Goal: Task Accomplishment & Management: Complete application form

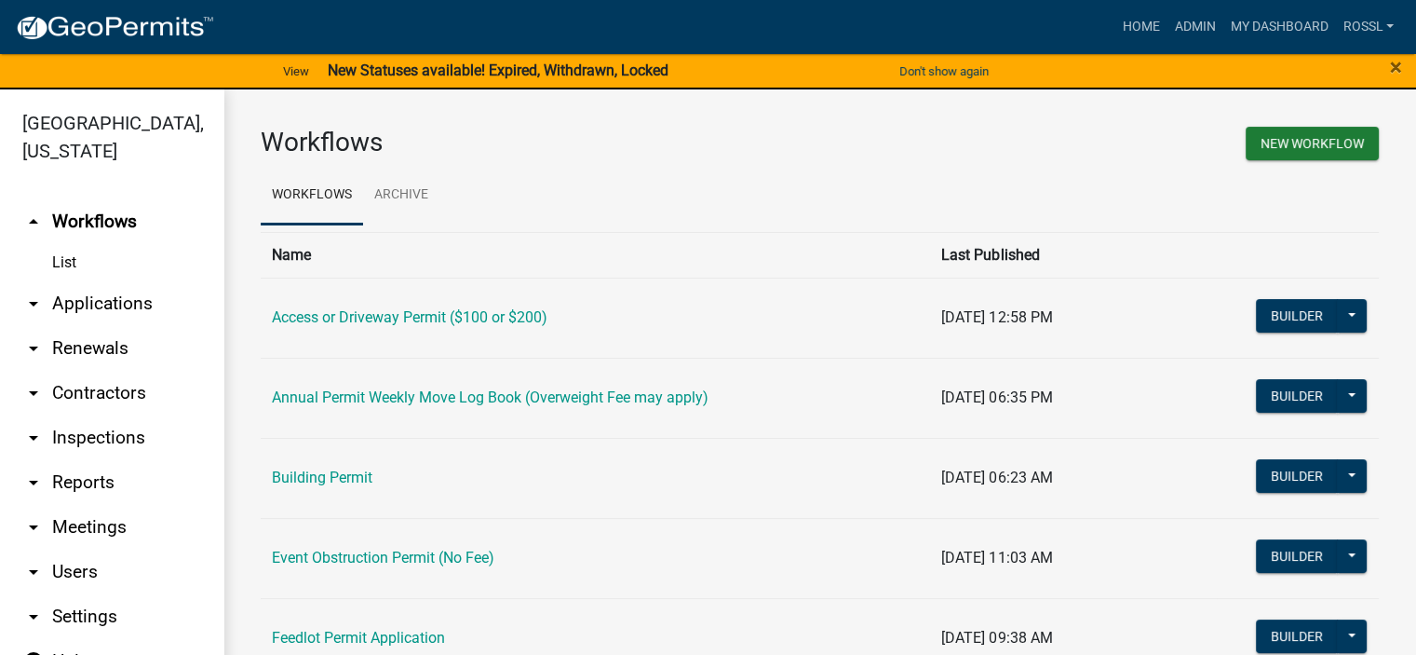
click at [313, 473] on link "Building Permit" at bounding box center [322, 477] width 101 height 18
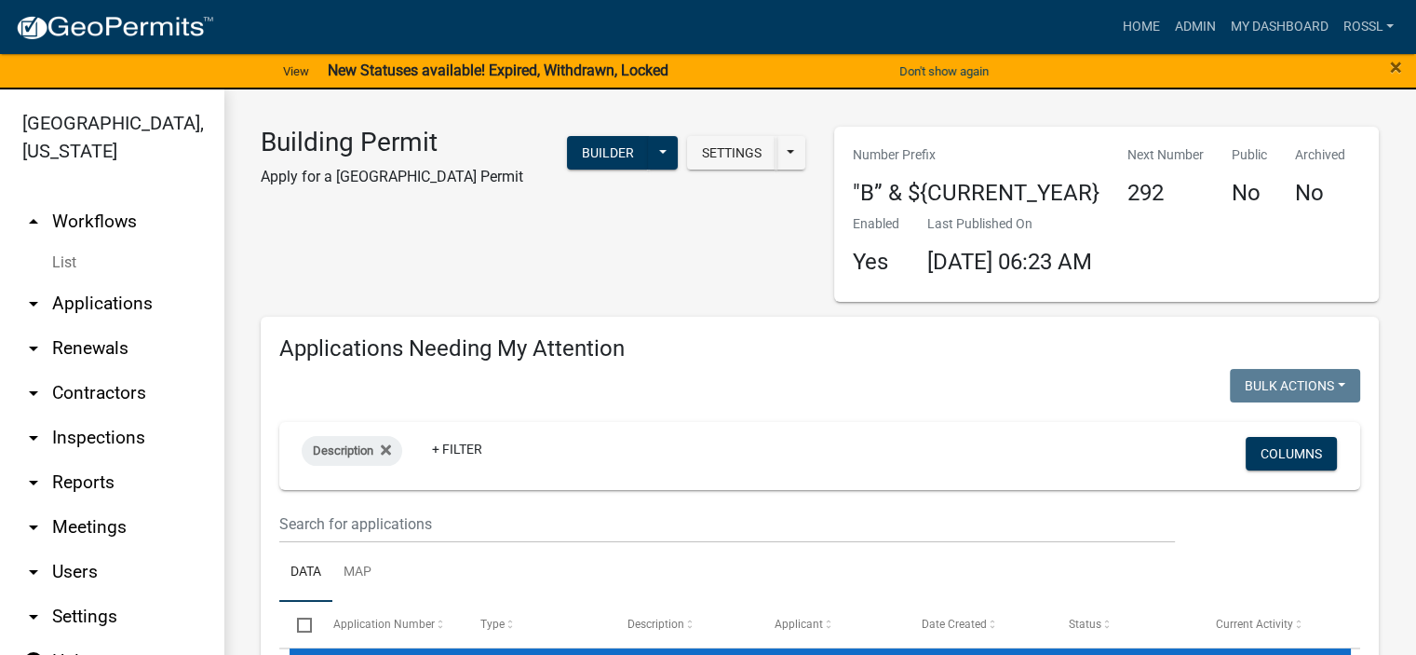
select select "2: 50"
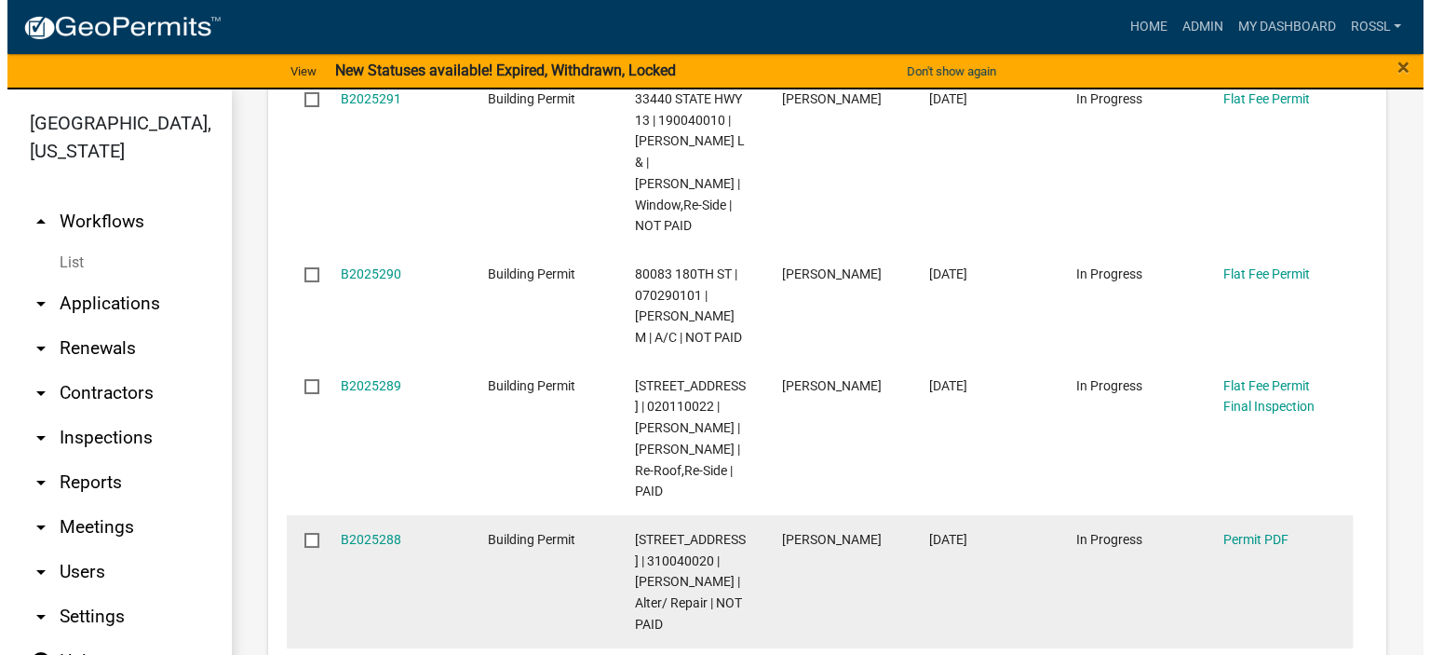
scroll to position [674, 0]
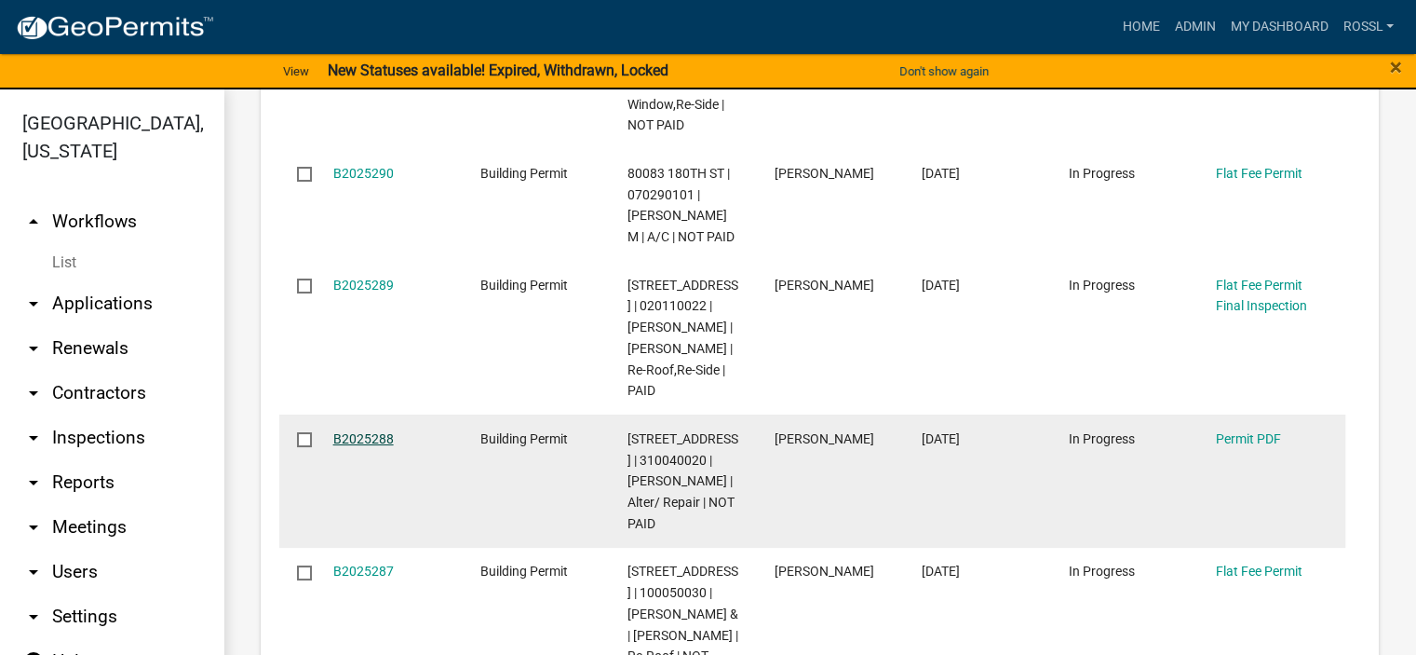
click at [343, 433] on link "B2025288" at bounding box center [363, 438] width 61 height 15
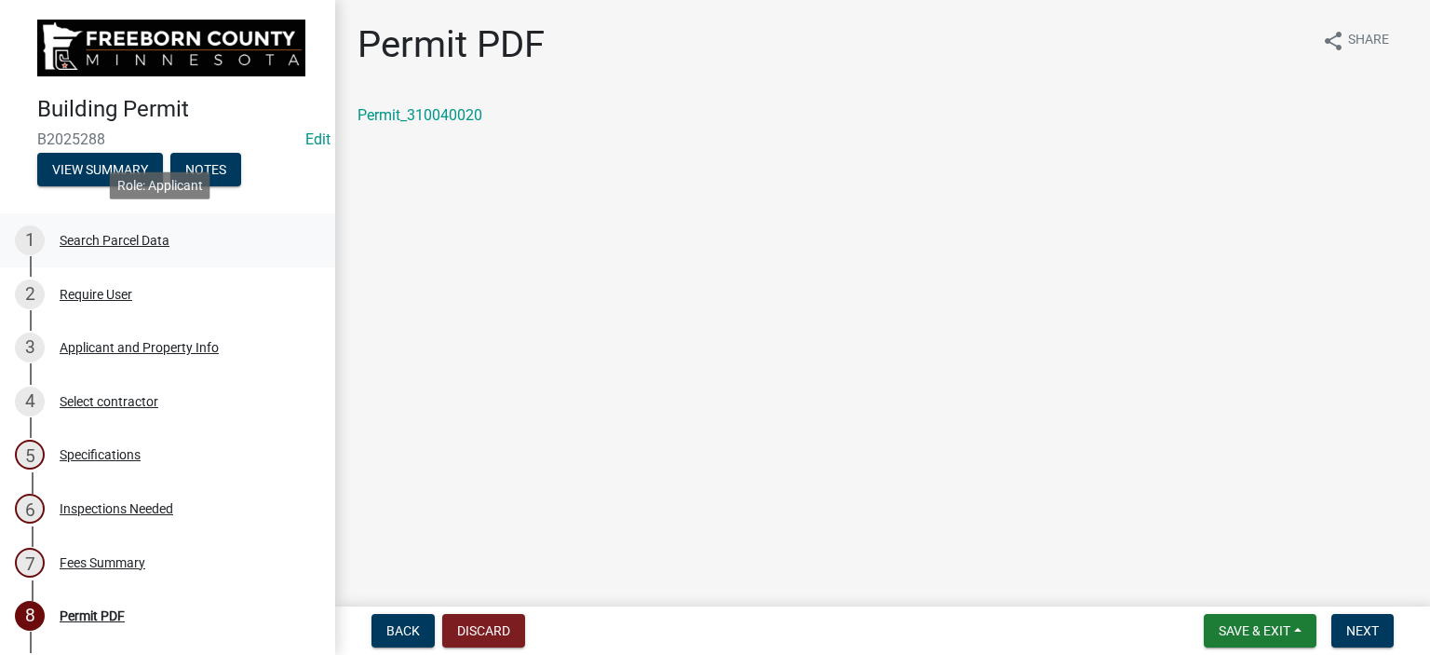
click at [147, 237] on div "Search Parcel Data" at bounding box center [115, 240] width 110 height 13
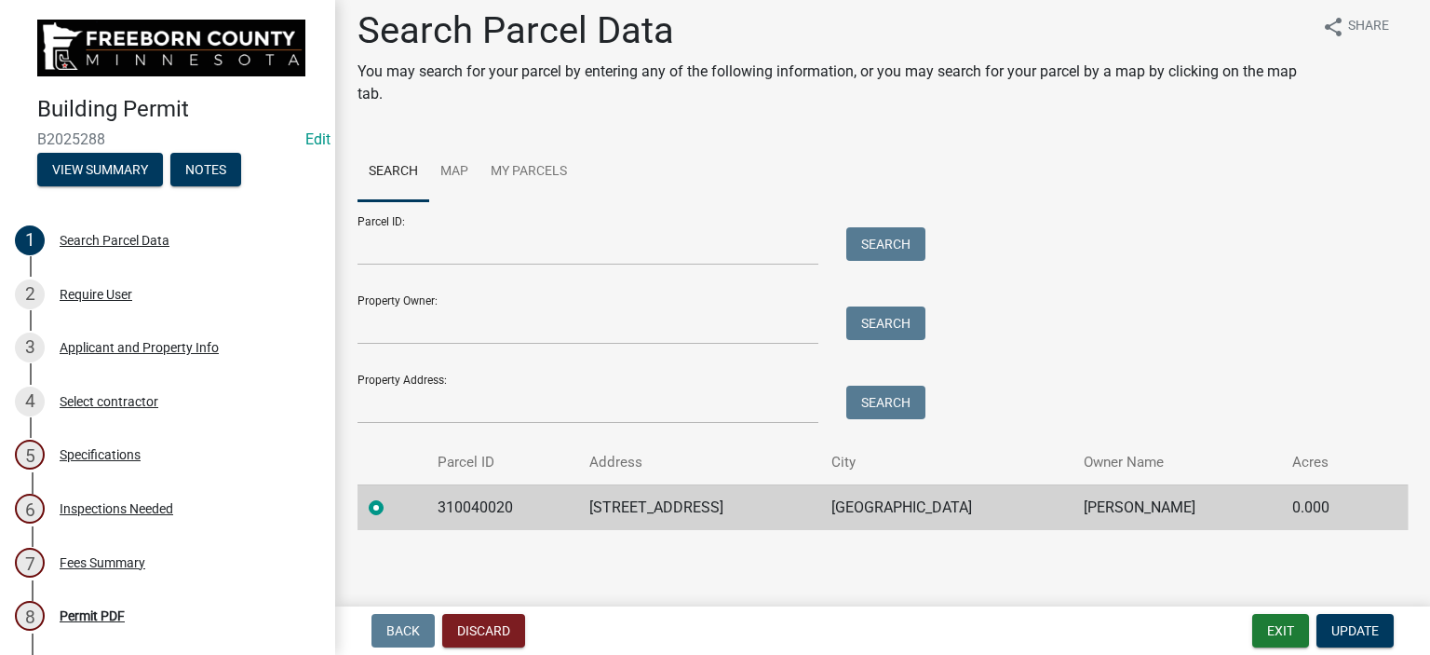
scroll to position [17, 0]
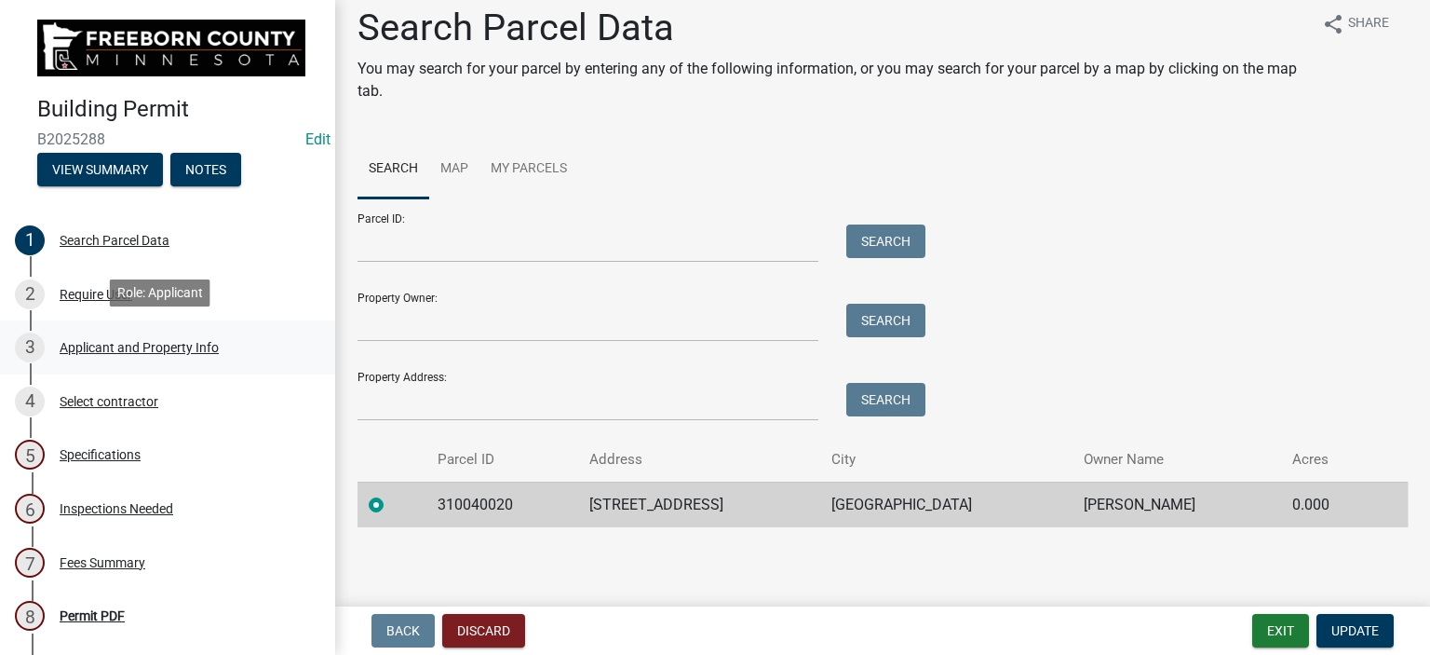
click at [126, 341] on div "Applicant and Property Info" at bounding box center [139, 347] width 159 height 13
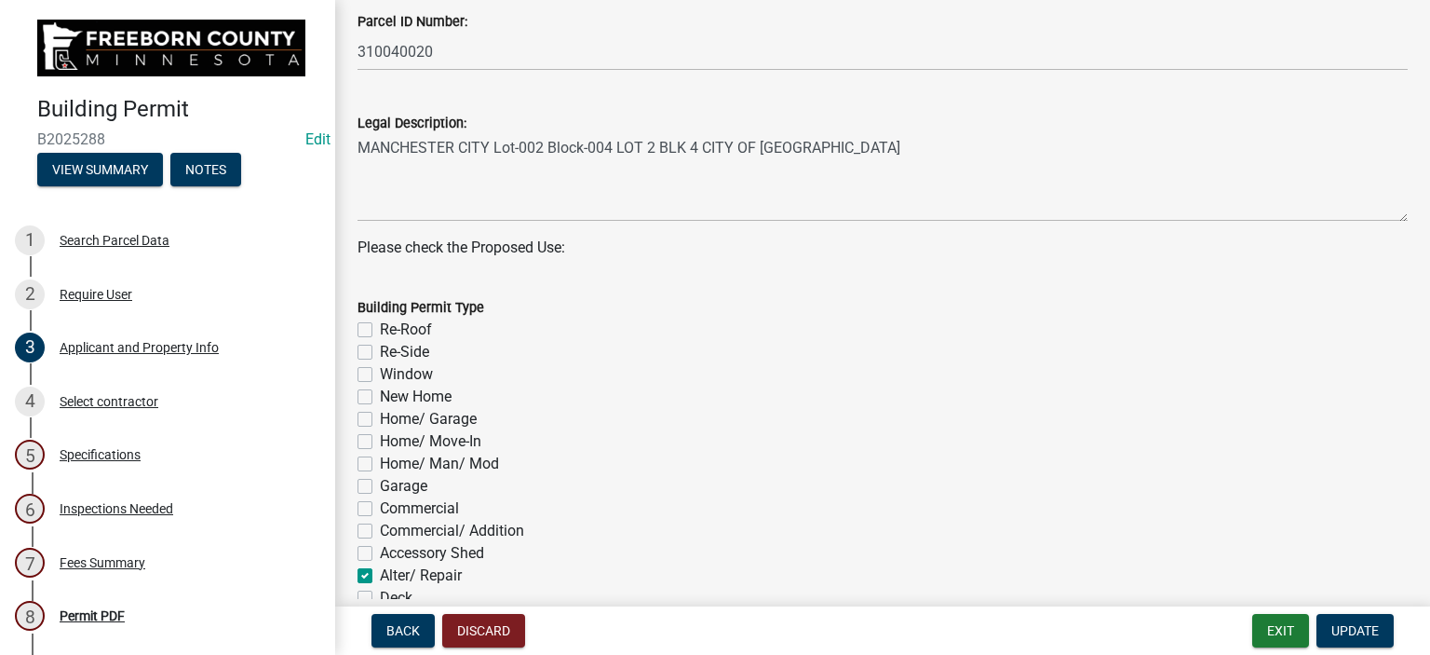
scroll to position [466, 0]
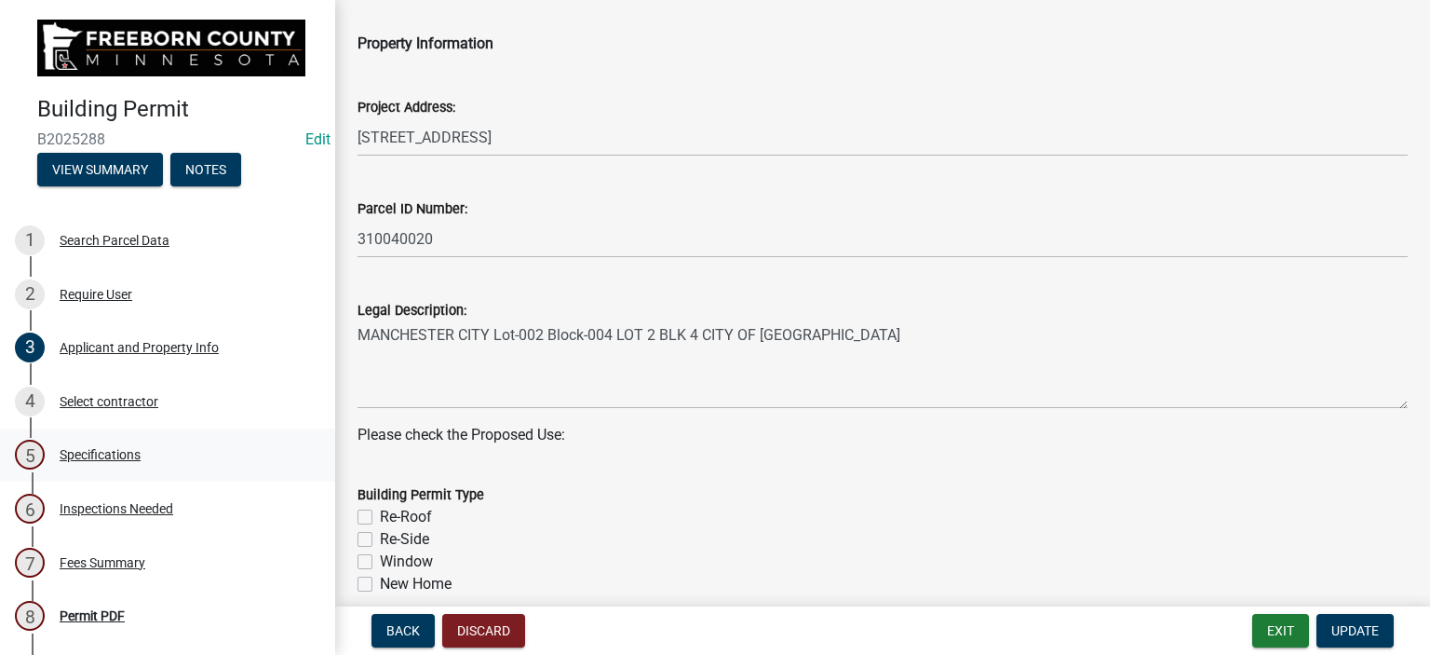
click at [124, 450] on div "Specifications" at bounding box center [100, 454] width 81 height 13
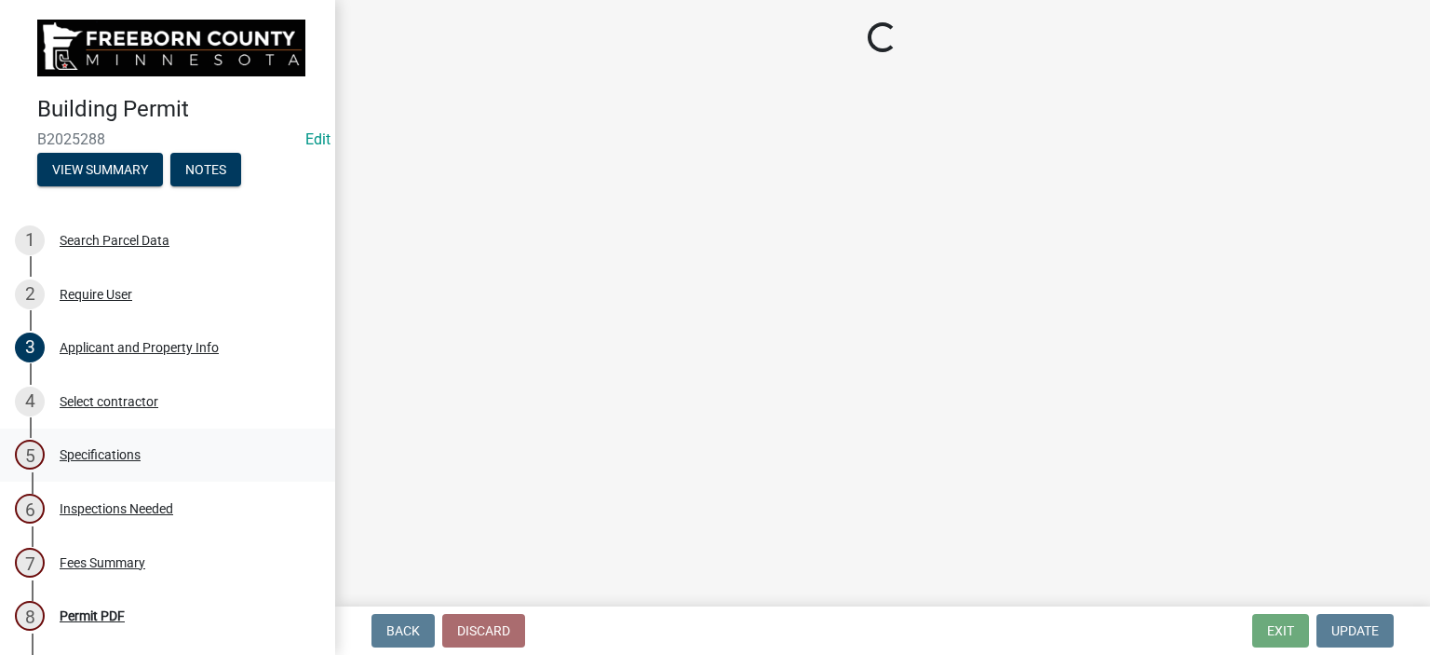
scroll to position [0, 0]
select select "cf5e982a-8fde-449d-bcd8-be8cdfb99374"
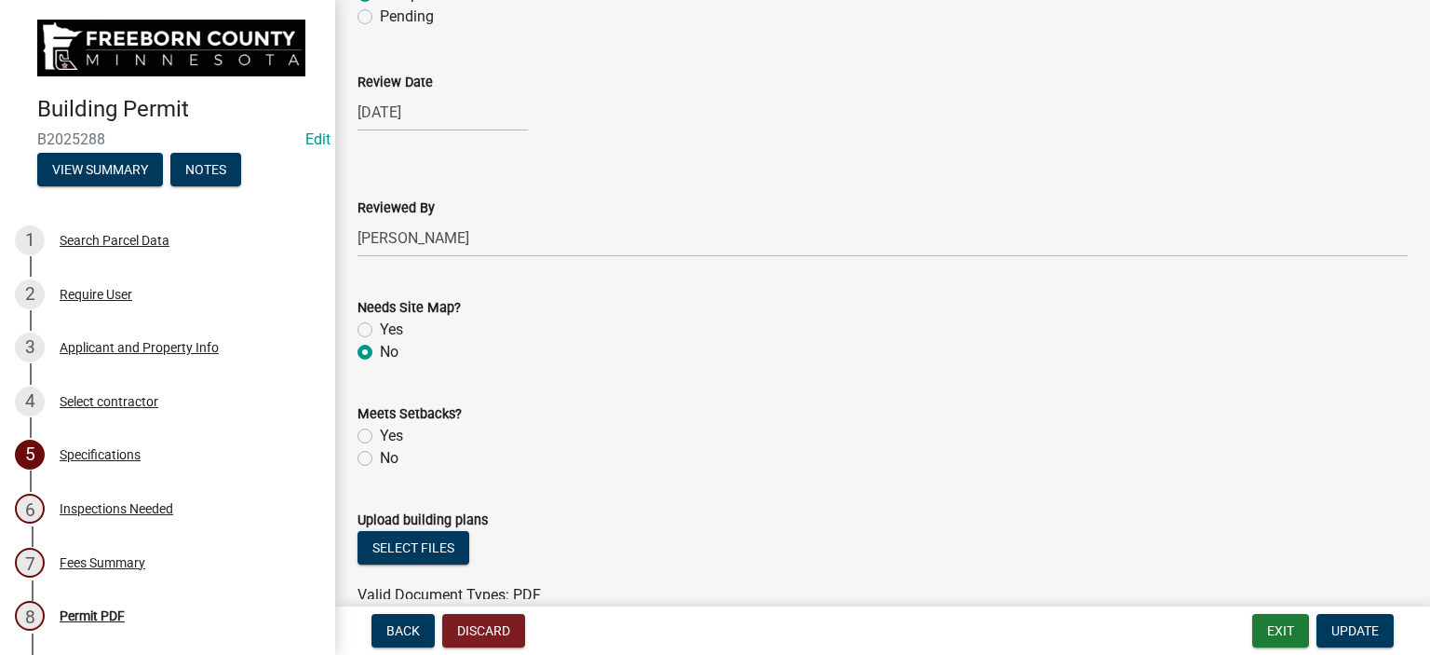
scroll to position [2142, 0]
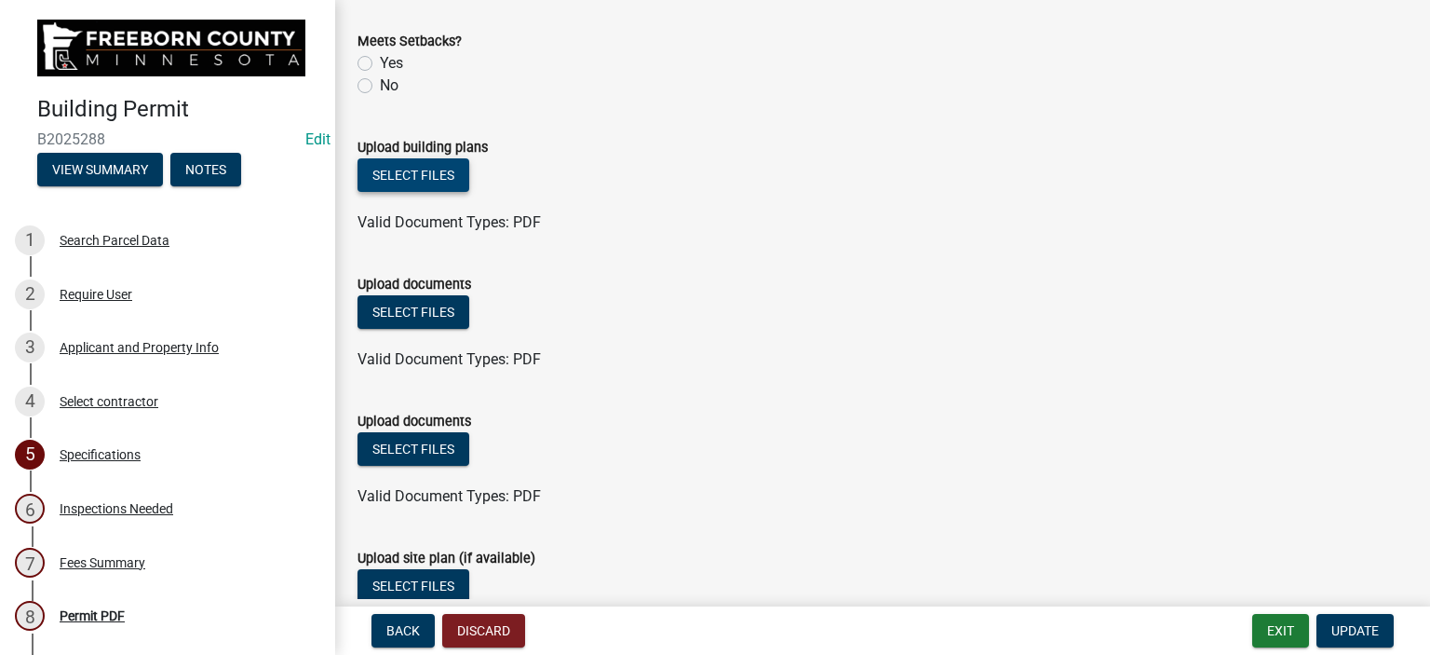
click at [440, 181] on button "Select files" at bounding box center [414, 175] width 112 height 34
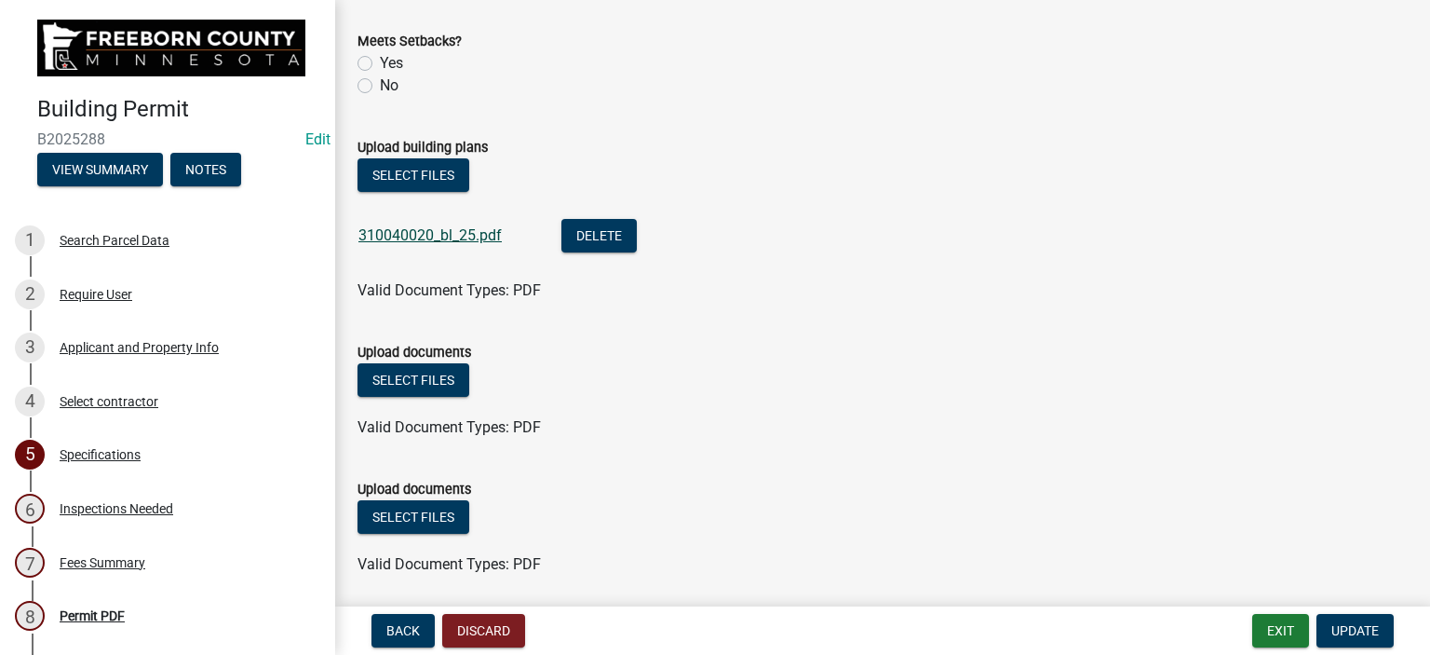
click at [441, 236] on link "310040020_bl_25.pdf" at bounding box center [430, 235] width 143 height 18
click at [1354, 630] on span "Update" at bounding box center [1355, 630] width 47 height 15
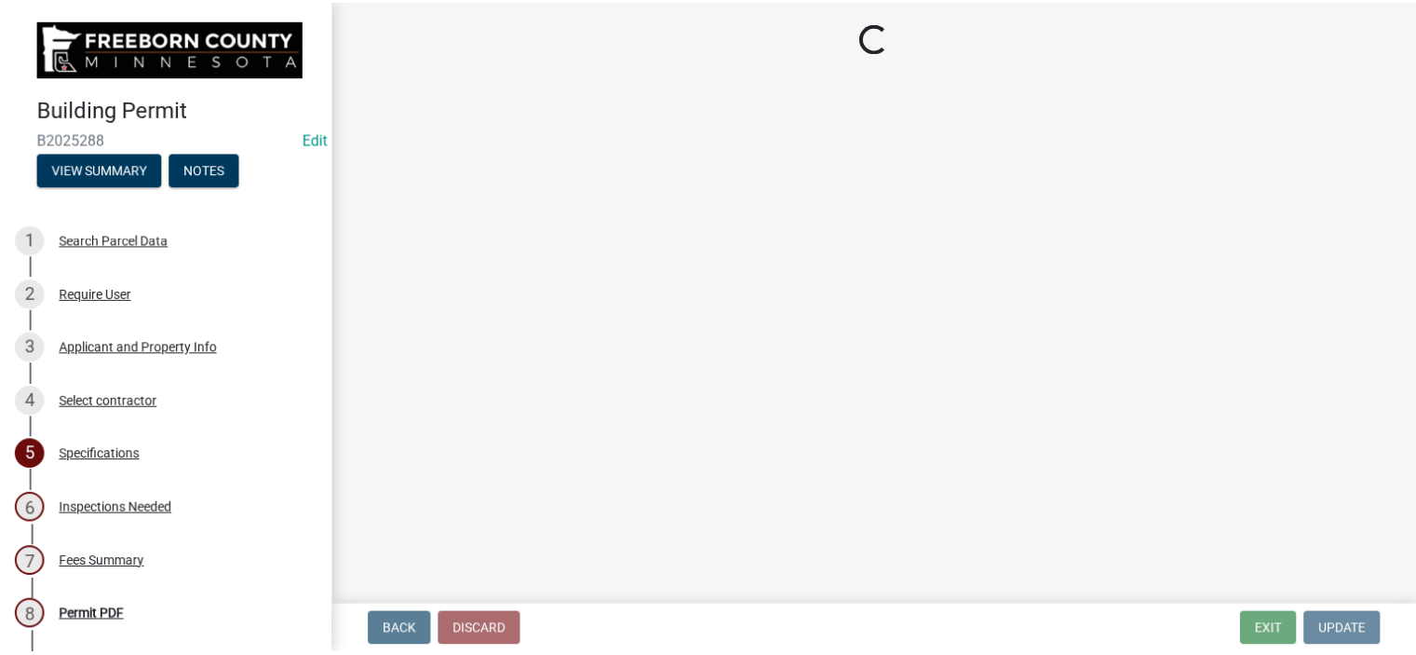
scroll to position [0, 0]
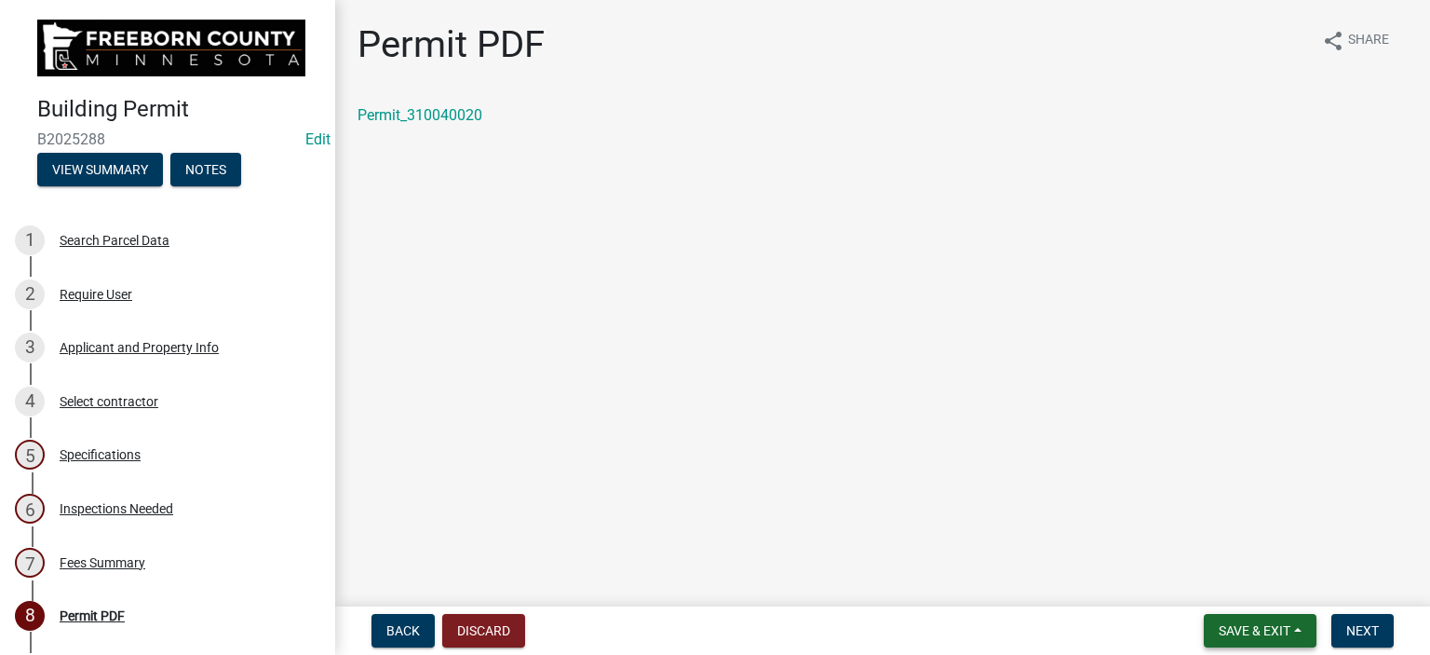
click at [1268, 630] on span "Save & Exit" at bounding box center [1255, 630] width 72 height 15
click at [1259, 588] on button "Save & Exit" at bounding box center [1242, 582] width 149 height 45
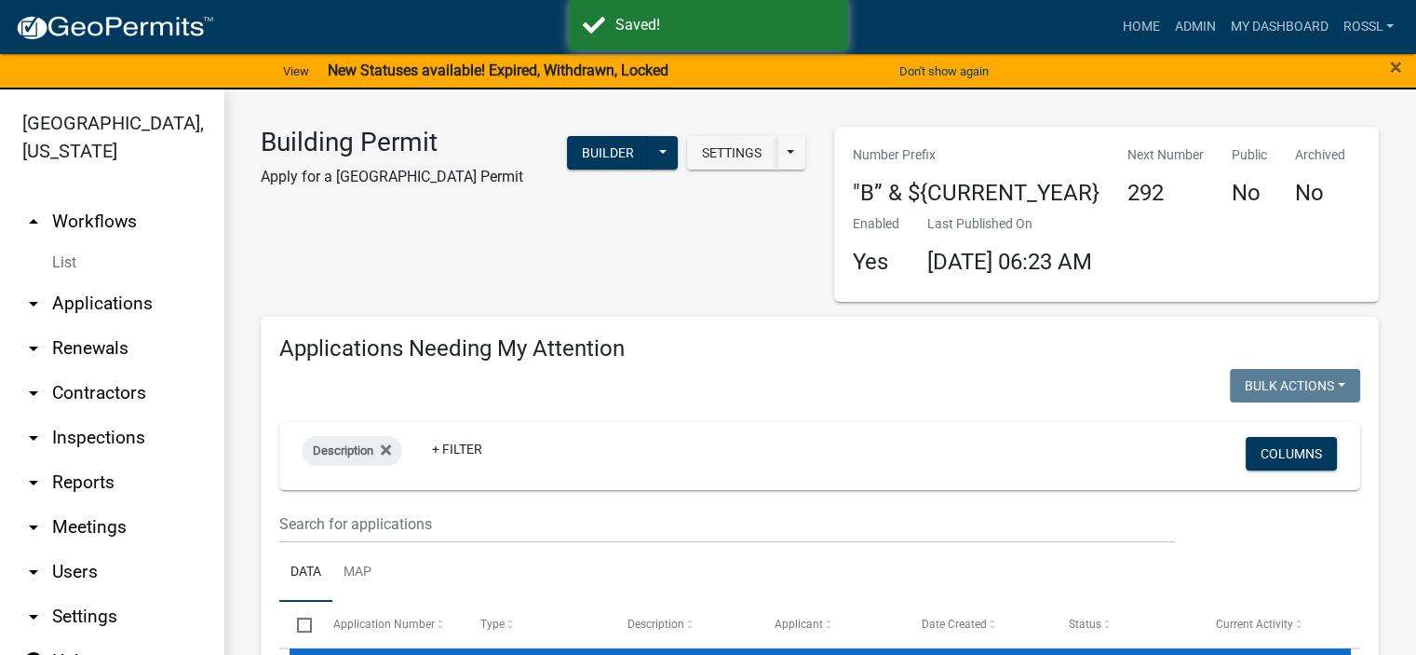
select select "2: 50"
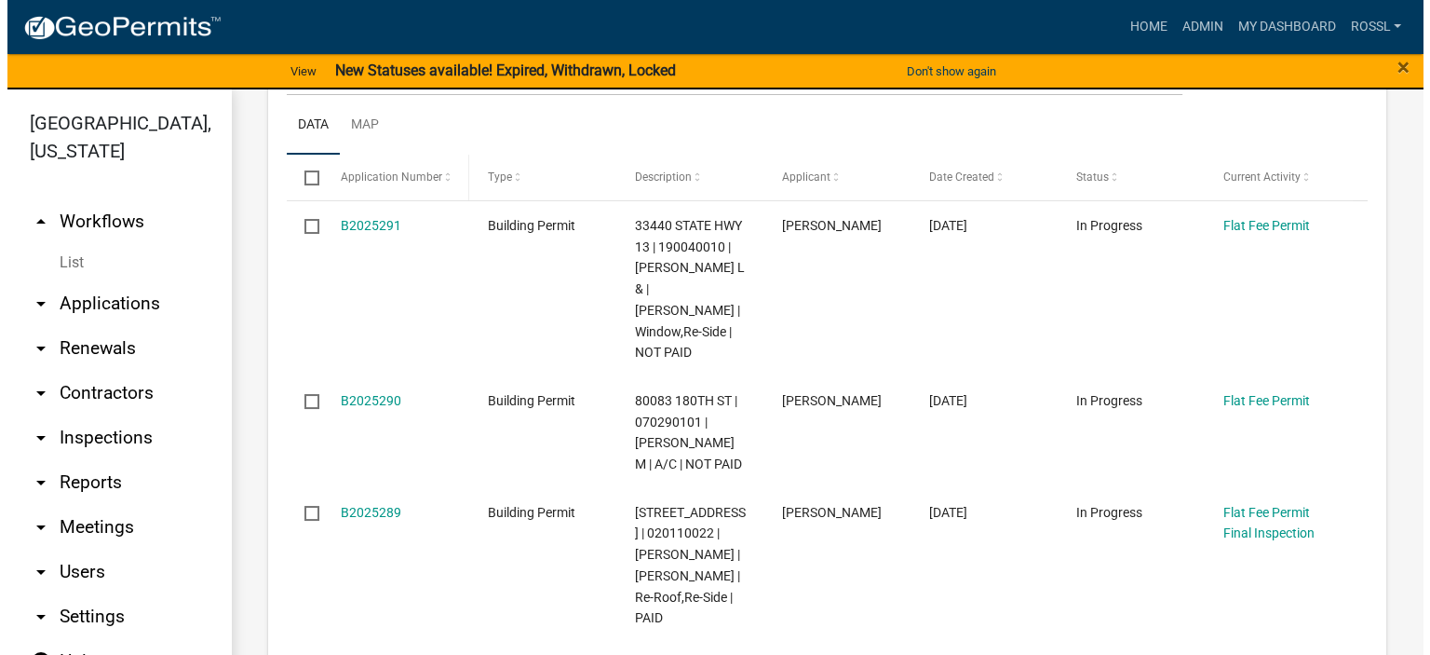
scroll to position [186, 0]
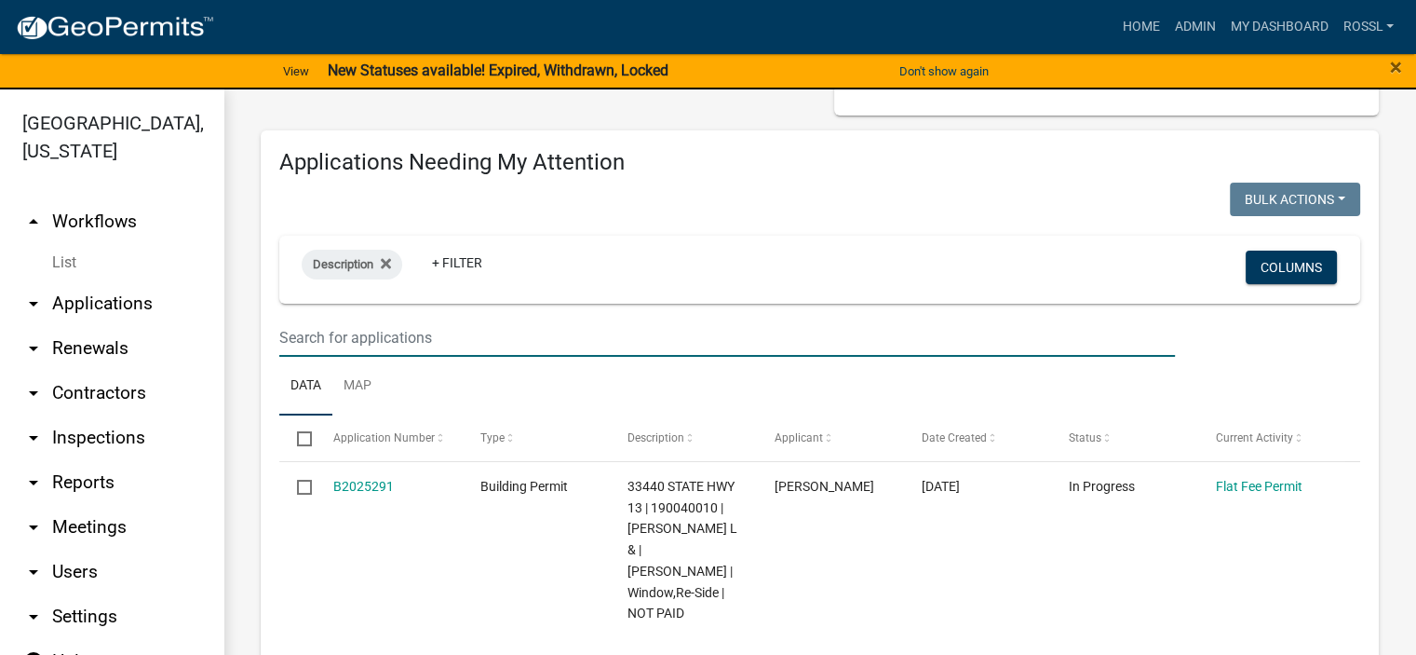
click at [390, 338] on input "text" at bounding box center [727, 337] width 896 height 38
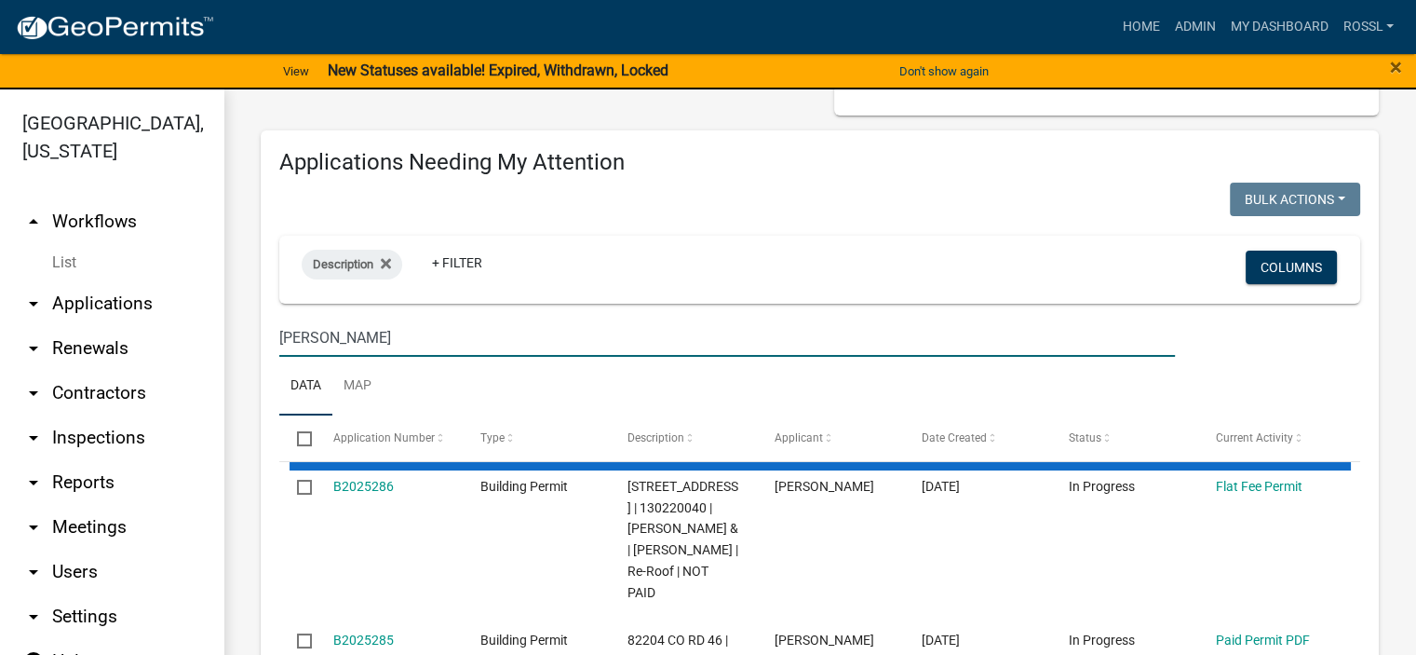
type input "[PERSON_NAME]"
click at [460, 384] on ul "Data Map" at bounding box center [819, 386] width 1081 height 59
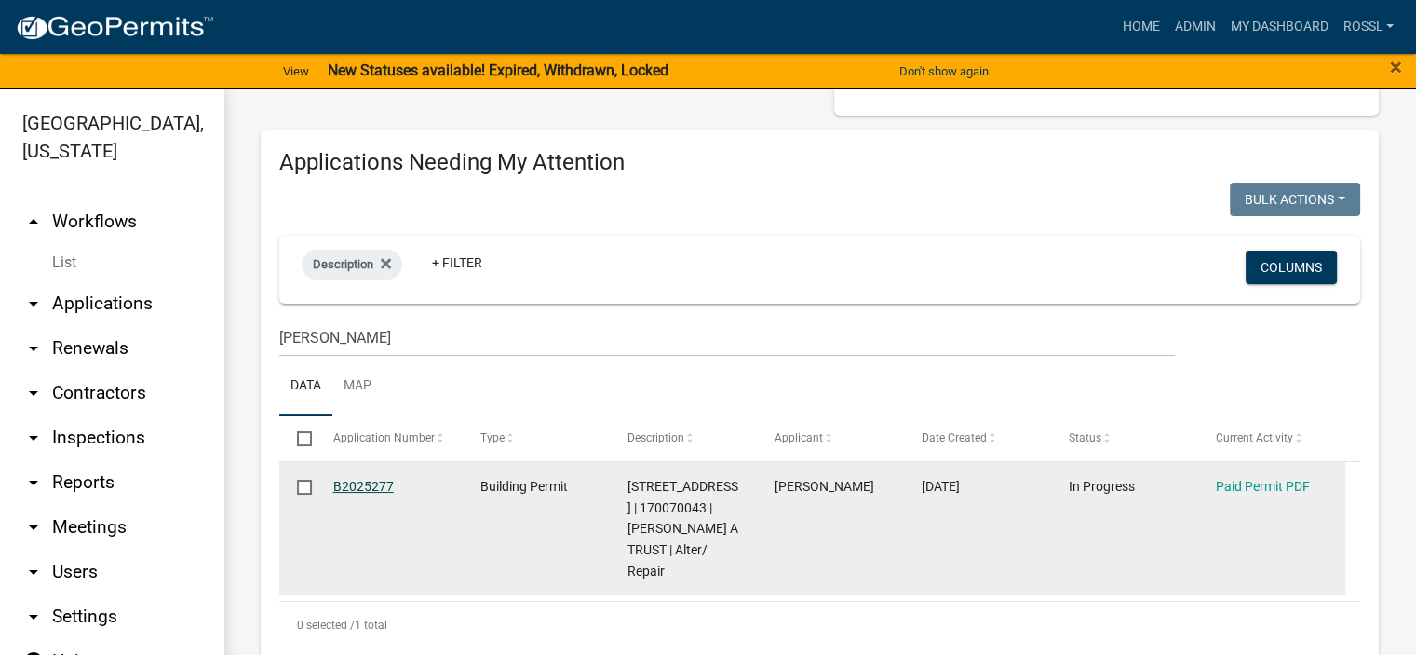
click at [372, 485] on link "B2025277" at bounding box center [363, 486] width 61 height 15
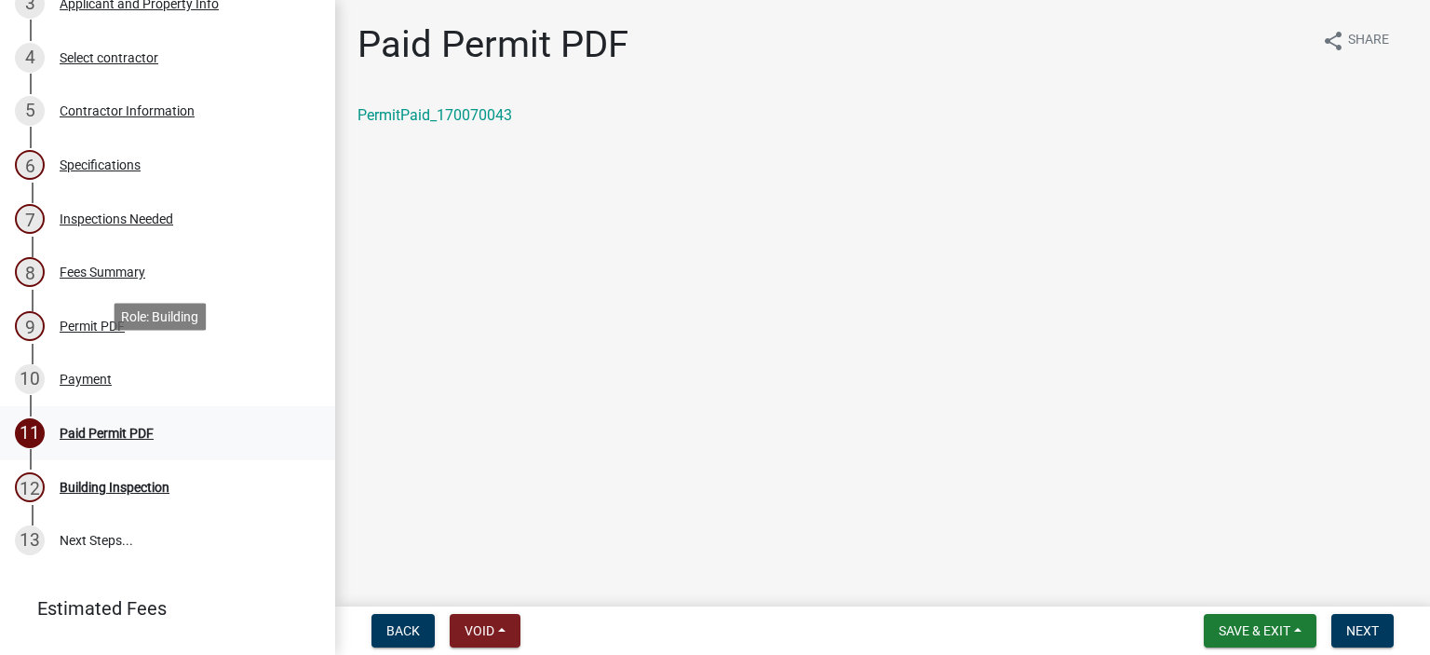
scroll to position [466, 0]
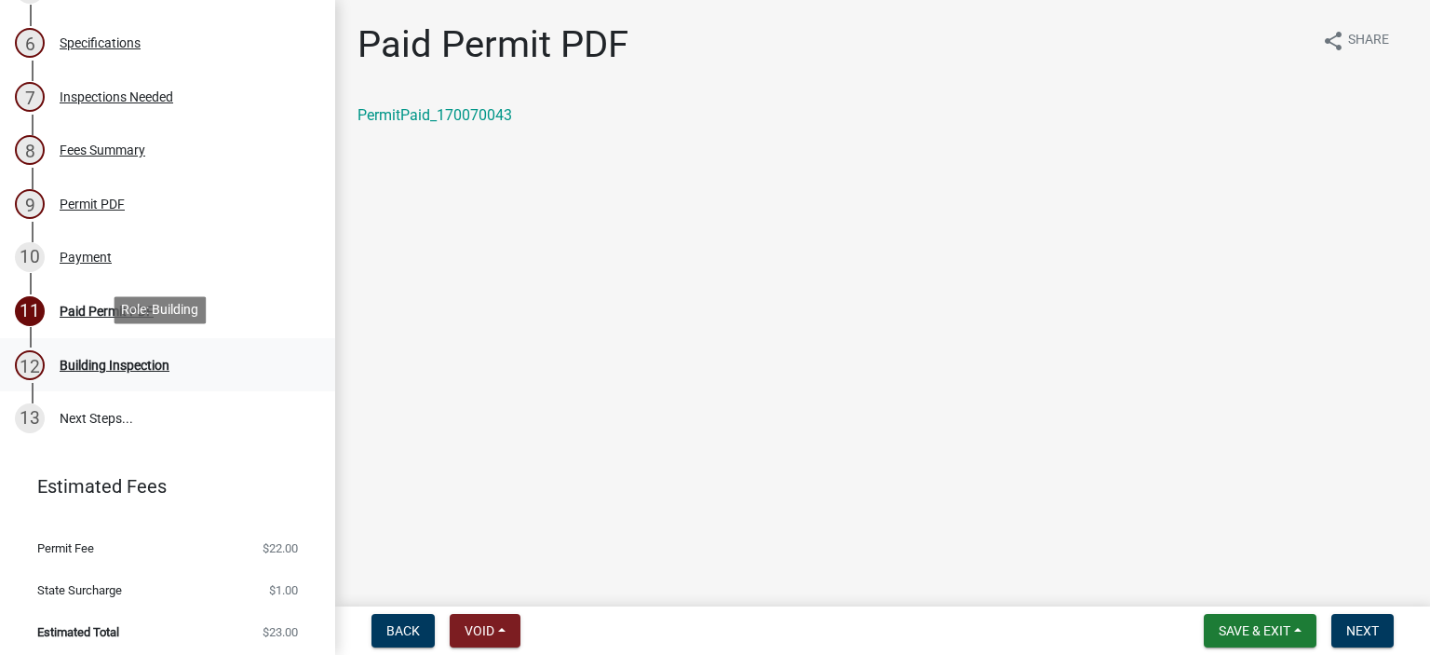
click at [137, 362] on div "Building Inspection" at bounding box center [115, 365] width 110 height 13
click at [1374, 634] on span "Next" at bounding box center [1363, 630] width 33 height 15
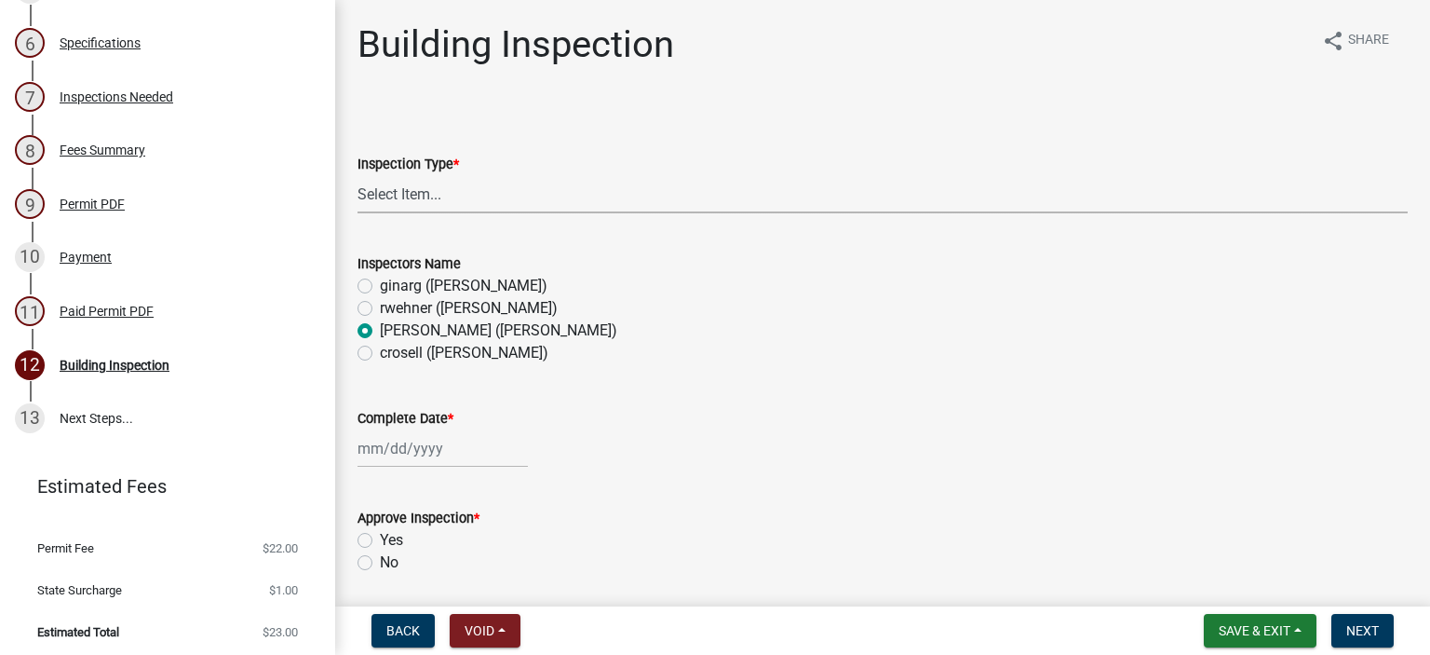
click at [398, 189] on select "Select Item... Footings Foundation Rough Plumbing Rough Mechanical Framing Gas …" at bounding box center [883, 194] width 1050 height 38
click at [358, 175] on select "Select Item... Footings Foundation Rough Plumbing Rough Mechanical Framing Gas …" at bounding box center [883, 194] width 1050 height 38
select select "8db2c0cf-3181-45d2-8b43-567b2b747cb3"
click at [380, 356] on label "crosell ([PERSON_NAME])" at bounding box center [464, 353] width 169 height 22
click at [380, 354] on input "crosell ([PERSON_NAME])" at bounding box center [386, 348] width 12 height 12
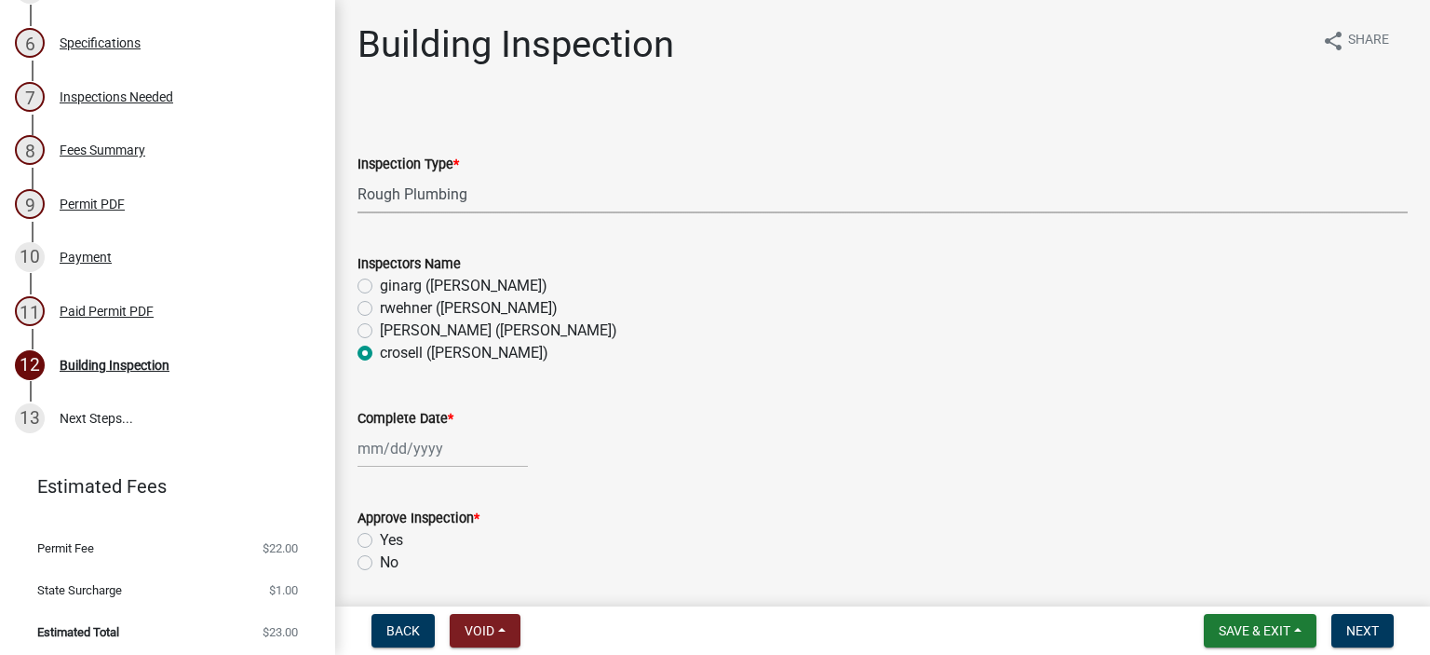
radio input "true"
click at [384, 450] on div at bounding box center [443, 448] width 170 height 38
select select "8"
select select "2025"
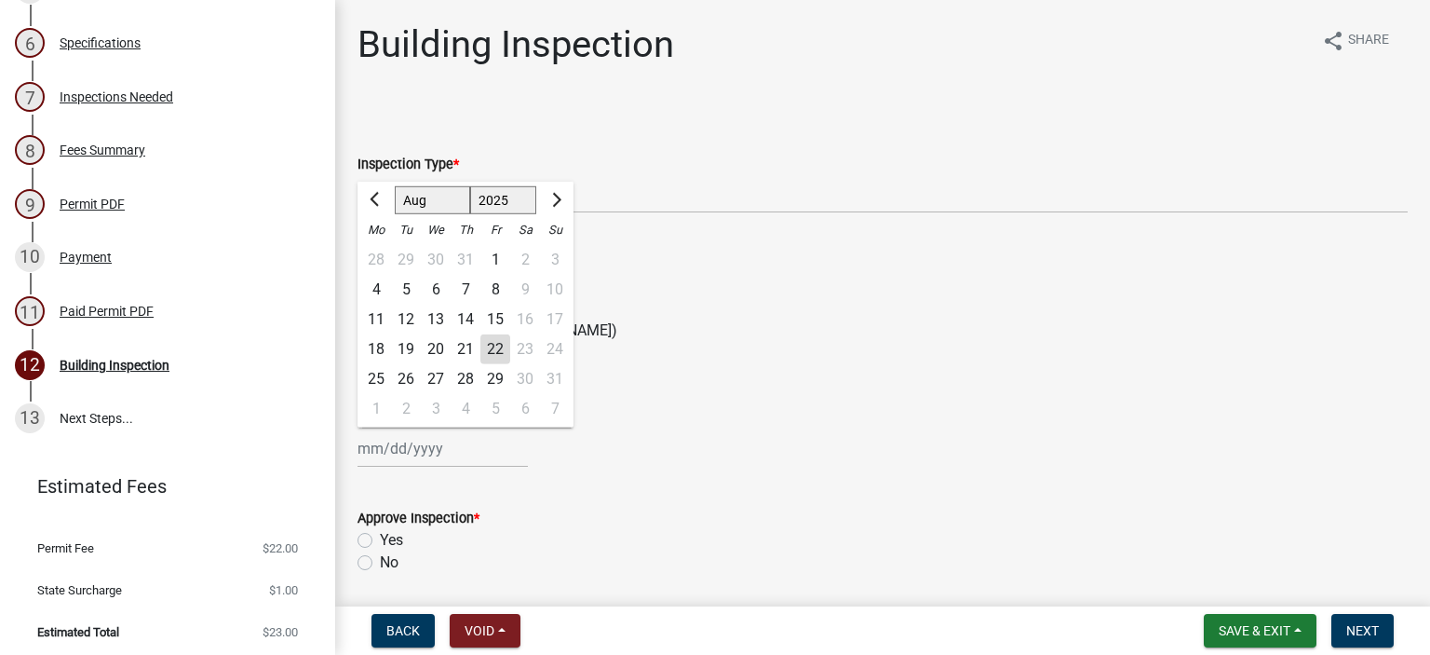
click at [503, 318] on div "15" at bounding box center [496, 320] width 30 height 30
type input "[DATE]"
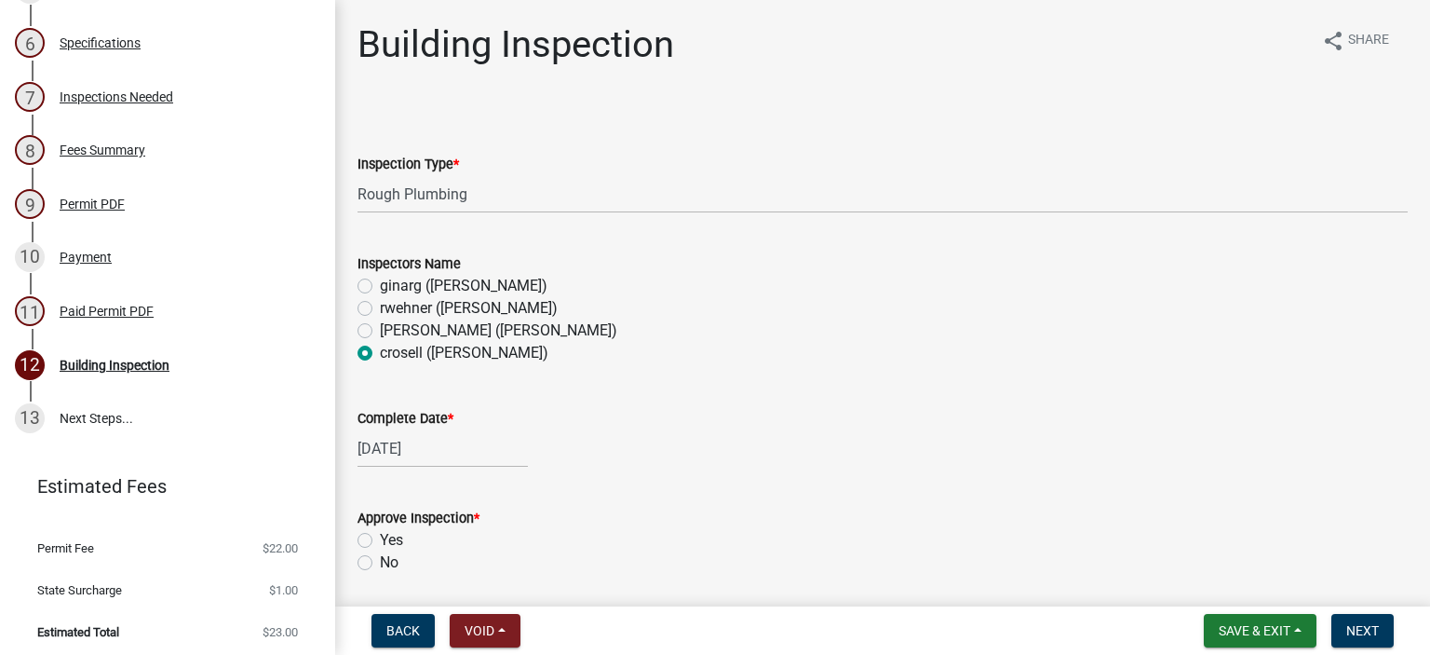
click at [435, 452] on div "[DATE]" at bounding box center [443, 448] width 170 height 38
select select "8"
select select "2025"
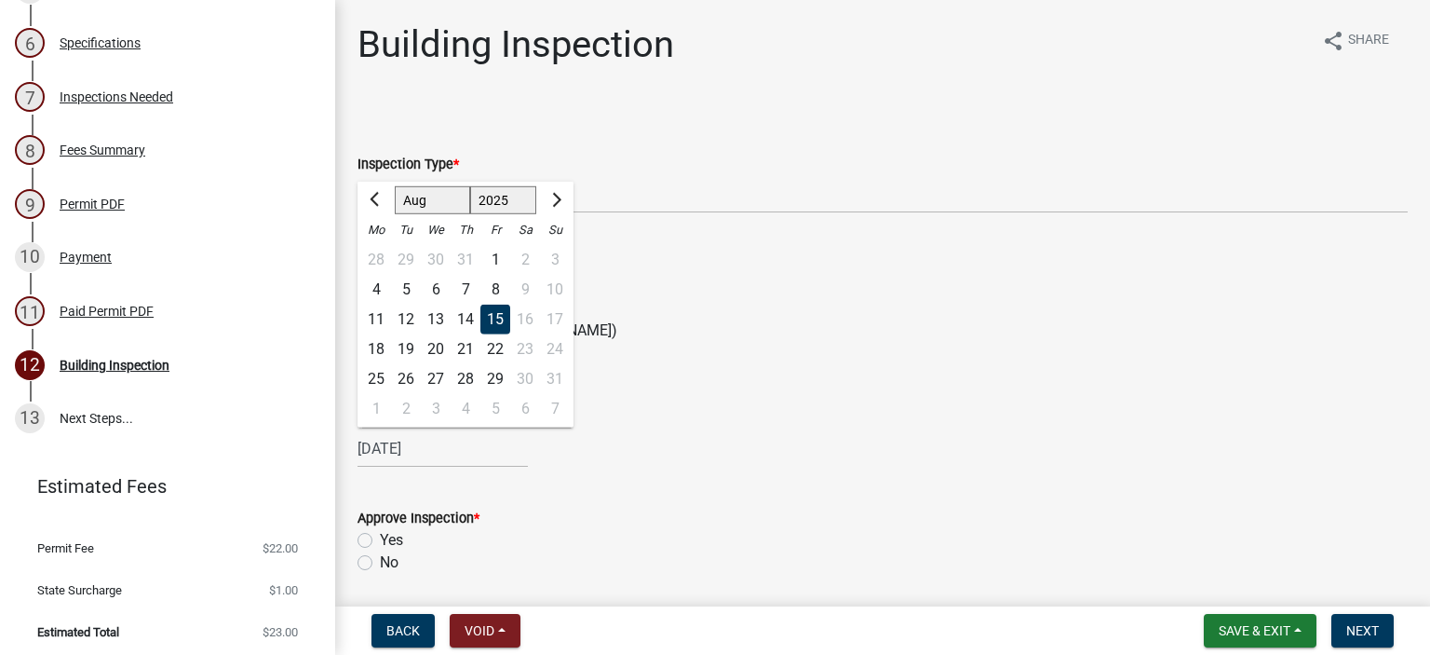
click at [469, 346] on div "21" at bounding box center [466, 349] width 30 height 30
type input "[DATE]"
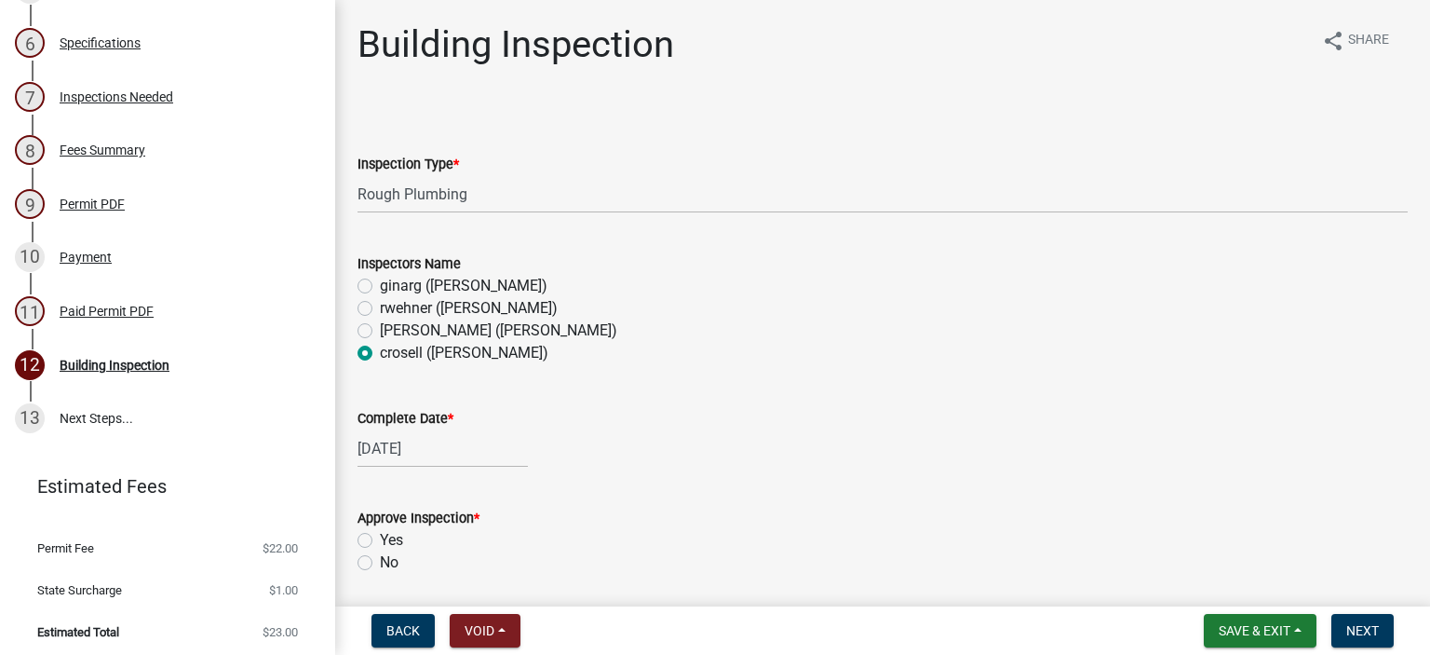
click at [540, 471] on wm-data-entity-input "Complete Date * [DATE]" at bounding box center [883, 432] width 1050 height 103
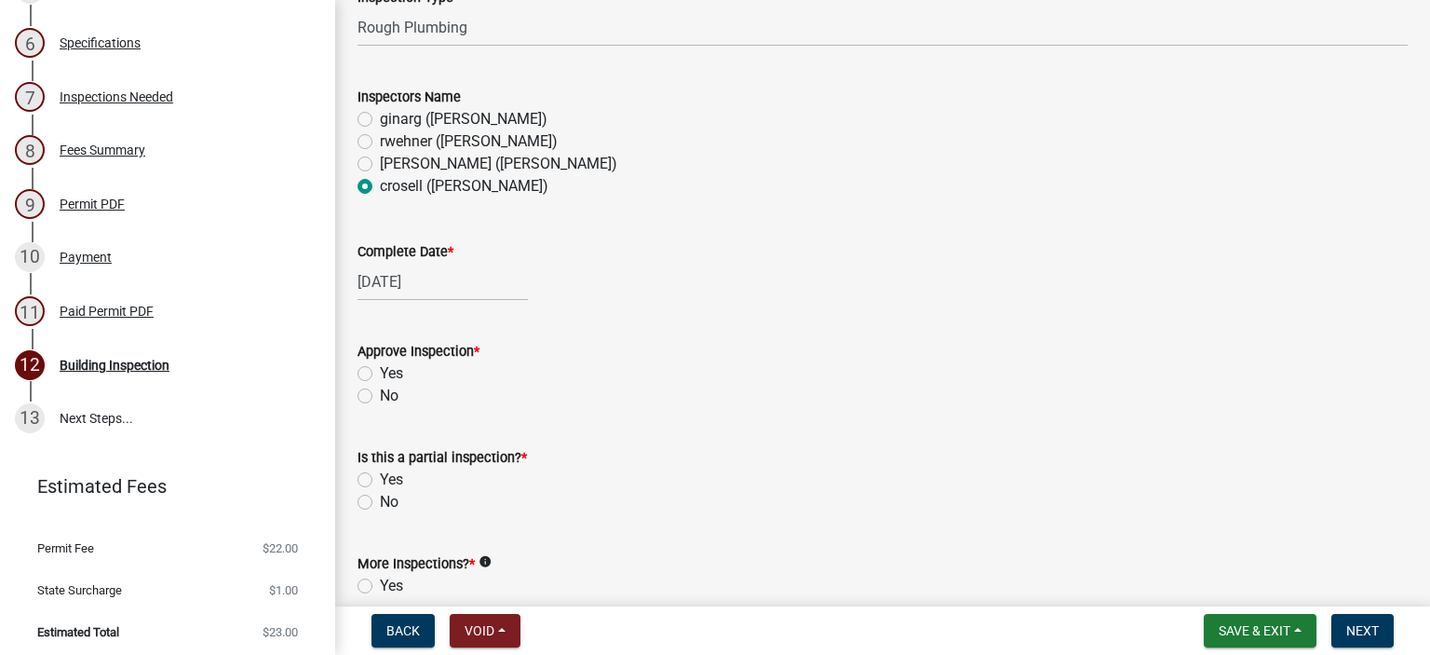
scroll to position [186, 0]
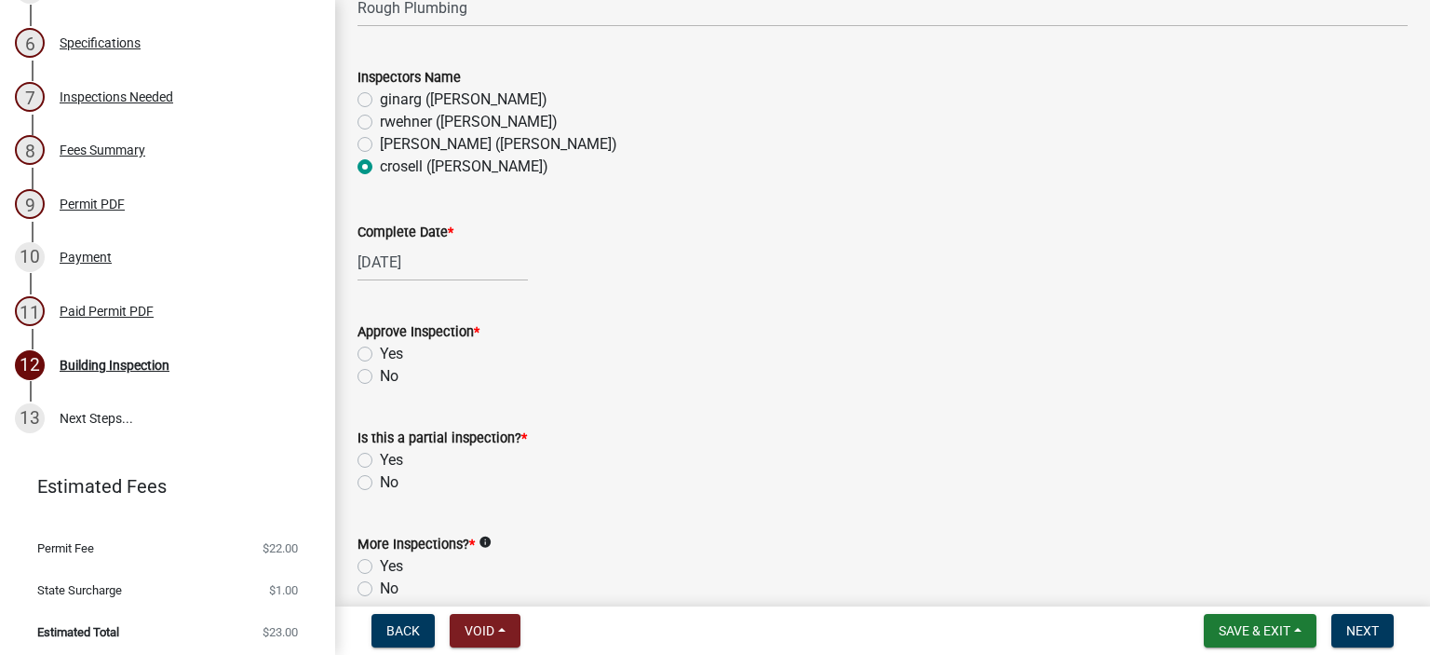
click at [380, 351] on label "Yes" at bounding box center [391, 354] width 23 height 22
click at [380, 351] on input "Yes" at bounding box center [386, 349] width 12 height 12
radio input "true"
click at [380, 461] on label "Yes" at bounding box center [391, 460] width 23 height 22
click at [380, 461] on input "Yes" at bounding box center [386, 455] width 12 height 12
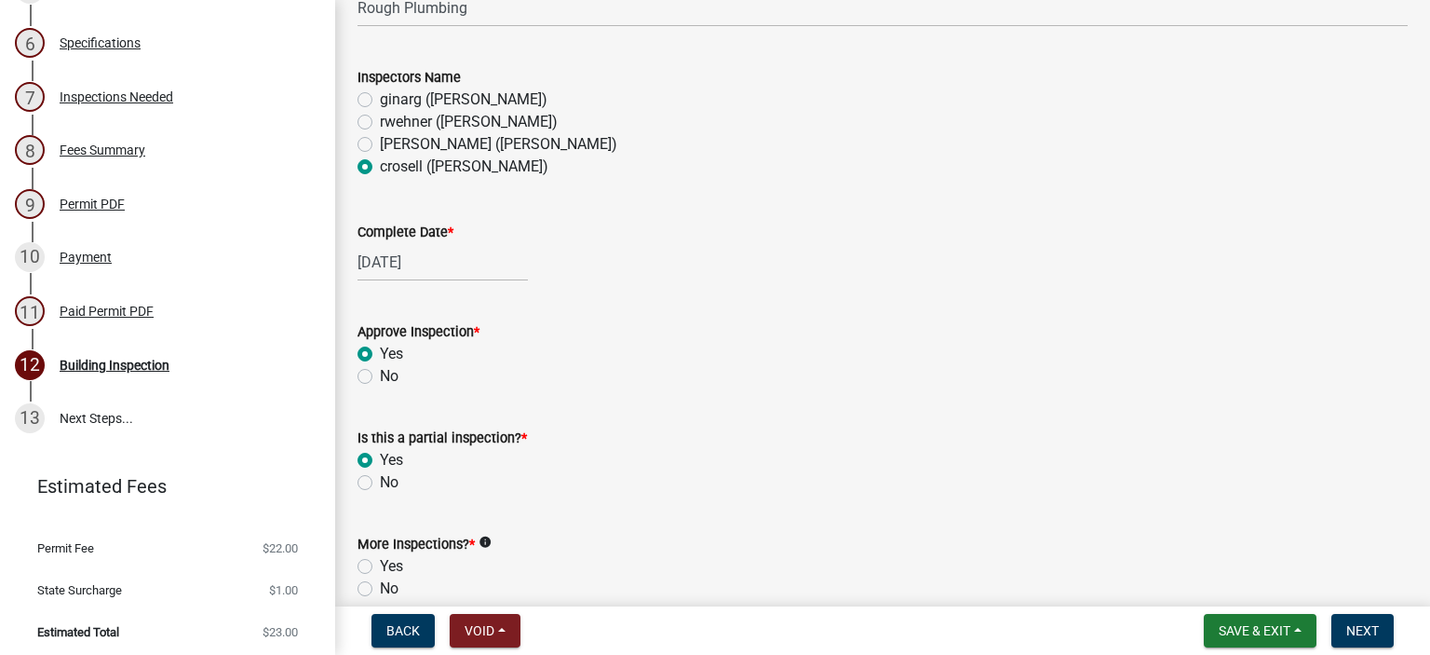
radio input "true"
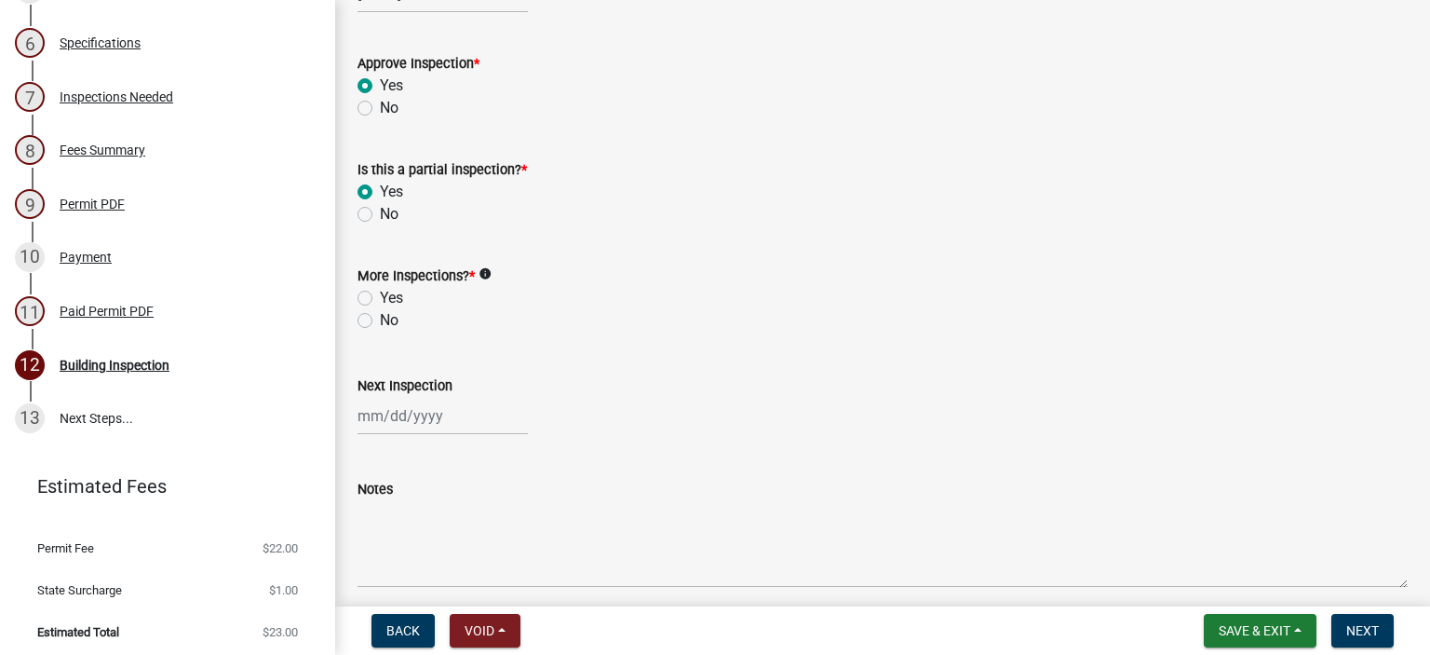
scroll to position [466, 0]
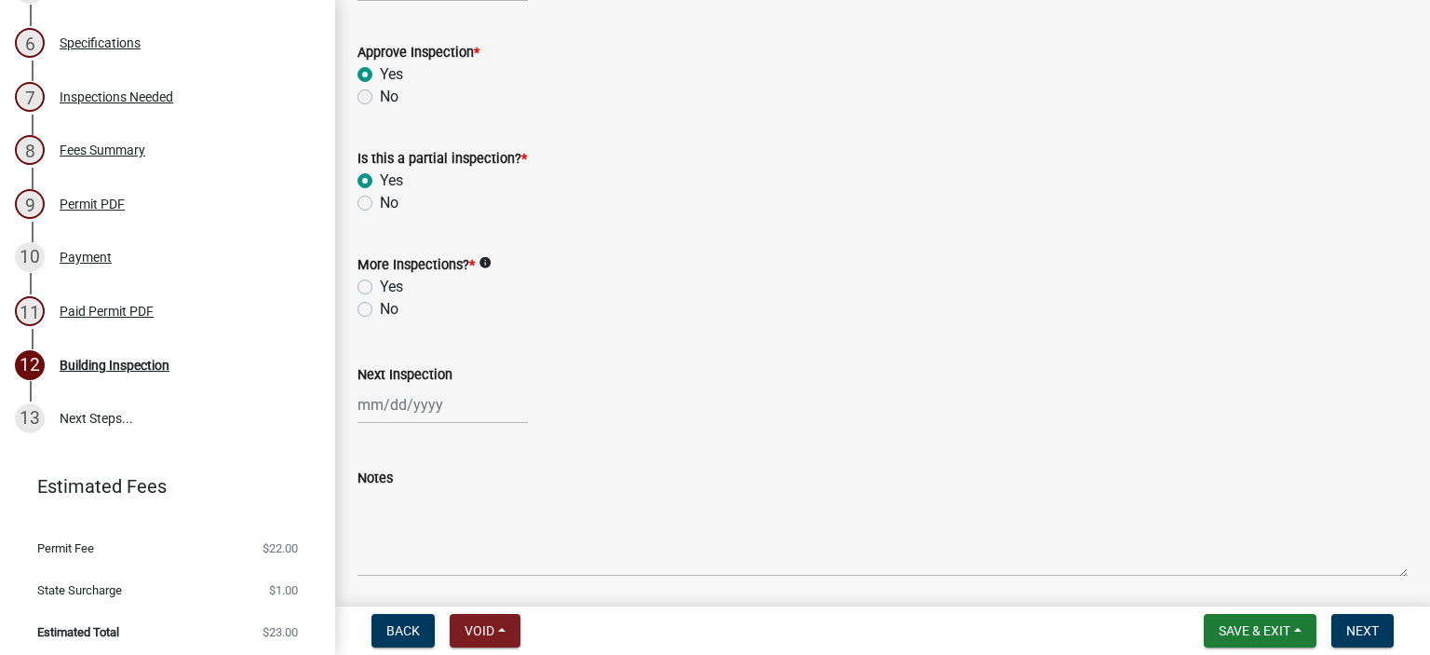
click at [380, 292] on label "Yes" at bounding box center [391, 287] width 23 height 22
click at [380, 288] on input "Yes" at bounding box center [386, 282] width 12 height 12
radio input "true"
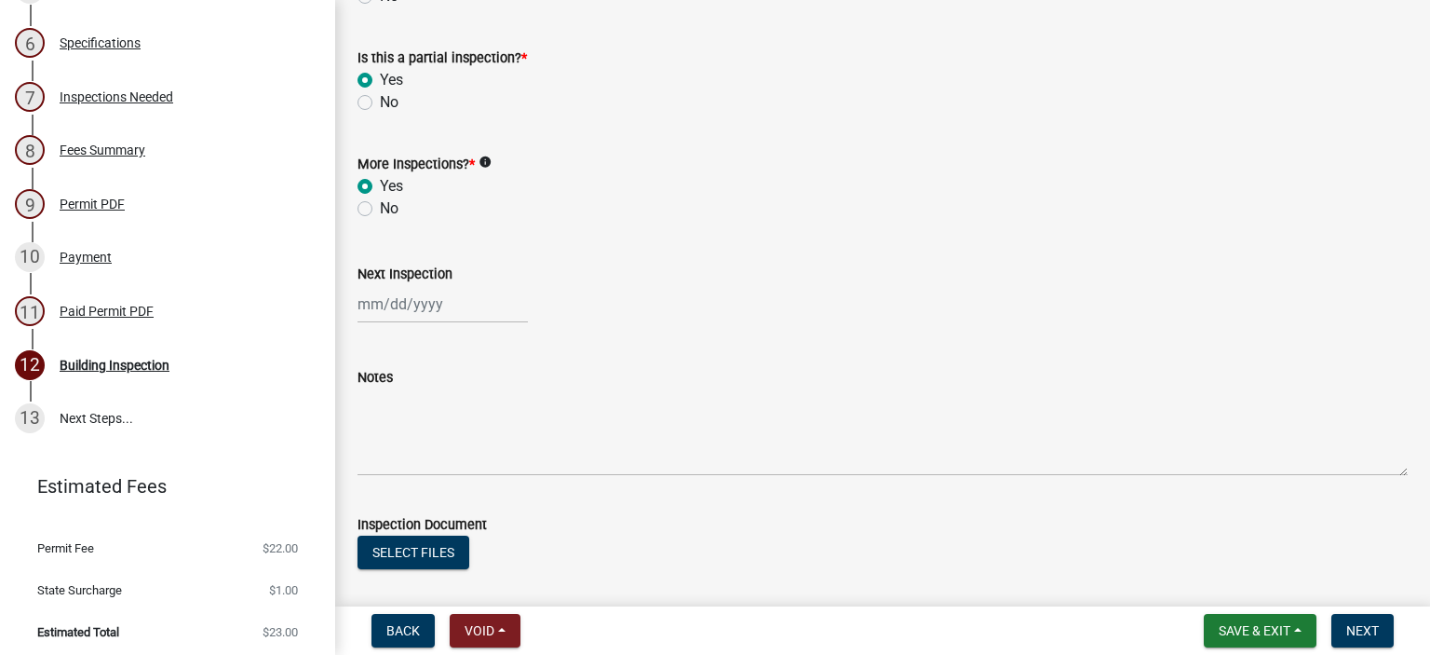
scroll to position [644, 0]
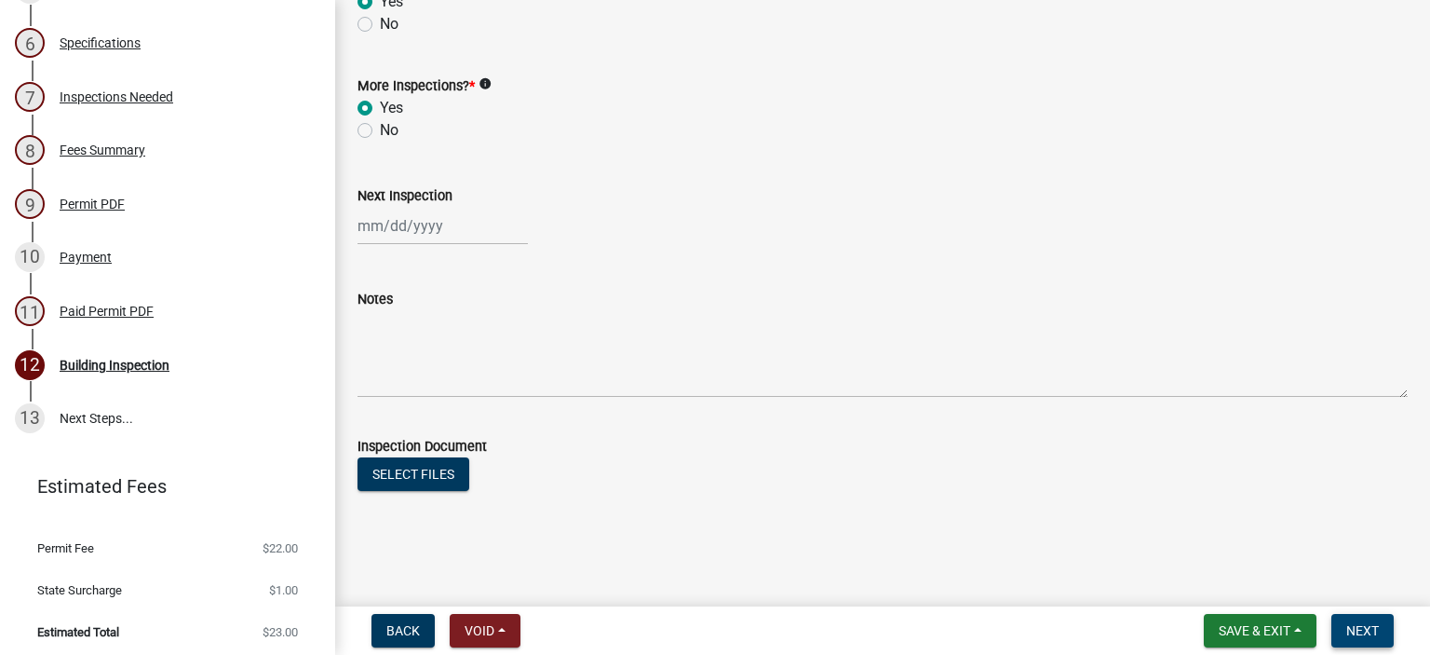
click at [1351, 629] on span "Next" at bounding box center [1363, 630] width 33 height 15
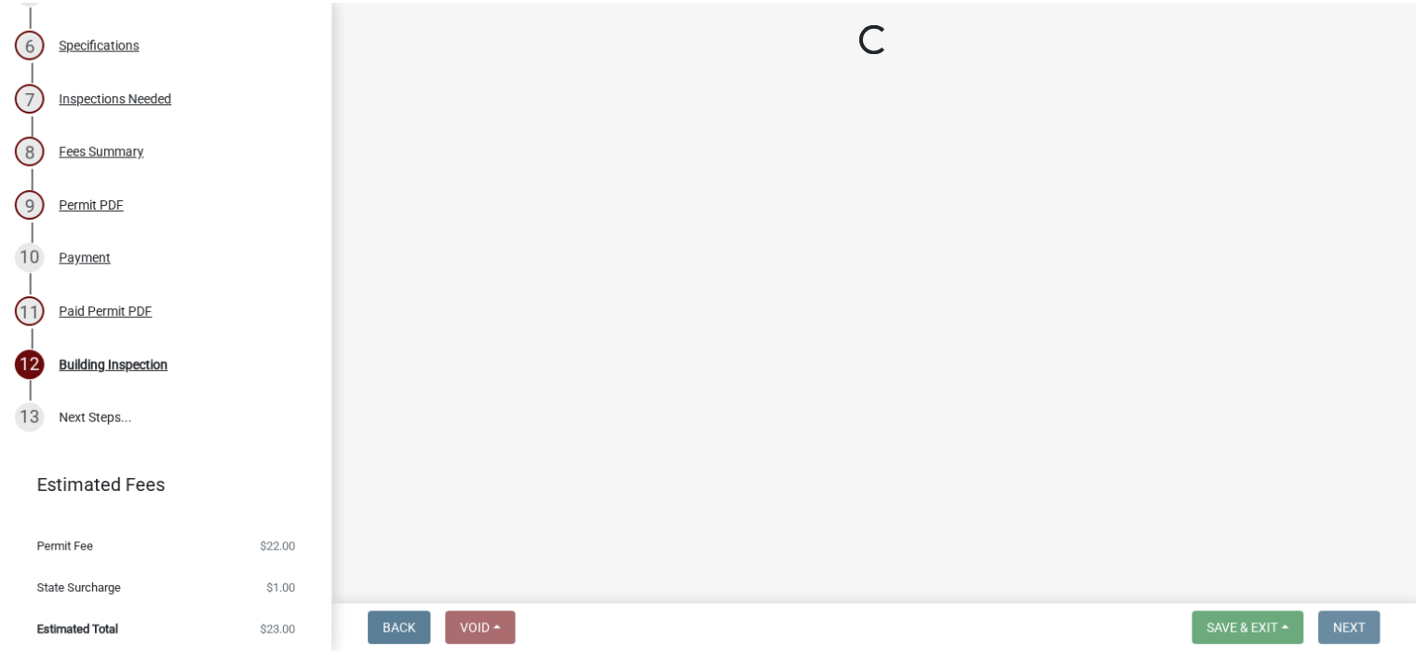
scroll to position [0, 0]
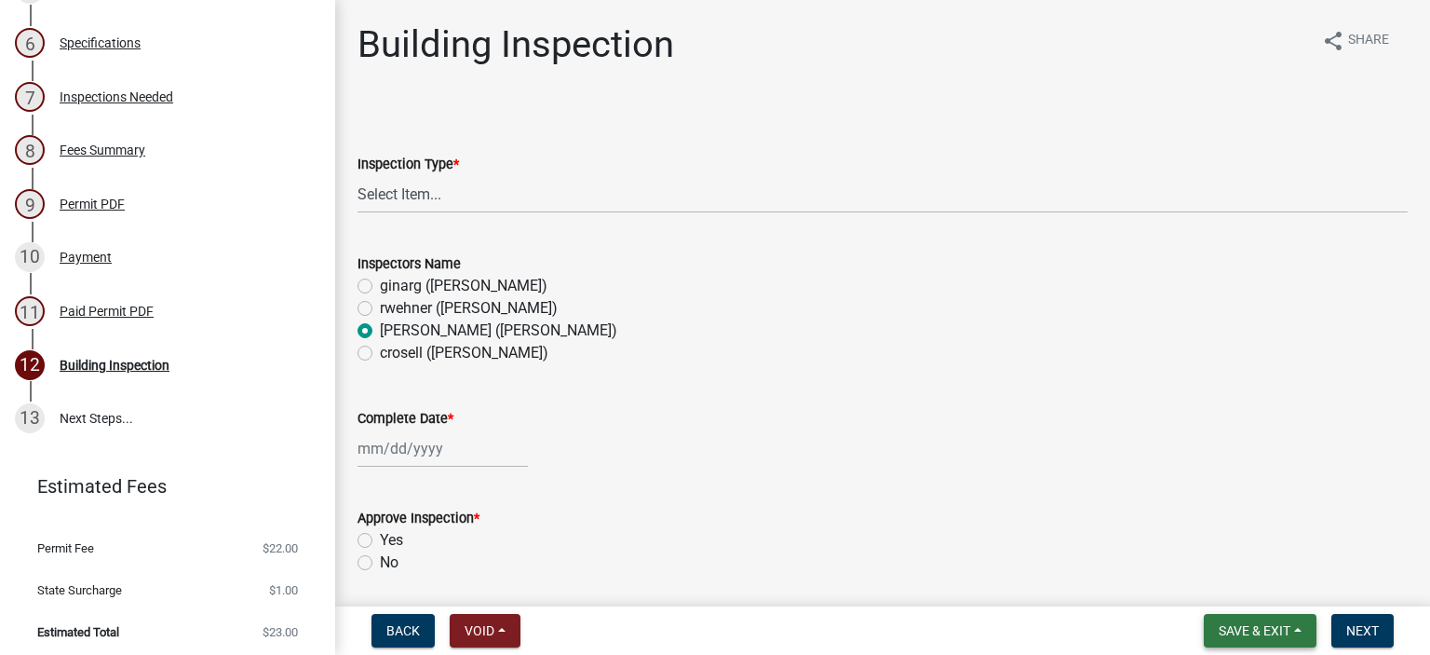
click at [1241, 637] on span "Save & Exit" at bounding box center [1255, 630] width 72 height 15
click at [1221, 581] on button "Save & Exit" at bounding box center [1242, 582] width 149 height 45
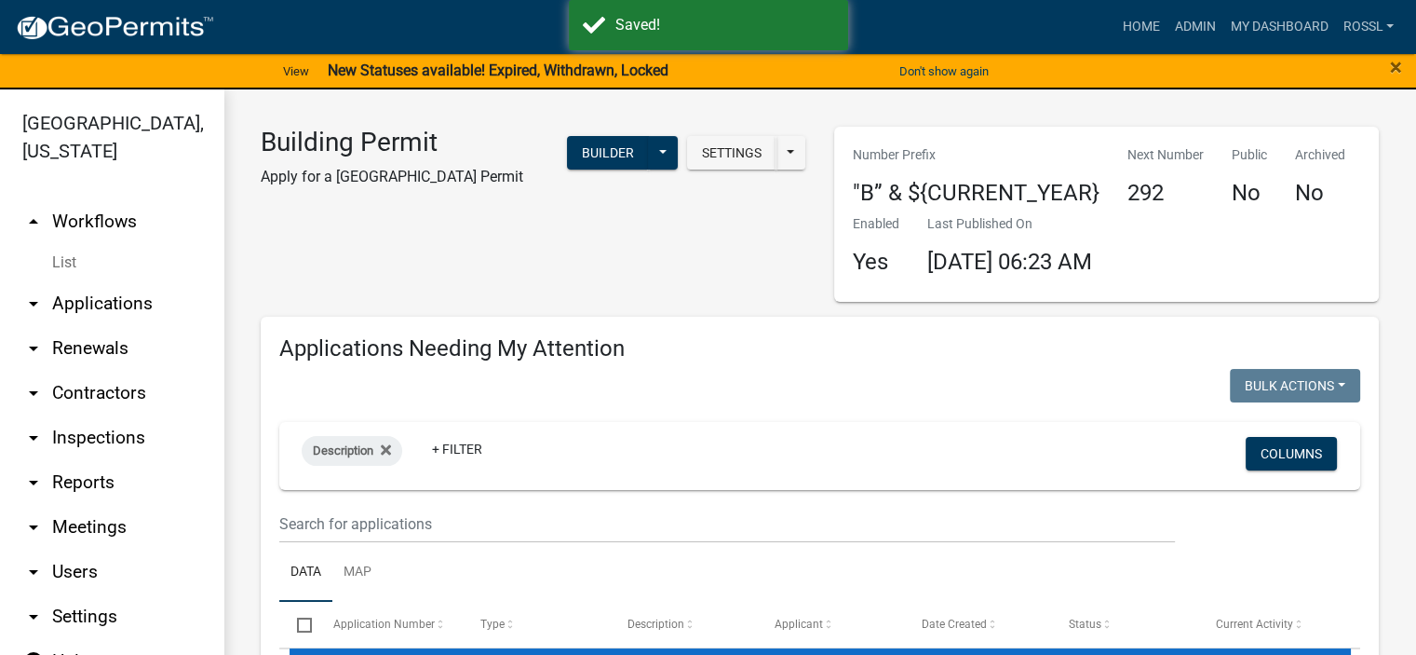
select select "2: 50"
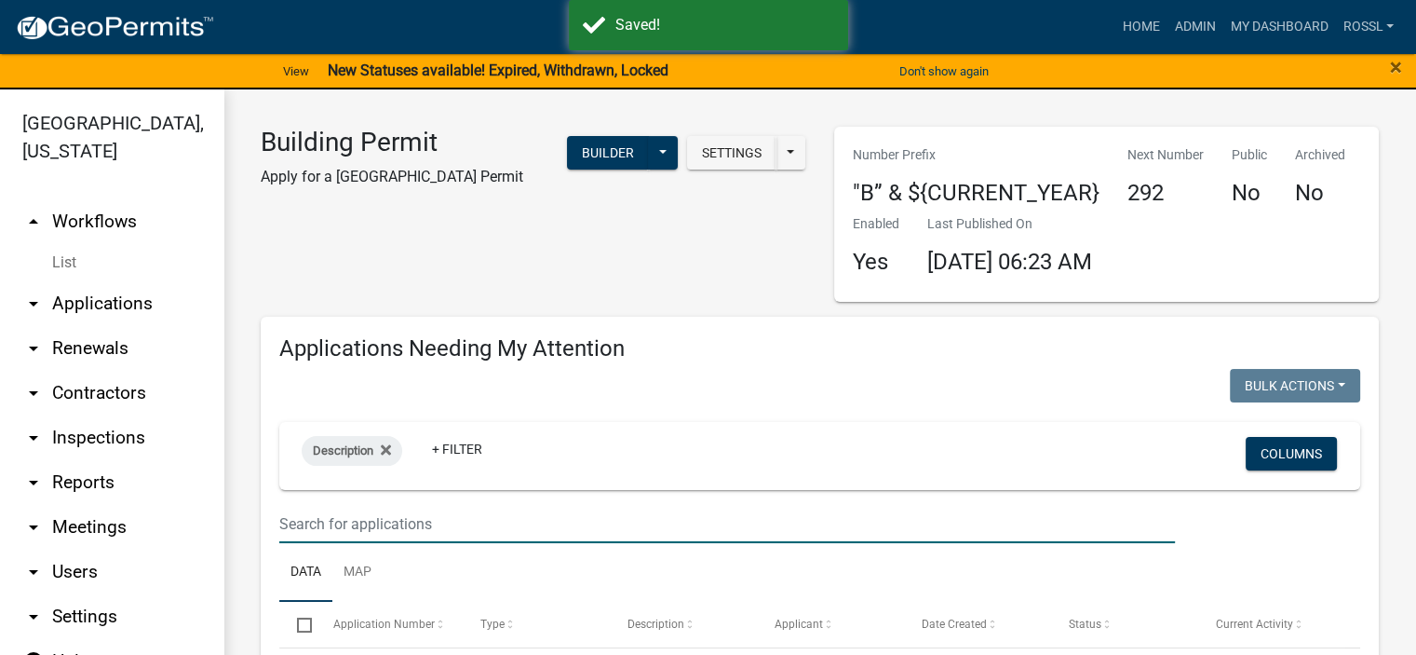
click at [359, 527] on input "text" at bounding box center [727, 524] width 896 height 38
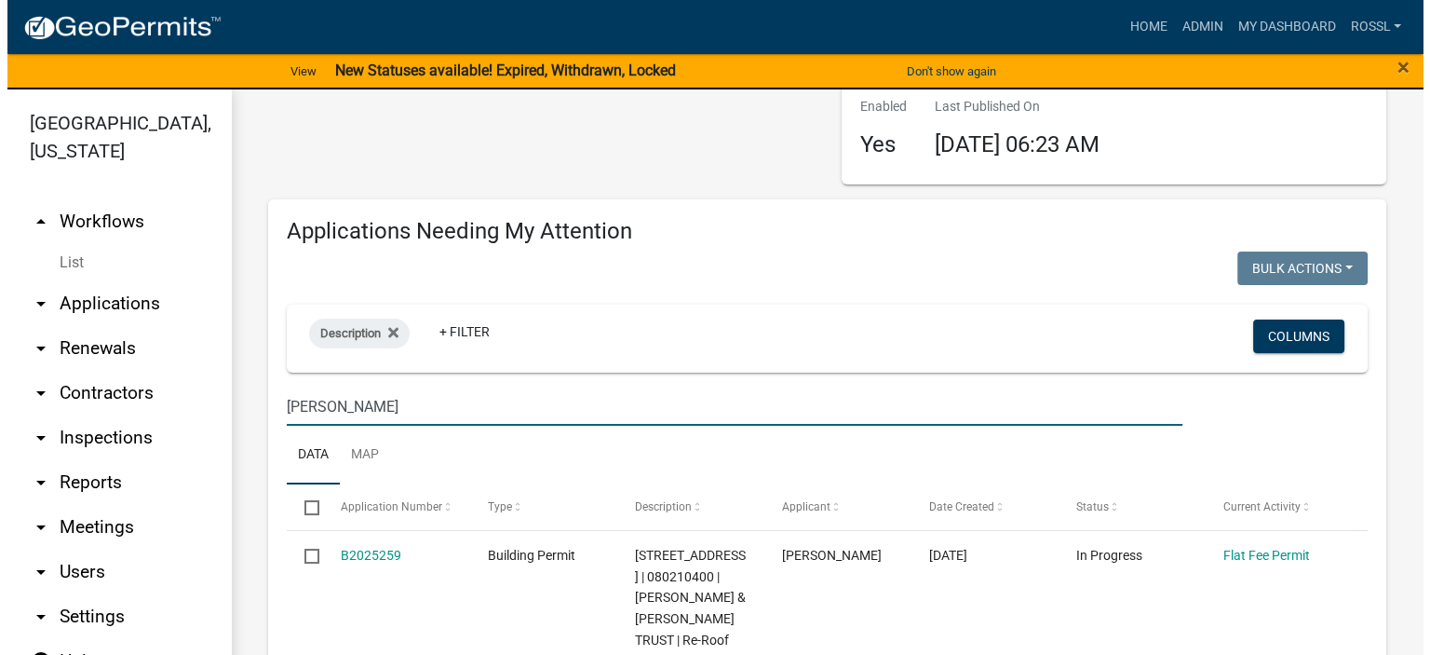
scroll to position [279, 0]
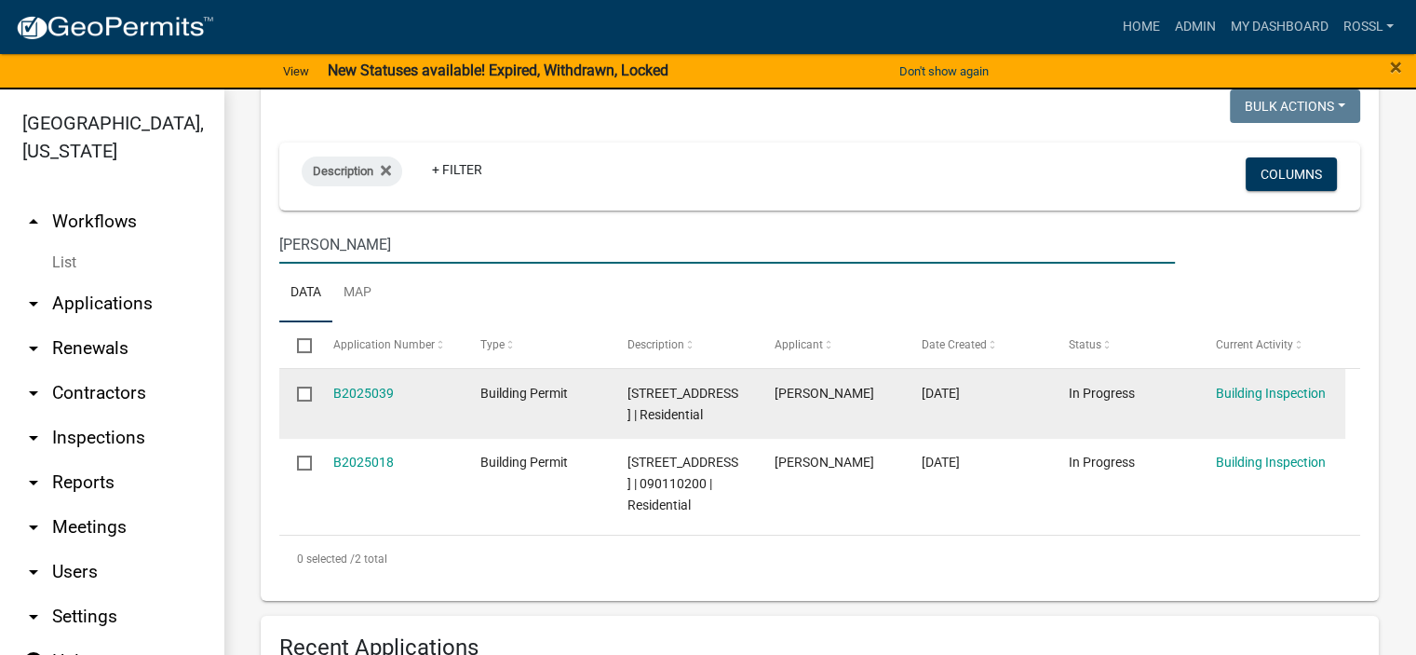
type input "[PERSON_NAME]"
click at [346, 386] on link "B2025039" at bounding box center [363, 393] width 61 height 15
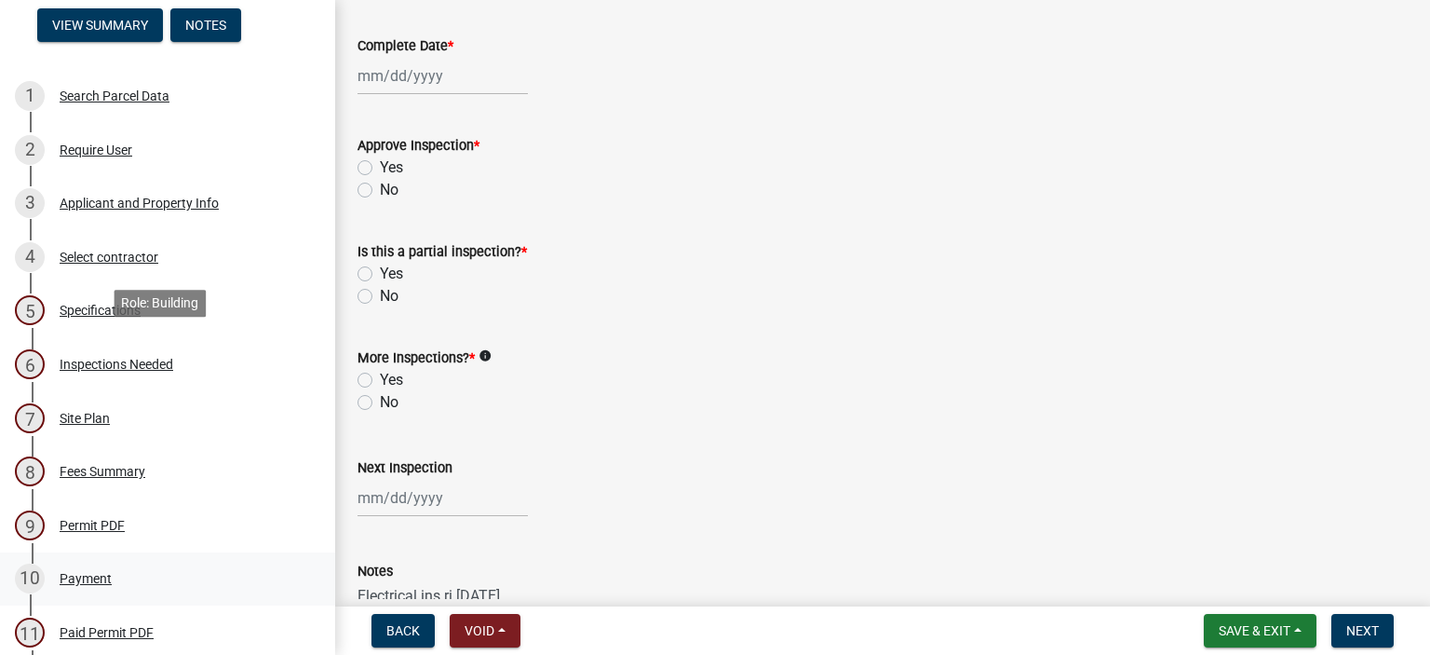
scroll to position [279, 0]
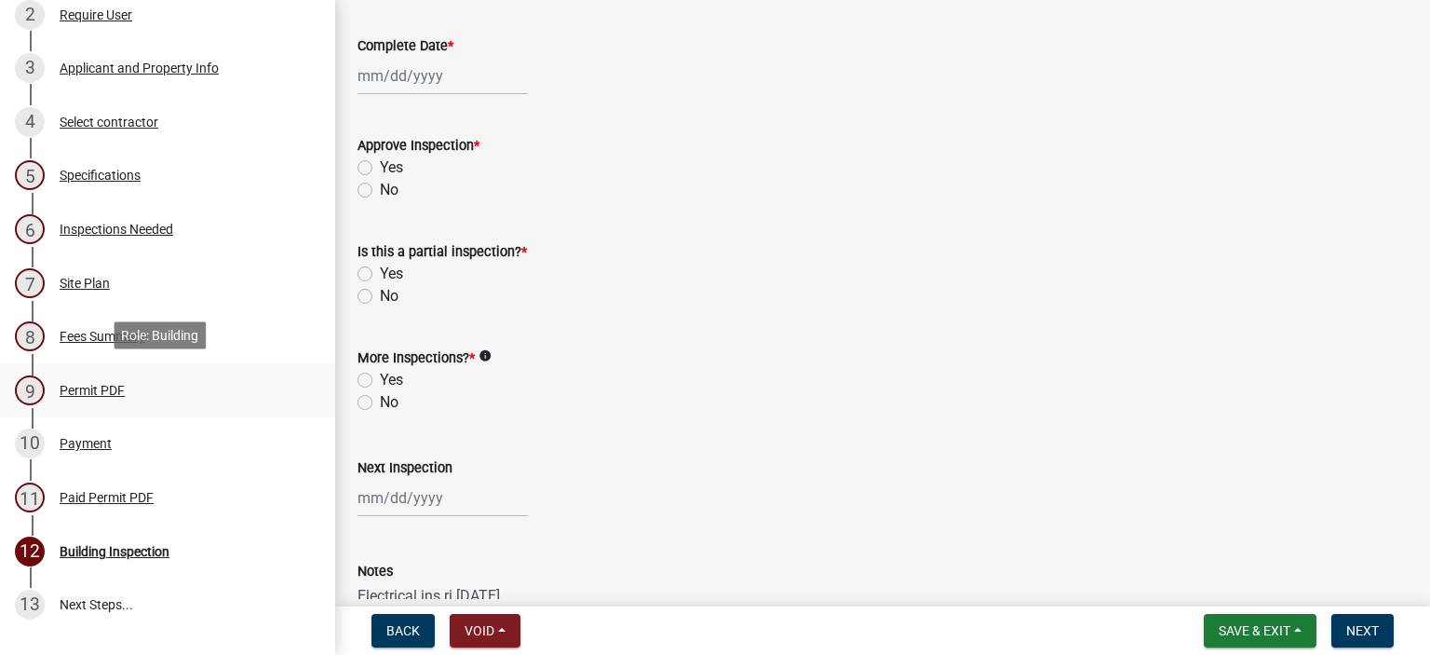
click at [78, 384] on div "Permit PDF" at bounding box center [92, 390] width 65 height 13
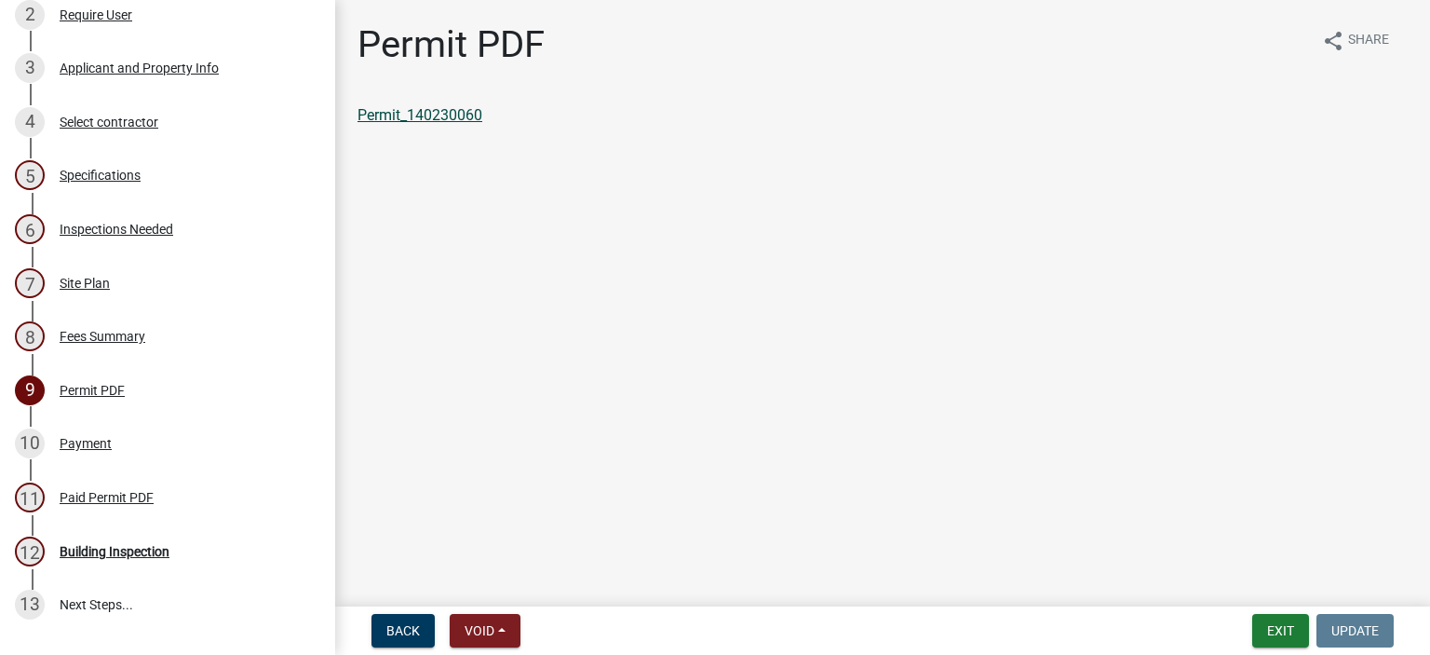
click at [436, 114] on link "Permit_140230060" at bounding box center [420, 115] width 125 height 18
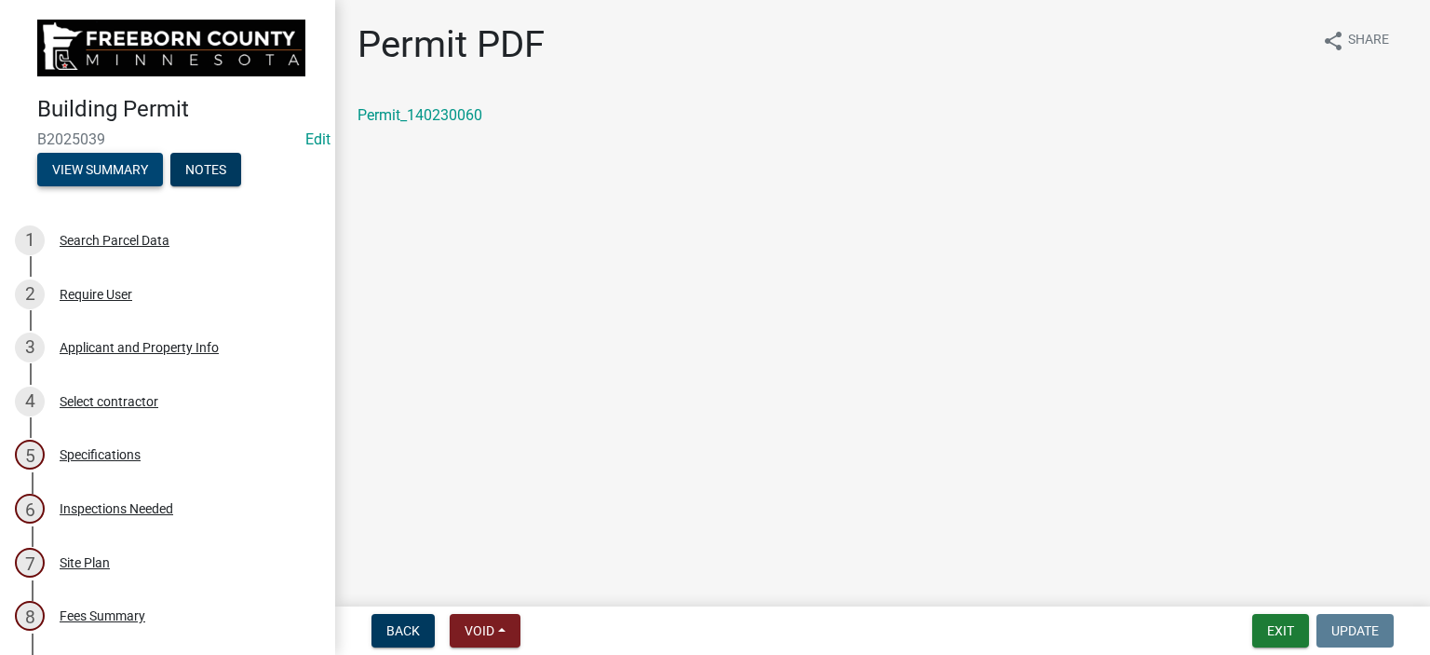
click at [85, 166] on button "View Summary" at bounding box center [100, 170] width 126 height 34
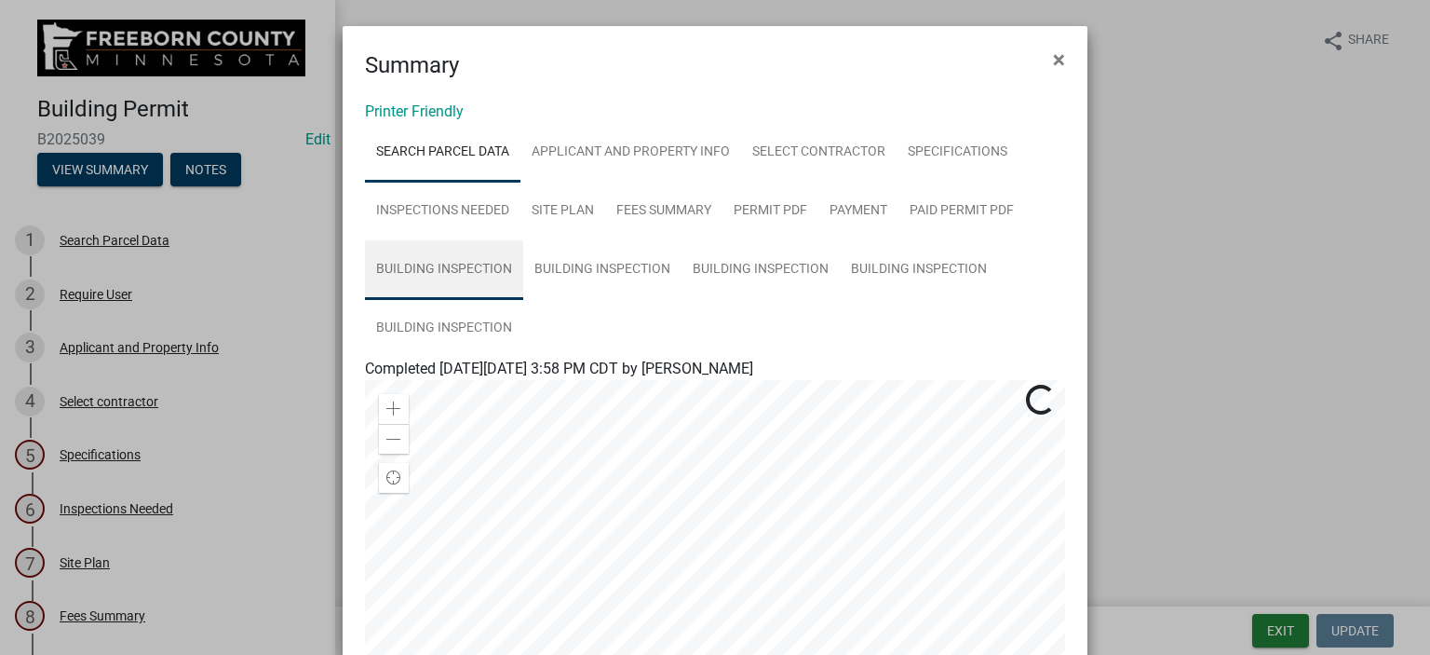
click at [482, 268] on link "Building Inspection" at bounding box center [444, 270] width 158 height 60
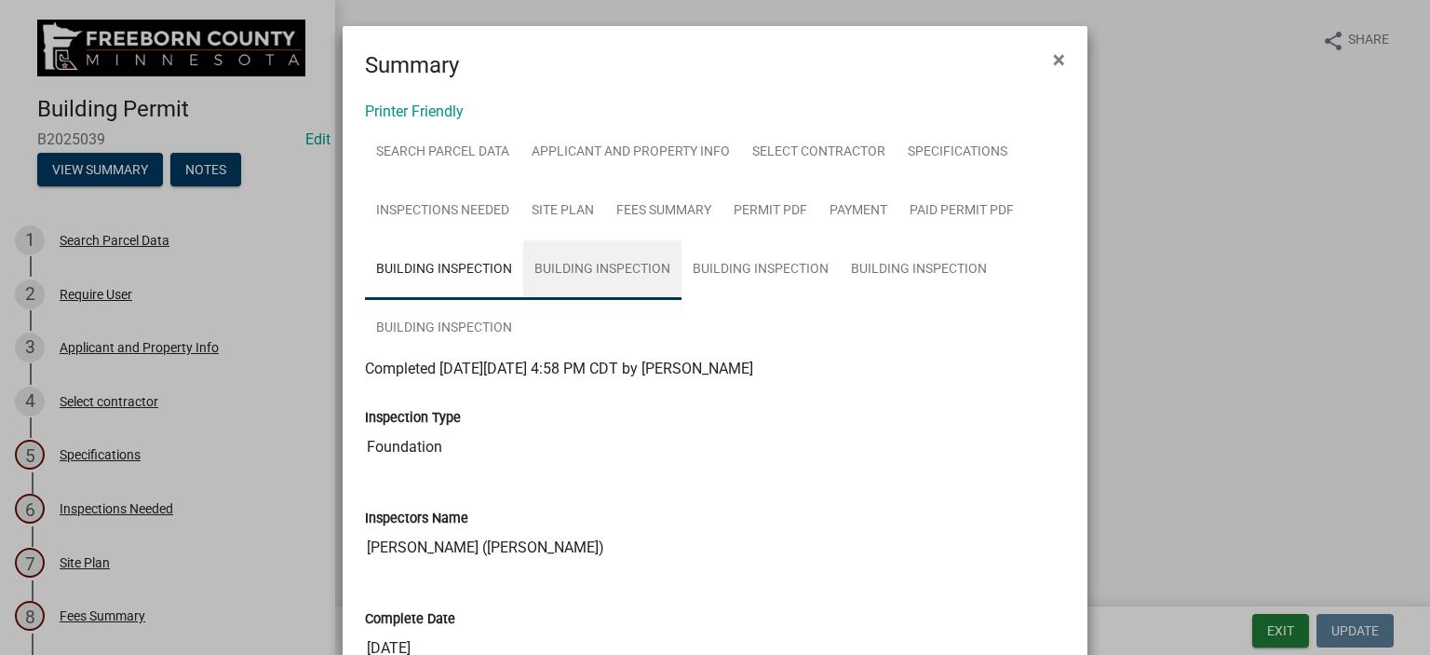
click at [633, 271] on link "Building Inspection" at bounding box center [602, 270] width 158 height 60
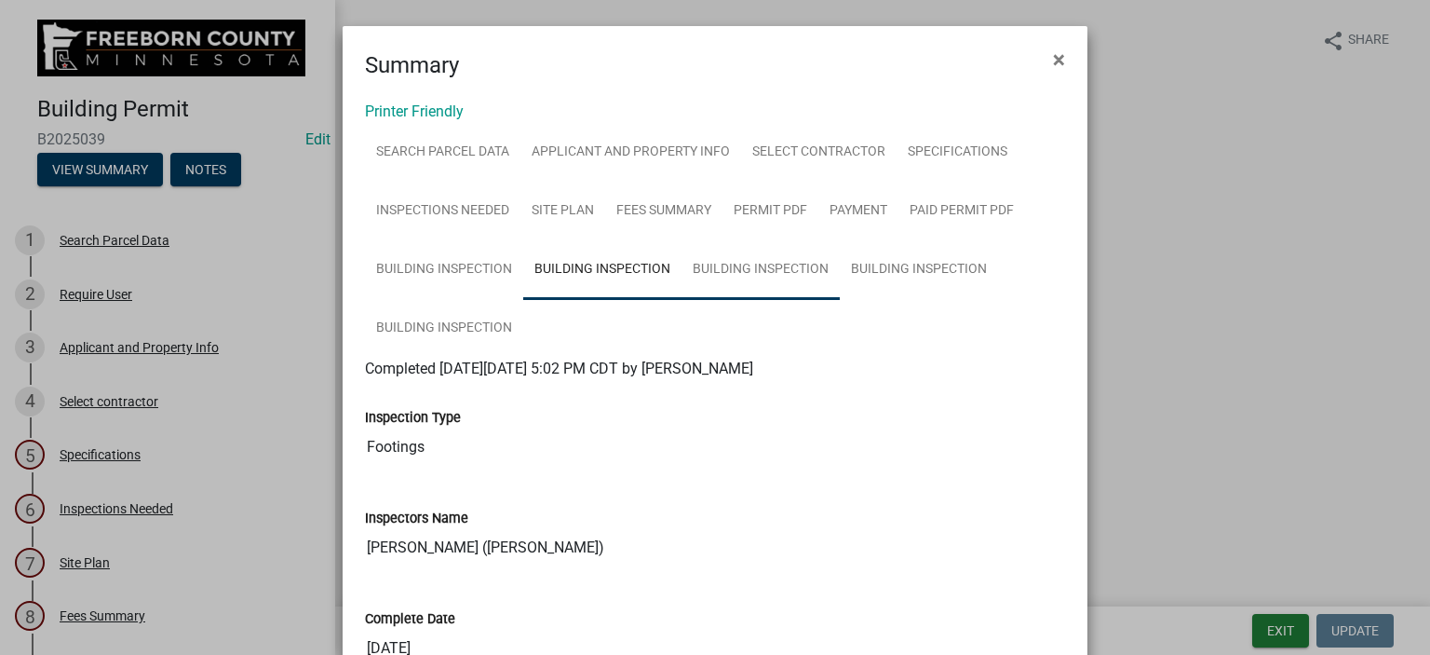
click at [767, 265] on link "Building Inspection" at bounding box center [761, 270] width 158 height 60
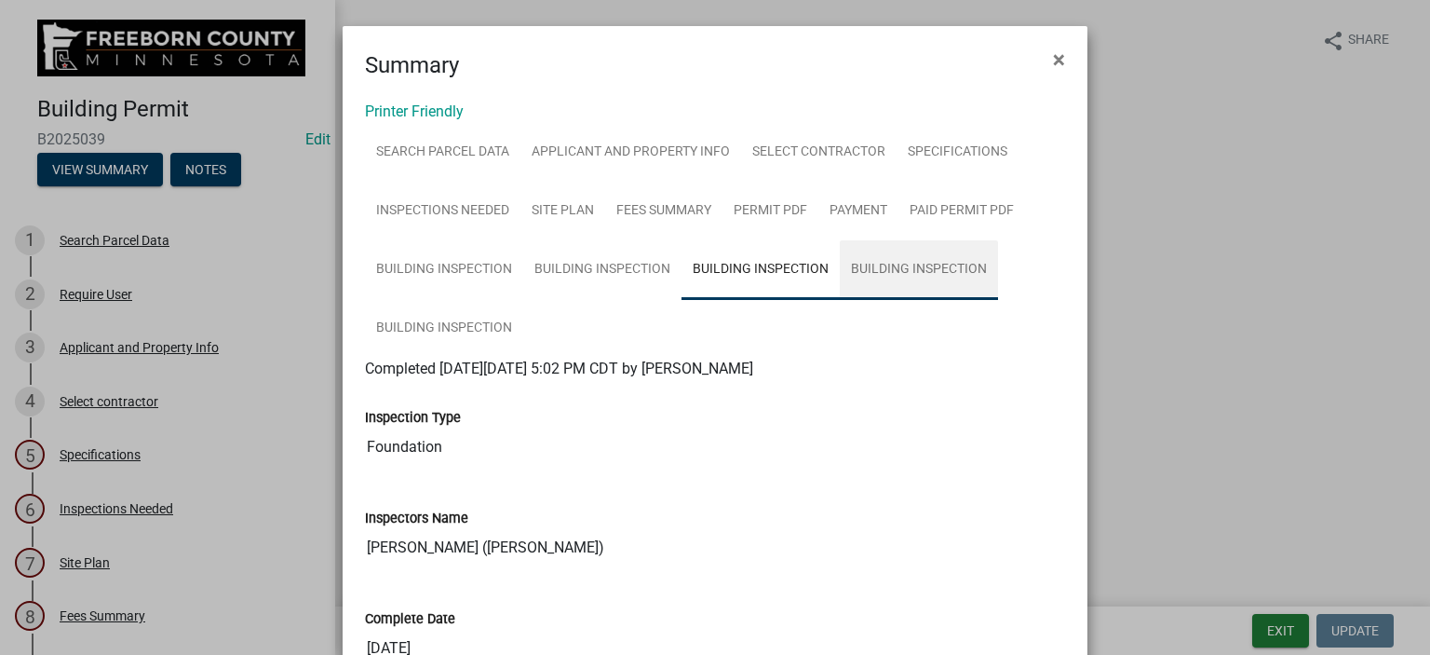
click at [916, 270] on link "Building Inspection" at bounding box center [919, 270] width 158 height 60
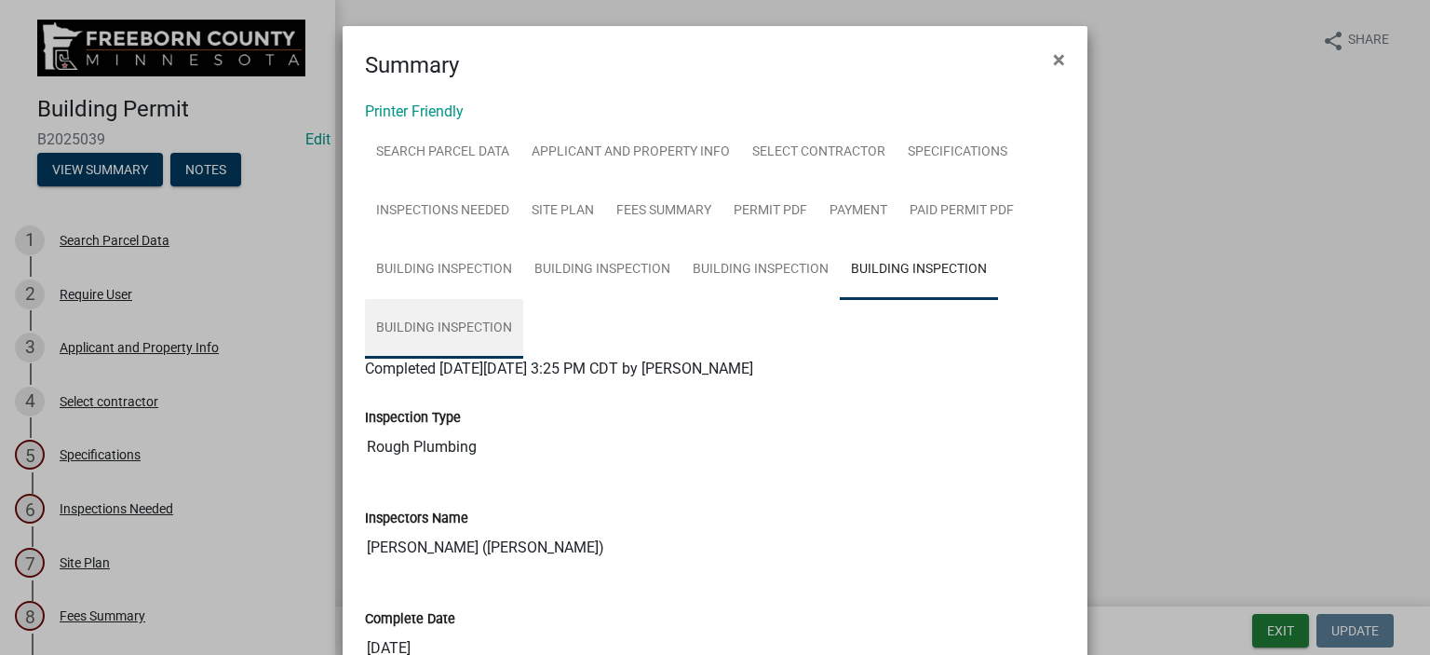
click at [450, 320] on link "Building Inspection" at bounding box center [444, 329] width 158 height 60
click at [1055, 55] on span "×" at bounding box center [1059, 60] width 12 height 26
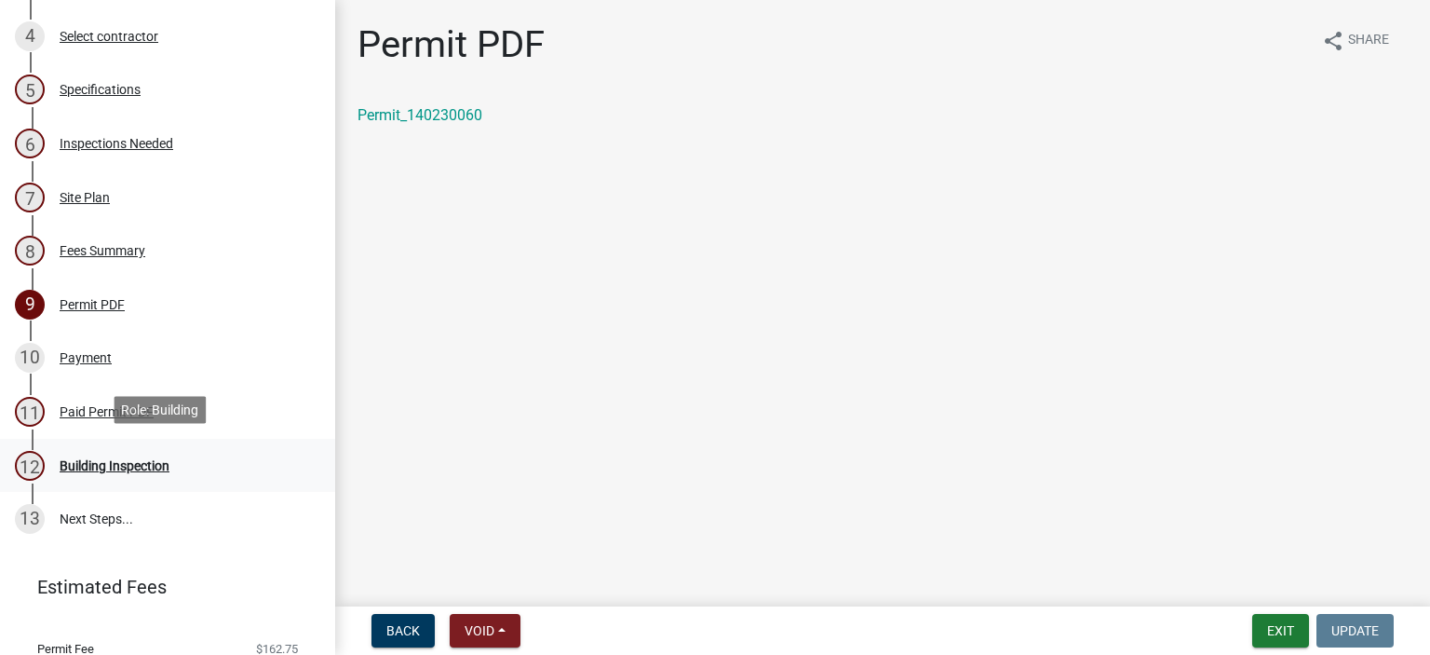
scroll to position [373, 0]
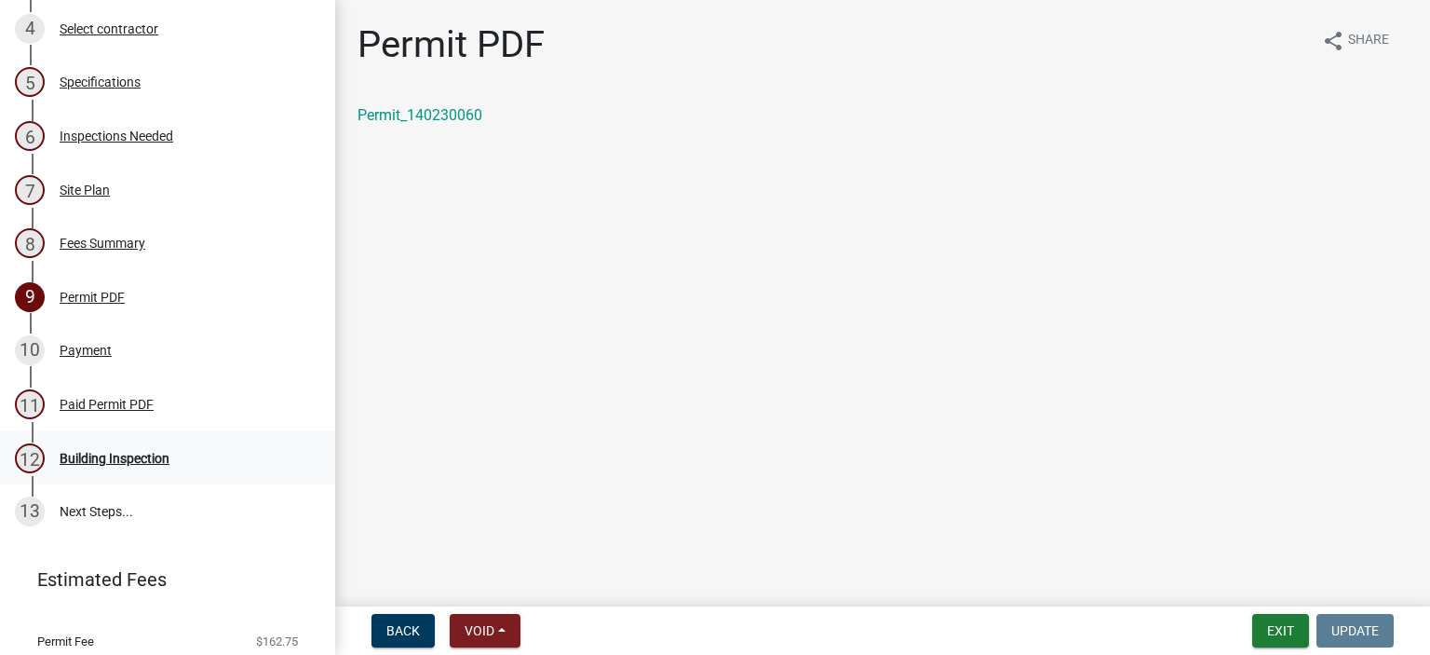
click at [153, 454] on div "Building Inspection" at bounding box center [115, 458] width 110 height 13
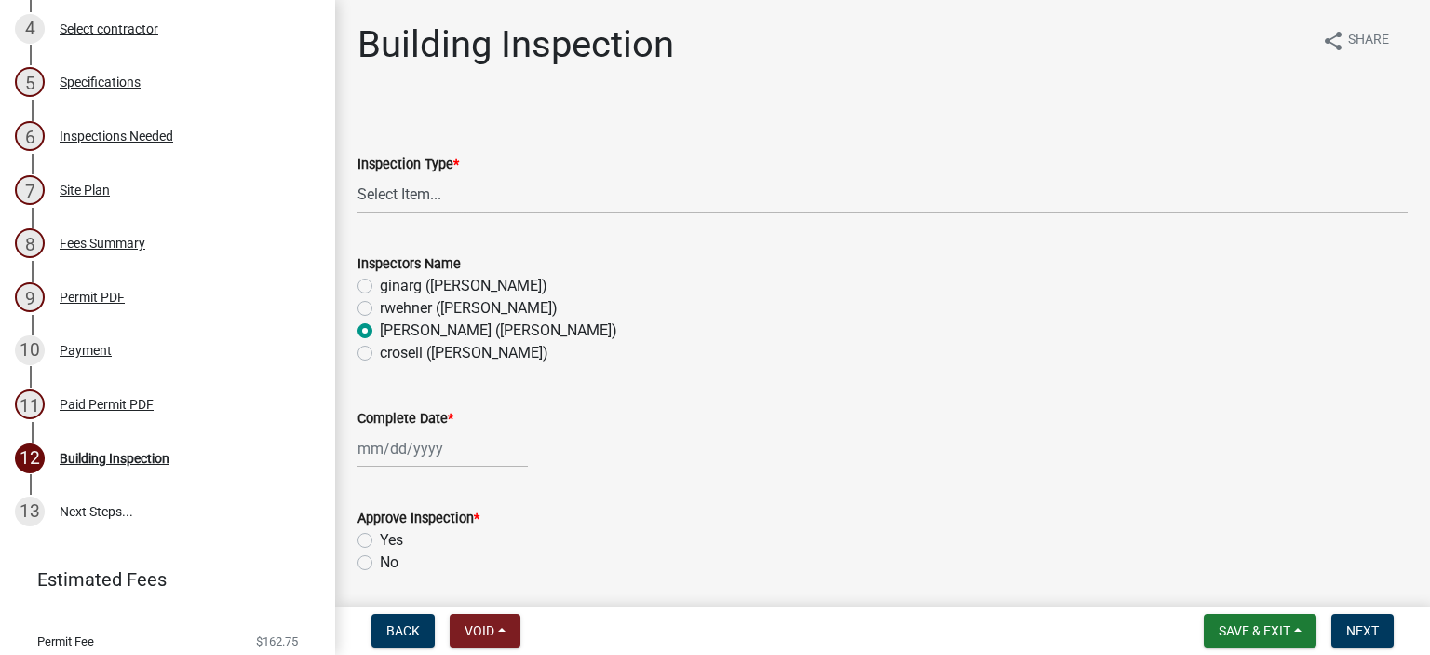
click at [391, 186] on select "Select Item... Footings Foundation Rough Plumbing Rough Mechanical Framing Gas …" at bounding box center [883, 194] width 1050 height 38
click at [358, 175] on select "Select Item... Footings Foundation Rough Plumbing Rough Mechanical Framing Gas …" at bounding box center [883, 194] width 1050 height 38
select select "8db2c0cf-3181-45d2-8b43-567b2b747cb3"
click at [384, 198] on select "Select Item... Footings Foundation Rough Plumbing Rough Mechanical Framing Gas …" at bounding box center [883, 194] width 1050 height 38
click at [358, 175] on select "Select Item... Footings Foundation Rough Plumbing Rough Mechanical Framing Gas …" at bounding box center [883, 194] width 1050 height 38
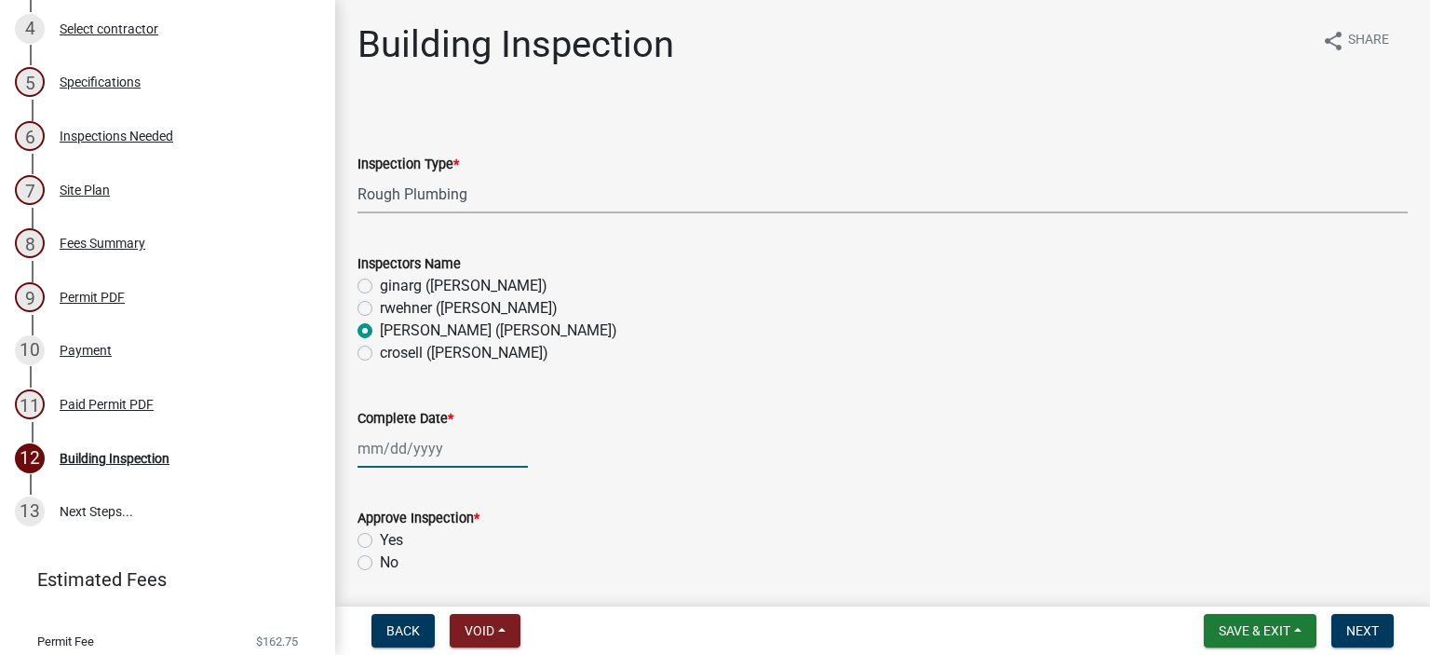
click at [368, 454] on div at bounding box center [443, 448] width 170 height 38
select select "8"
select select "2025"
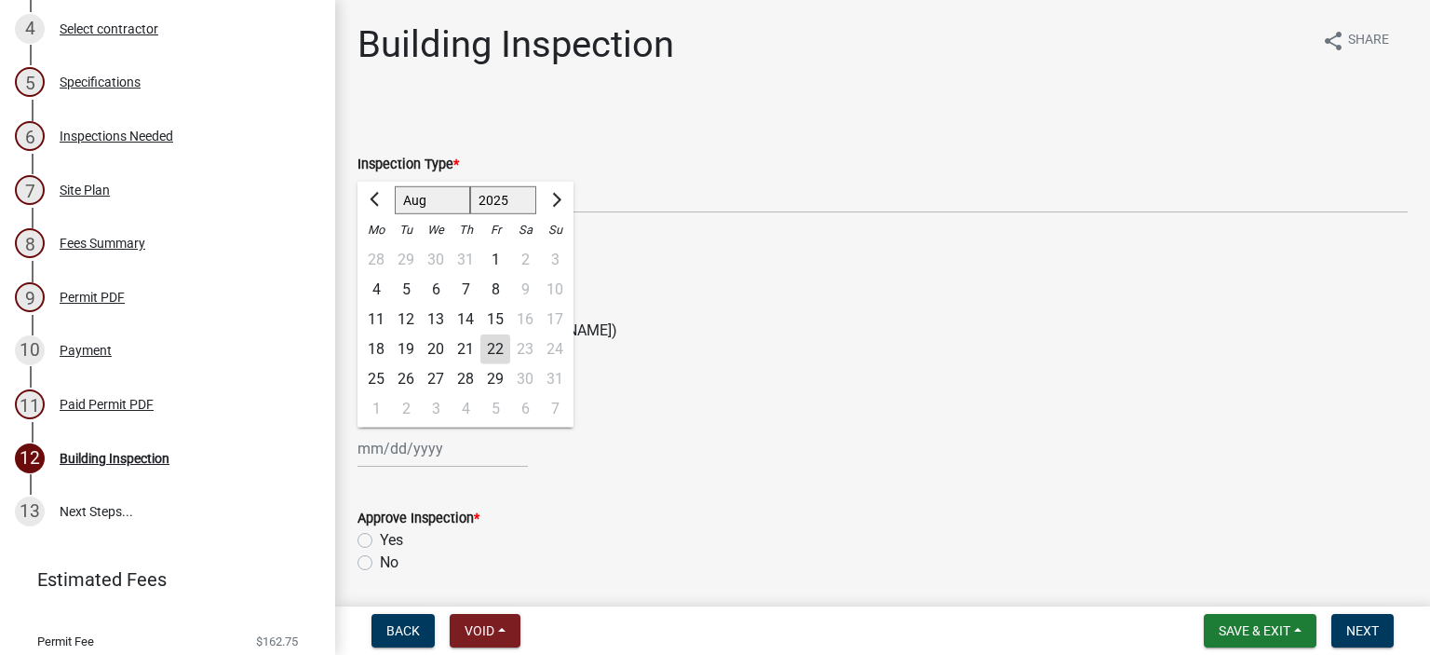
click at [435, 345] on div "20" at bounding box center [436, 349] width 30 height 30
type input "[DATE]"
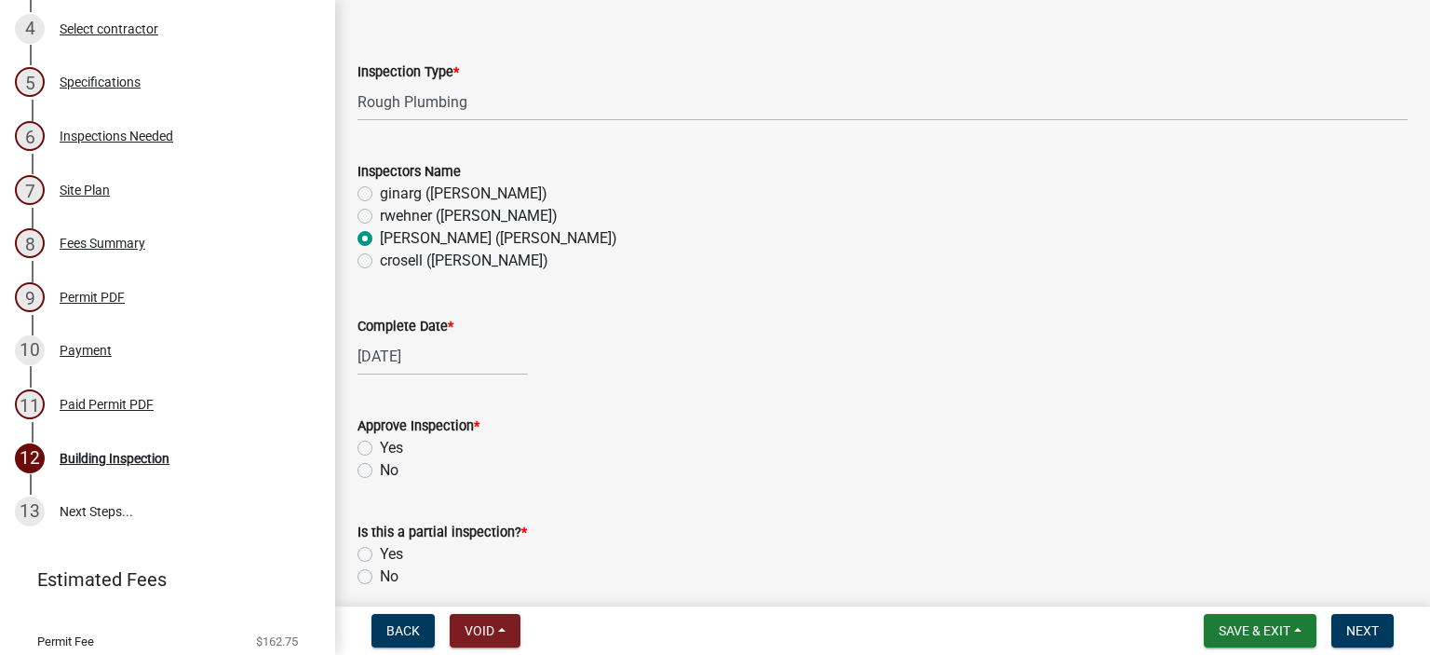
scroll to position [186, 0]
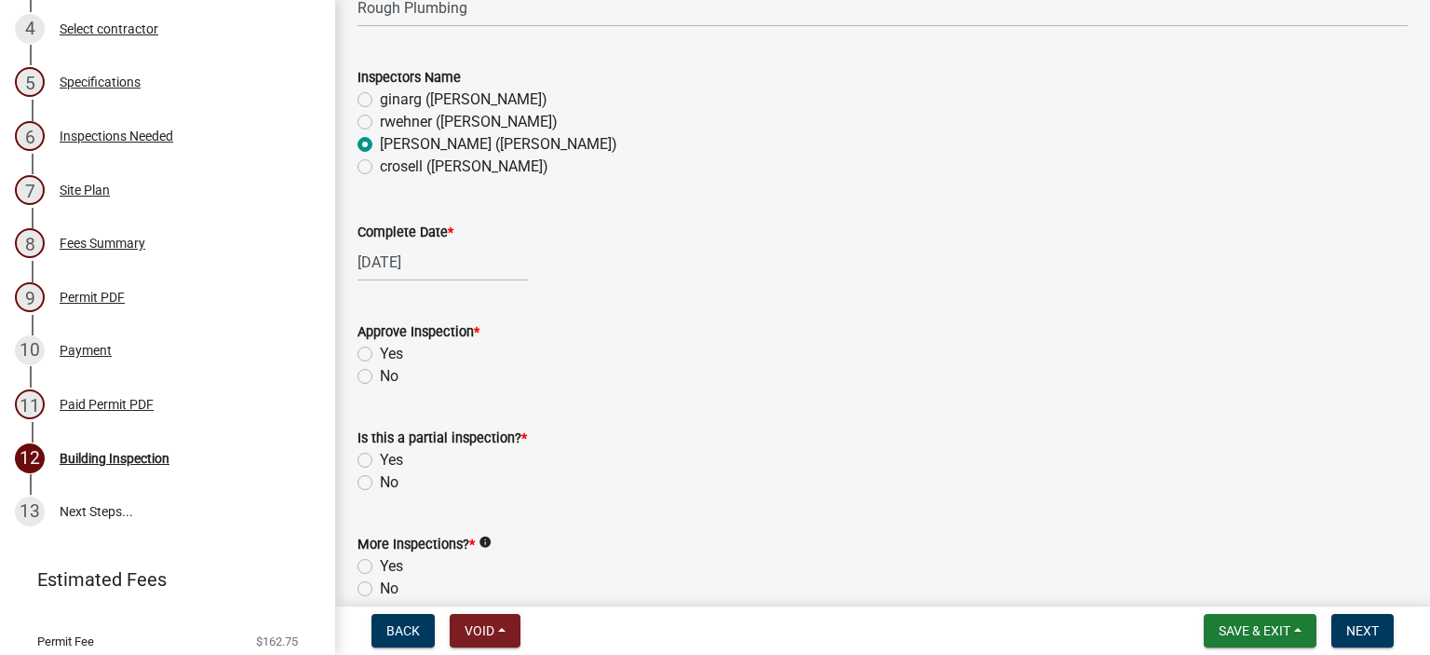
click at [380, 353] on label "Yes" at bounding box center [391, 354] width 23 height 22
click at [380, 353] on input "Yes" at bounding box center [386, 349] width 12 height 12
radio input "true"
click at [380, 481] on label "No" at bounding box center [389, 482] width 19 height 22
click at [380, 481] on input "No" at bounding box center [386, 477] width 12 height 12
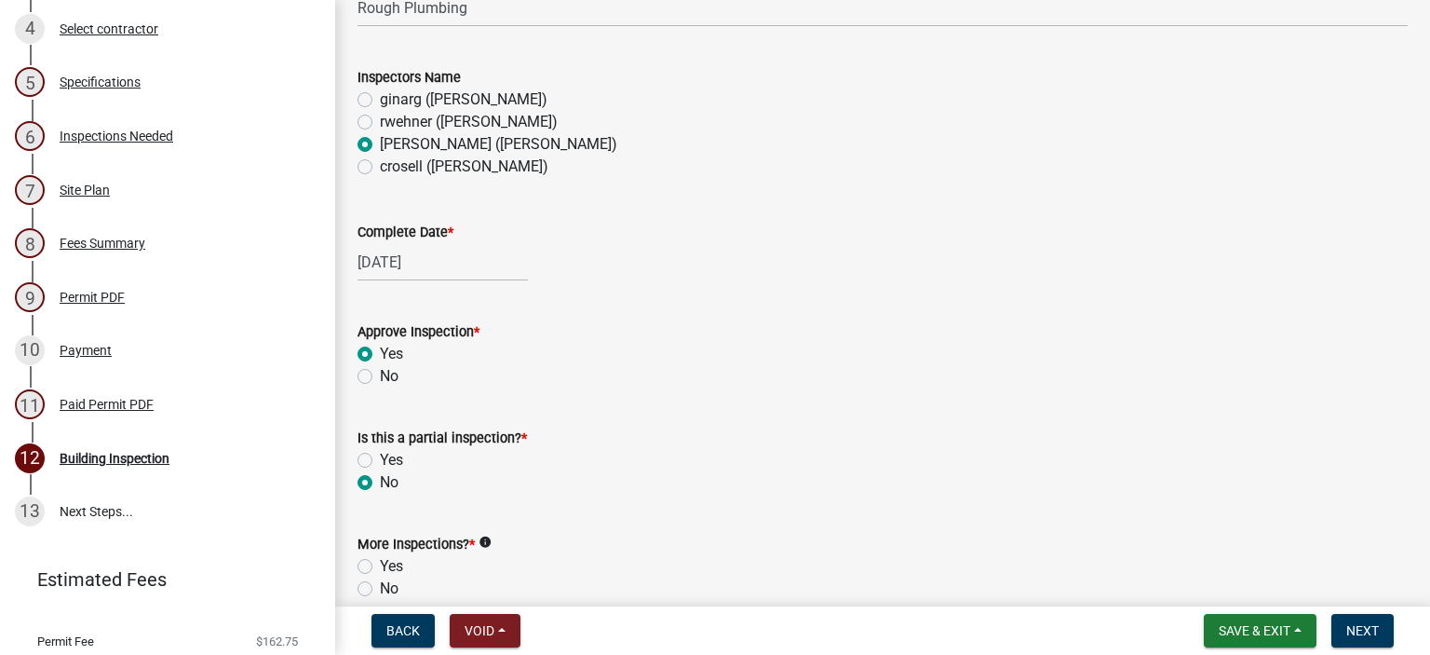
radio input "true"
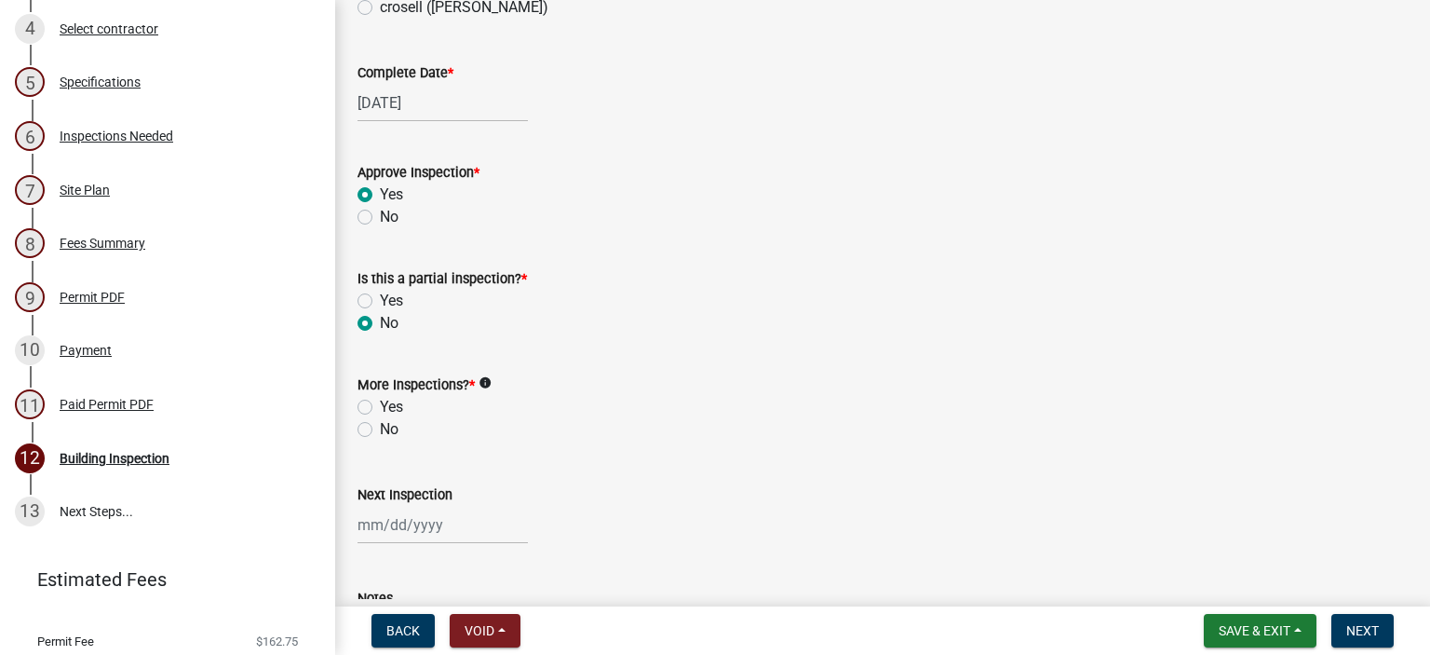
scroll to position [373, 0]
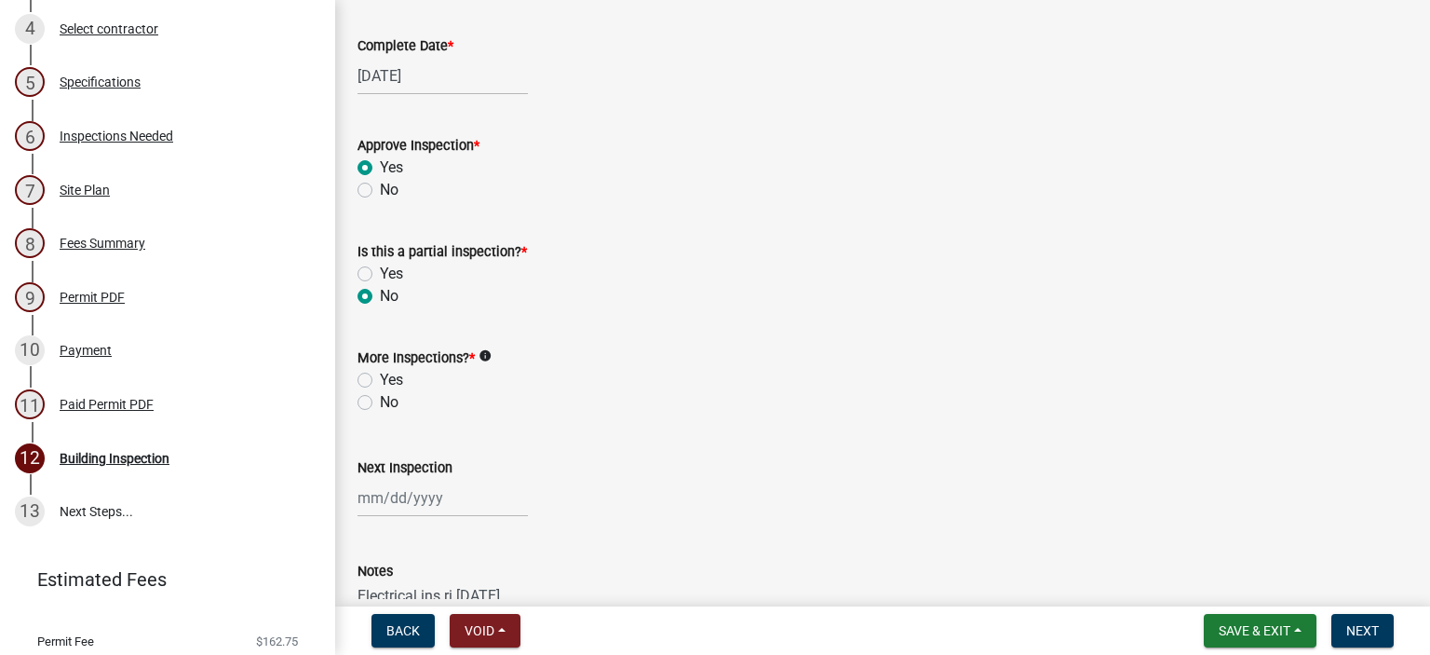
click at [380, 376] on label "Yes" at bounding box center [391, 380] width 23 height 22
click at [380, 376] on input "Yes" at bounding box center [386, 375] width 12 height 12
radio input "true"
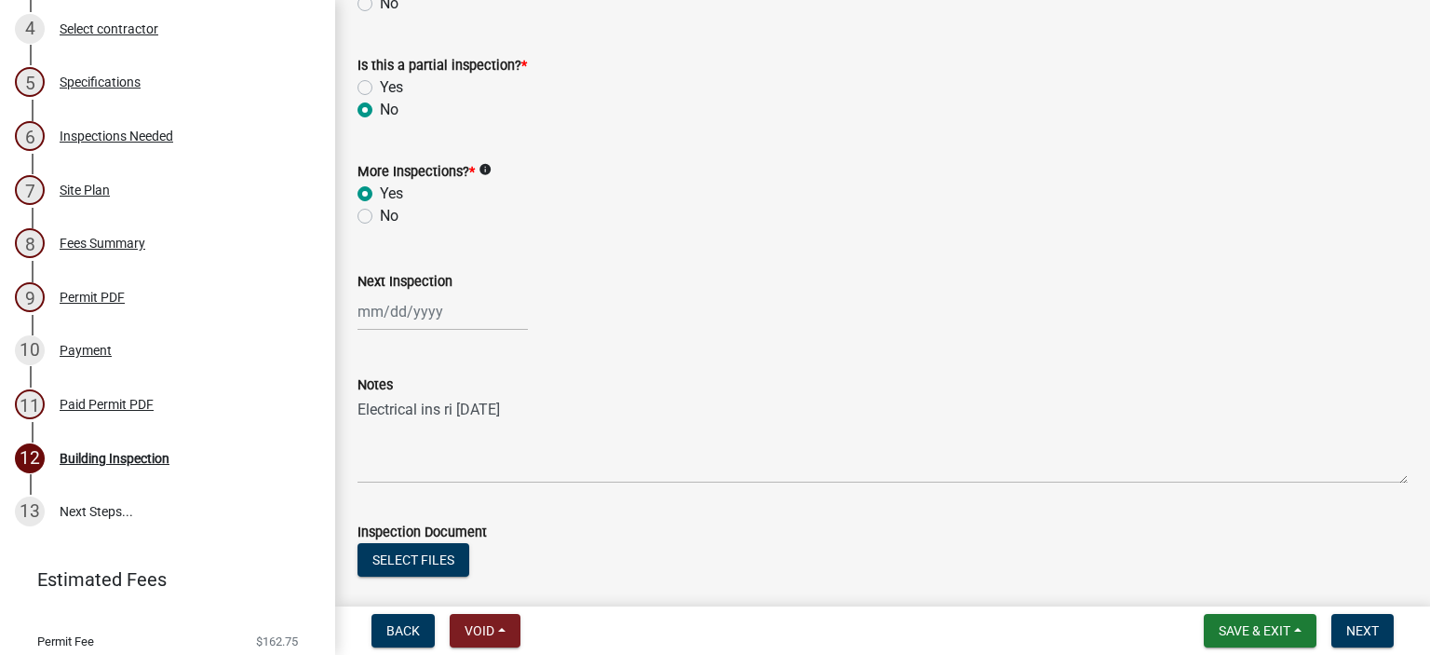
scroll to position [644, 0]
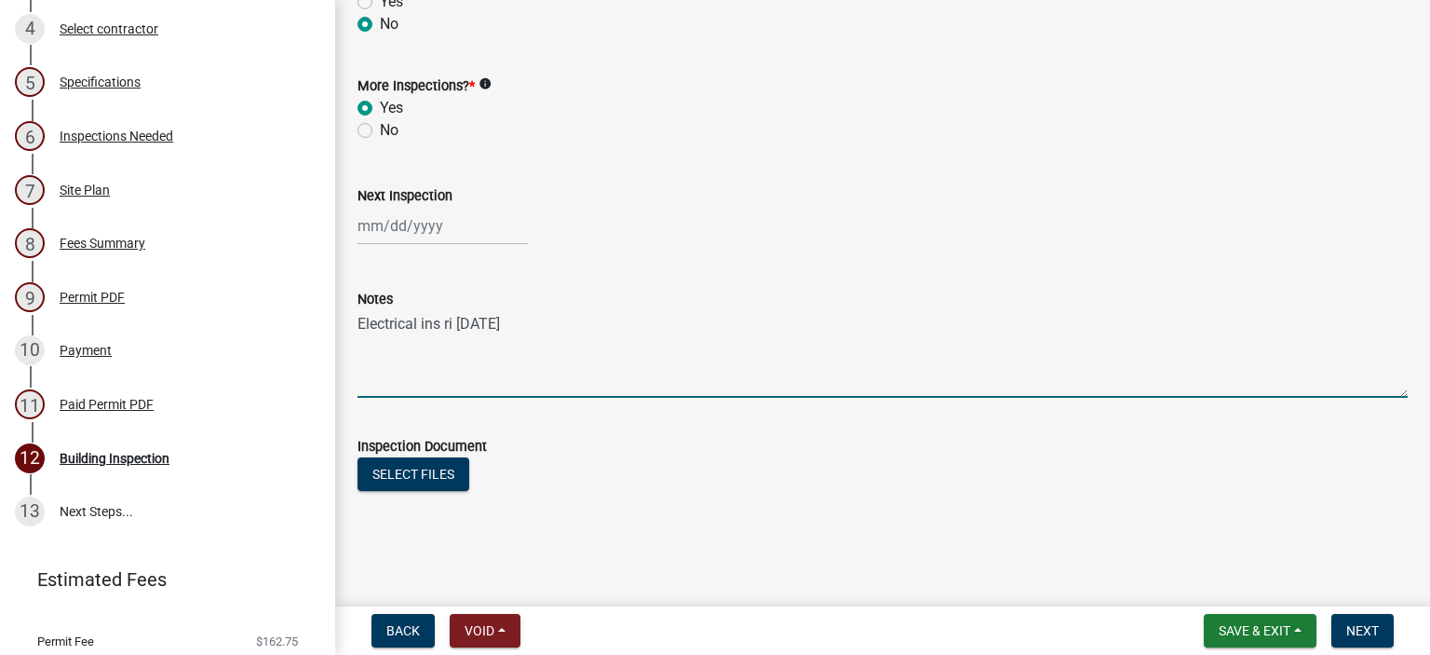
click at [378, 374] on textarea "Electrical ins ri [DATE]" at bounding box center [883, 354] width 1050 height 88
click at [529, 322] on textarea "Electrical ins ri [DATE]" at bounding box center [883, 354] width 1050 height 88
click at [633, 315] on textarea "Electrical ins ri [DATE] A.G.DWV ok addding protective plates" at bounding box center [883, 354] width 1050 height 88
type textarea "Electrical ins ri [DATE] A.G.DWV ok adding protective plates"
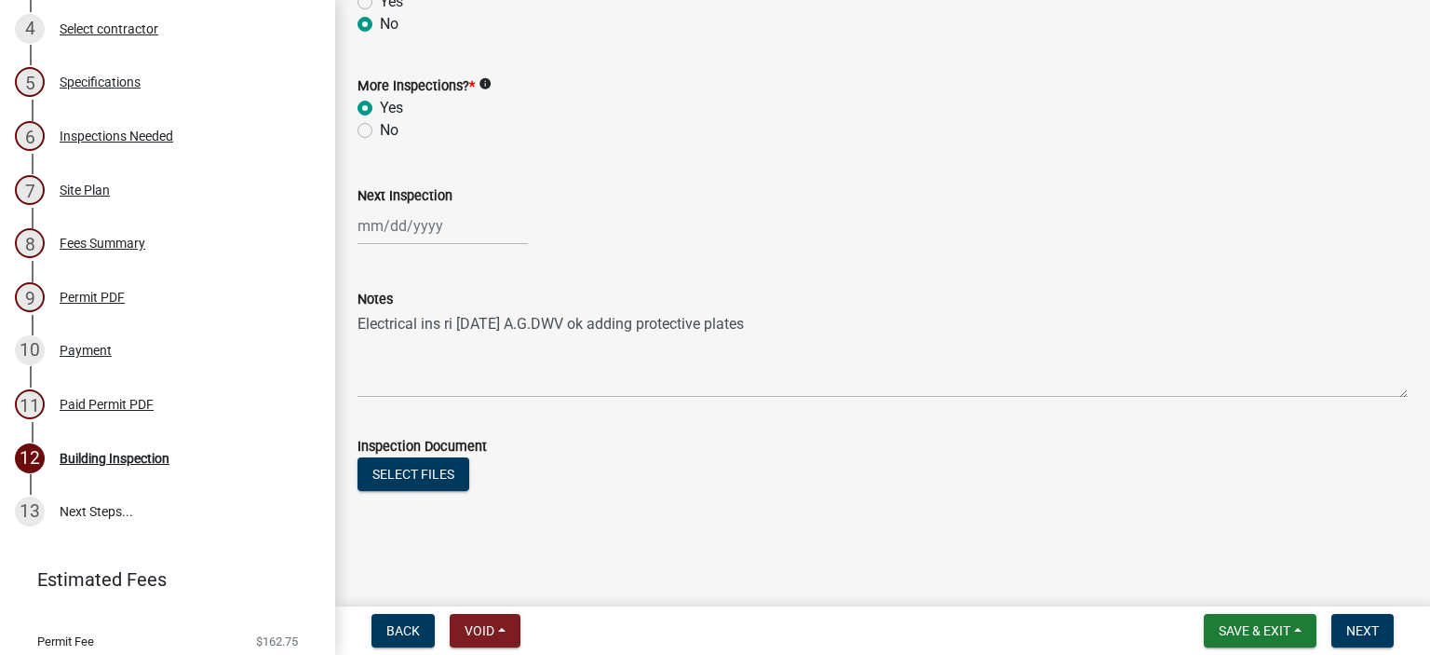
click at [1230, 546] on main "Building Inspection share Share Inspection Type * Select Item... Footings Found…" at bounding box center [882, 299] width 1095 height 599
click at [1252, 623] on span "Save & Exit" at bounding box center [1255, 630] width 72 height 15
click at [1236, 591] on button "Save & Exit" at bounding box center [1242, 582] width 149 height 45
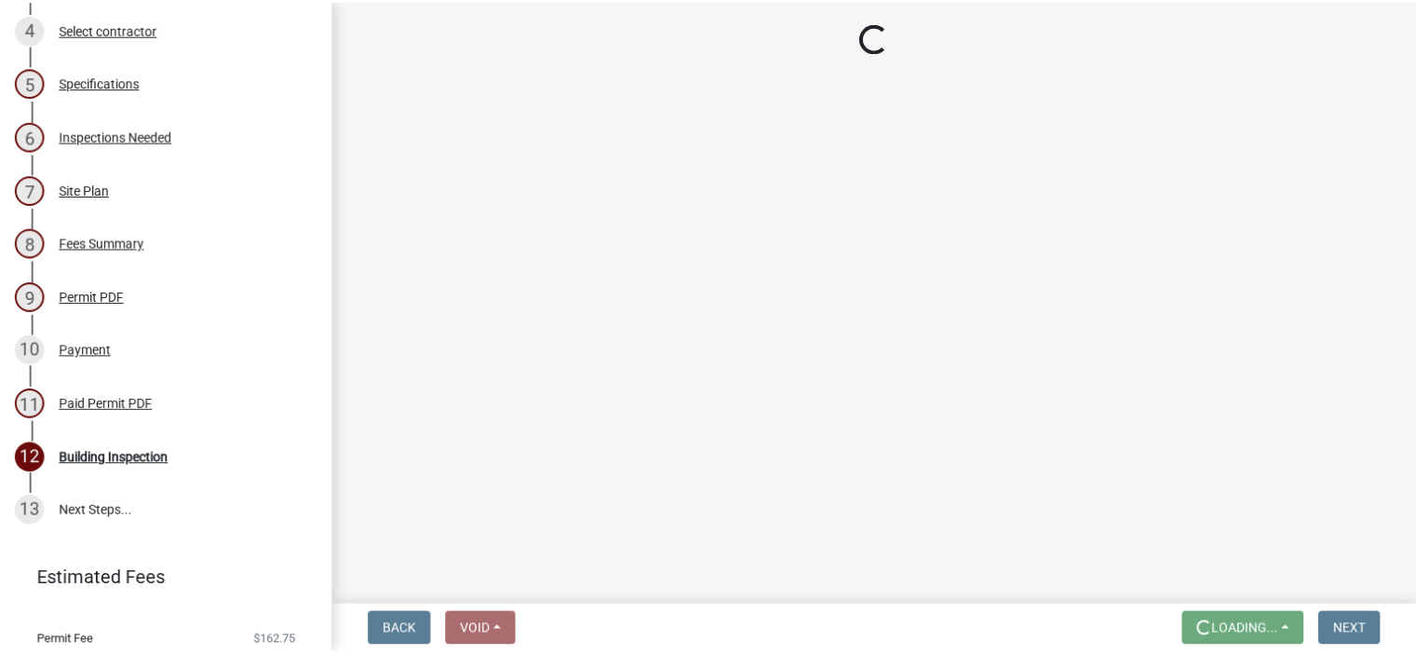
scroll to position [0, 0]
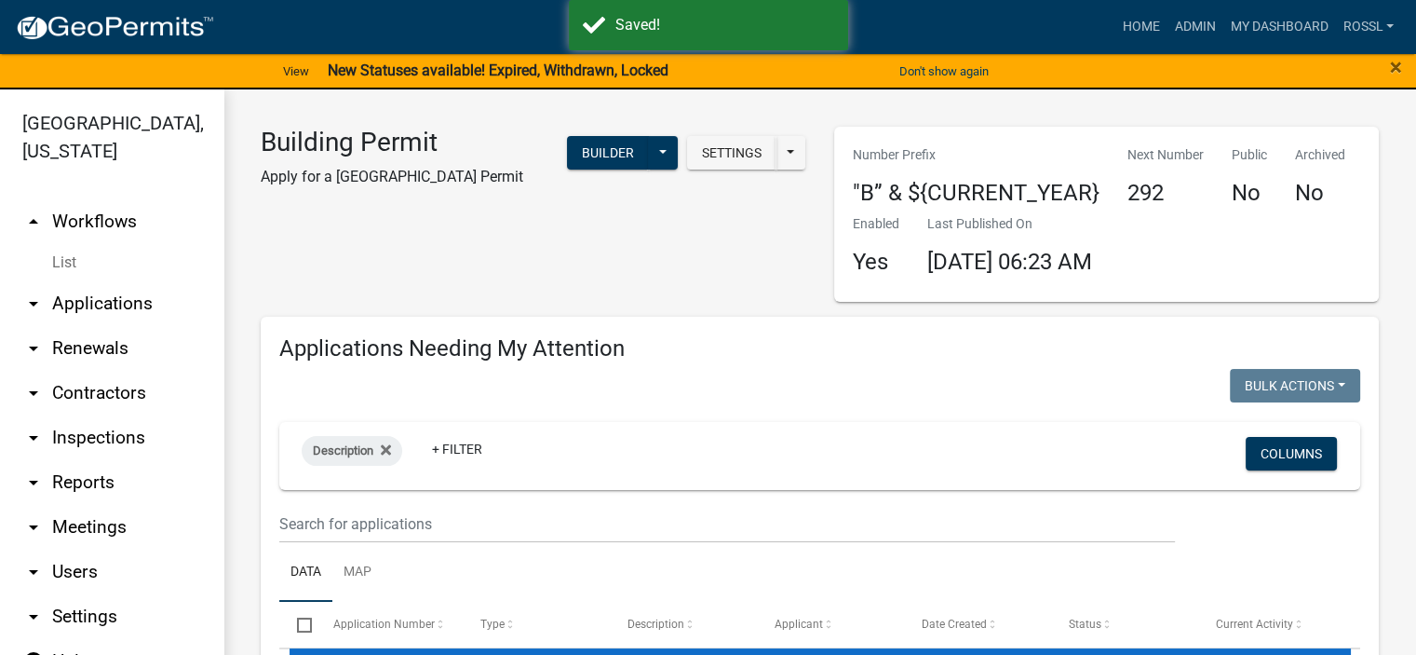
select select "2: 50"
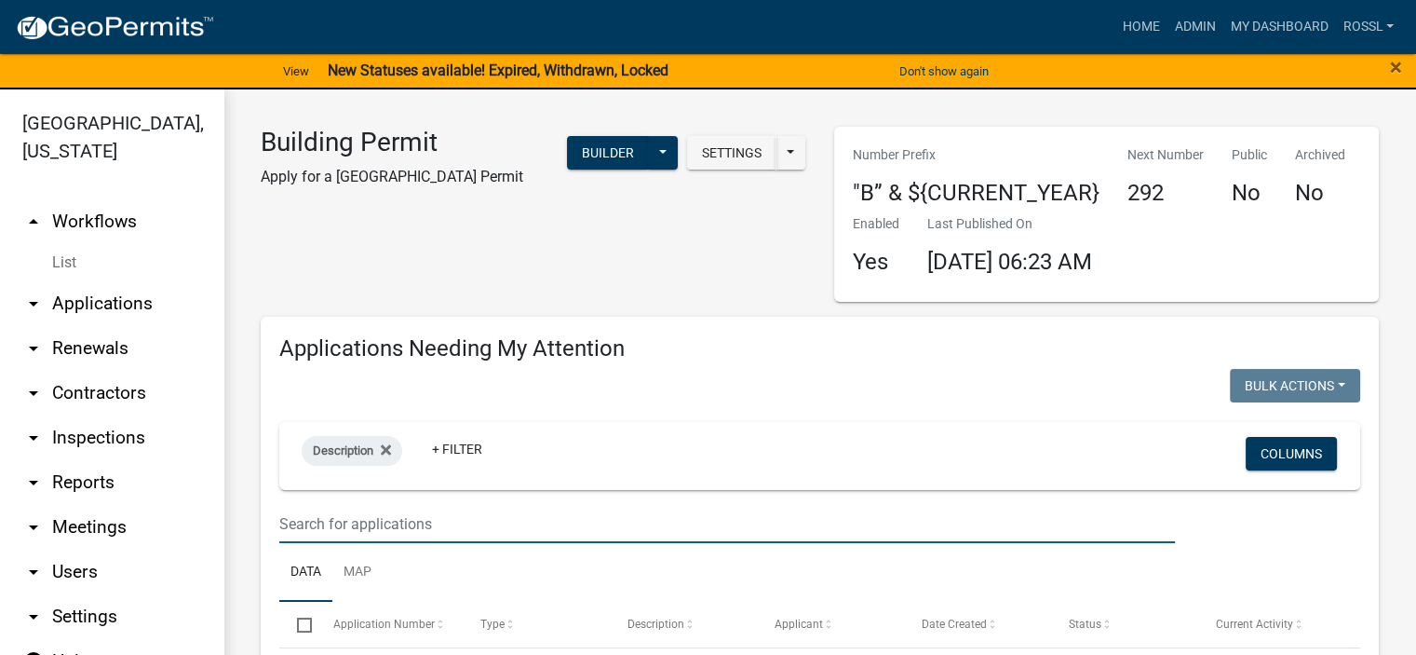
click at [395, 517] on input "text" at bounding box center [727, 524] width 896 height 38
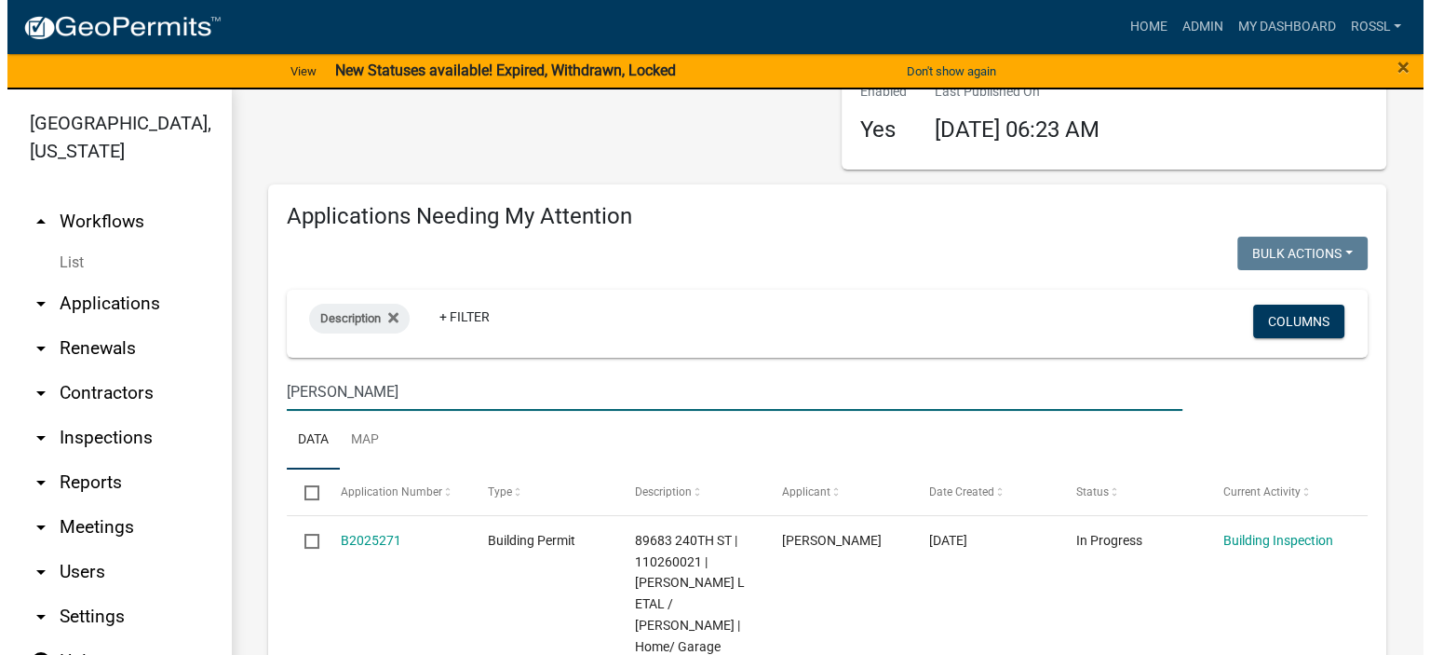
scroll to position [279, 0]
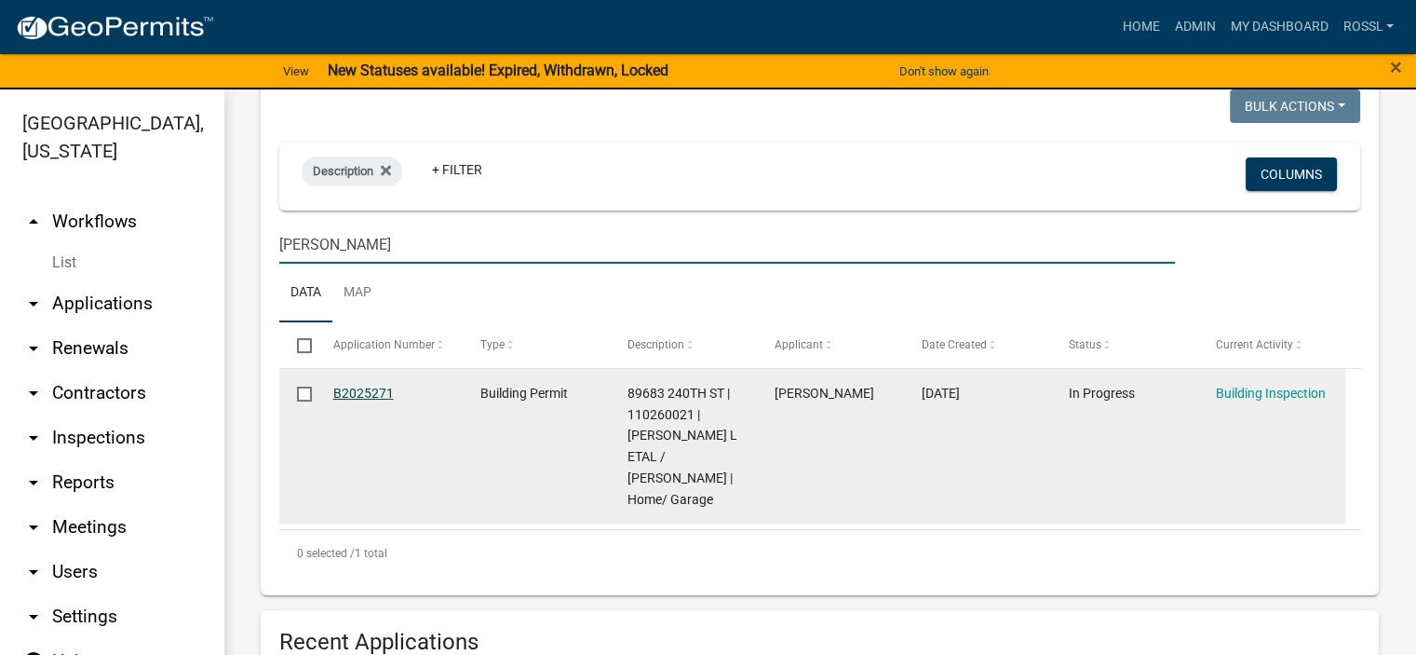
type input "[PERSON_NAME]"
click at [368, 392] on link "B2025271" at bounding box center [363, 393] width 61 height 15
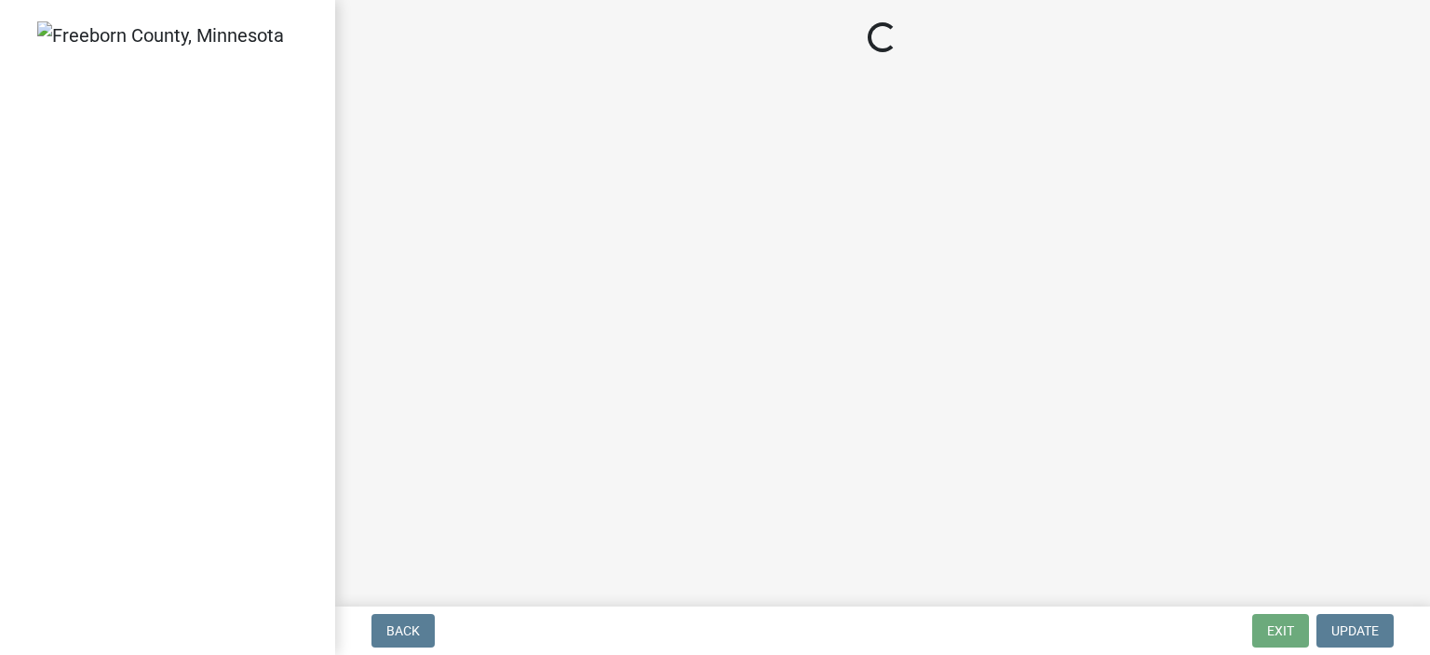
select select "306567ba-5481-4577-869f-56a75bb08b28"
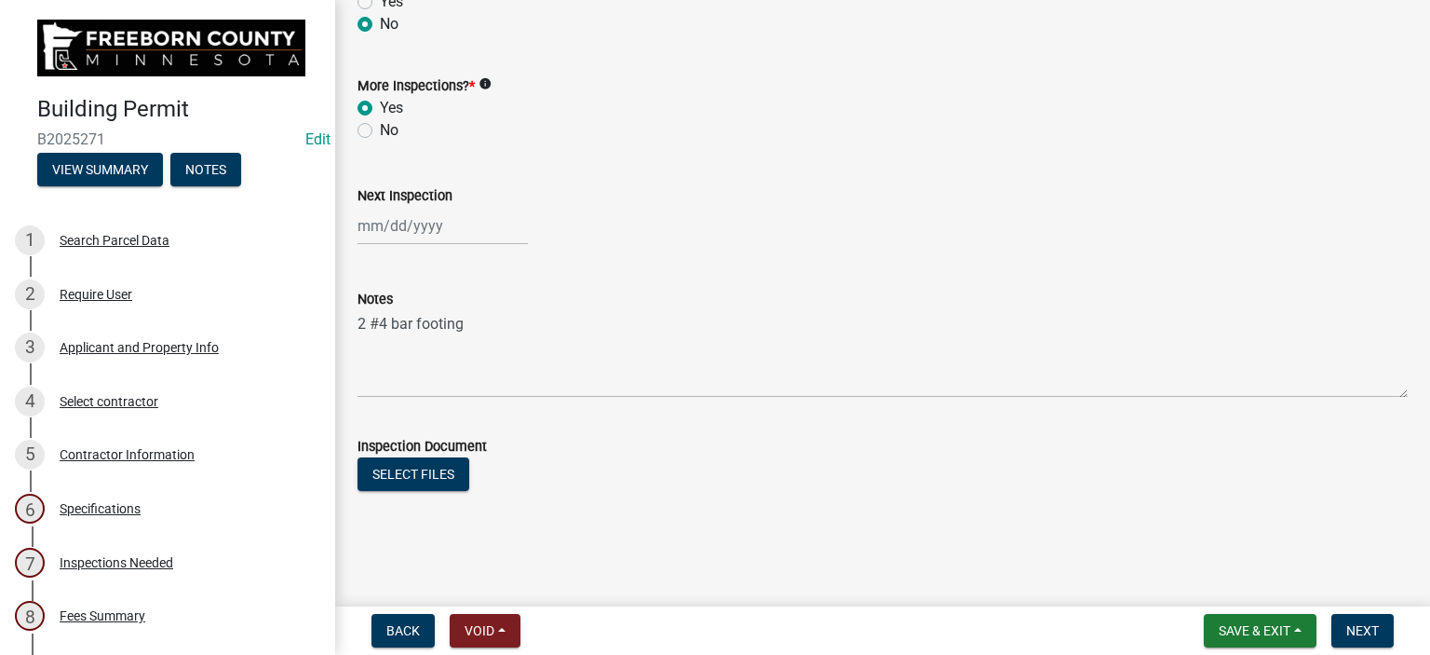
scroll to position [644, 0]
click at [1359, 635] on span "Next" at bounding box center [1363, 630] width 33 height 15
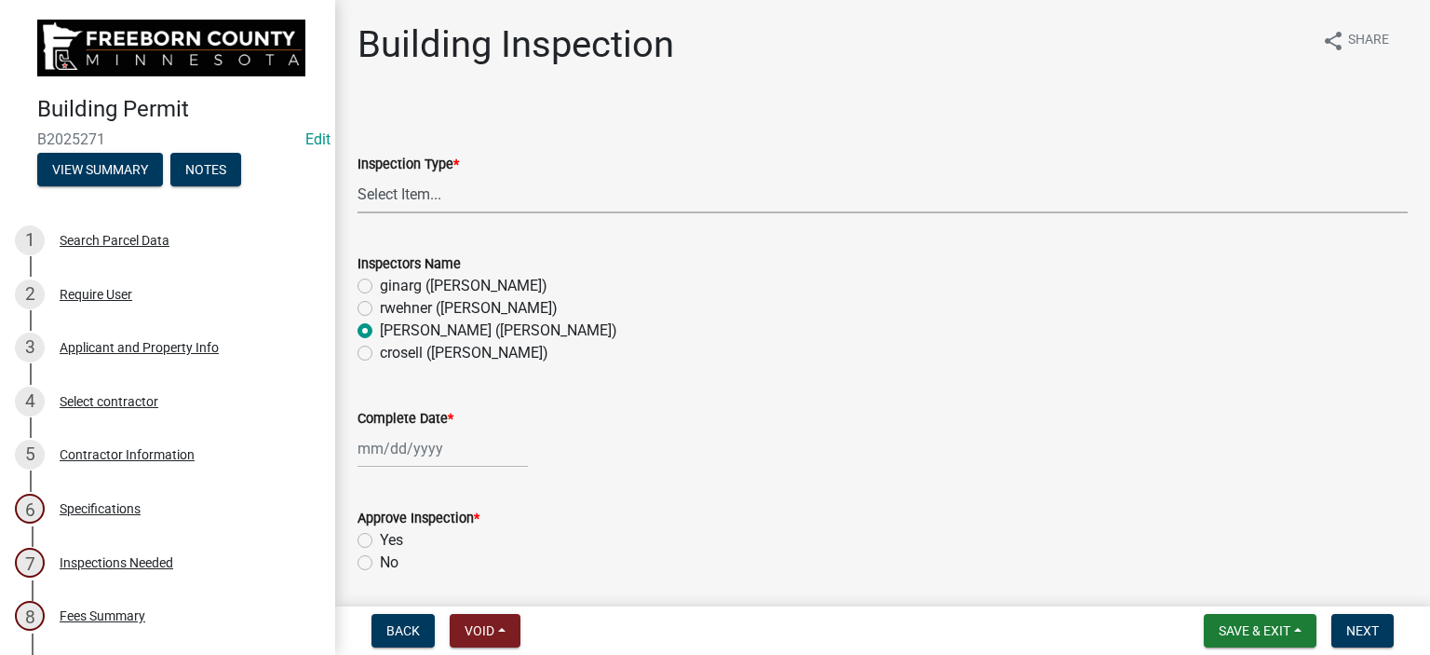
click at [421, 183] on select "Select Item... Footings Foundation Rough Plumbing Rough Mechanical Framing Gas …" at bounding box center [883, 194] width 1050 height 38
click at [358, 175] on select "Select Item... Footings Foundation Rough Plumbing Rough Mechanical Framing Gas …" at bounding box center [883, 194] width 1050 height 38
select select "24c4516e-7a9f-48a4-a0b5-6d857a377a6e"
click at [381, 451] on div at bounding box center [443, 448] width 170 height 38
select select "8"
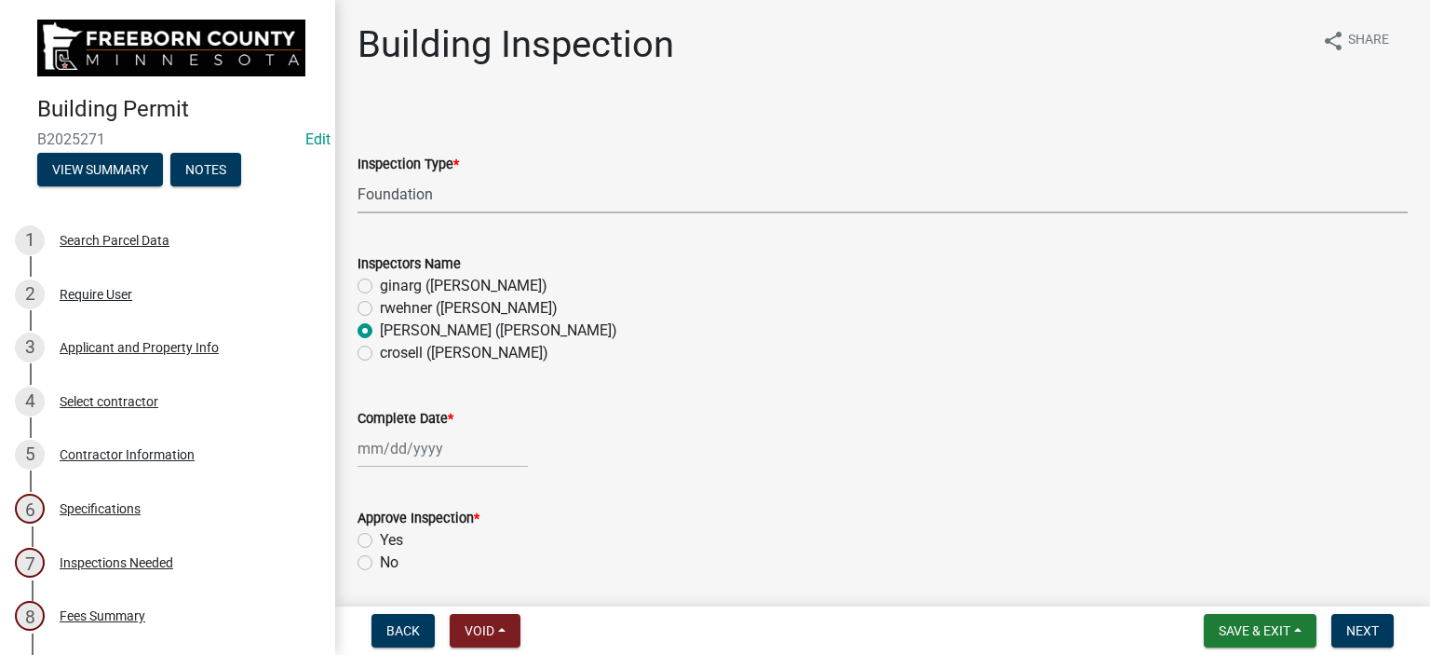
select select "2025"
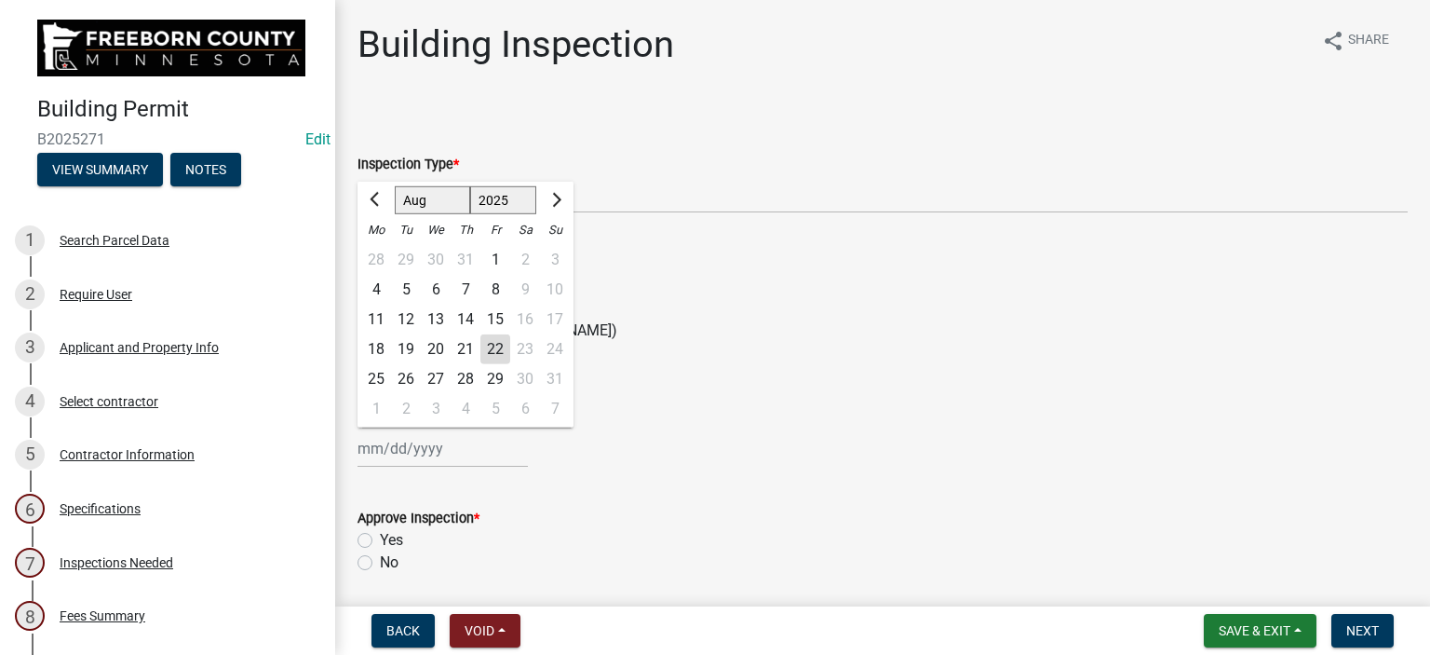
click at [435, 346] on div "20" at bounding box center [436, 349] width 30 height 30
type input "[DATE]"
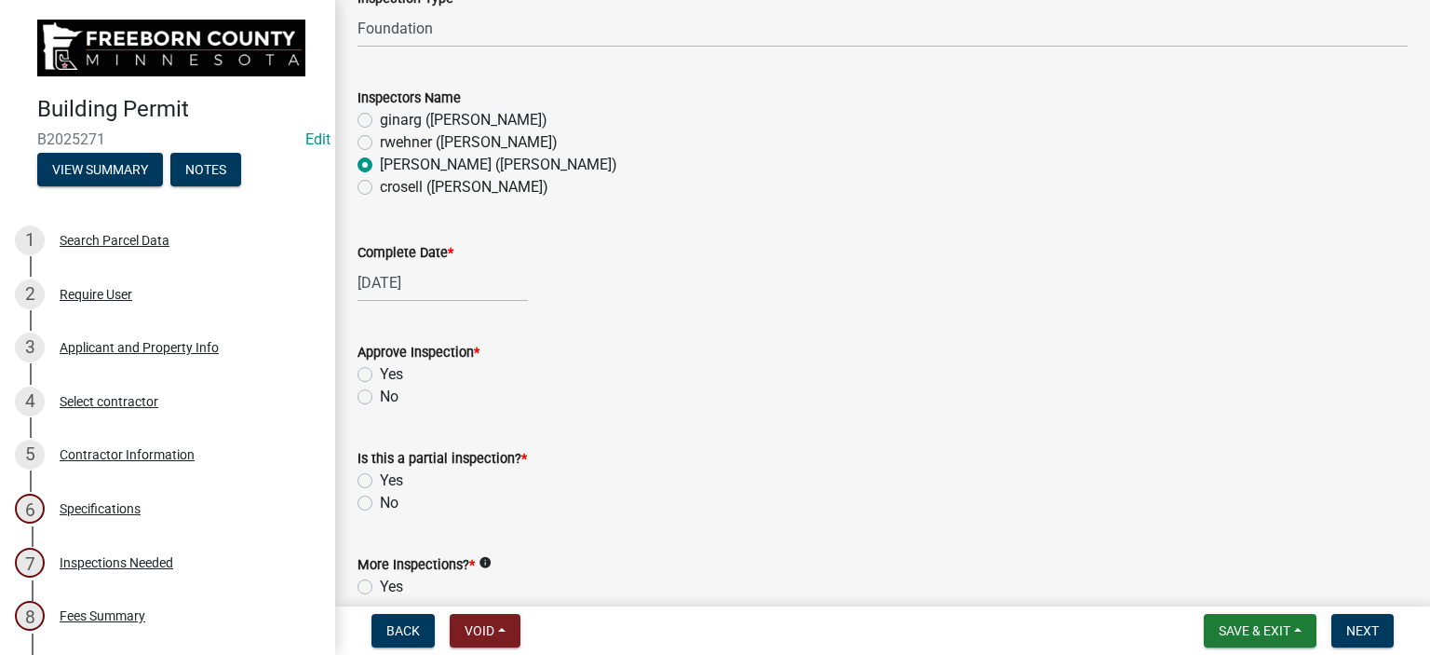
scroll to position [279, 0]
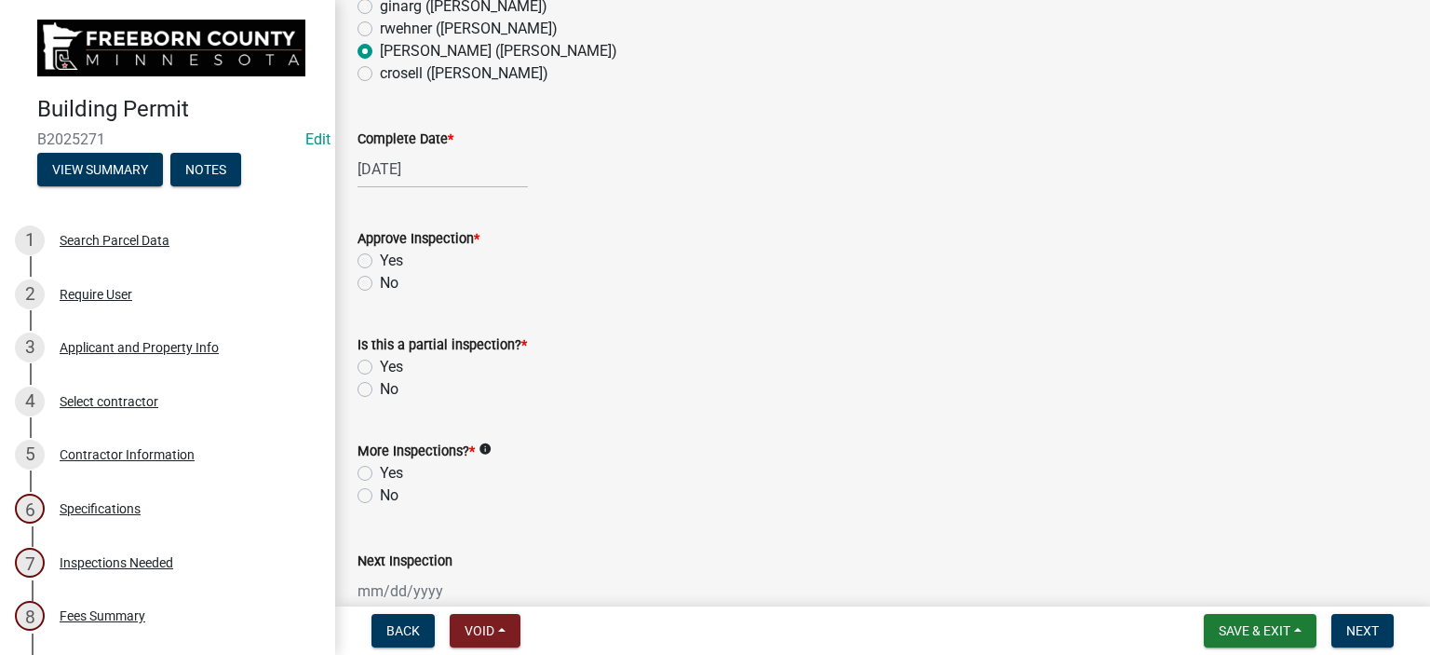
click at [380, 262] on label "Yes" at bounding box center [391, 261] width 23 height 22
click at [380, 262] on input "Yes" at bounding box center [386, 256] width 12 height 12
radio input "true"
click at [380, 386] on label "No" at bounding box center [389, 389] width 19 height 22
click at [380, 386] on input "No" at bounding box center [386, 384] width 12 height 12
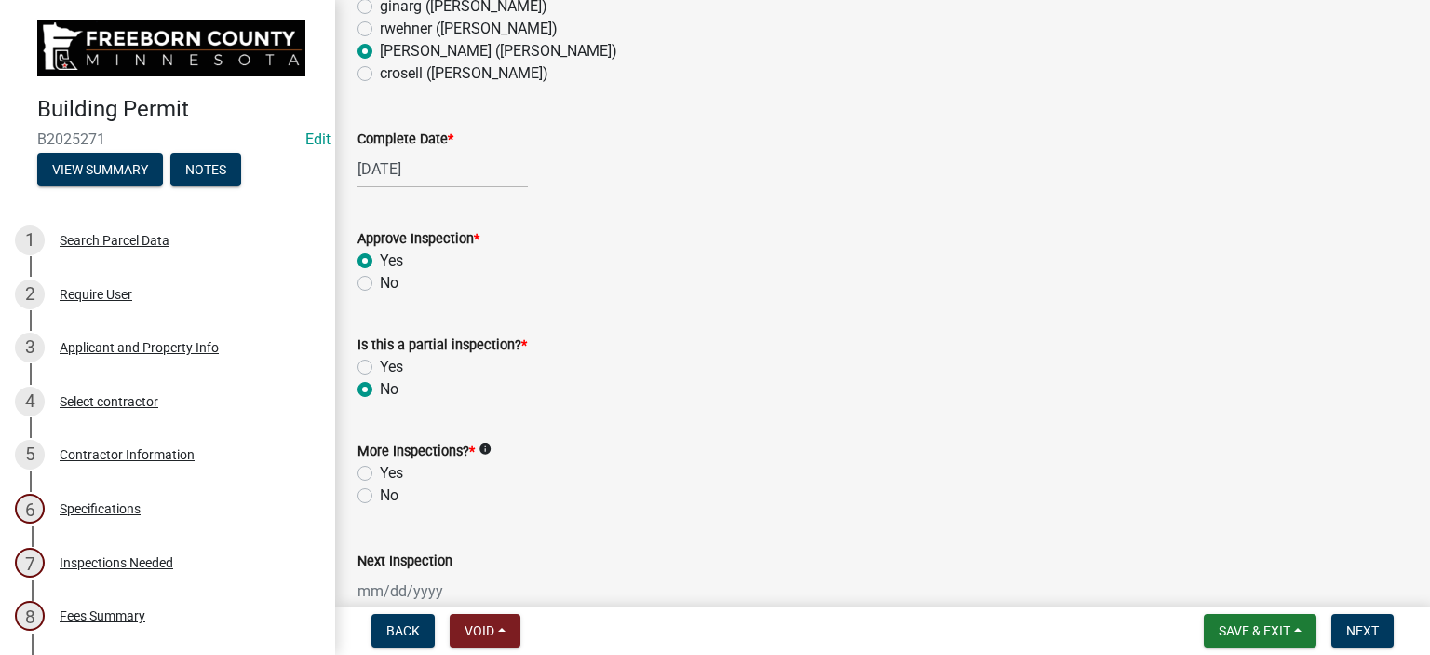
radio input "true"
click at [380, 472] on label "Yes" at bounding box center [391, 473] width 23 height 22
click at [380, 472] on input "Yes" at bounding box center [386, 468] width 12 height 12
radio input "true"
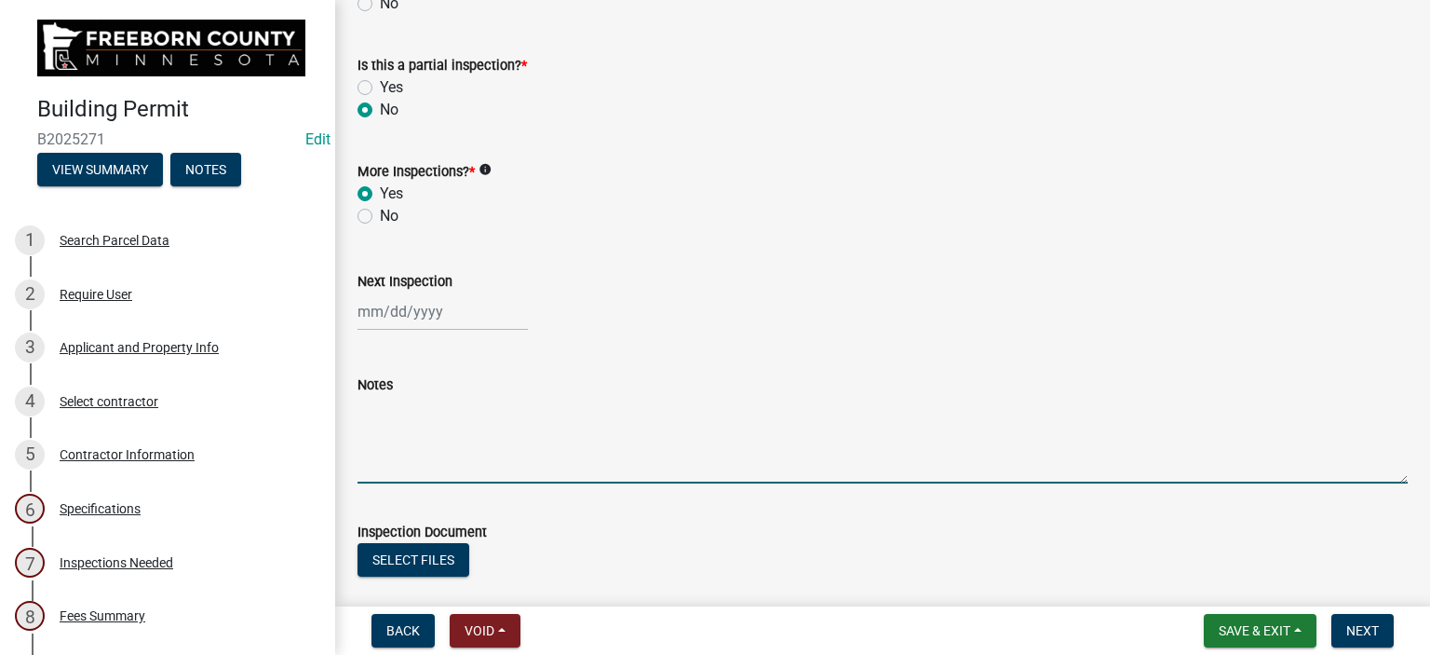
drag, startPoint x: 407, startPoint y: 491, endPoint x: 402, endPoint y: 476, distance: 15.6
click at [402, 488] on wm-data-entity-input "Notes" at bounding box center [883, 422] width 1050 height 151
click at [473, 404] on textarea "Vertical 1 foot onC" at bounding box center [883, 440] width 1050 height 88
click at [507, 412] on textarea "Vertical 1 foot on C" at bounding box center [883, 440] width 1050 height 88
click at [413, 405] on textarea "Vertical 1 foot on C hors each course- ok" at bounding box center [883, 440] width 1050 height 88
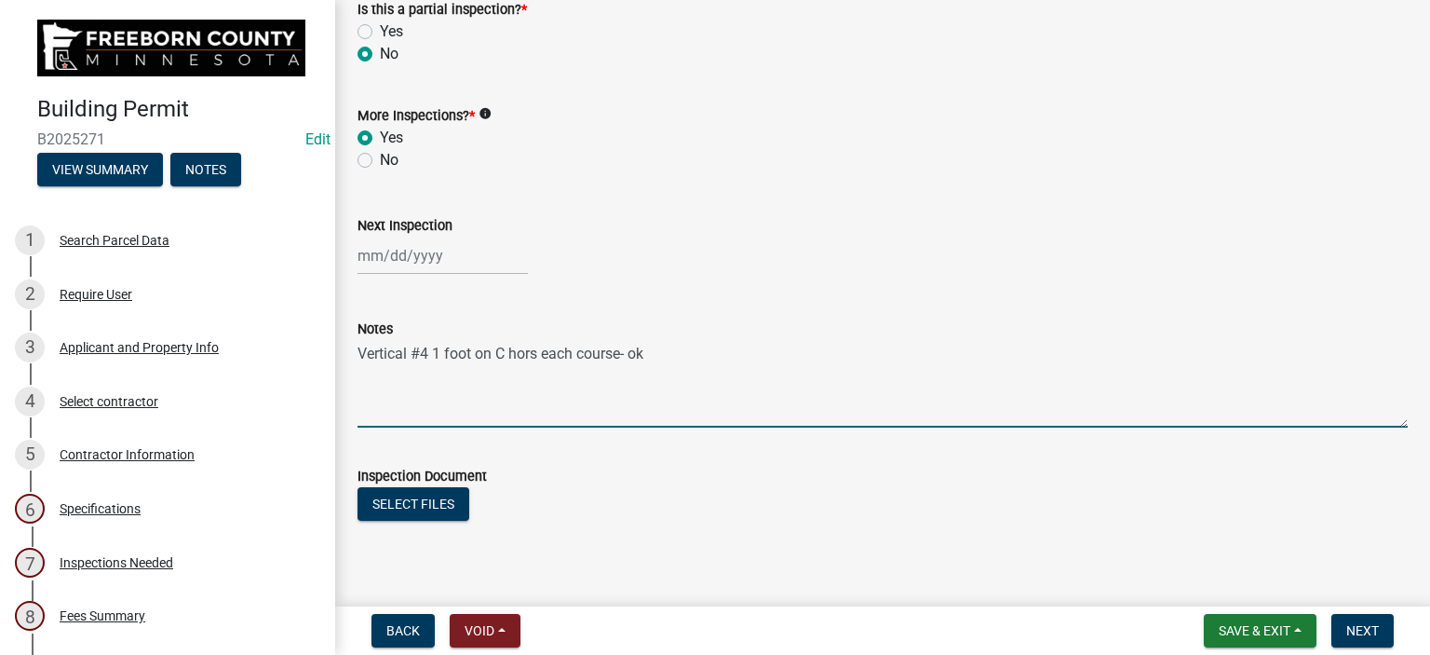
scroll to position [644, 0]
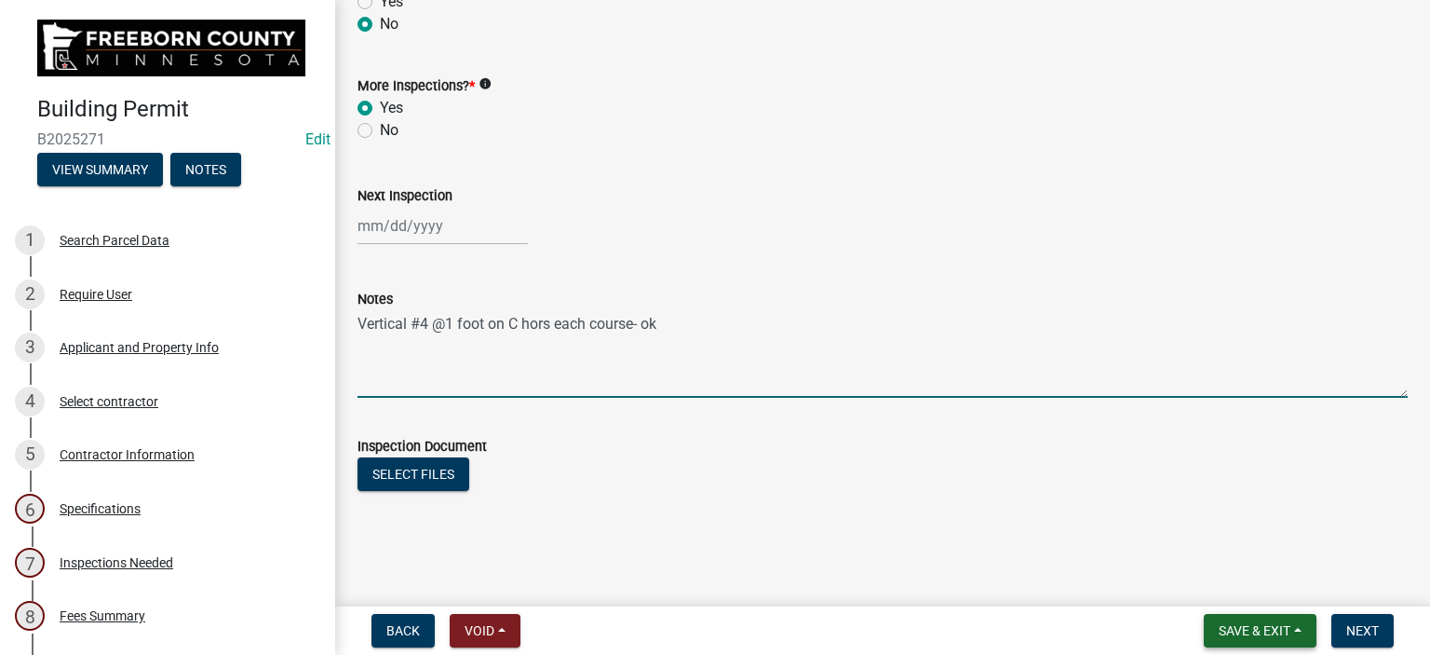
type textarea "Vertical #4 @1 foot on C hors each course- ok"
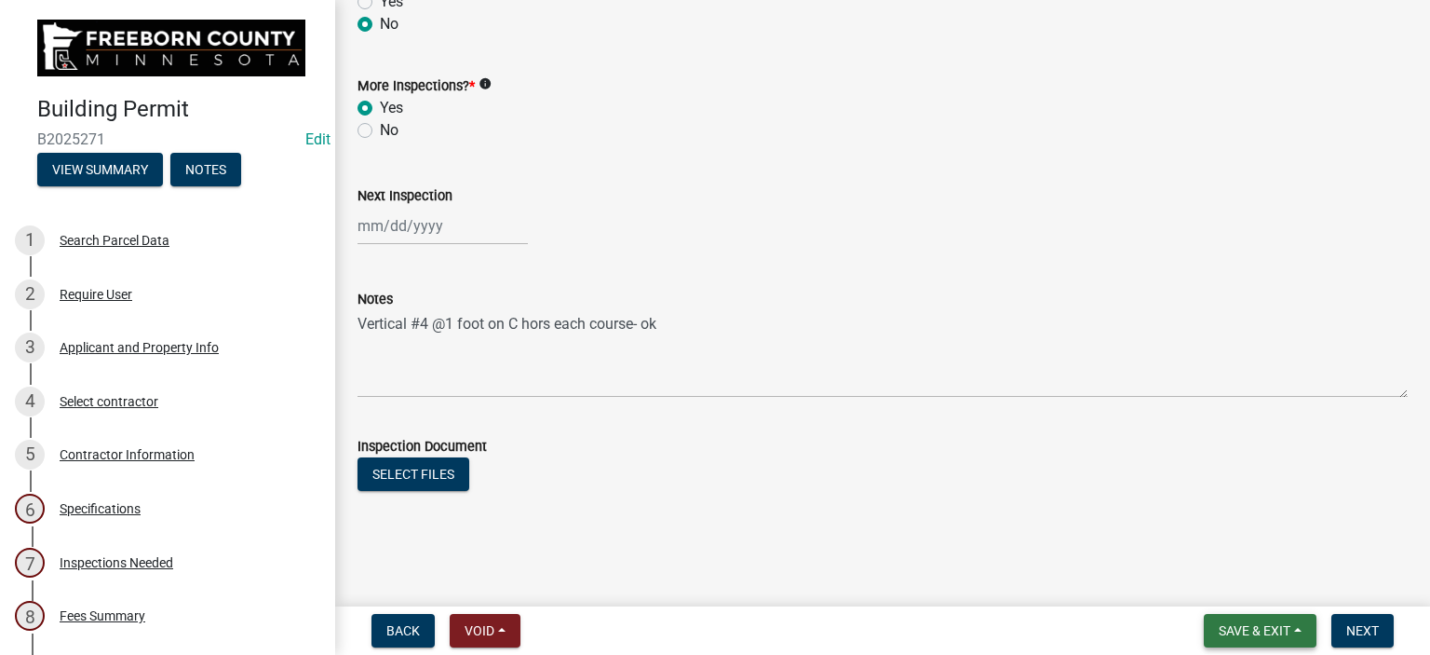
click at [1263, 616] on button "Save & Exit" at bounding box center [1260, 631] width 113 height 34
click at [1247, 582] on button "Save & Exit" at bounding box center [1242, 582] width 149 height 45
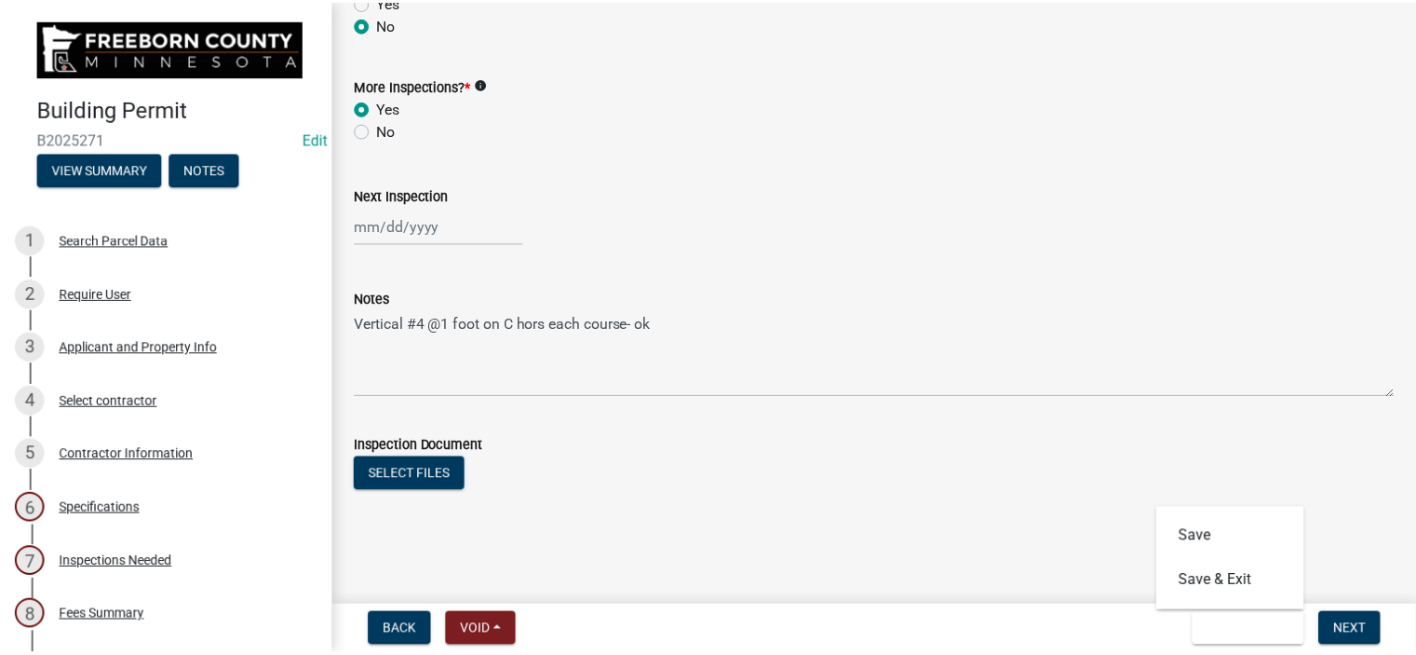
scroll to position [0, 0]
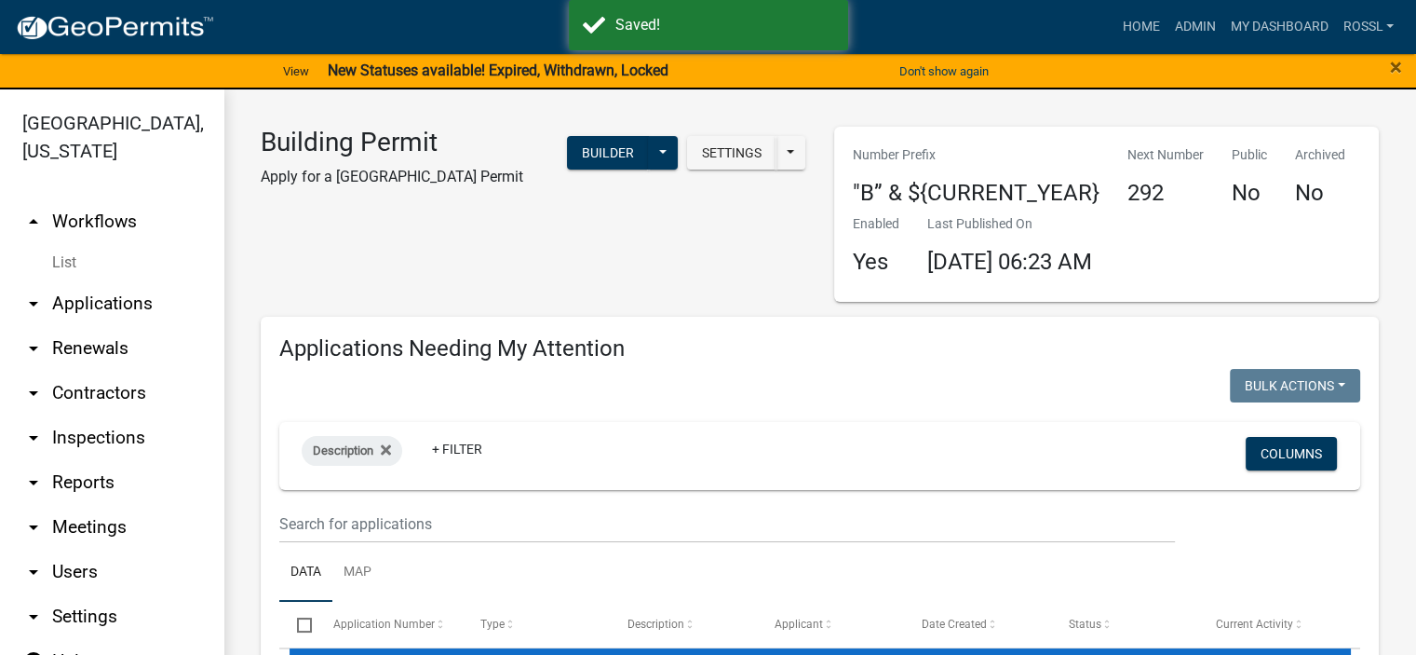
select select "2: 50"
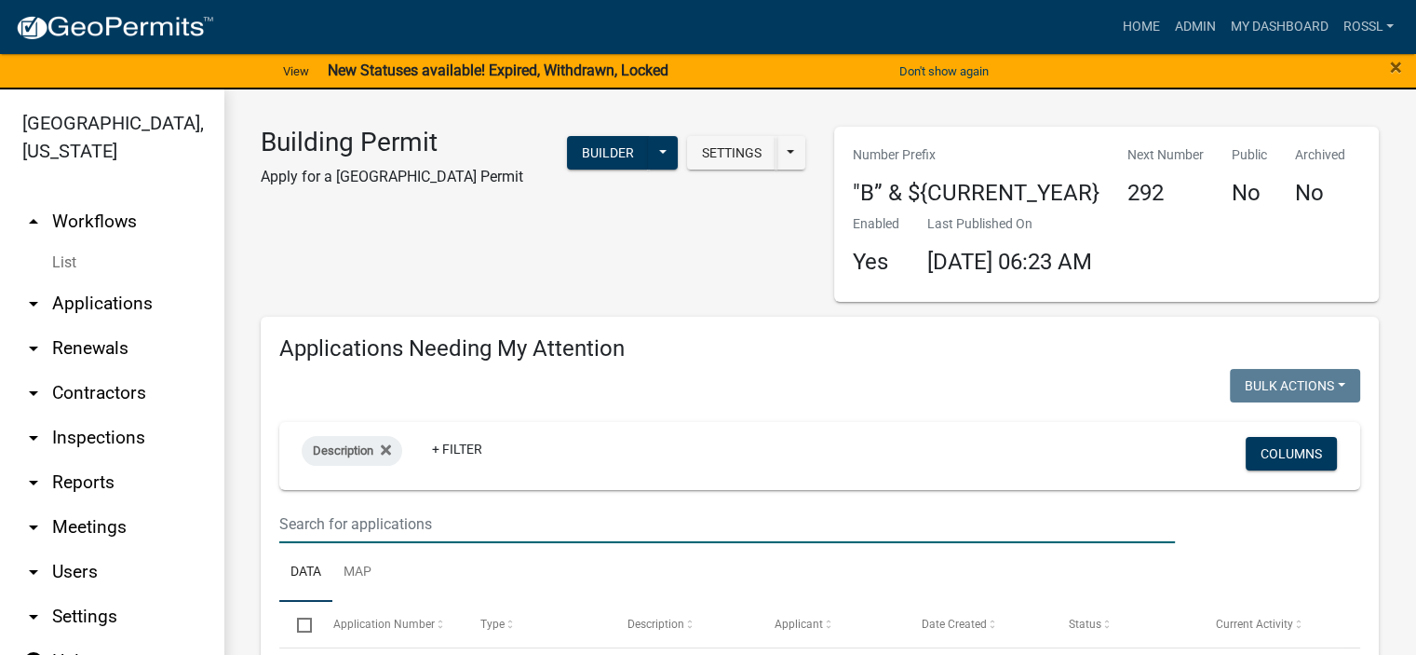
click at [355, 525] on input "text" at bounding box center [727, 524] width 896 height 38
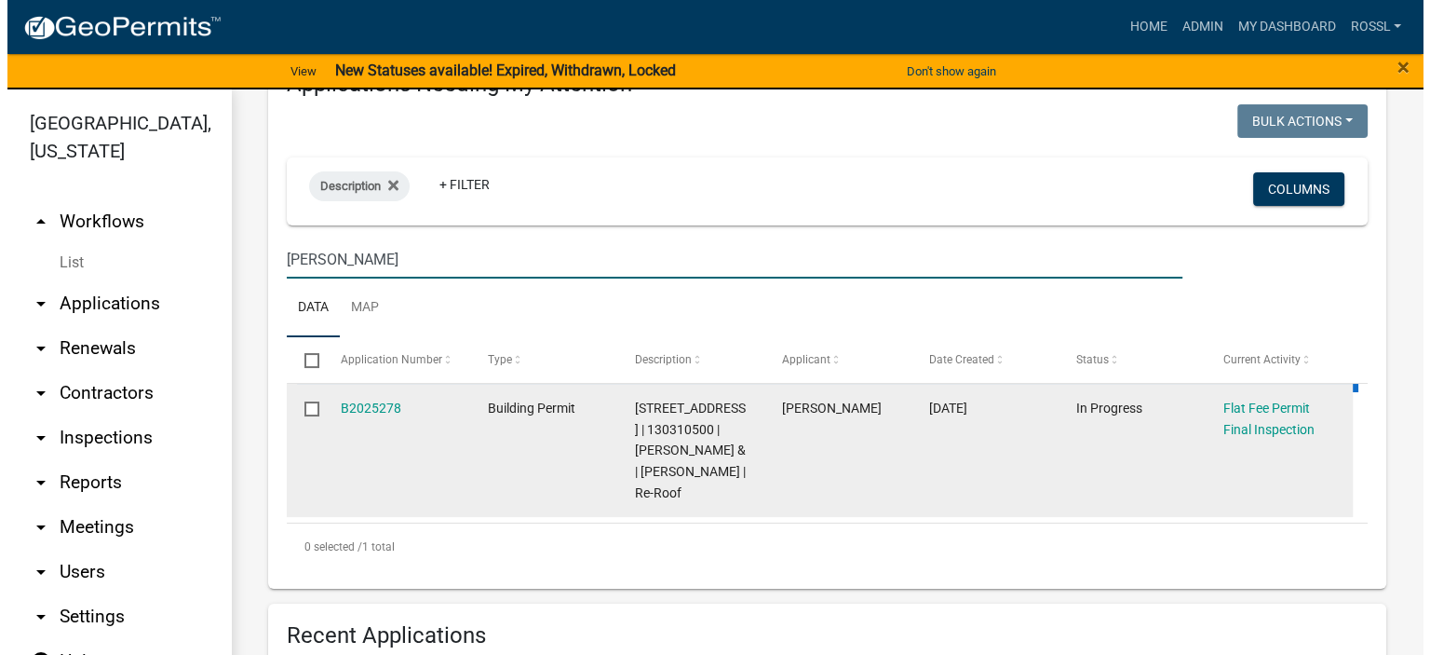
scroll to position [279, 0]
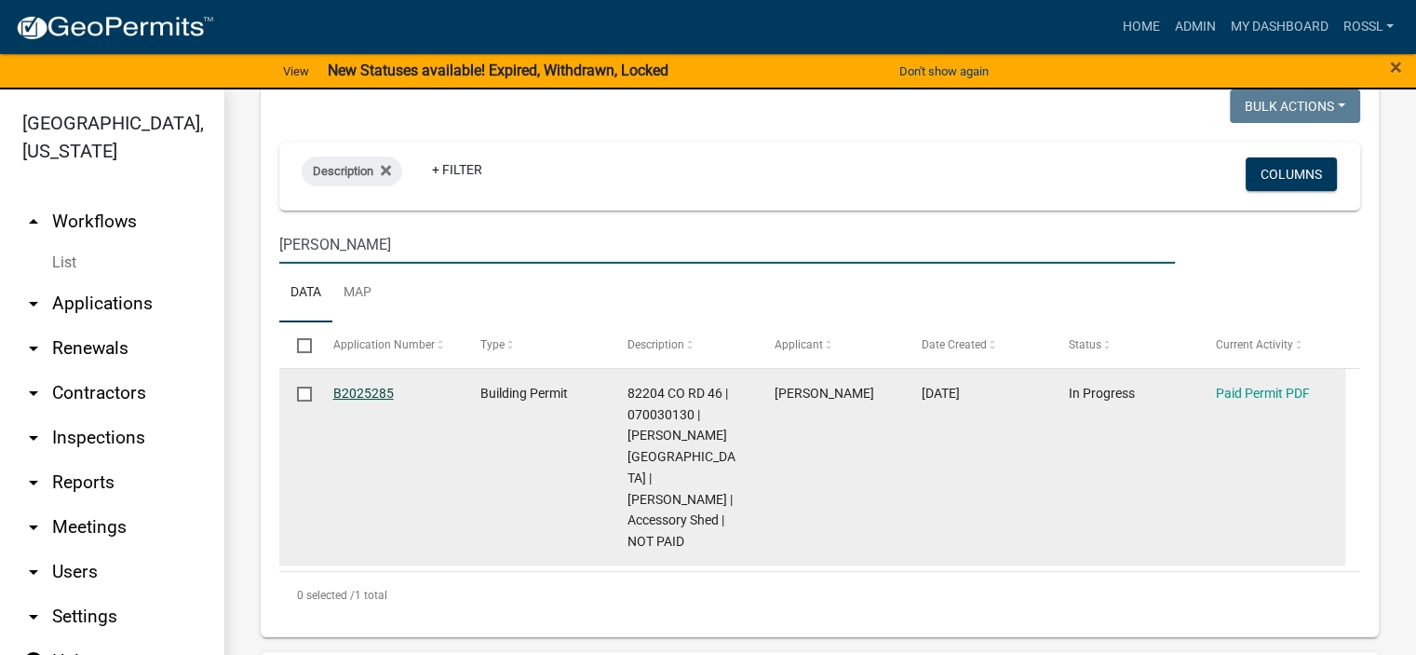
type input "[PERSON_NAME]"
click at [379, 394] on link "B2025285" at bounding box center [363, 393] width 61 height 15
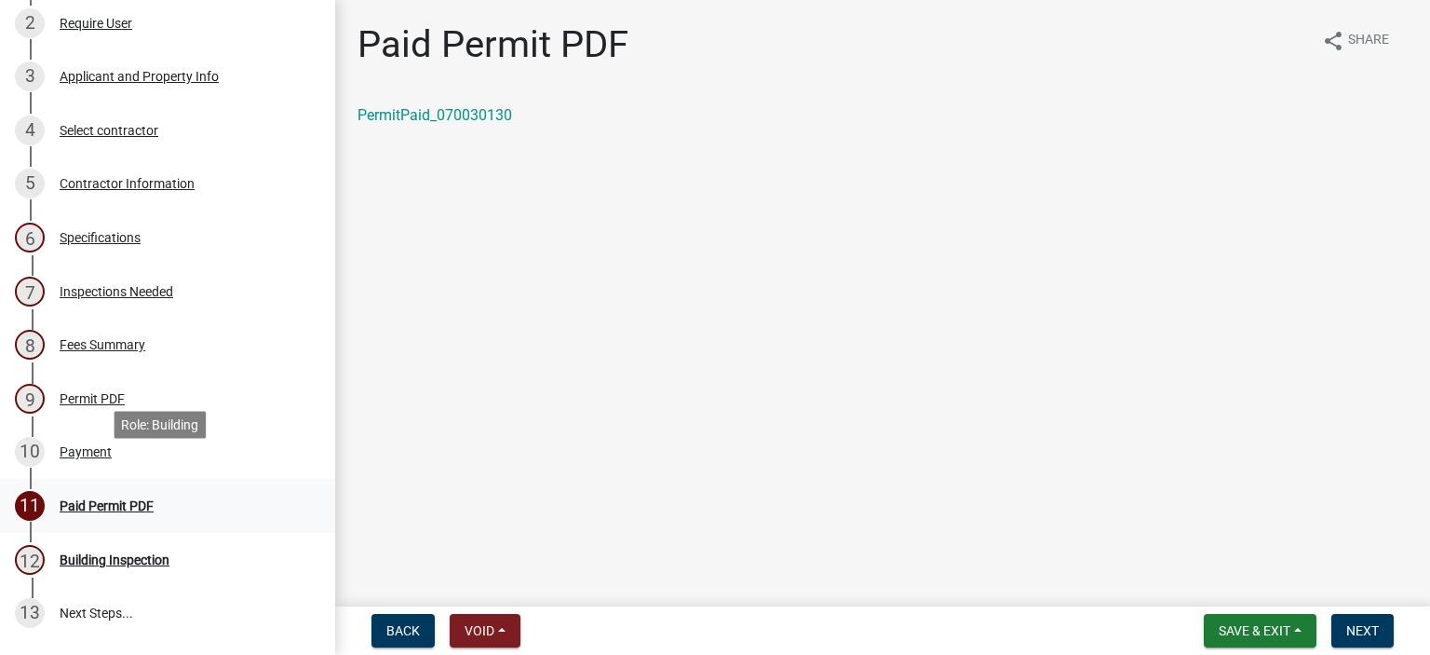
scroll to position [373, 0]
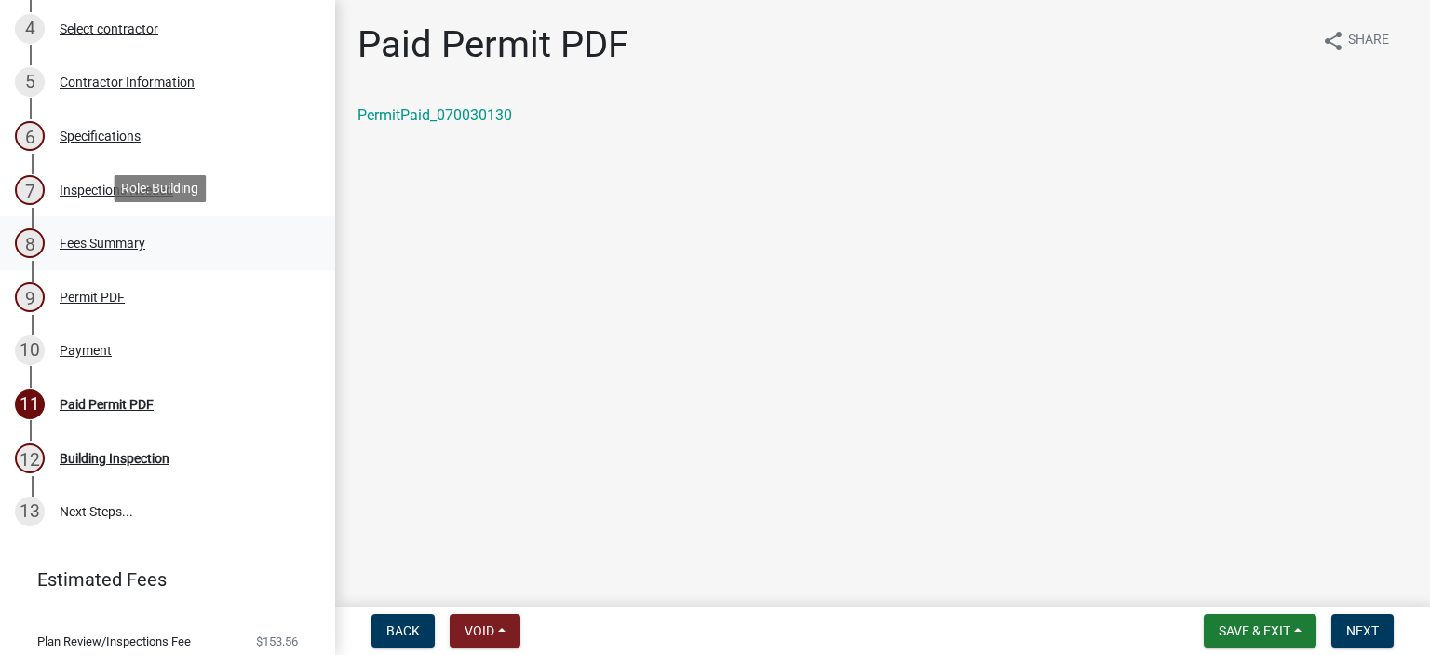
click at [101, 241] on div "Fees Summary" at bounding box center [103, 243] width 86 height 13
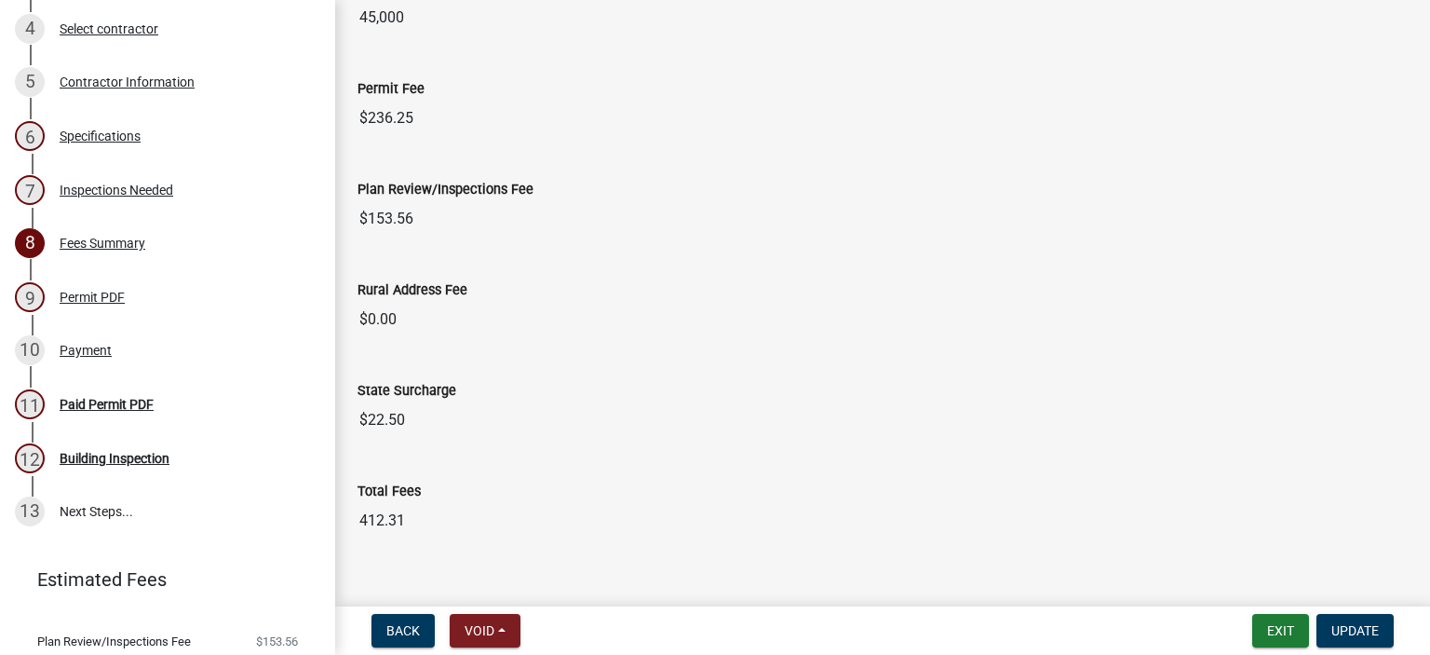
scroll to position [2385, 0]
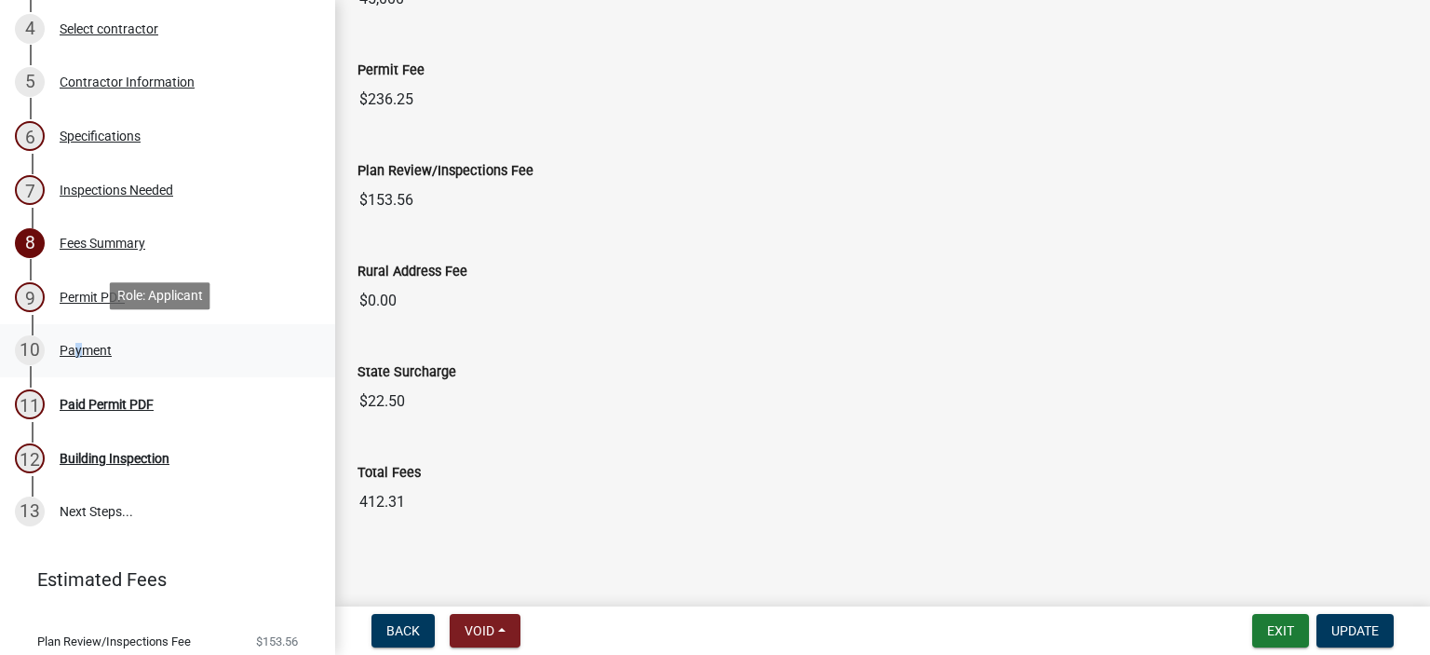
click at [73, 353] on div "Payment" at bounding box center [86, 350] width 52 height 13
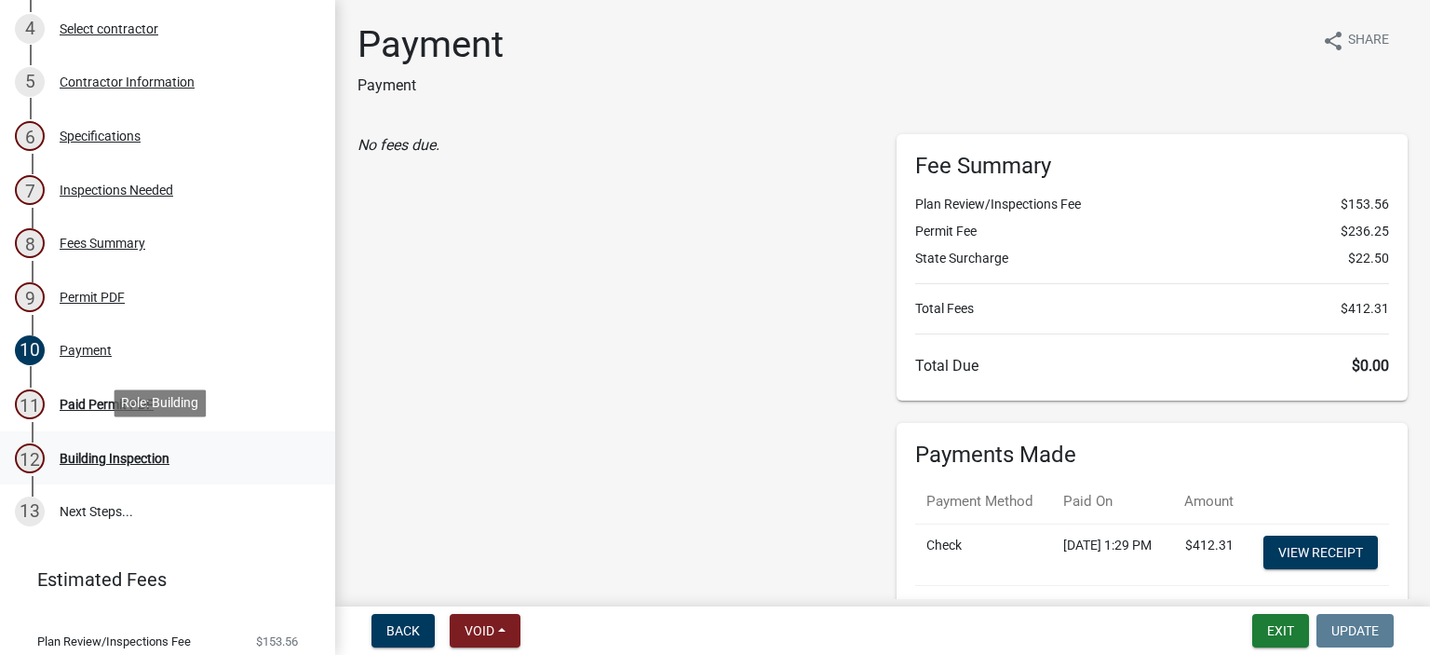
click at [132, 452] on div "Building Inspection" at bounding box center [115, 458] width 110 height 13
click at [102, 398] on div "Paid Permit PDF" at bounding box center [107, 404] width 94 height 13
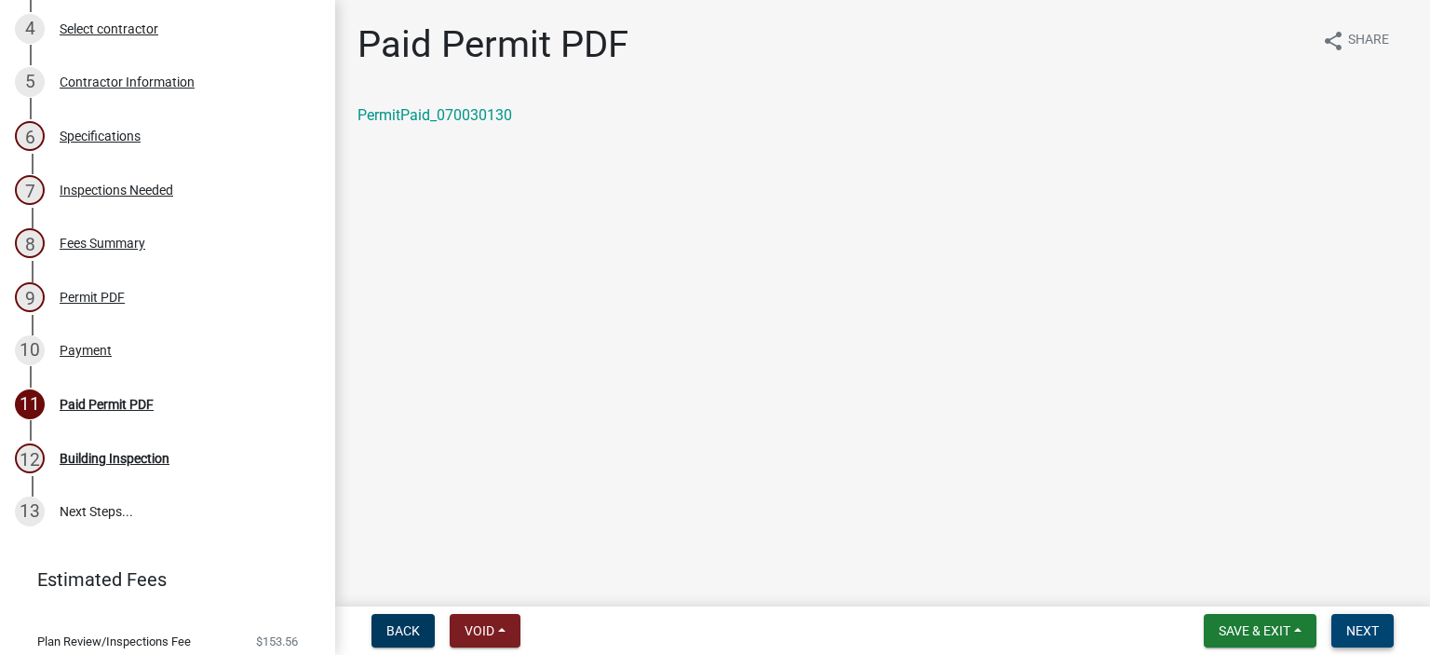
click at [1375, 630] on span "Next" at bounding box center [1363, 630] width 33 height 15
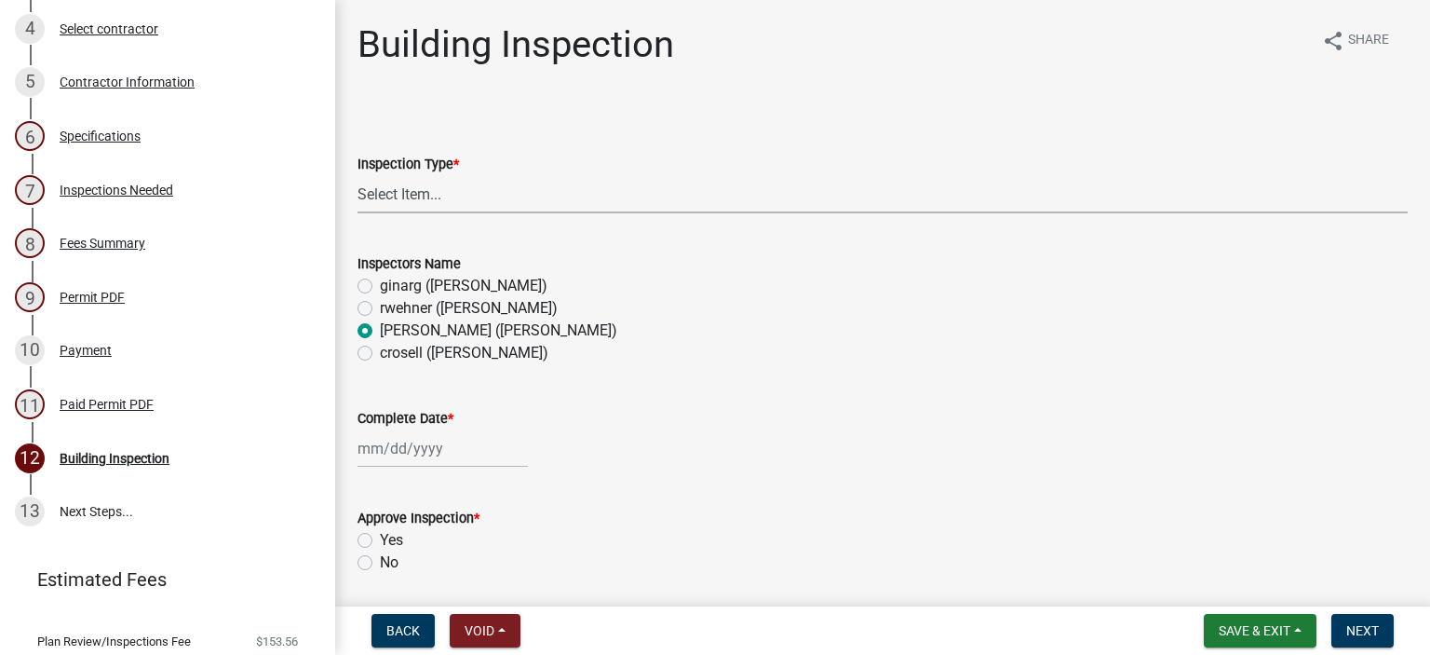
click at [405, 187] on select "Select Item... Footings Foundation Rough Plumbing Rough Mechanical Framing Gas …" at bounding box center [883, 194] width 1050 height 38
click at [358, 175] on select "Select Item... Footings Foundation Rough Plumbing Rough Mechanical Framing Gas …" at bounding box center [883, 194] width 1050 height 38
select select "306567ba-5481-4577-869f-56a75bb08b28"
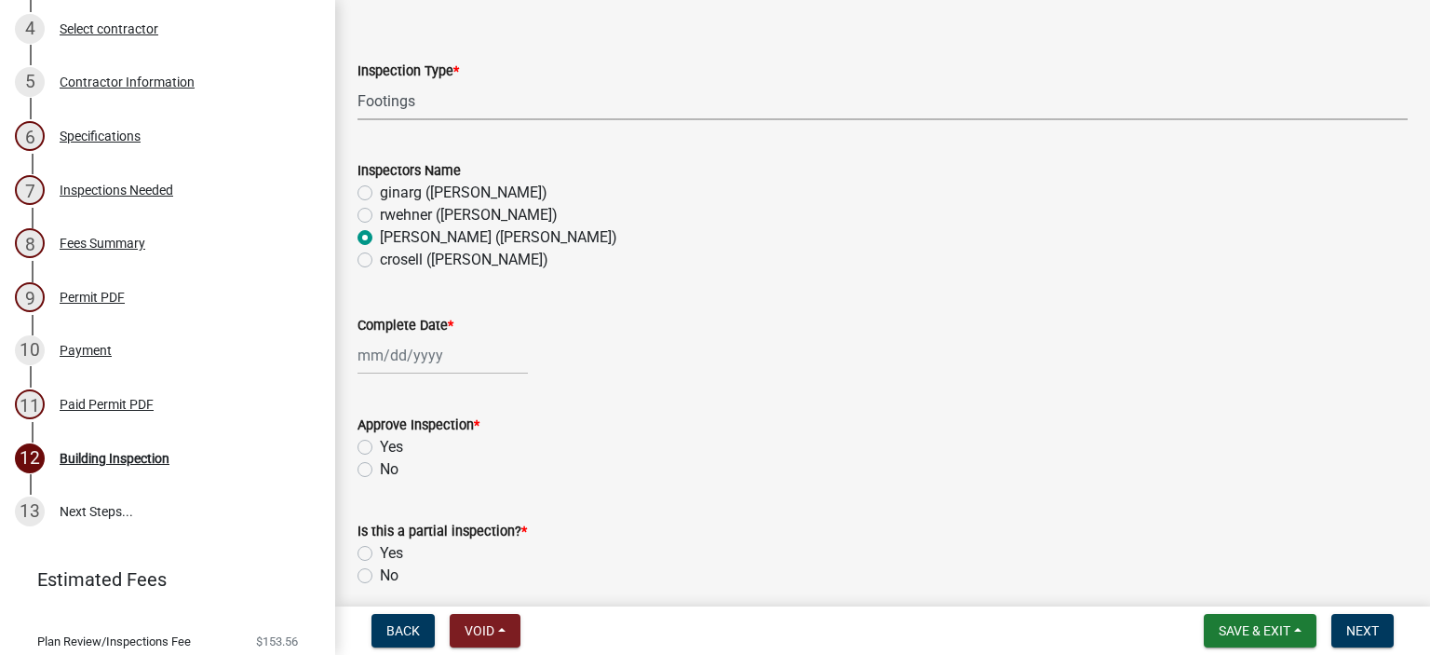
click at [395, 358] on div at bounding box center [443, 355] width 170 height 38
select select "8"
select select "2025"
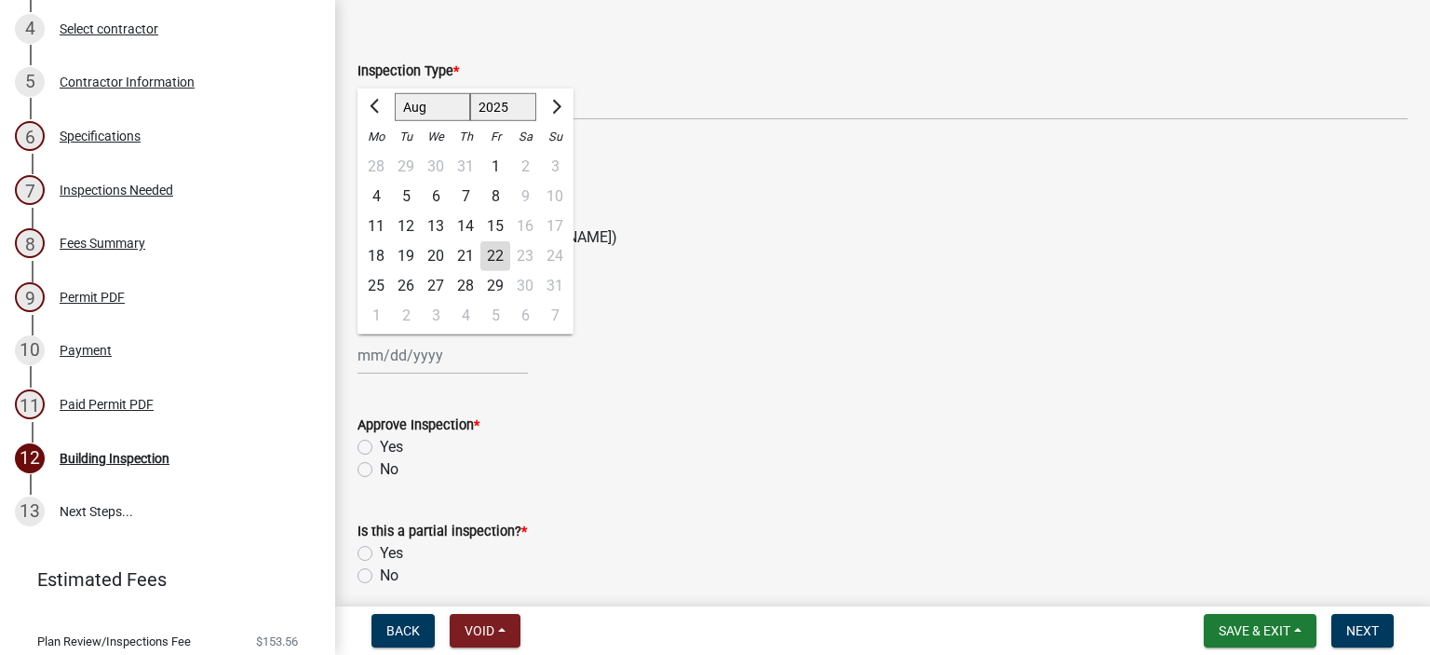
click at [490, 254] on div "22" at bounding box center [496, 256] width 30 height 30
type input "[DATE]"
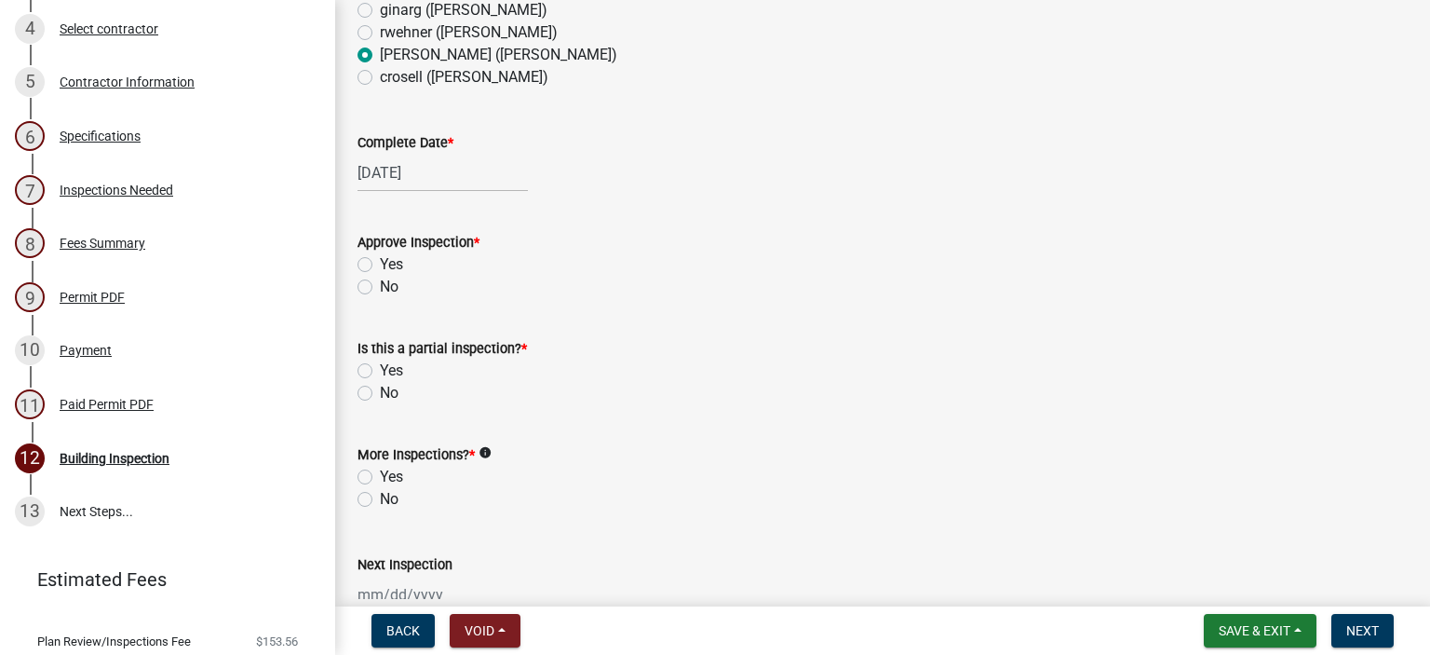
scroll to position [279, 0]
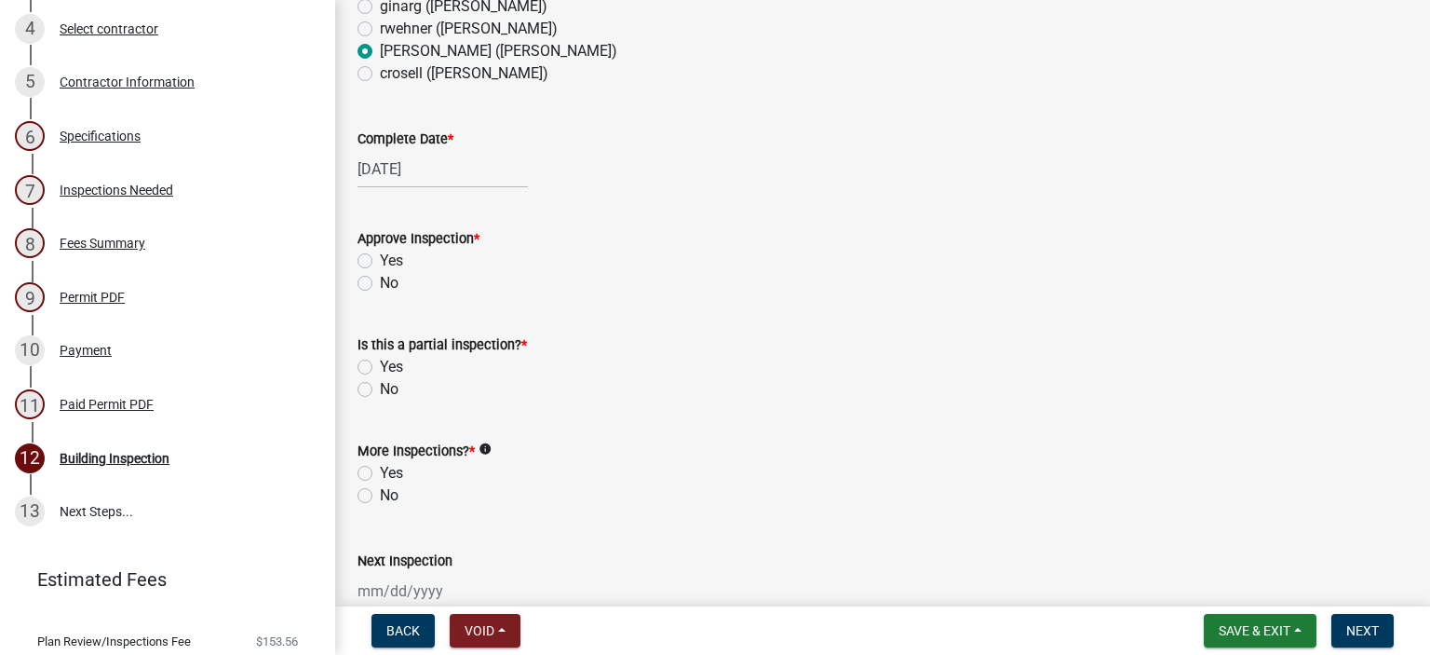
click at [380, 260] on label "Yes" at bounding box center [391, 261] width 23 height 22
click at [380, 260] on input "Yes" at bounding box center [386, 256] width 12 height 12
radio input "true"
click at [380, 383] on label "No" at bounding box center [389, 389] width 19 height 22
click at [380, 383] on input "No" at bounding box center [386, 384] width 12 height 12
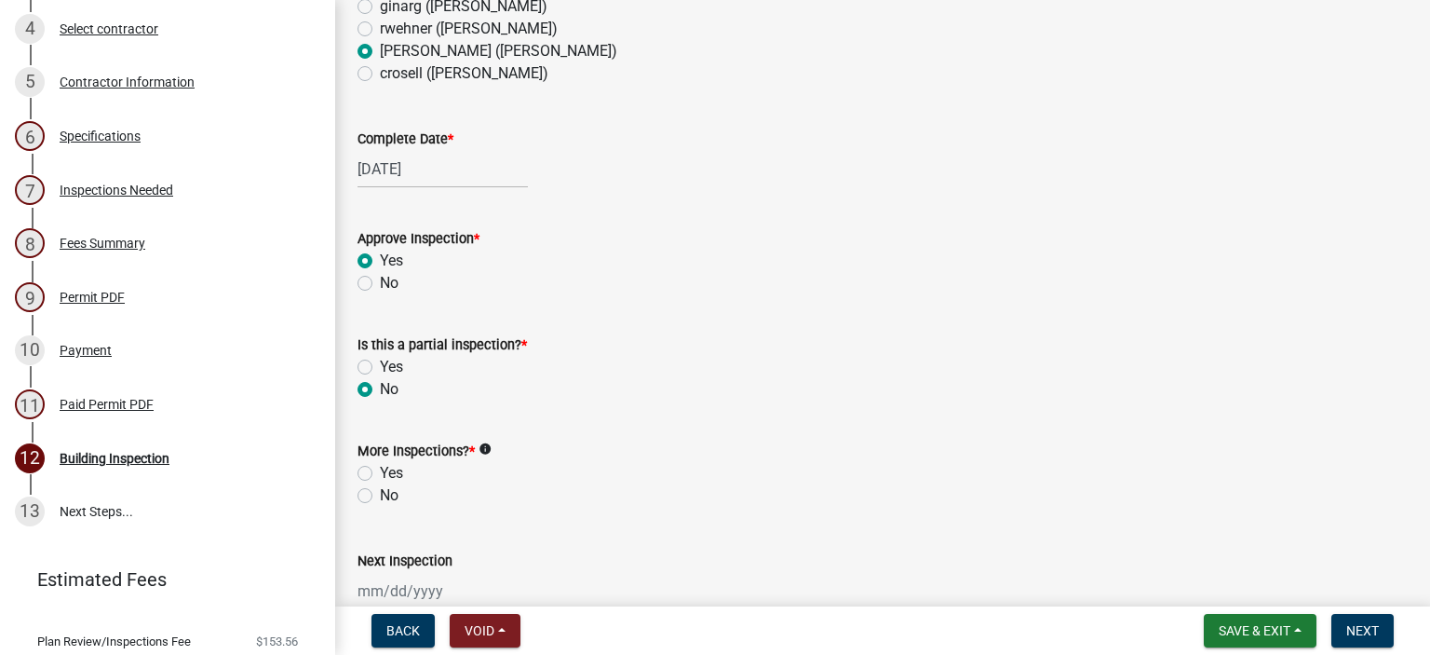
radio input "true"
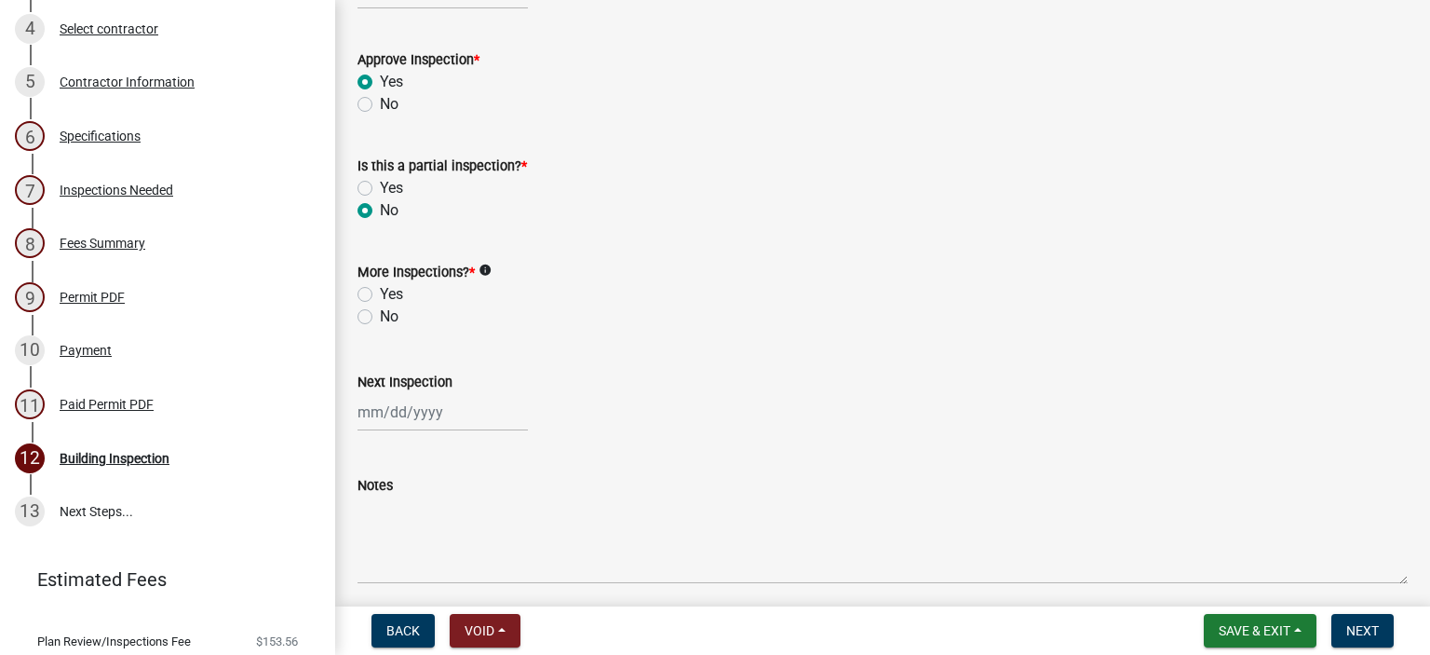
scroll to position [466, 0]
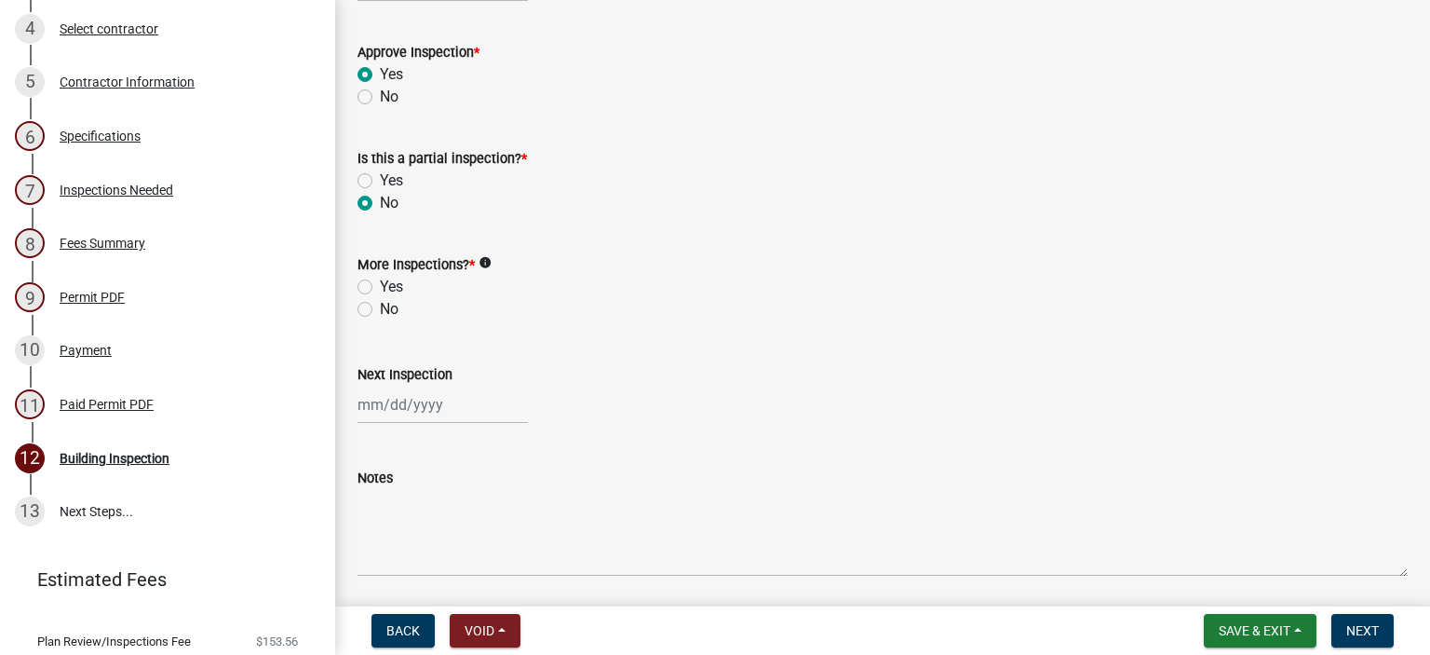
click at [380, 291] on label "Yes" at bounding box center [391, 287] width 23 height 22
click at [380, 288] on input "Yes" at bounding box center [386, 282] width 12 height 12
radio input "true"
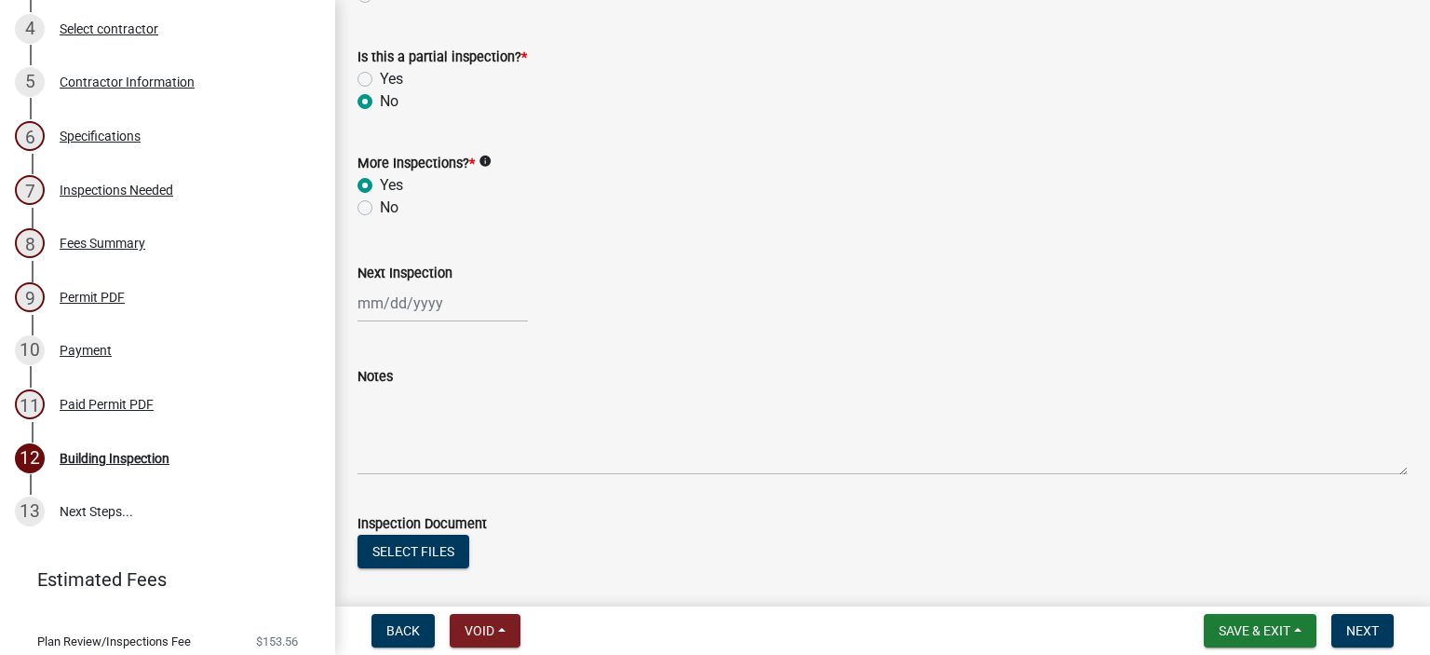
scroll to position [644, 0]
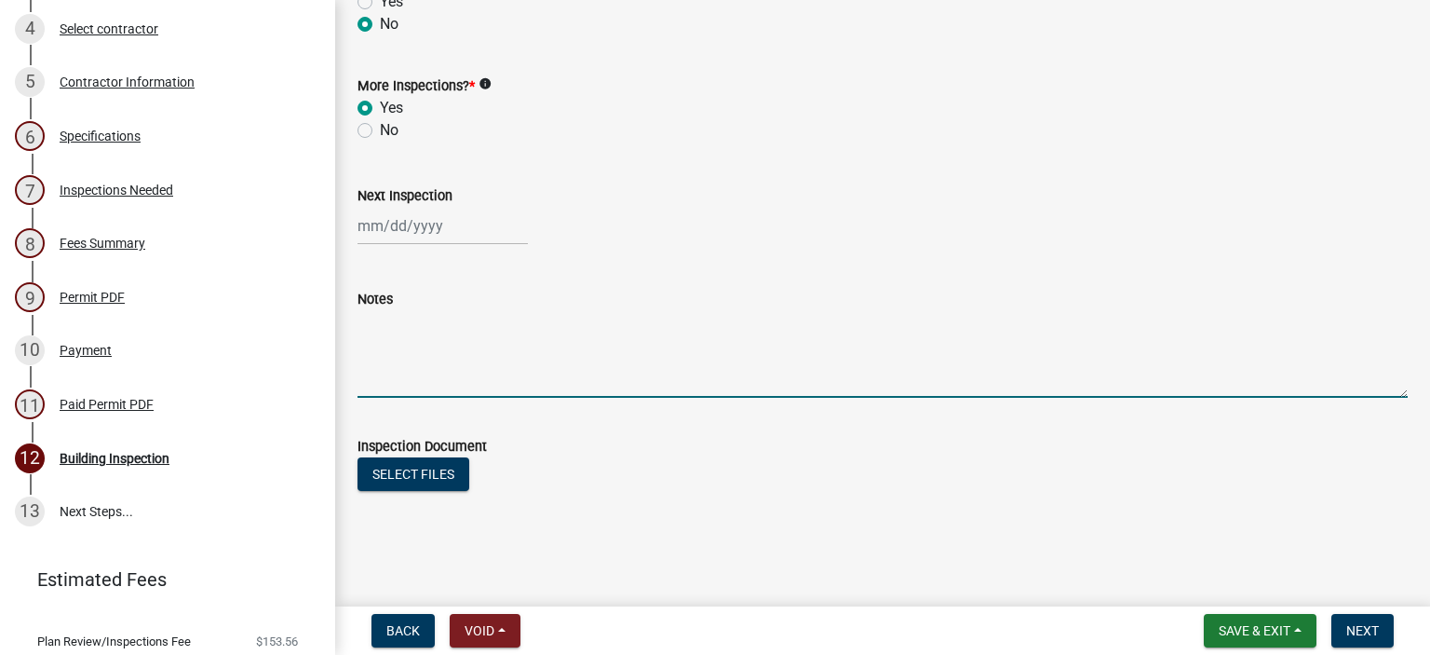
click at [421, 390] on textarea "Notes" at bounding box center [883, 354] width 1050 height 88
type textarea "24" x 5' at [PERSON_NAME] 18 gables ok"
click at [1284, 628] on span "Save & Exit" at bounding box center [1255, 630] width 72 height 15
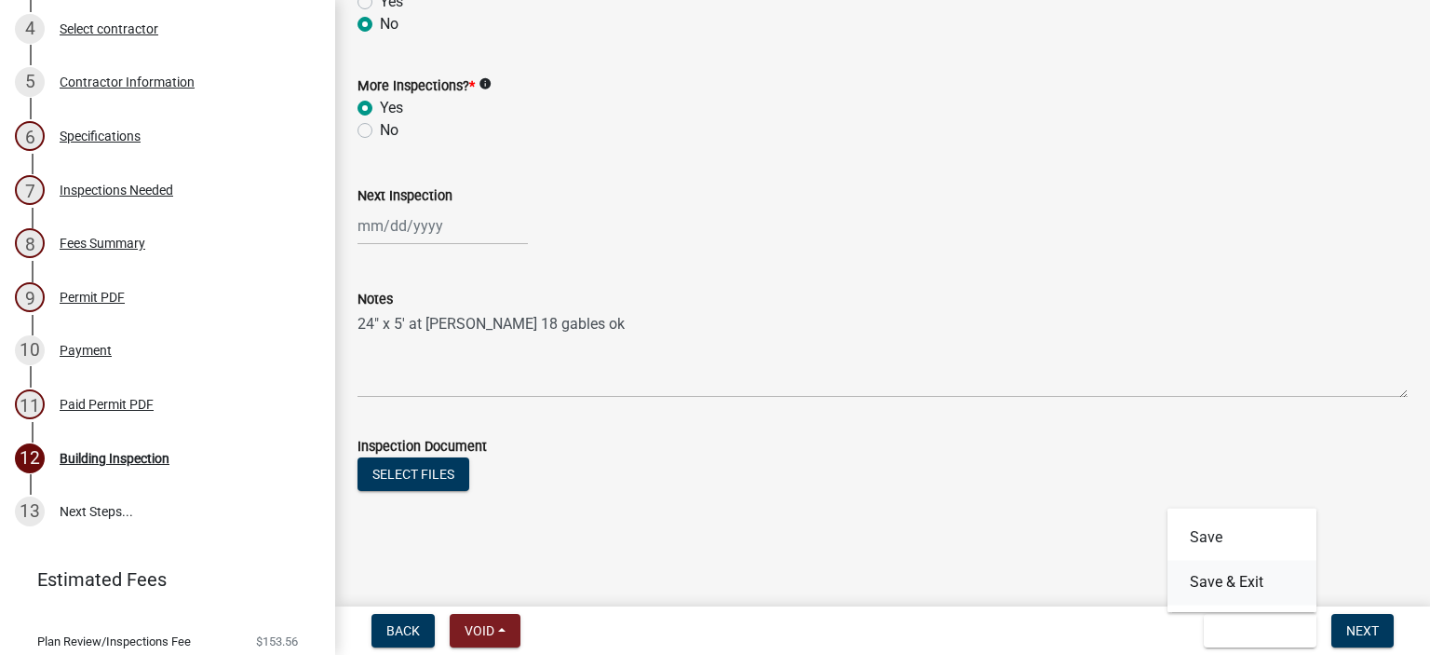
click at [1267, 588] on button "Save & Exit" at bounding box center [1242, 582] width 149 height 45
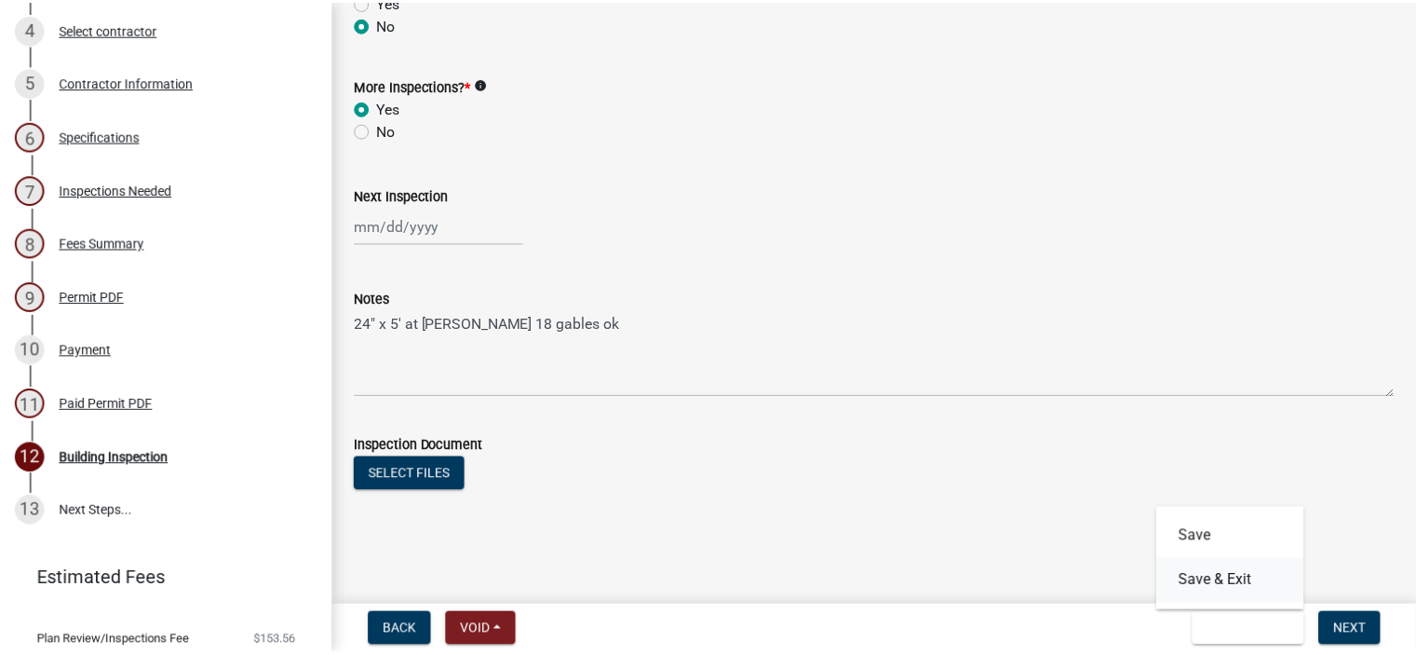
scroll to position [0, 0]
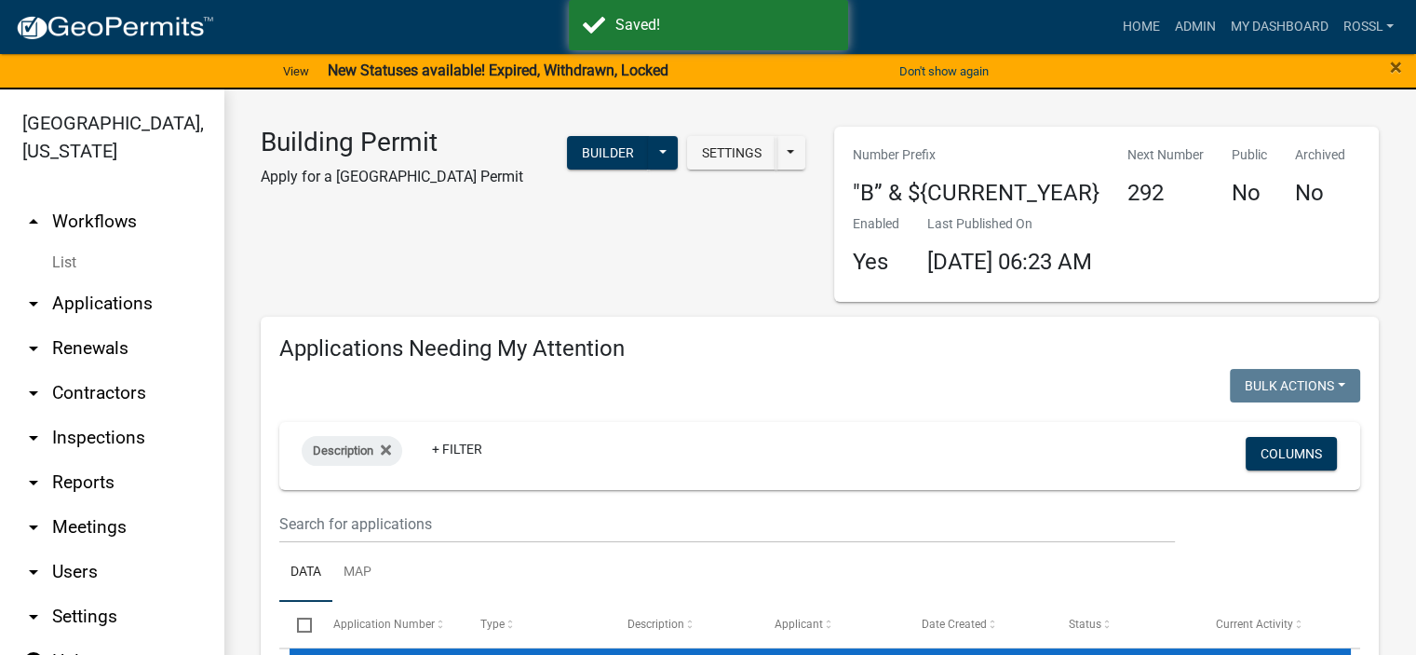
select select "2: 50"
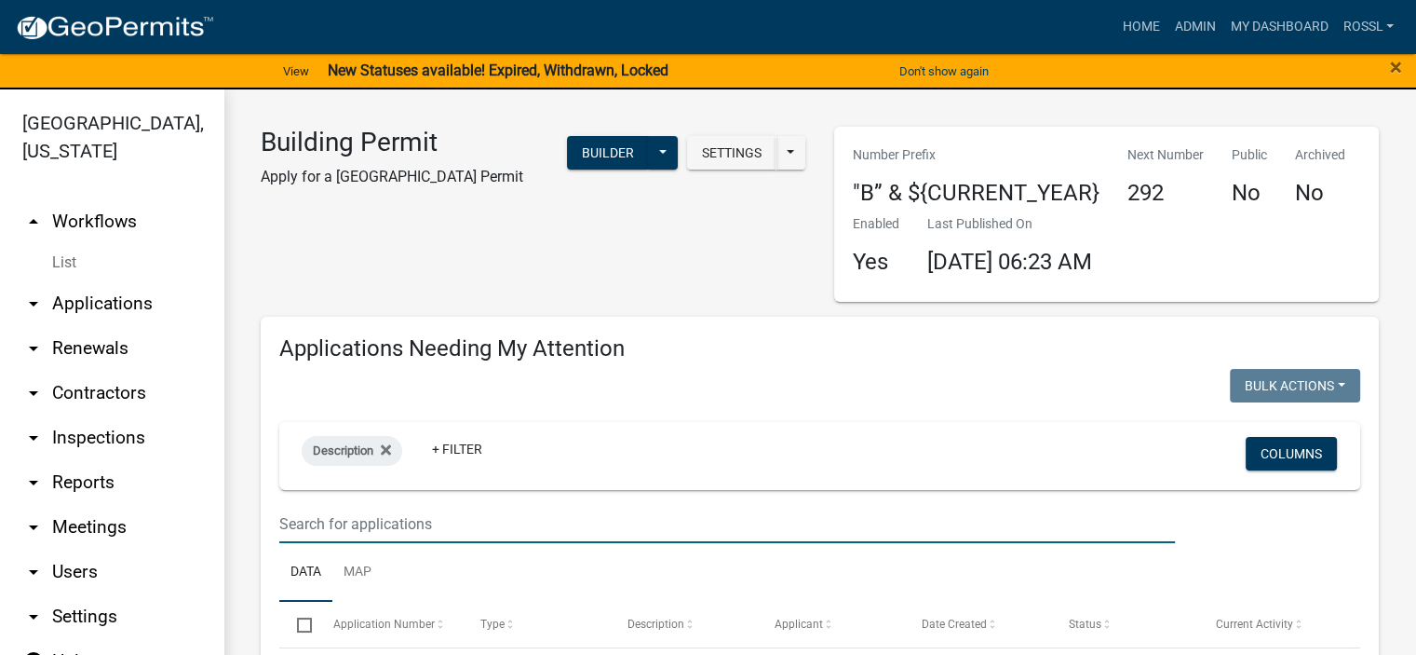
click at [384, 525] on input "text" at bounding box center [727, 524] width 896 height 38
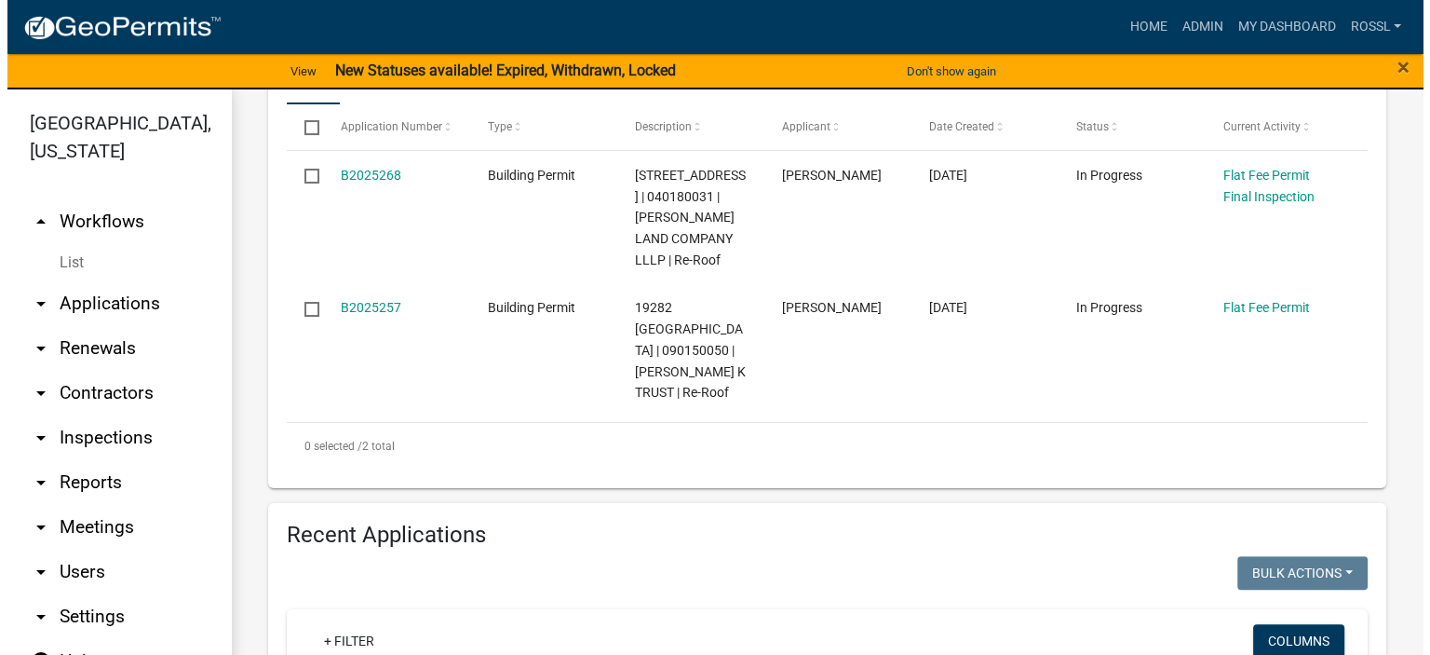
scroll to position [466, 0]
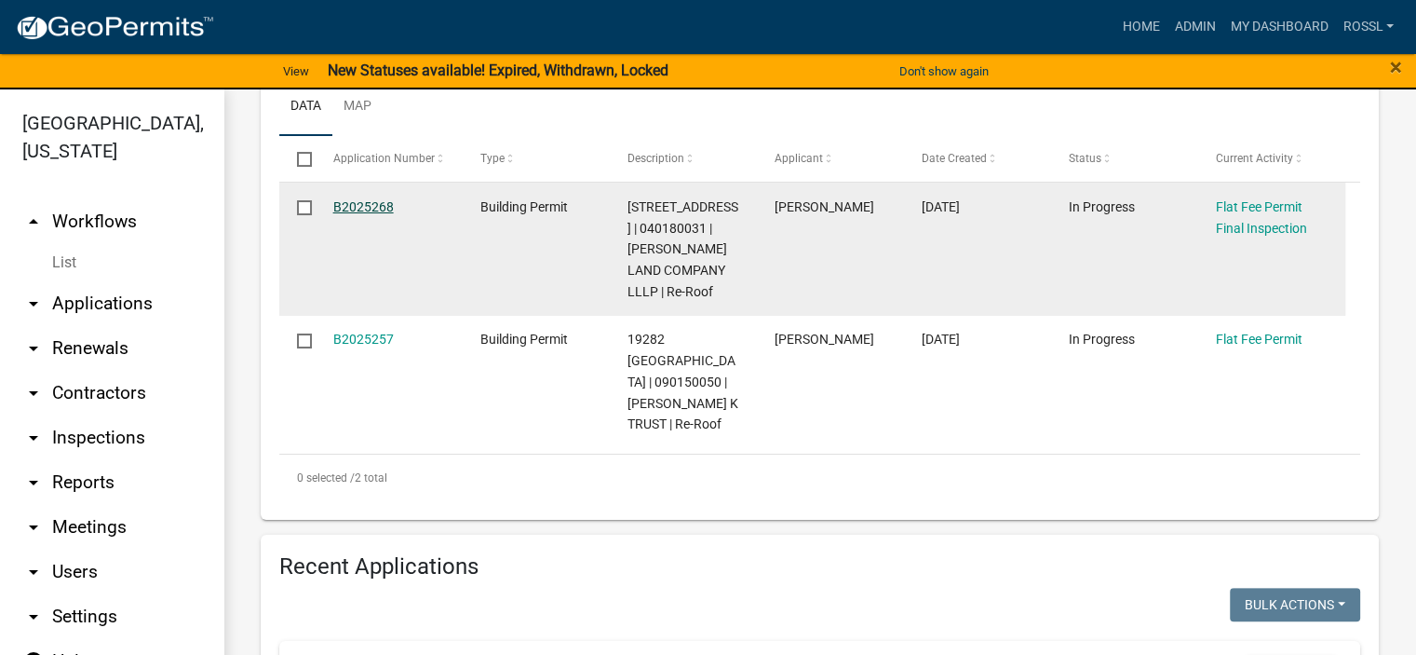
type input "[PERSON_NAME]"
click at [380, 206] on link "B2025268" at bounding box center [363, 206] width 61 height 15
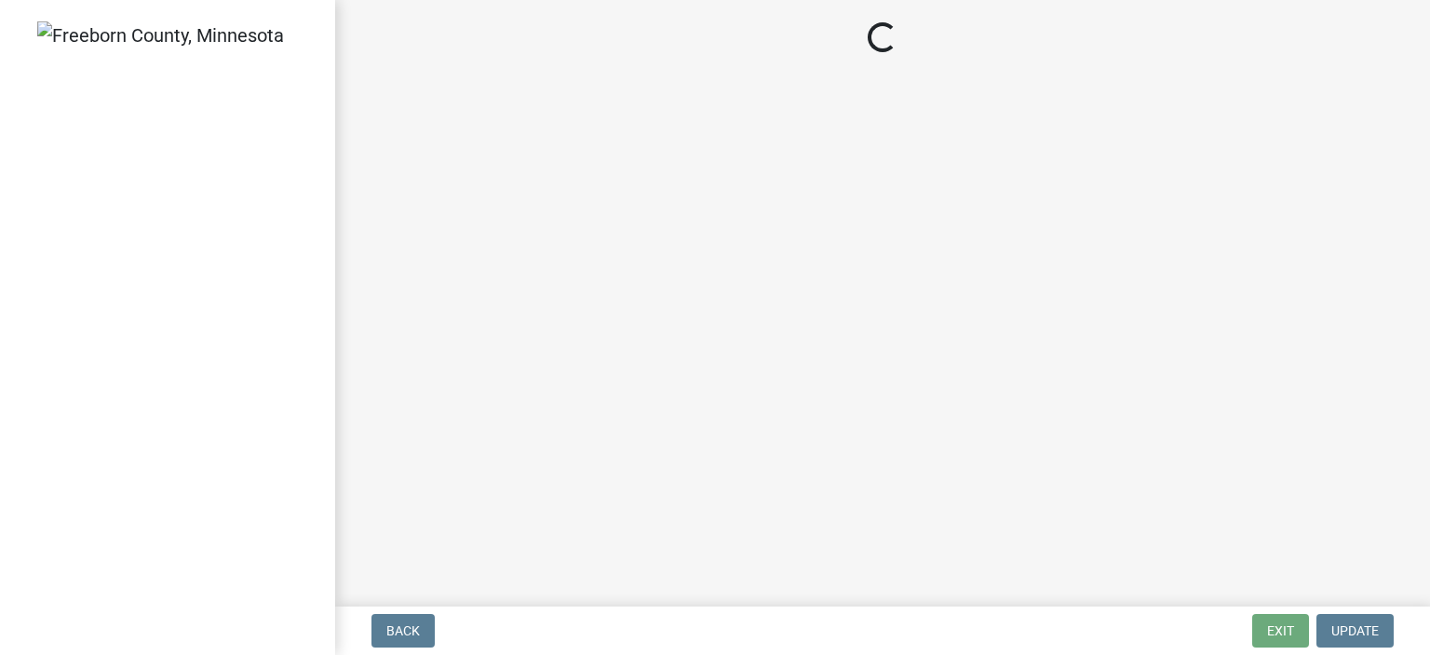
select select "3613e5d6-c0da-40a7-83d4-d5638b2e6124"
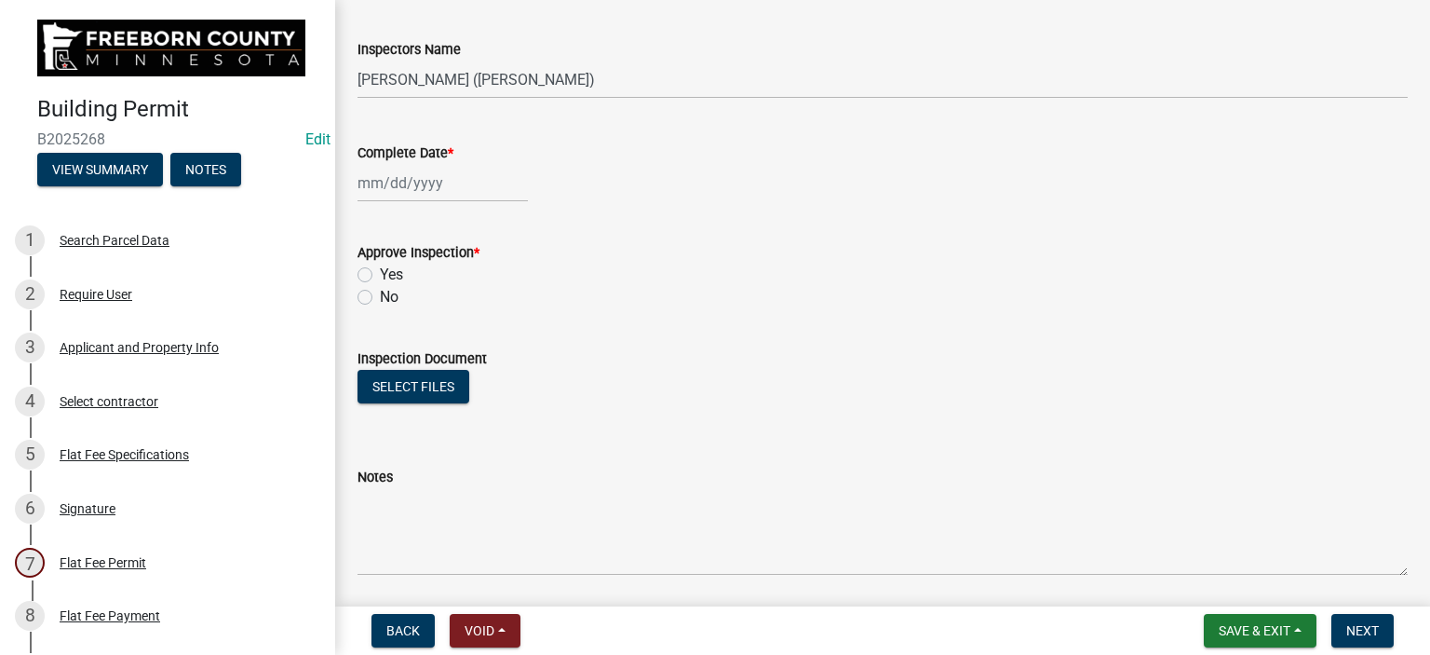
scroll to position [346, 0]
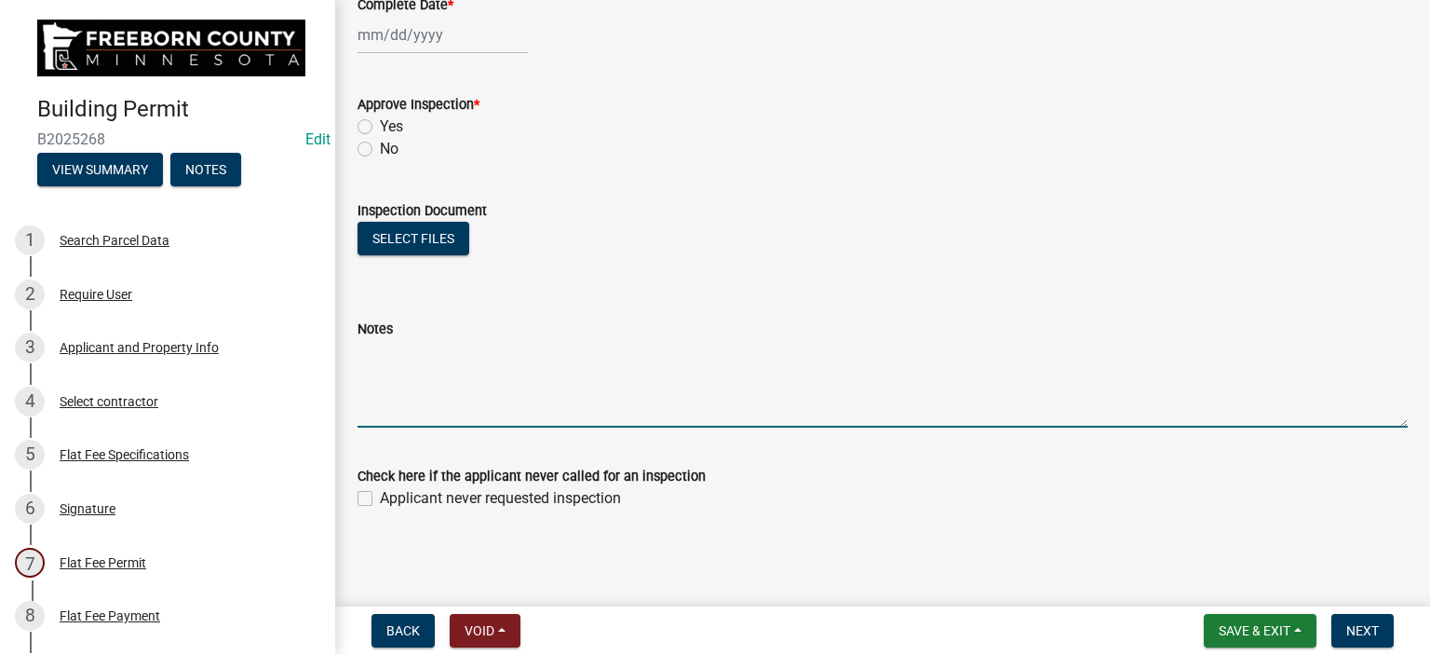
click at [381, 409] on textarea "Notes" at bounding box center [883, 384] width 1050 height 88
click at [609, 349] on textarea "onsite 8/20 underlayment/ice guard inplace" at bounding box center [883, 384] width 1050 height 88
type textarea "onsite 8/20 underlayment/ice guard in place"
click at [1260, 631] on span "Save & Exit" at bounding box center [1255, 630] width 72 height 15
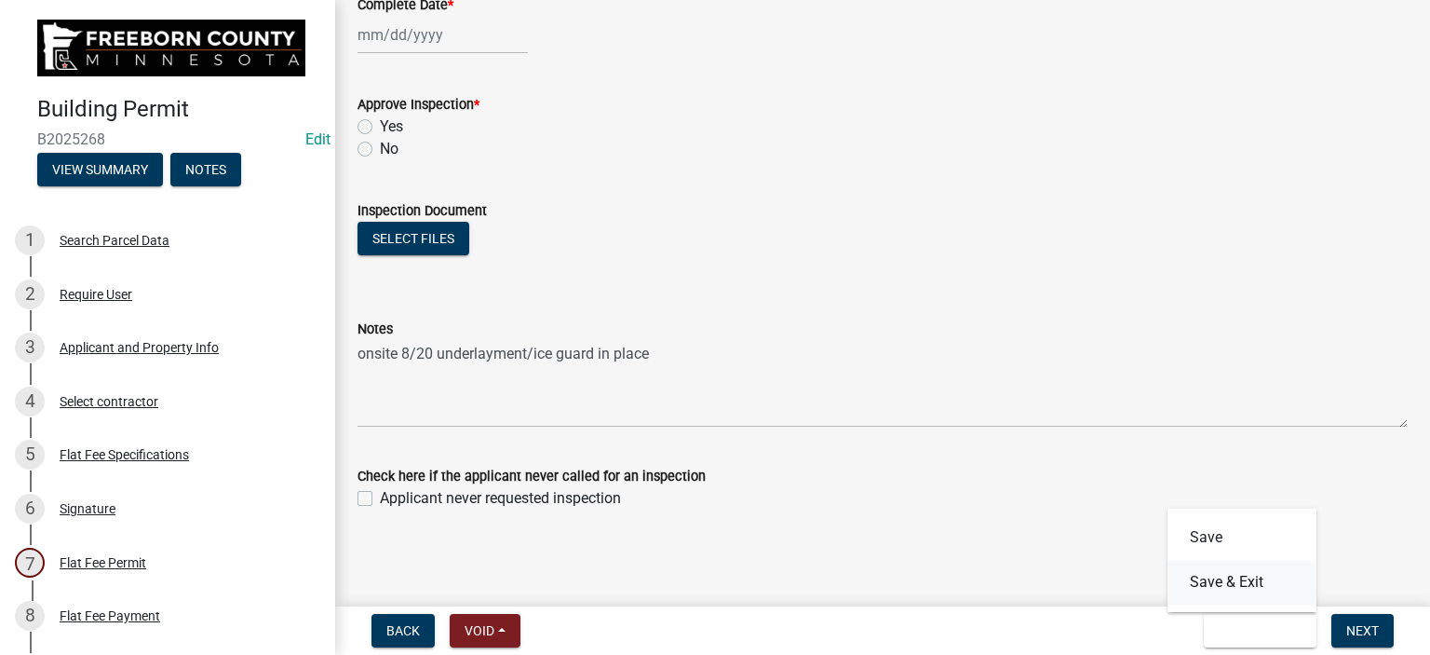
click at [1265, 585] on button "Save & Exit" at bounding box center [1242, 582] width 149 height 45
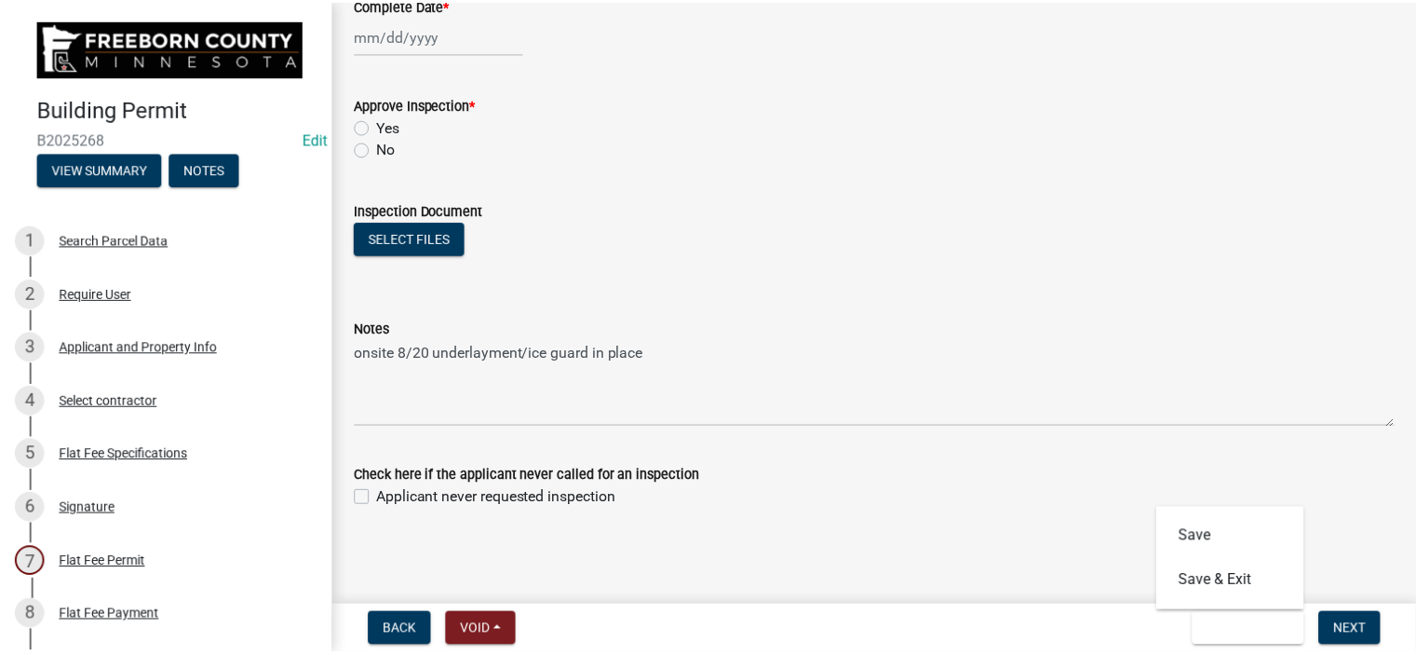
scroll to position [0, 0]
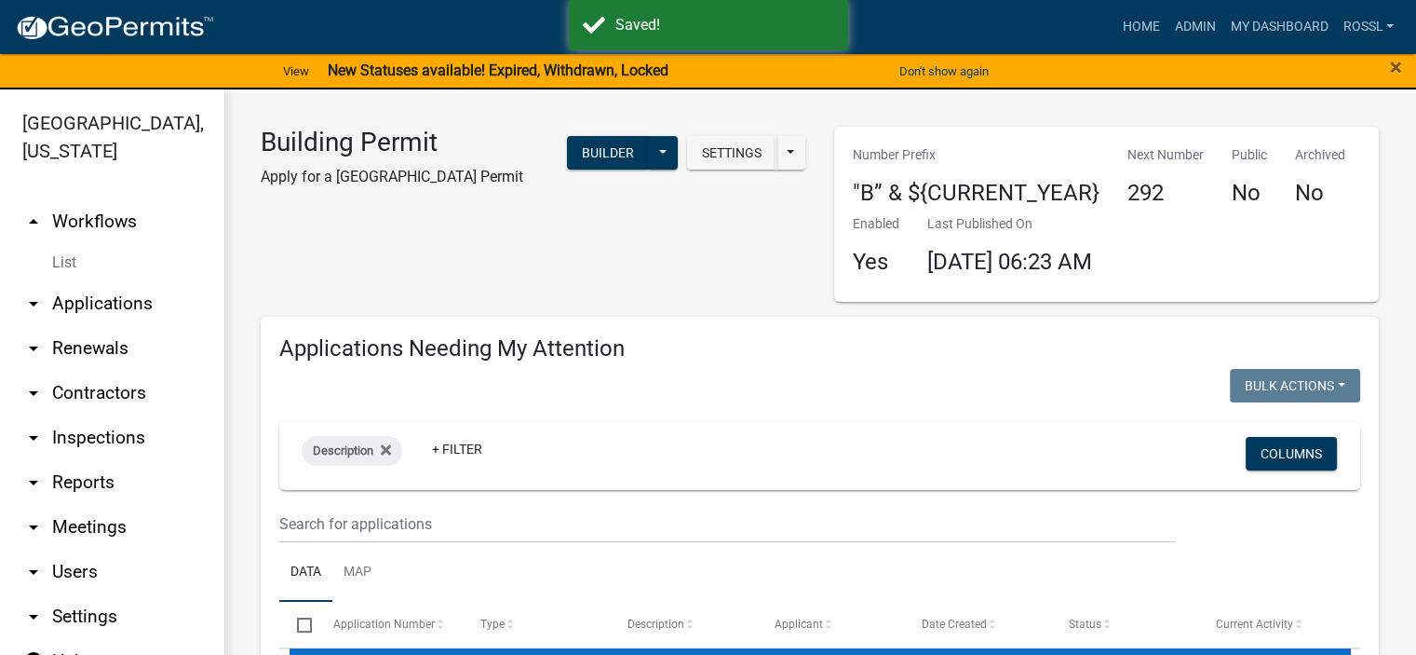
select select "2: 50"
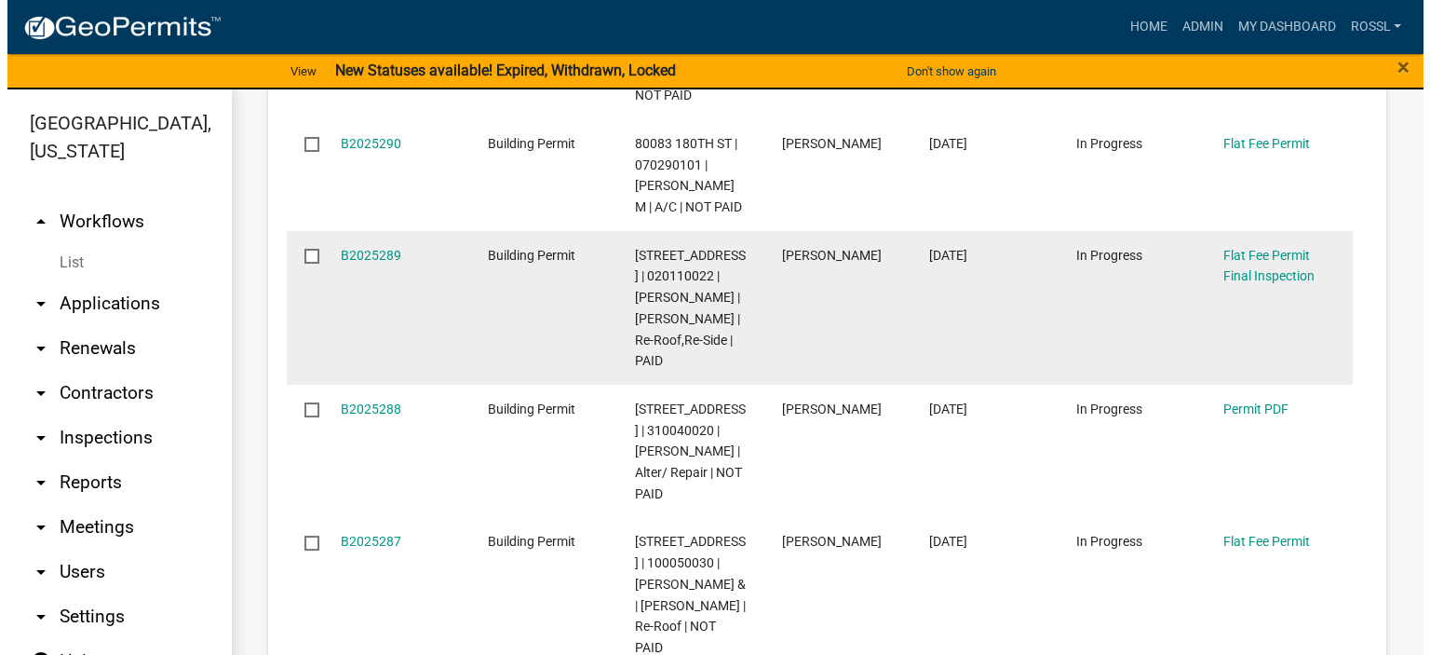
scroll to position [745, 0]
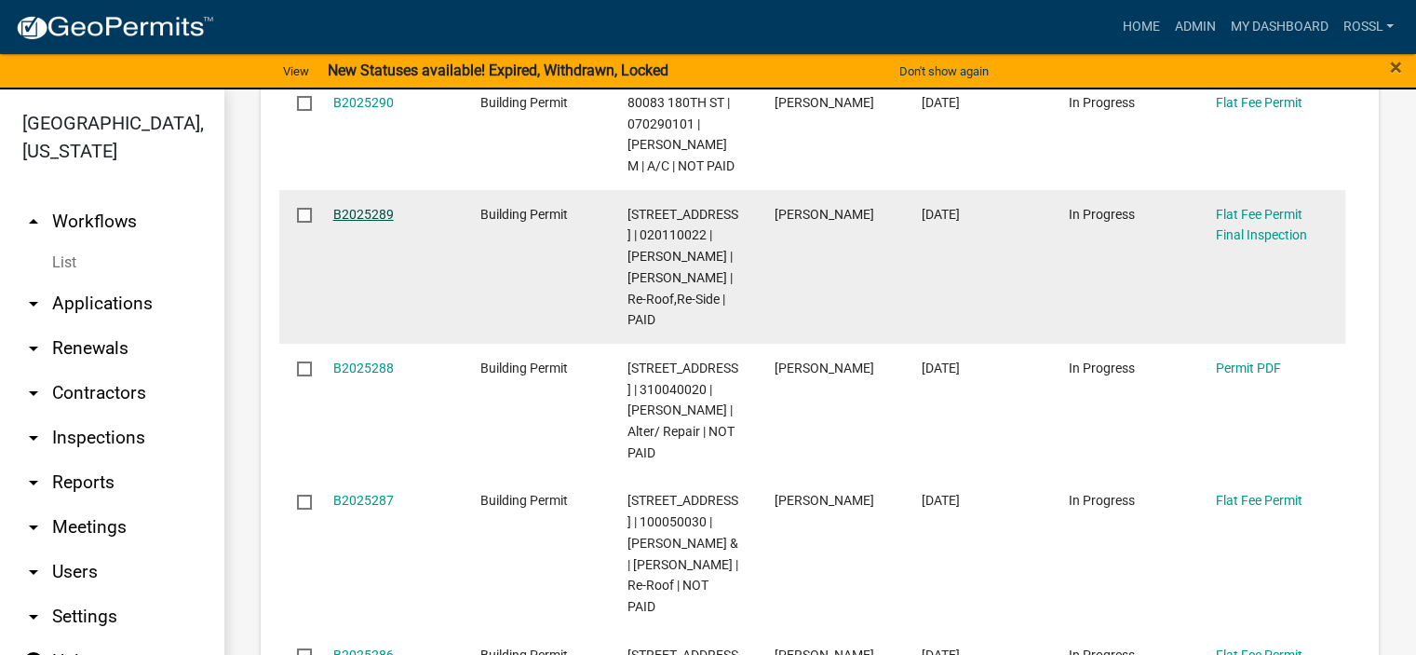
click at [380, 219] on link "B2025289" at bounding box center [363, 214] width 61 height 15
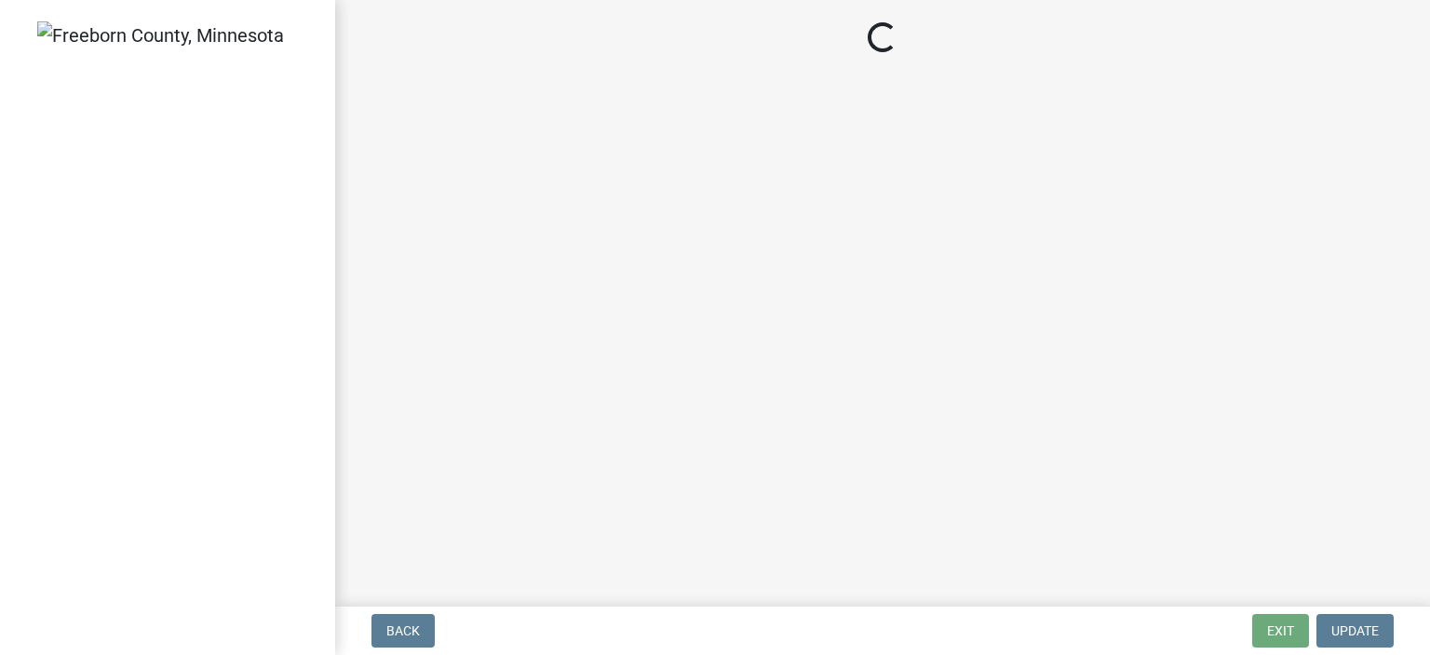
select select "3613e5d6-c0da-40a7-83d4-d5638b2e6124"
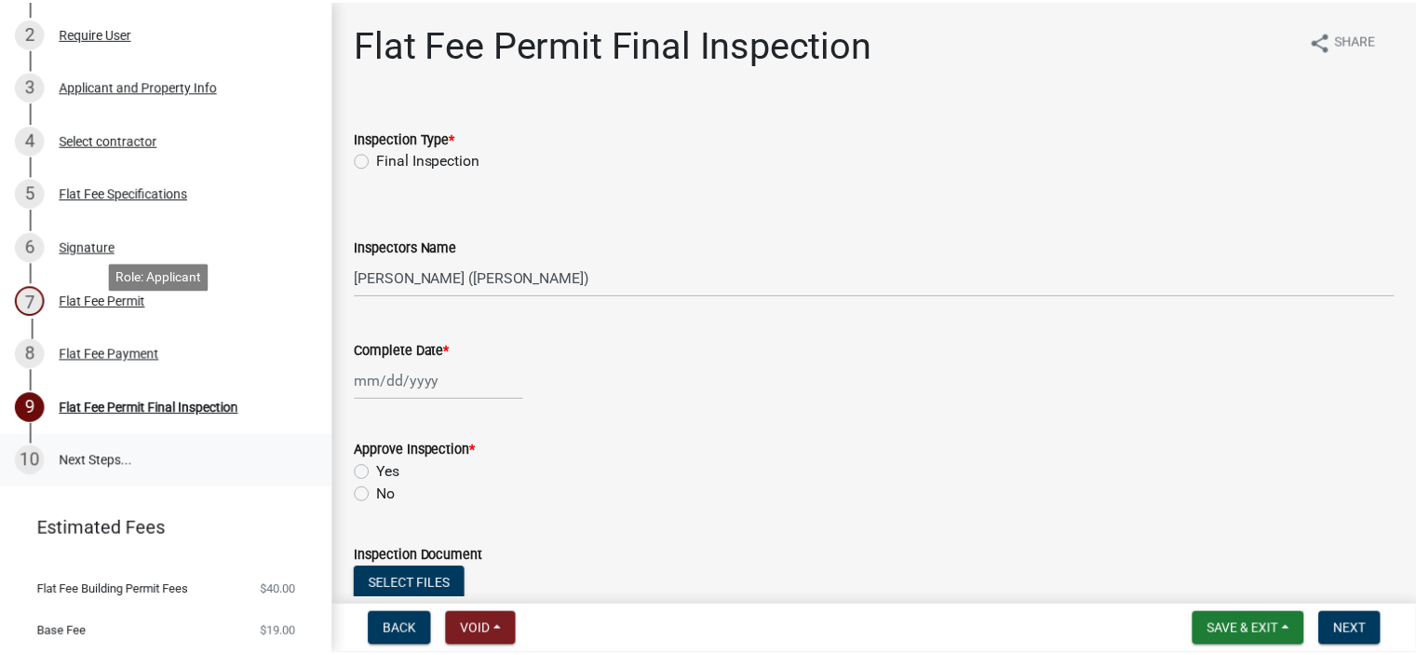
scroll to position [348, 0]
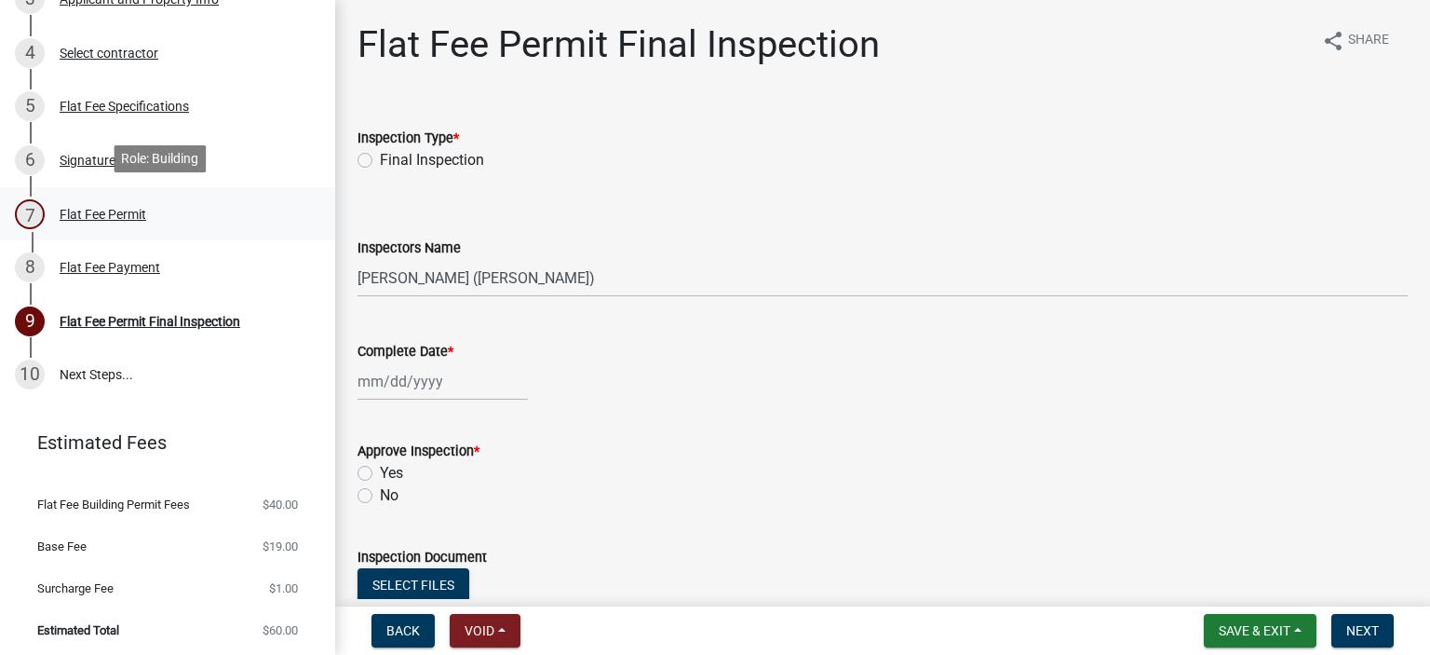
click at [88, 210] on div "Flat Fee Permit" at bounding box center [103, 214] width 87 height 13
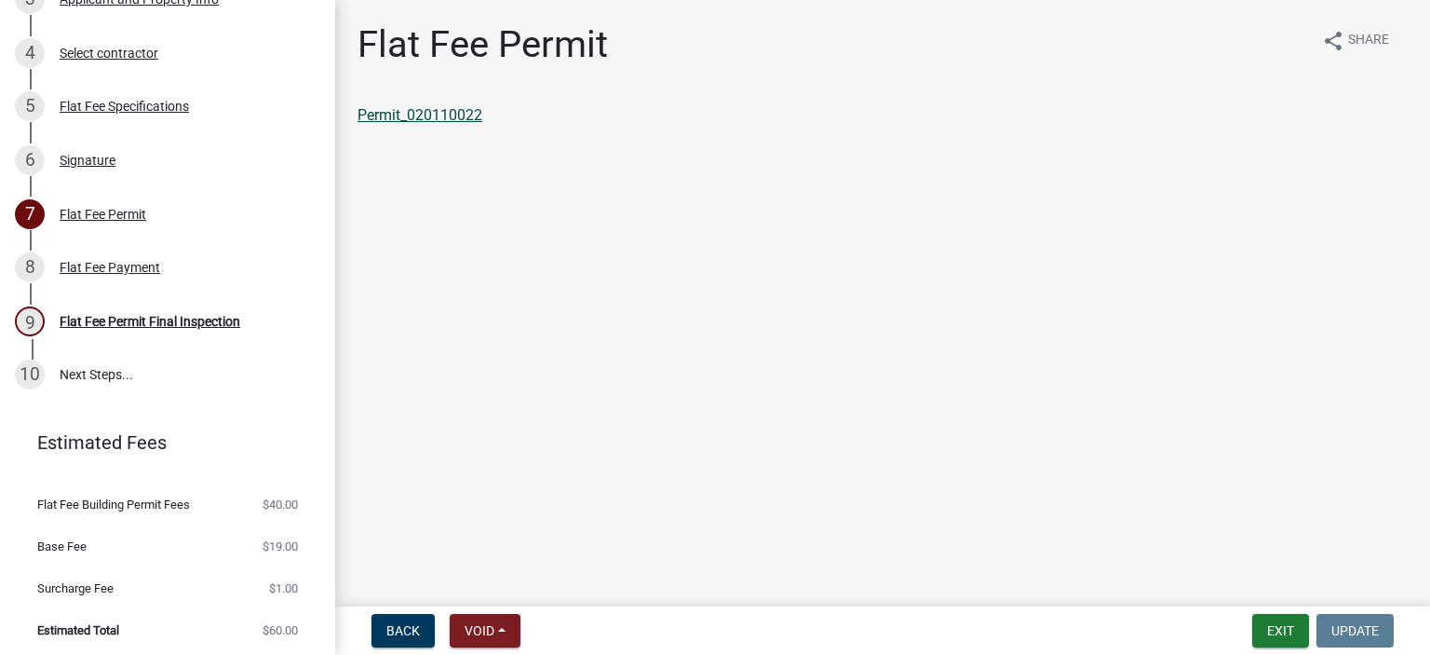
click at [467, 120] on link "Permit_020110022" at bounding box center [420, 115] width 125 height 18
click at [1289, 631] on button "Exit" at bounding box center [1281, 631] width 57 height 34
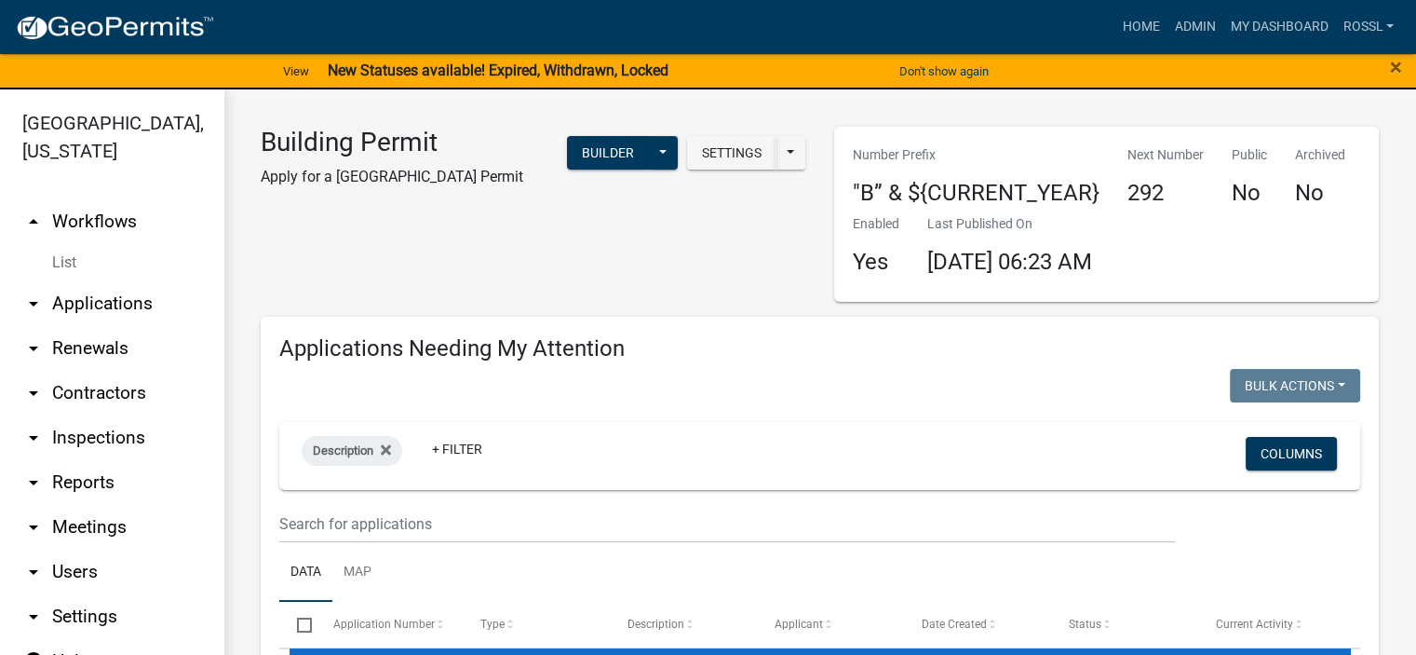
select select "2: 50"
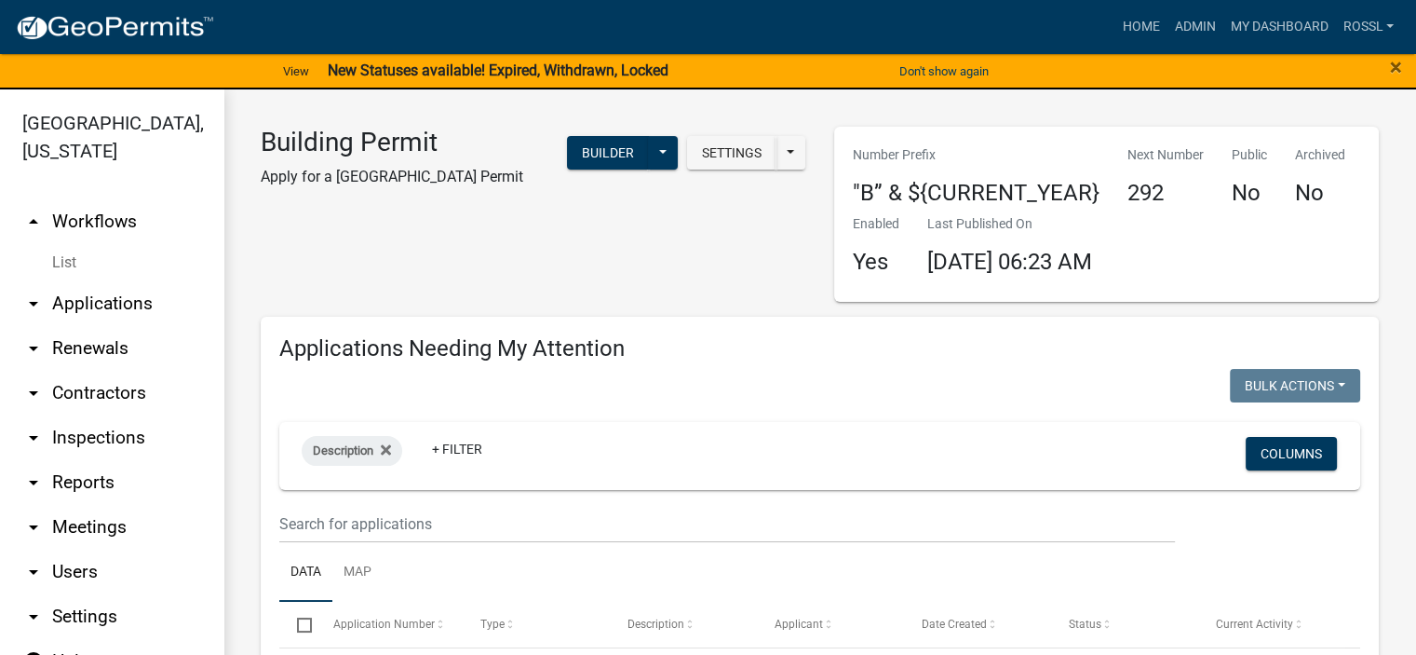
select select "2: 50"
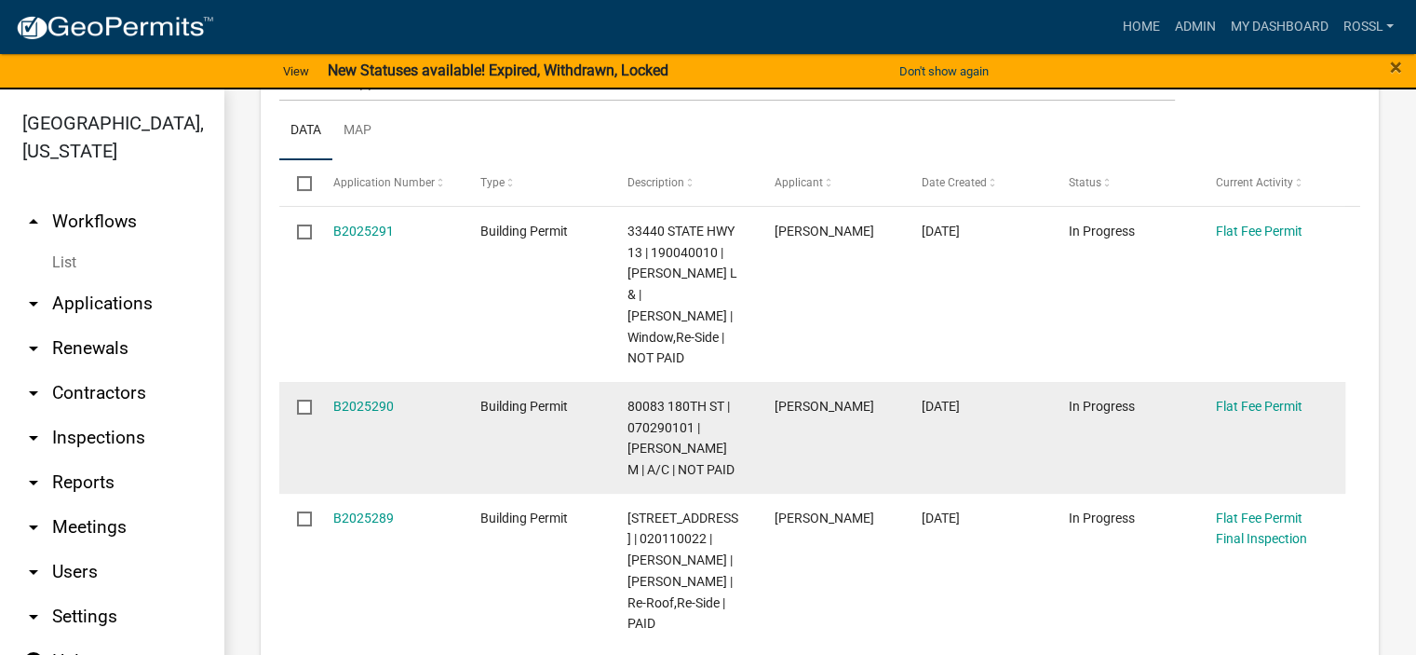
scroll to position [559, 0]
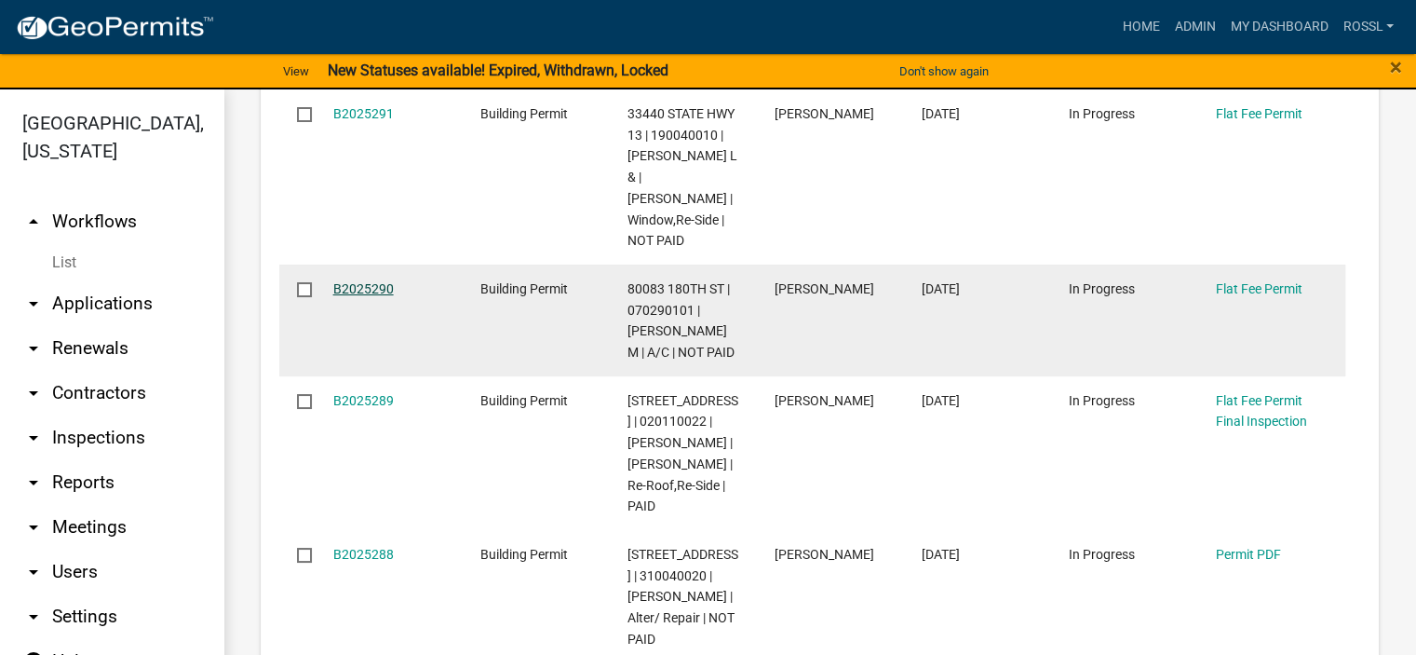
click at [369, 281] on link "B2025290" at bounding box center [363, 288] width 61 height 15
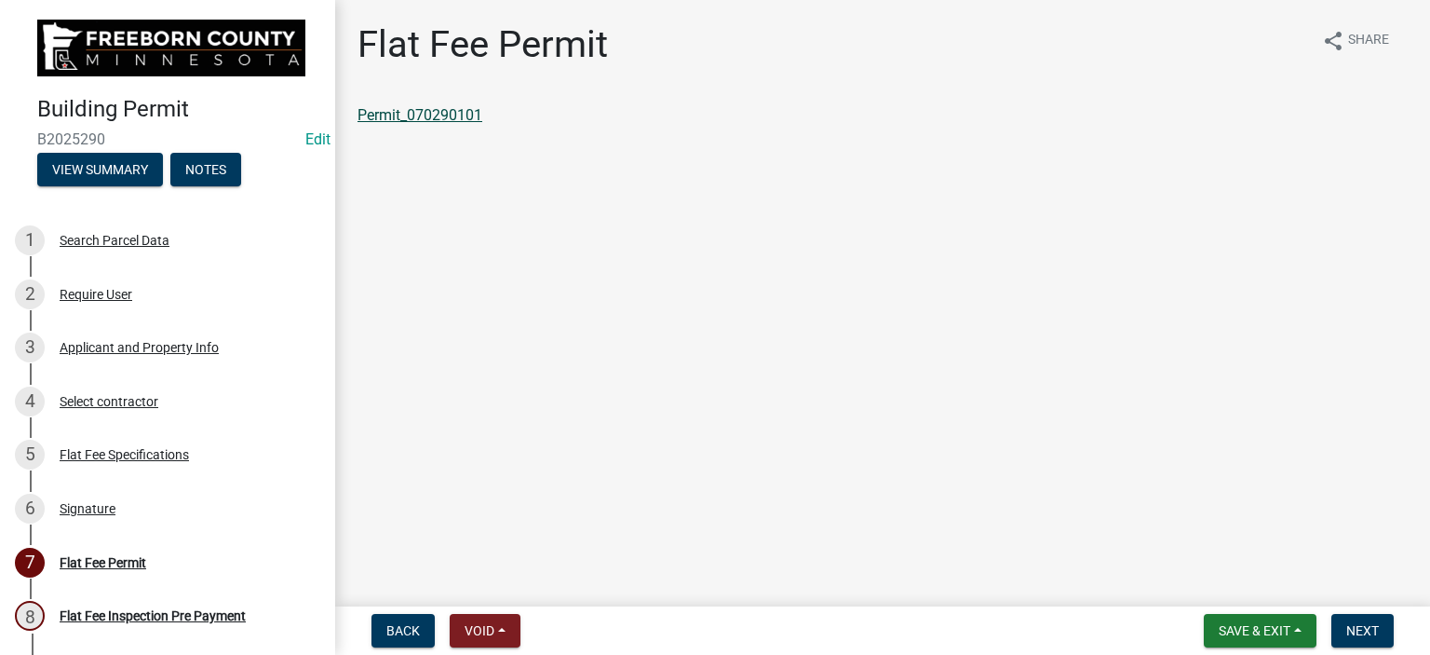
click at [409, 118] on link "Permit_070290101" at bounding box center [420, 115] width 125 height 18
click at [1265, 625] on span "Save & Exit" at bounding box center [1255, 630] width 72 height 15
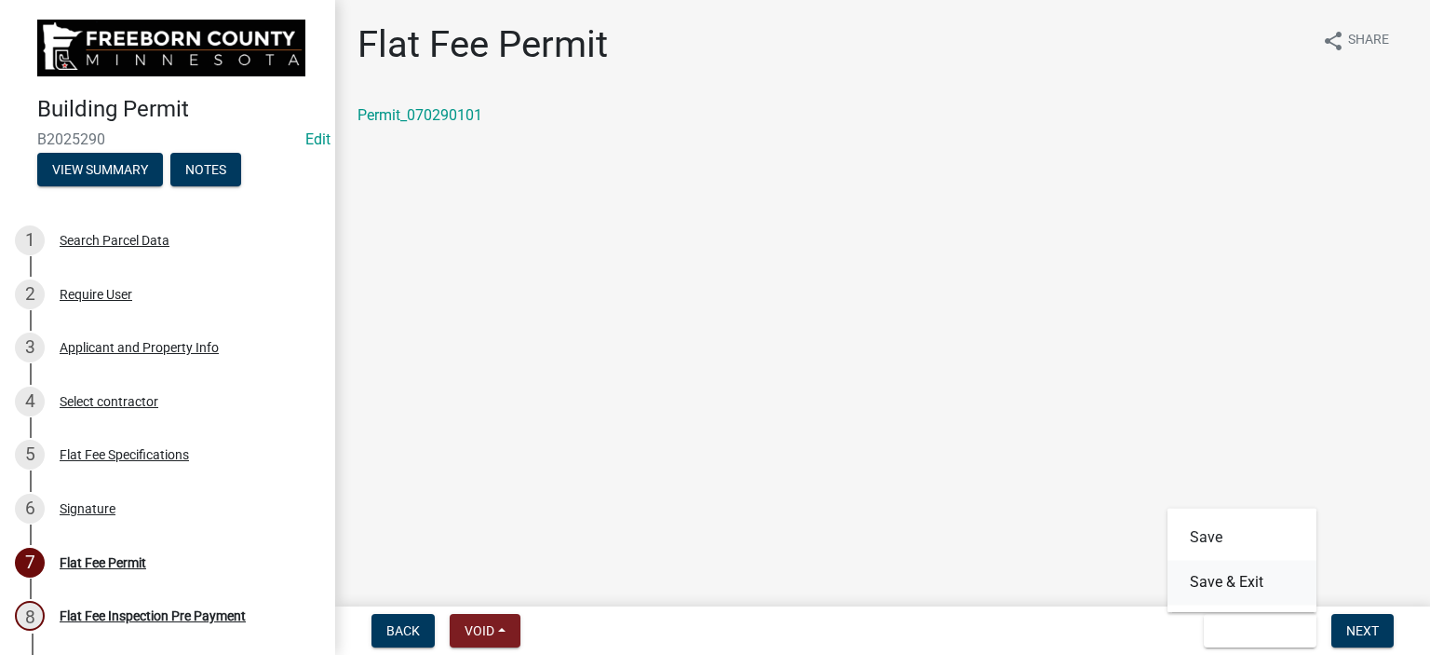
click at [1253, 588] on button "Save & Exit" at bounding box center [1242, 582] width 149 height 45
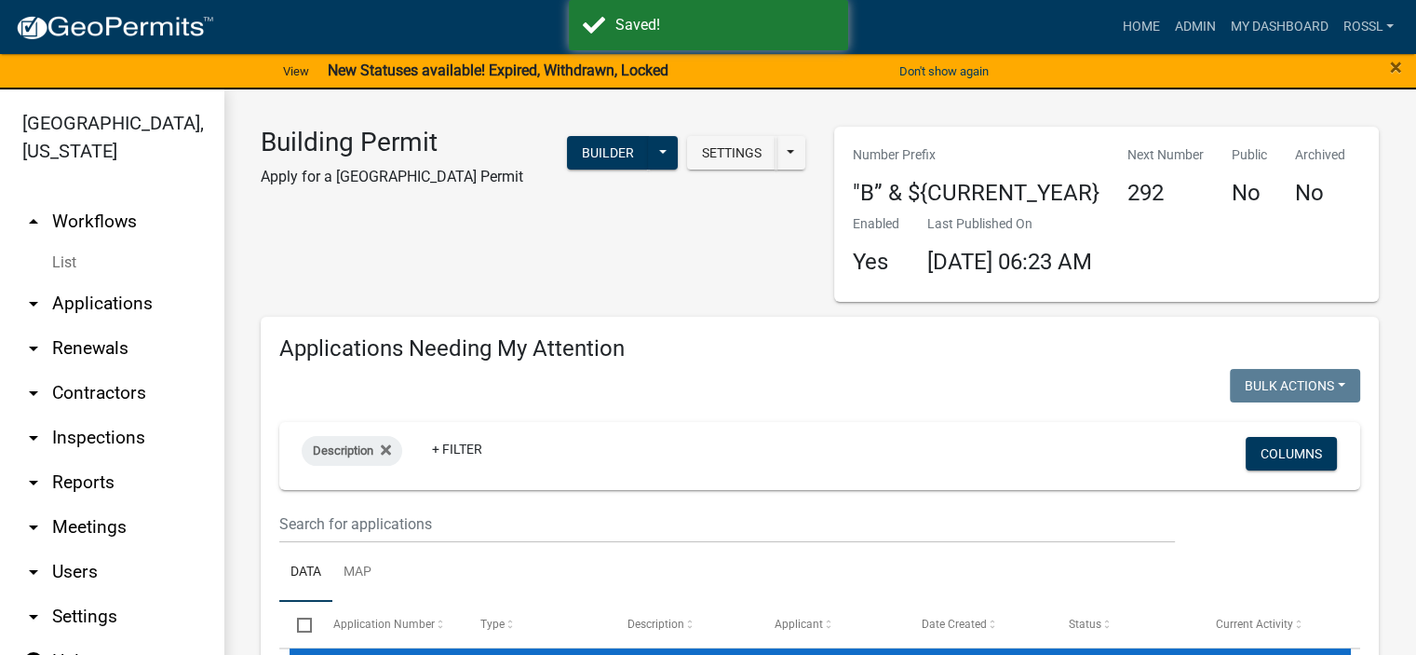
select select "2: 50"
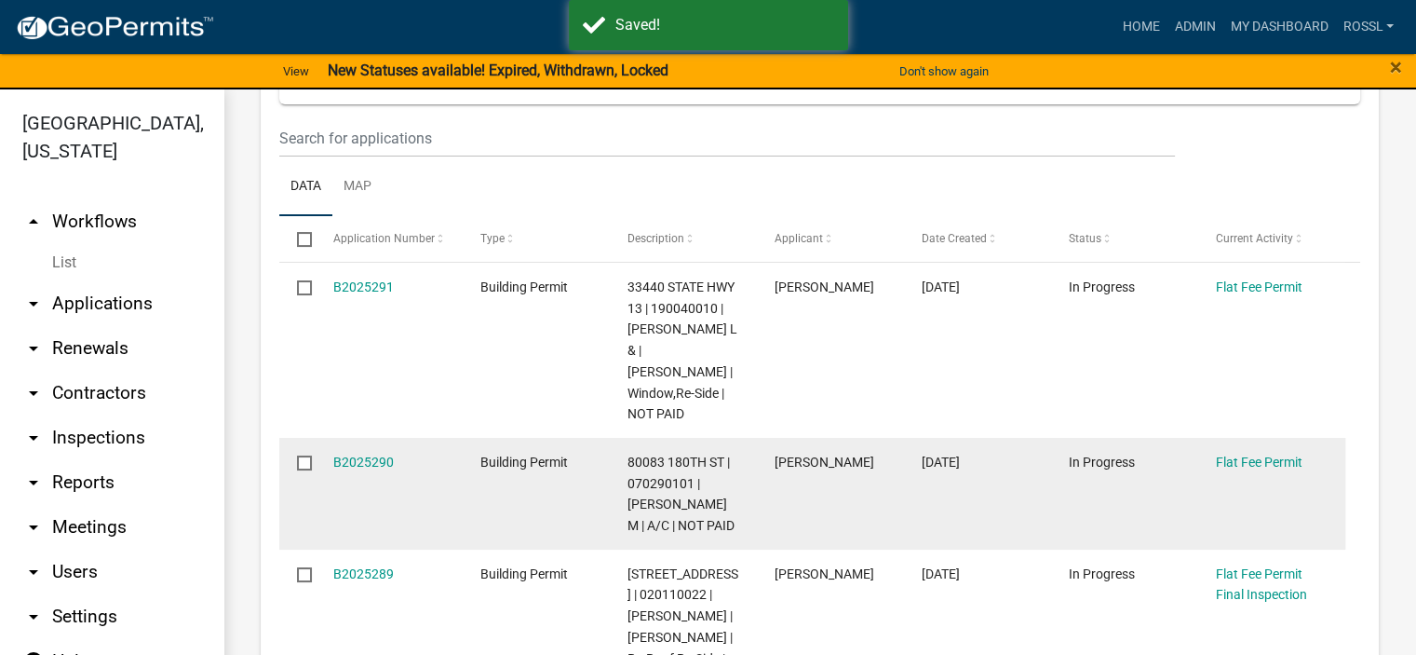
scroll to position [466, 0]
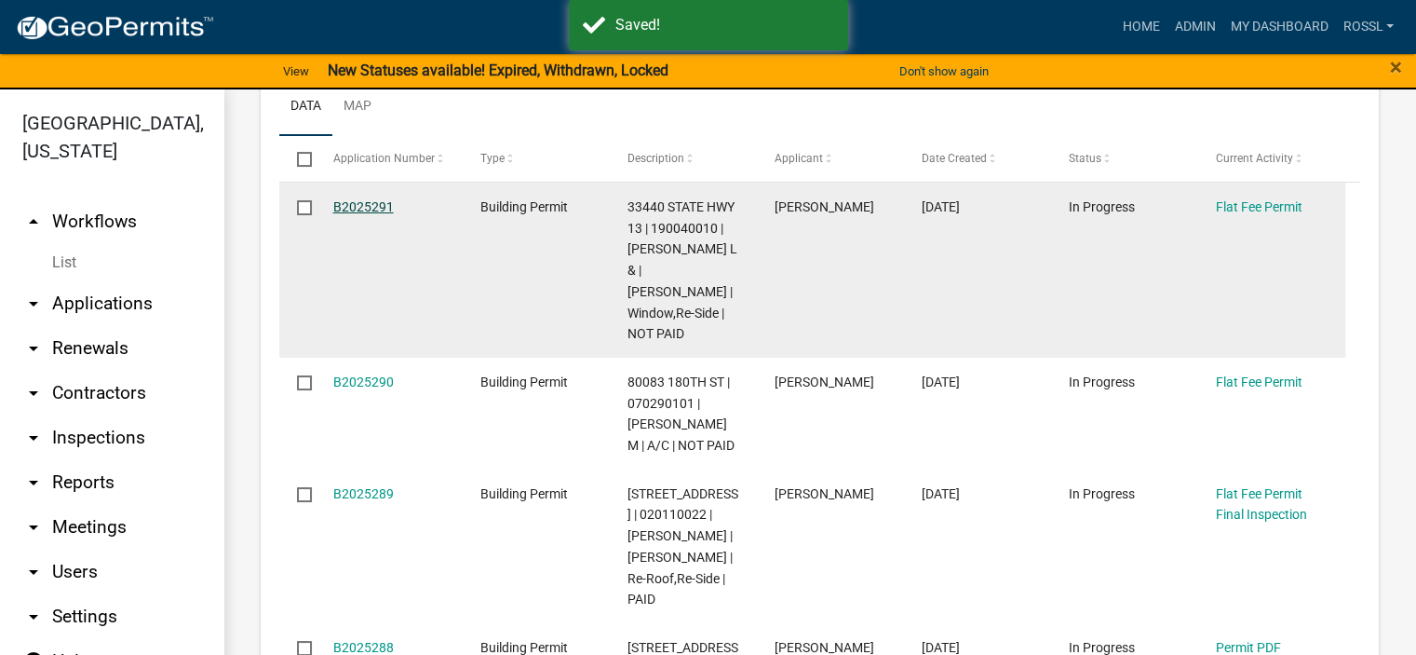
click at [381, 206] on link "B2025291" at bounding box center [363, 206] width 61 height 15
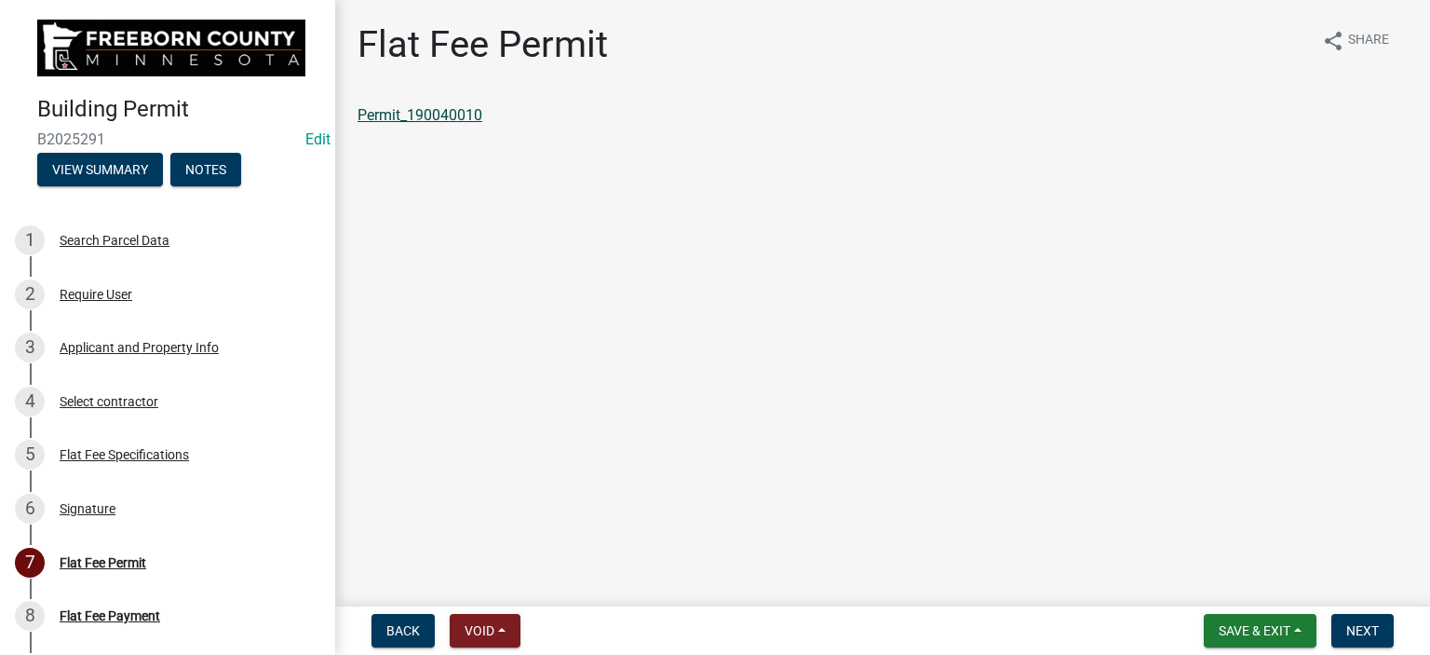
click at [429, 110] on link "Permit_190040010" at bounding box center [420, 115] width 125 height 18
click at [1229, 633] on span "Save & Exit" at bounding box center [1255, 630] width 72 height 15
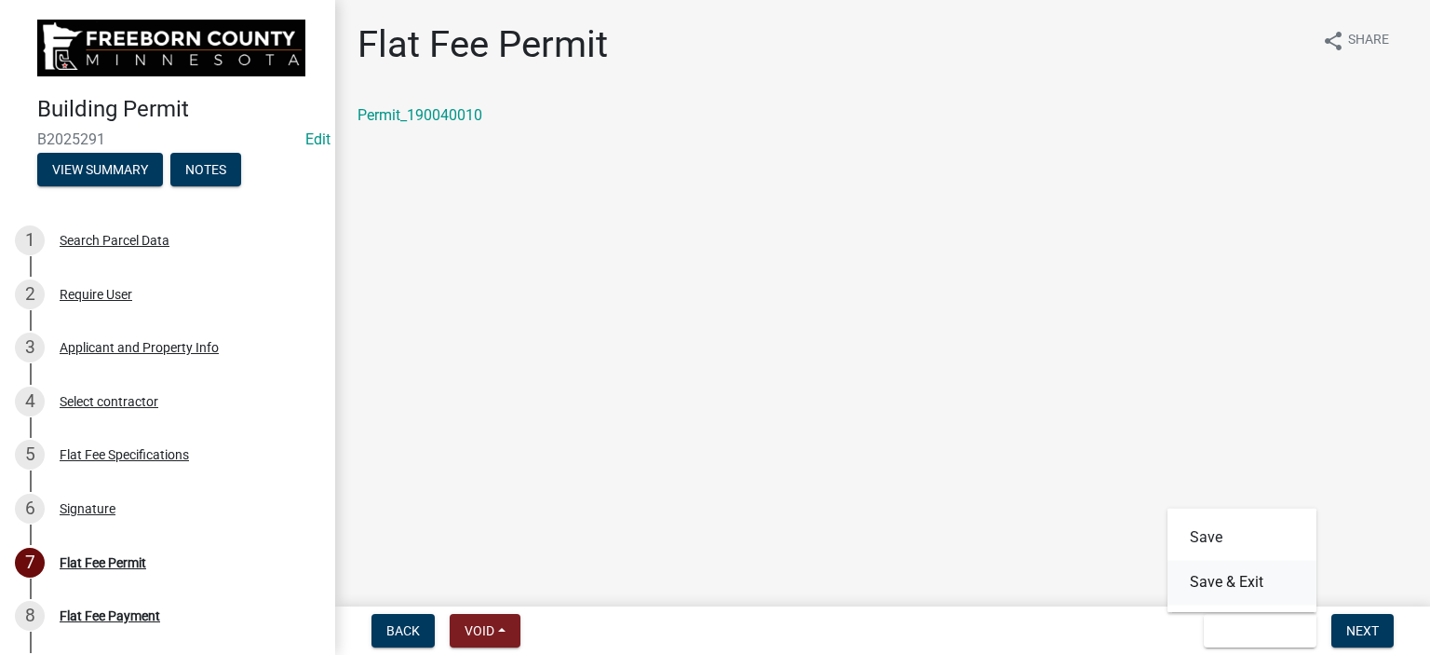
click at [1218, 583] on button "Save & Exit" at bounding box center [1242, 582] width 149 height 45
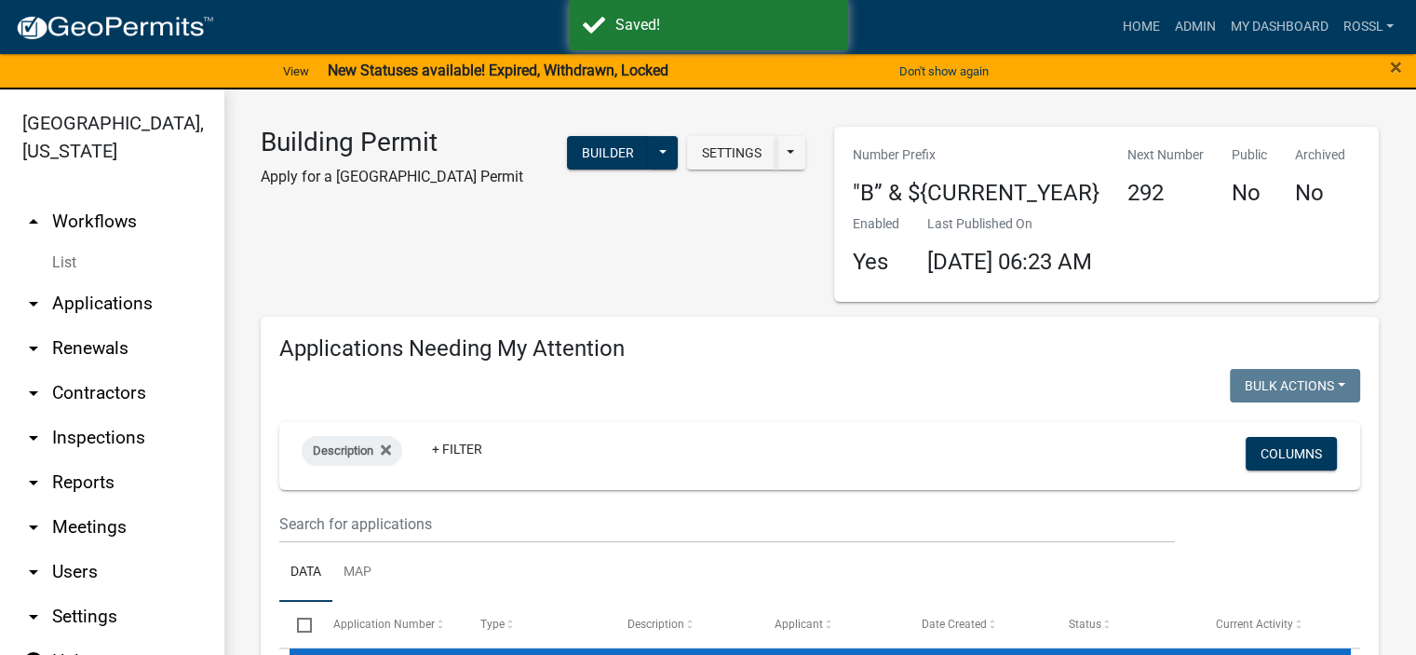
select select "2: 50"
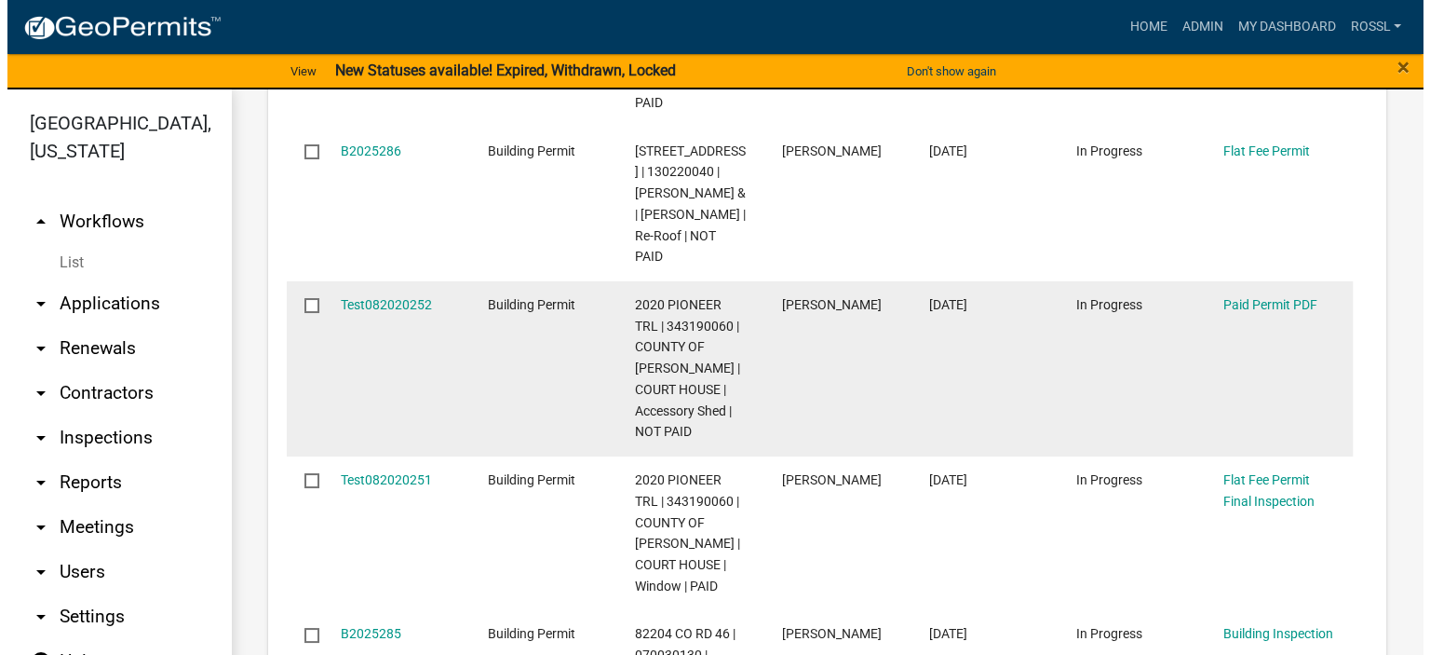
scroll to position [1397, 0]
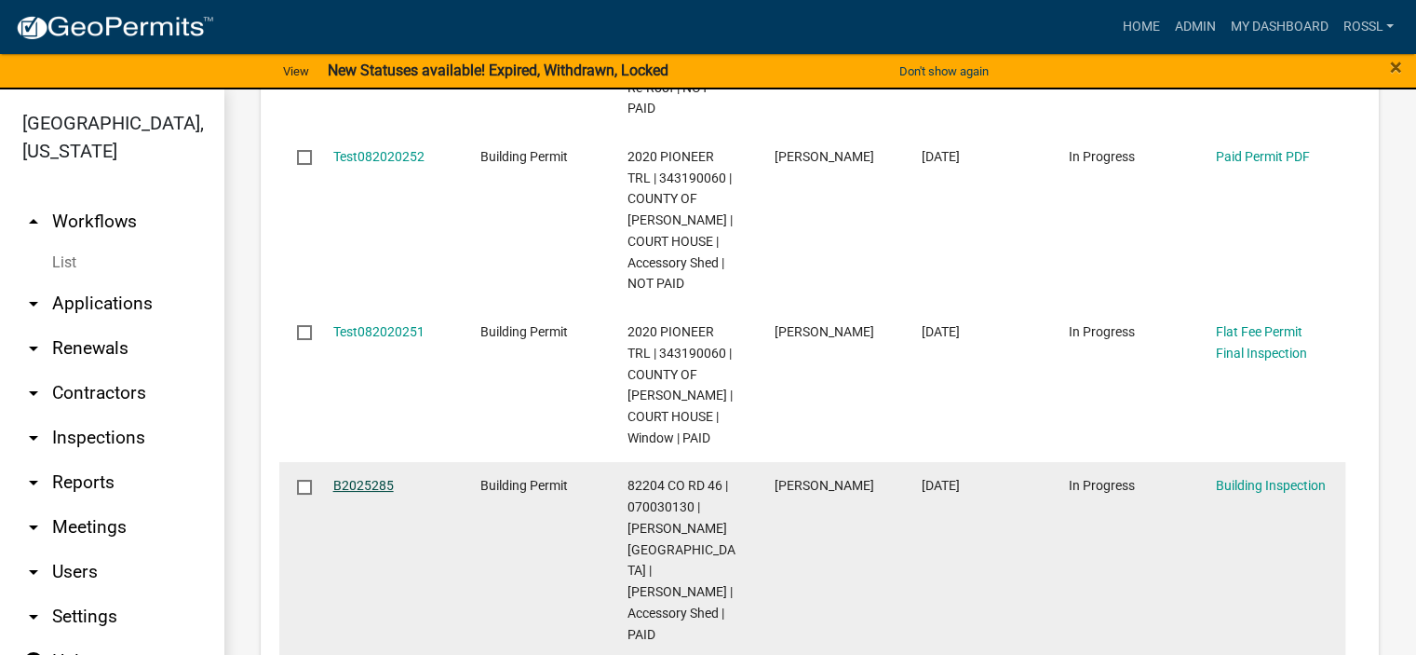
click at [373, 480] on link "B2025285" at bounding box center [363, 485] width 61 height 15
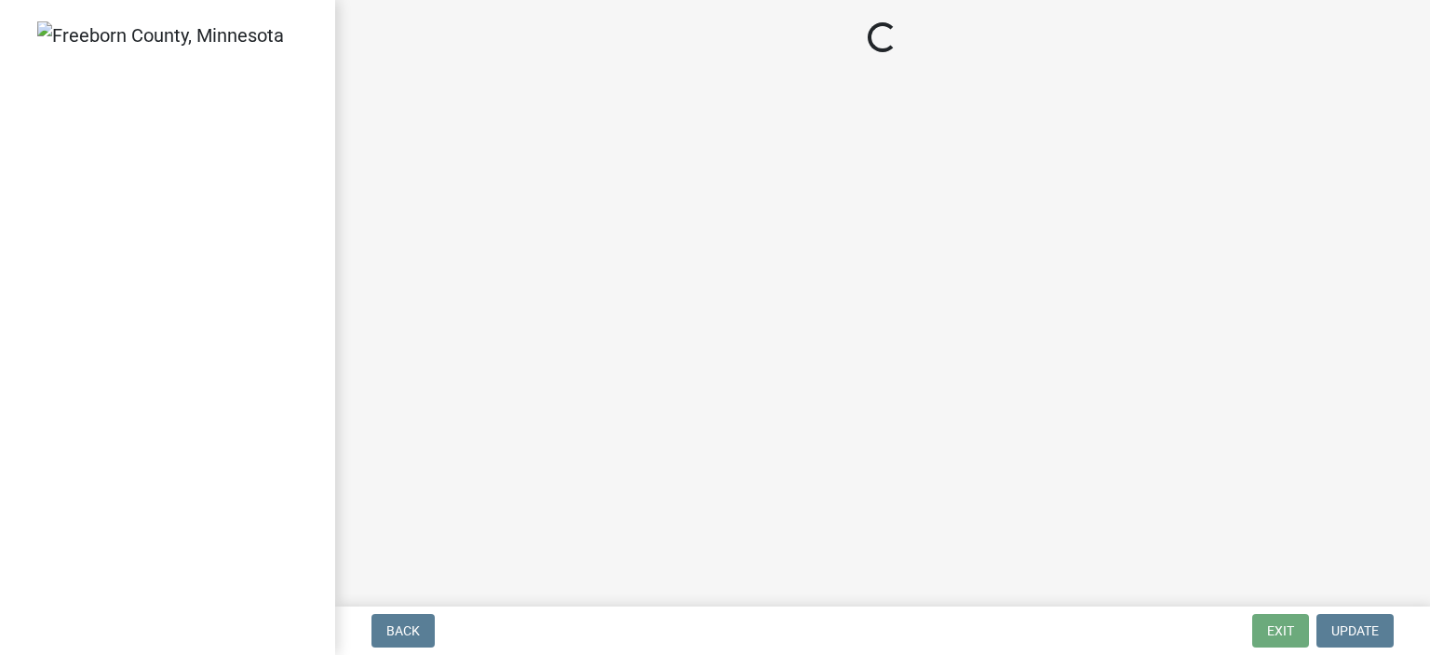
select select "306567ba-5481-4577-869f-56a75bb08b28"
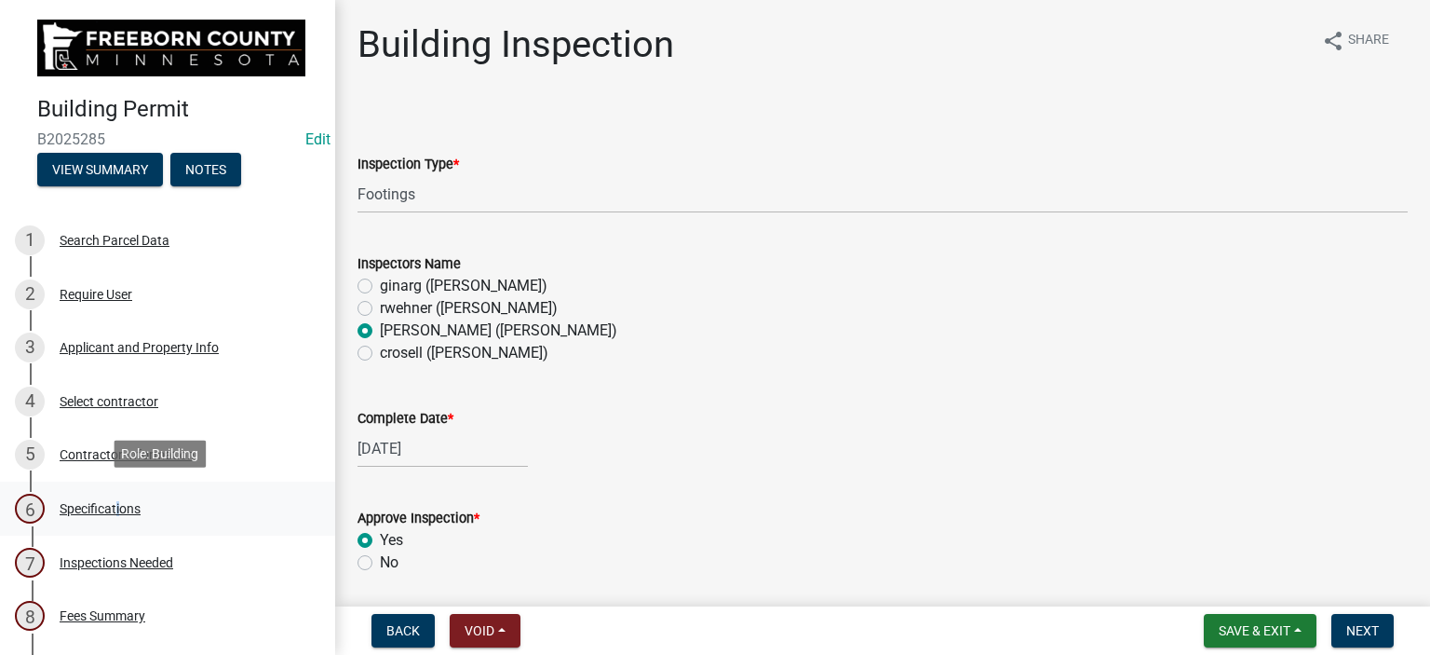
click at [115, 505] on div "Specifications" at bounding box center [100, 508] width 81 height 13
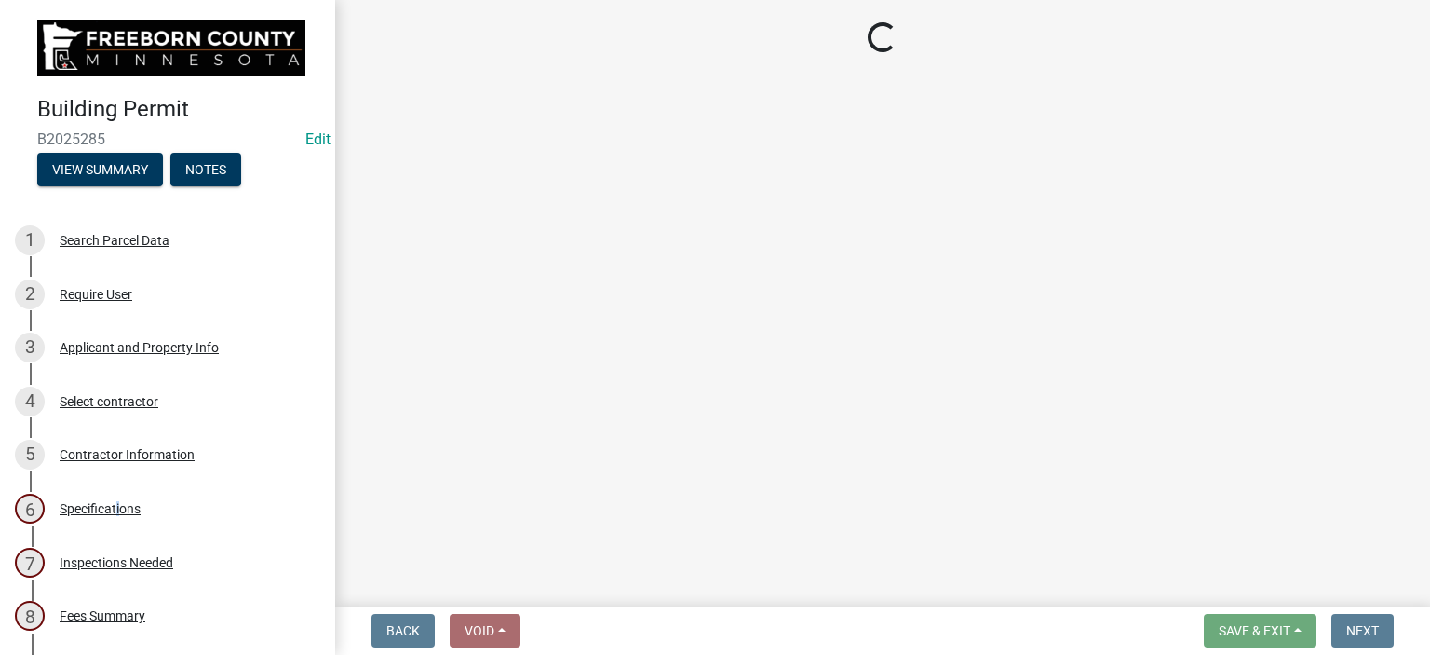
select select "cf5e982a-8fde-449d-bcd8-be8cdfb99374"
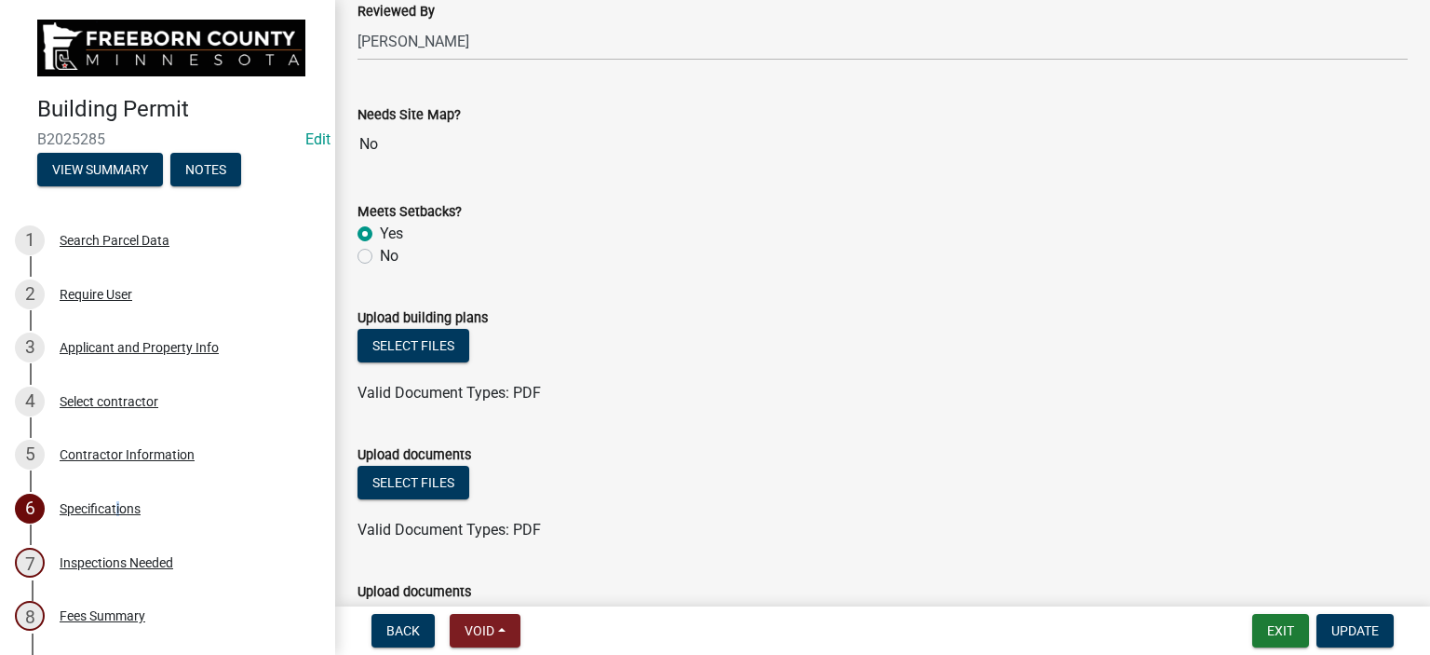
scroll to position [2142, 0]
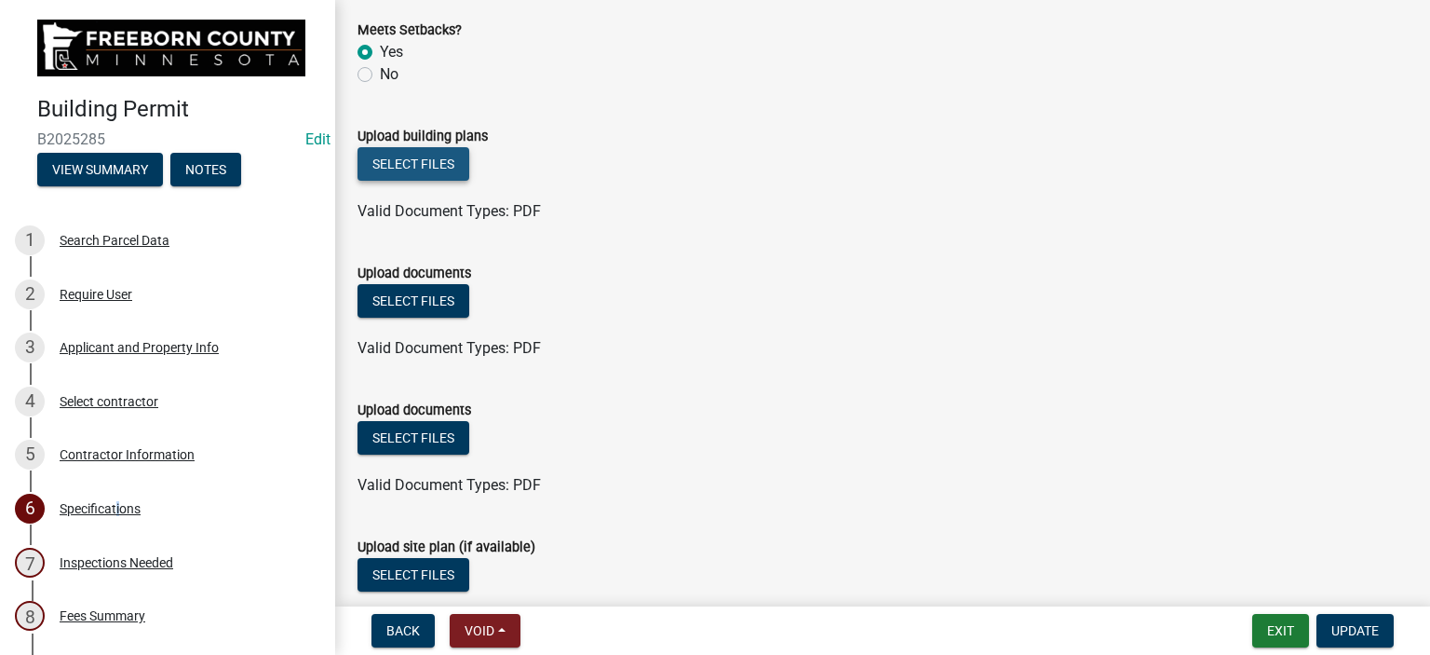
click at [427, 163] on button "Select files" at bounding box center [414, 164] width 112 height 34
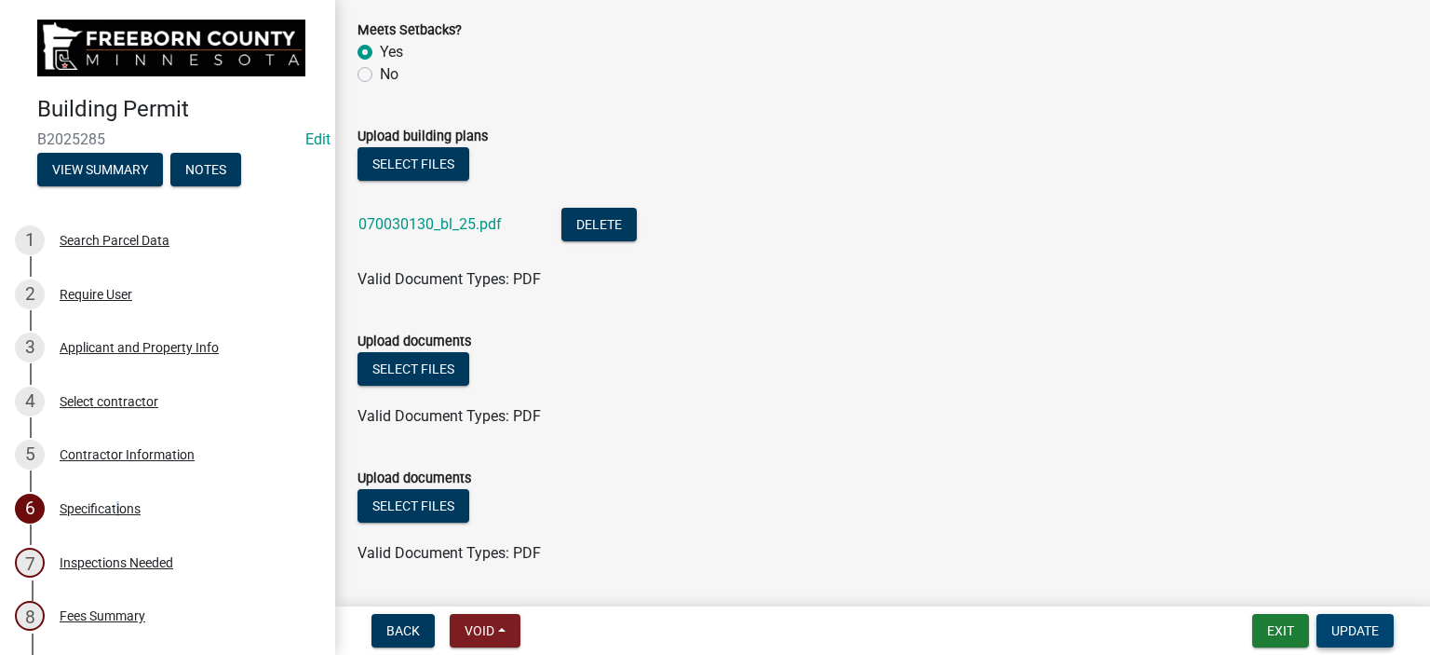
click at [1330, 630] on button "Update" at bounding box center [1355, 631] width 77 height 34
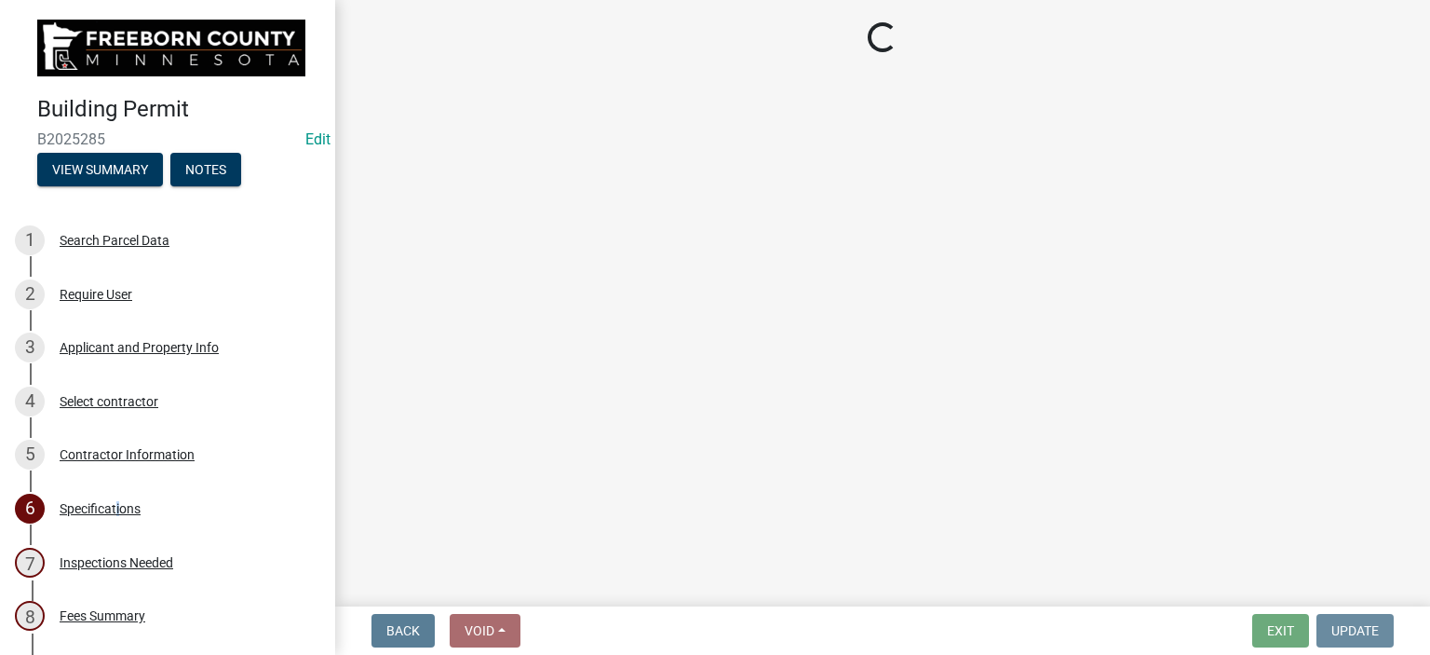
scroll to position [0, 0]
select select "306567ba-5481-4577-869f-56a75bb08b28"
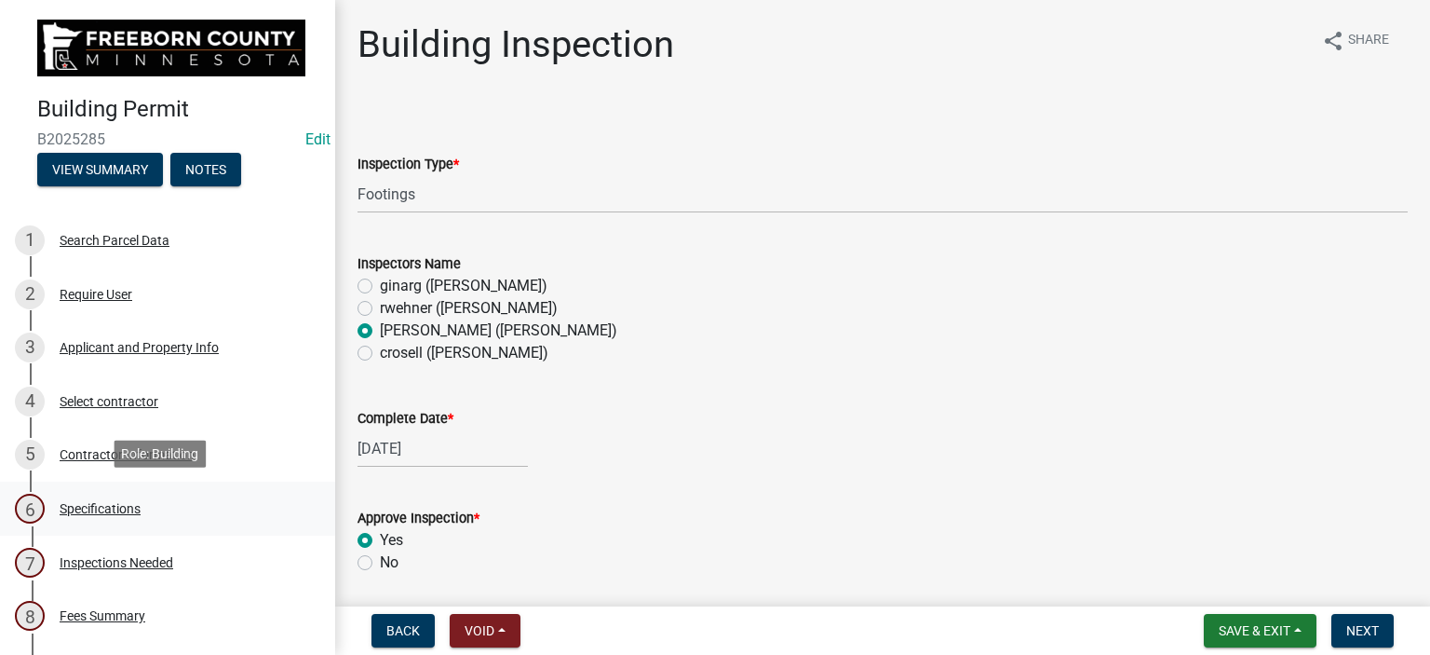
click at [108, 506] on div "Specifications" at bounding box center [100, 508] width 81 height 13
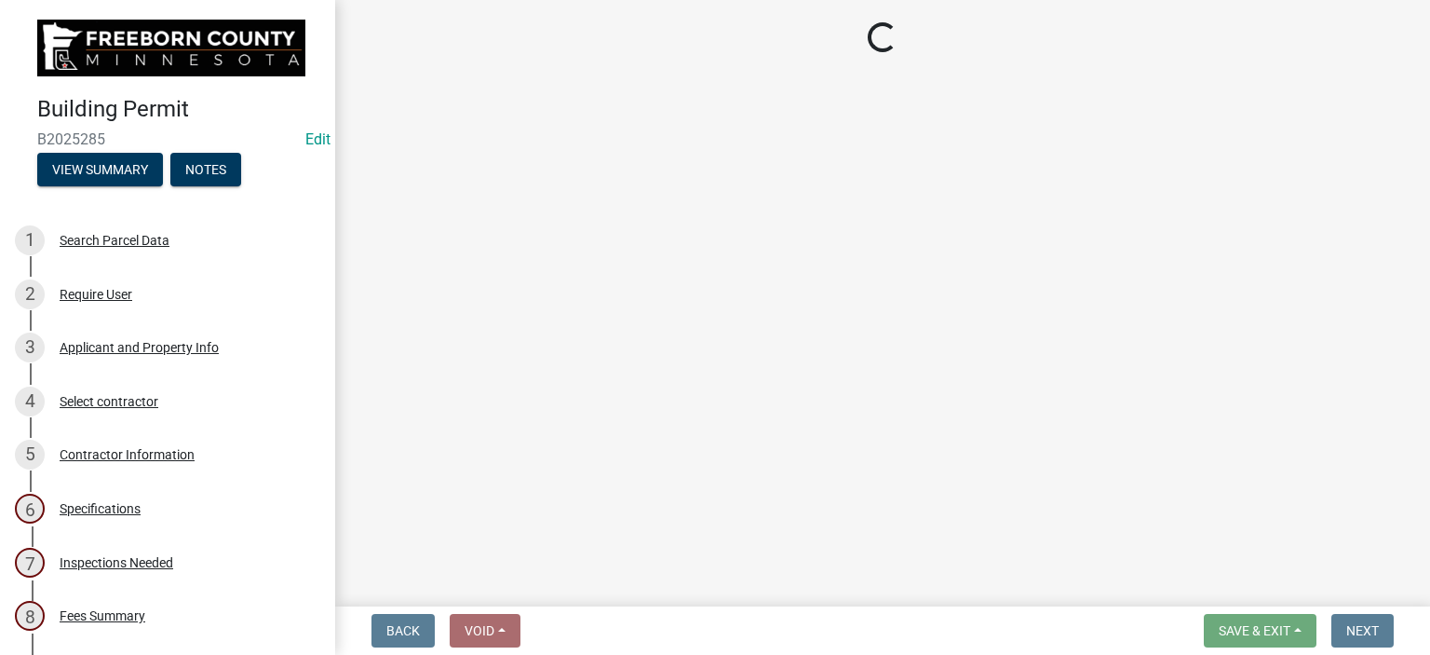
select select "cf5e982a-8fde-449d-bcd8-be8cdfb99374"
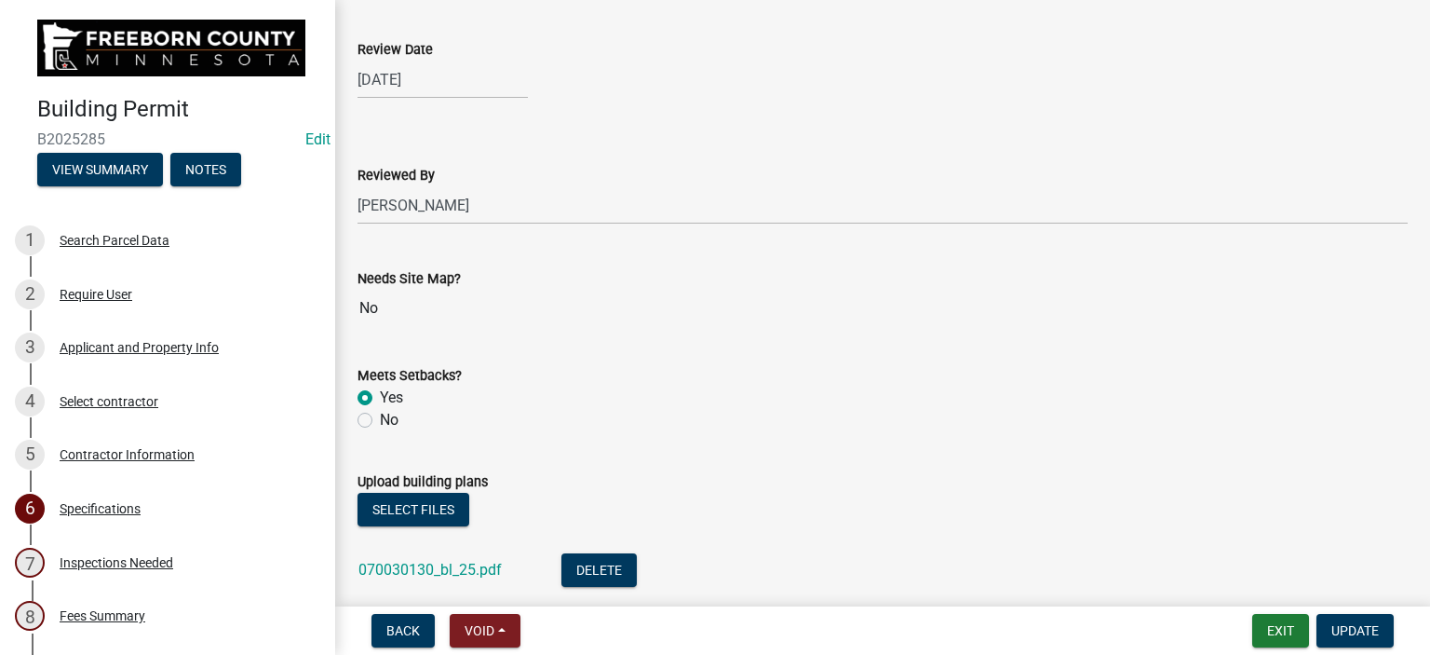
scroll to position [2049, 0]
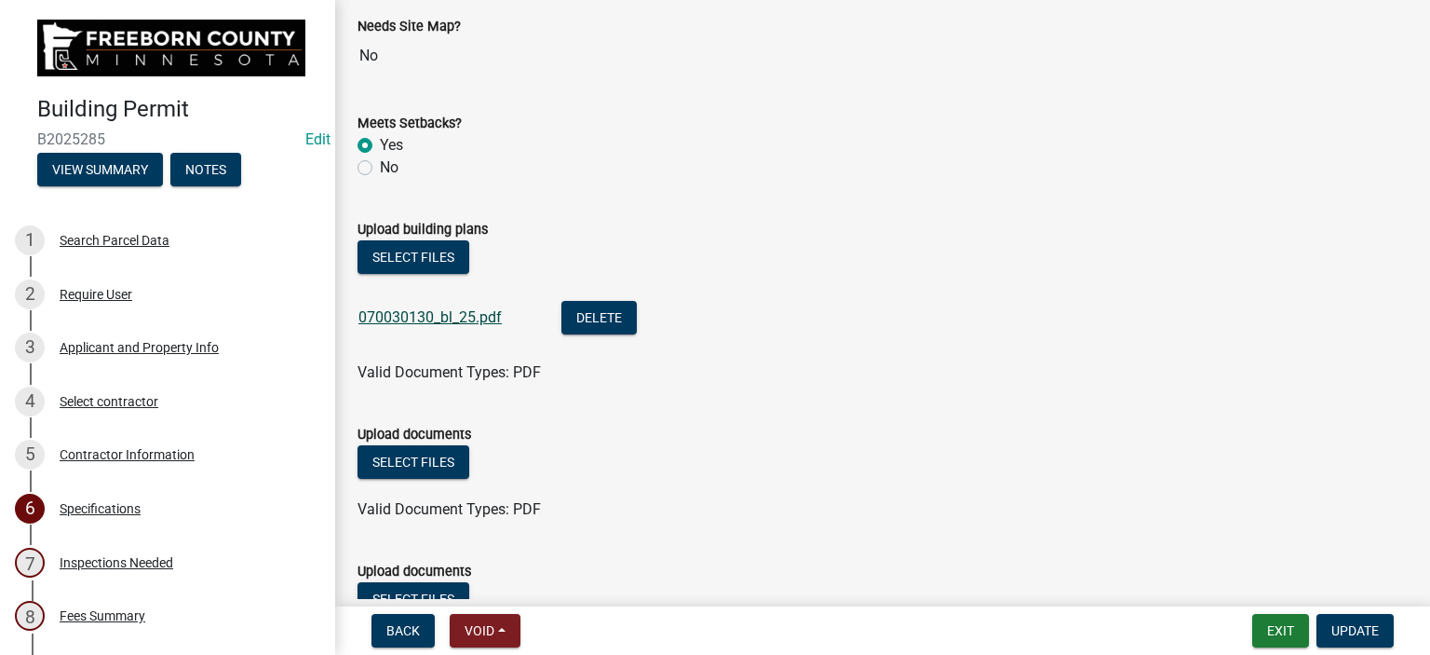
click at [433, 315] on link "070030130_bl_25.pdf" at bounding box center [430, 317] width 143 height 18
click at [425, 454] on button "Select files" at bounding box center [414, 462] width 112 height 34
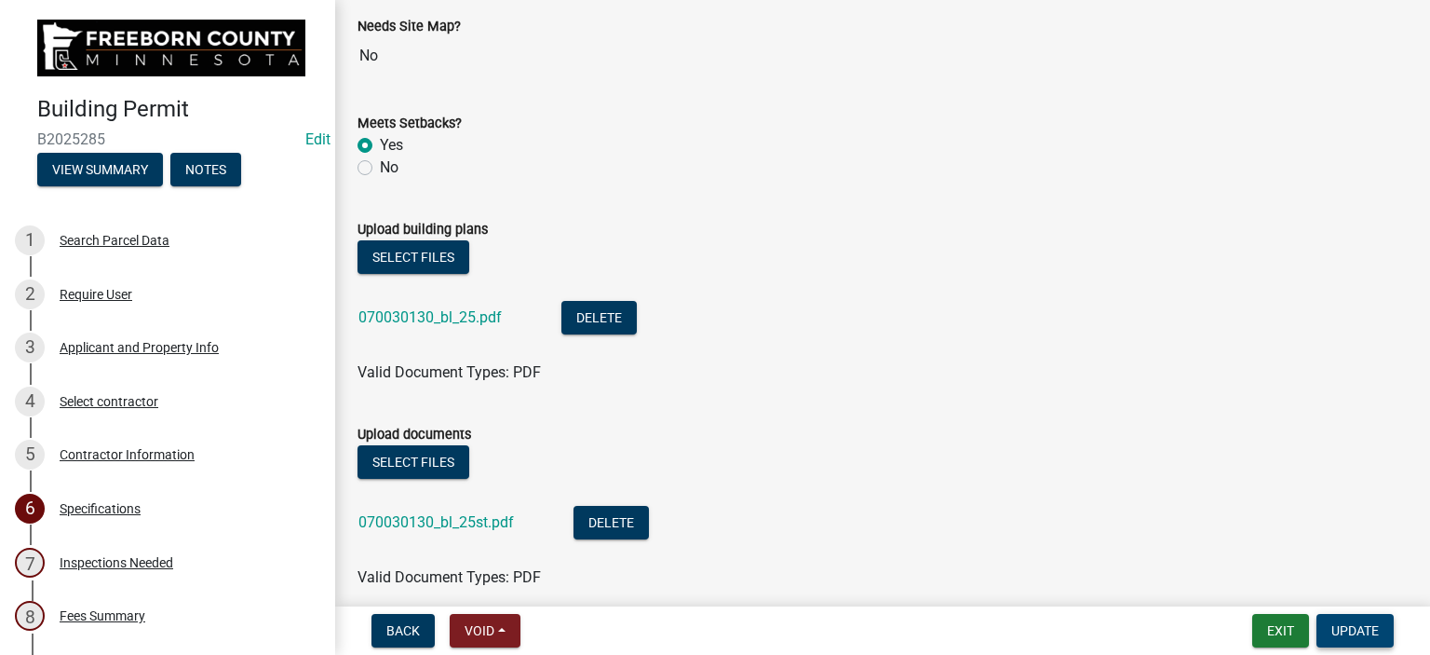
click at [1340, 629] on span "Update" at bounding box center [1355, 630] width 47 height 15
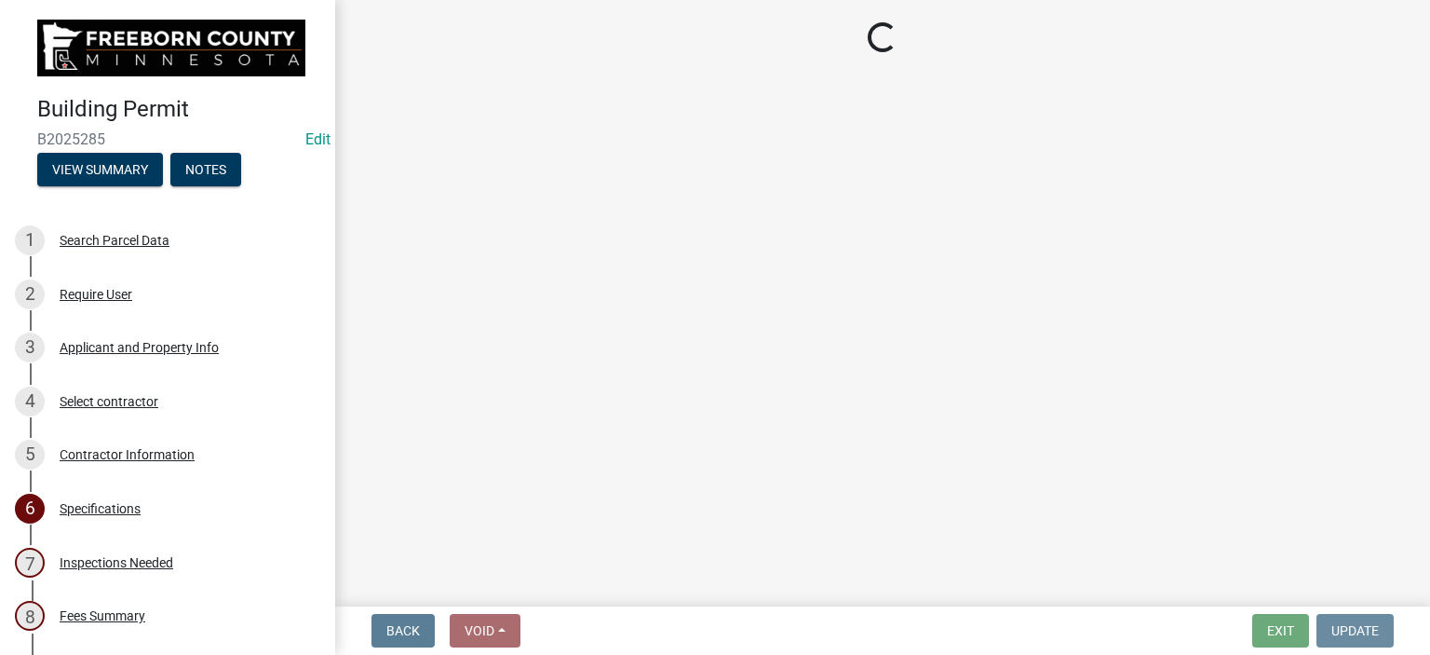
scroll to position [0, 0]
select select "306567ba-5481-4577-869f-56a75bb08b28"
